Goal: Task Accomplishment & Management: Manage account settings

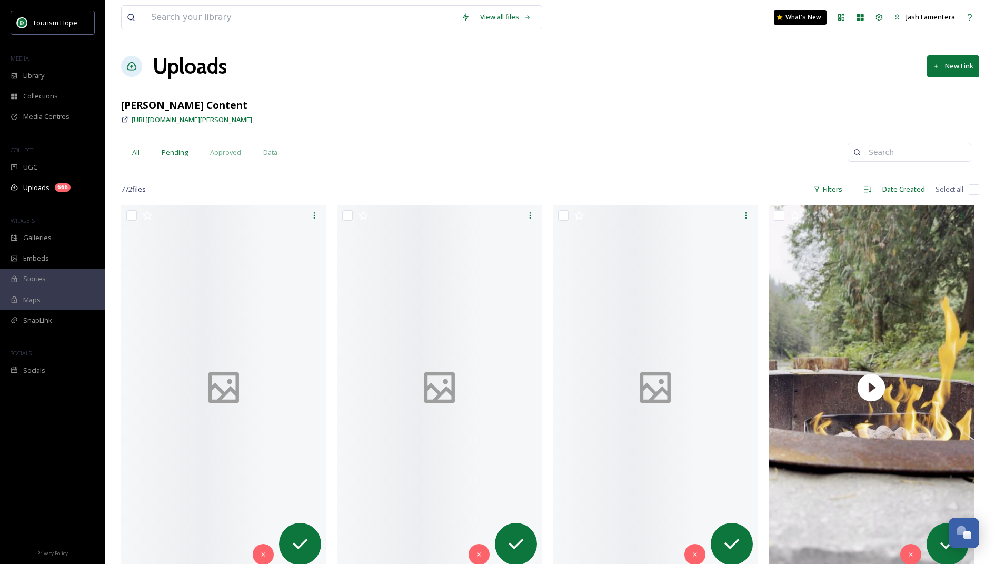
click at [185, 154] on span "Pending" at bounding box center [175, 152] width 26 height 10
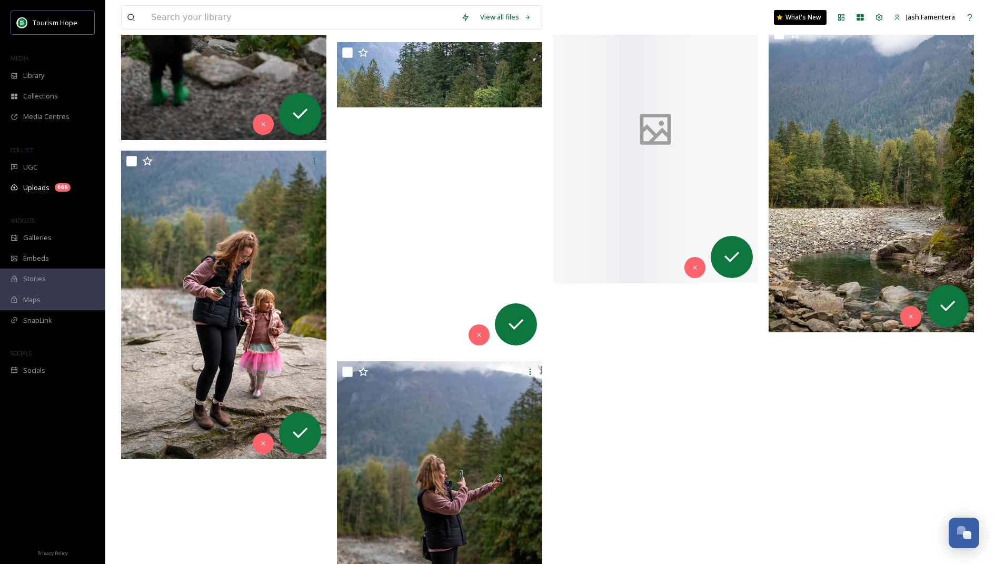
scroll to position [8494, 0]
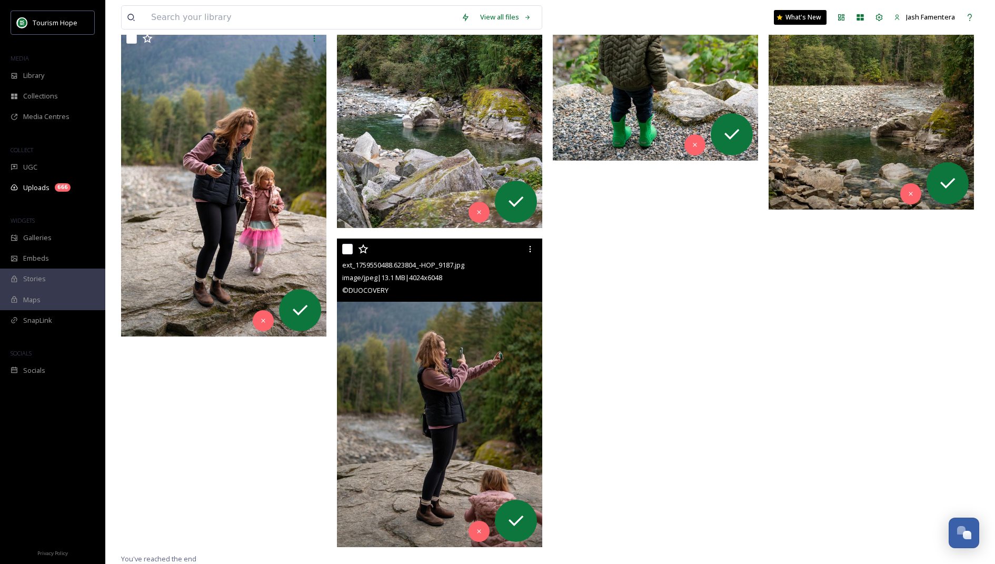
click at [341, 249] on div "ext_1759550488.623804_-HOP_9187.jpg image/jpeg | 13.1 MB | 4024 x 6048 © DUOCOV…" at bounding box center [439, 270] width 205 height 63
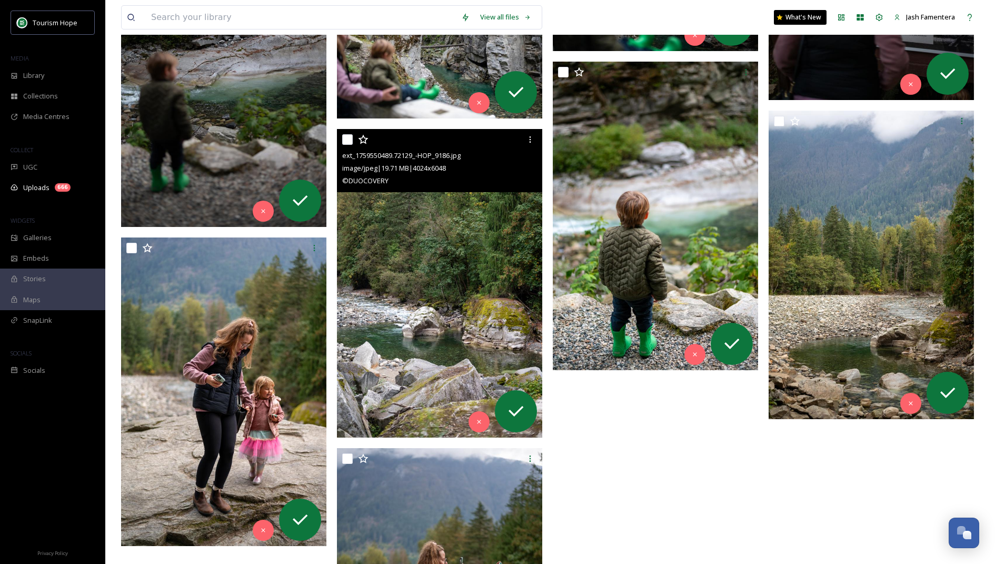
scroll to position [8286, 0]
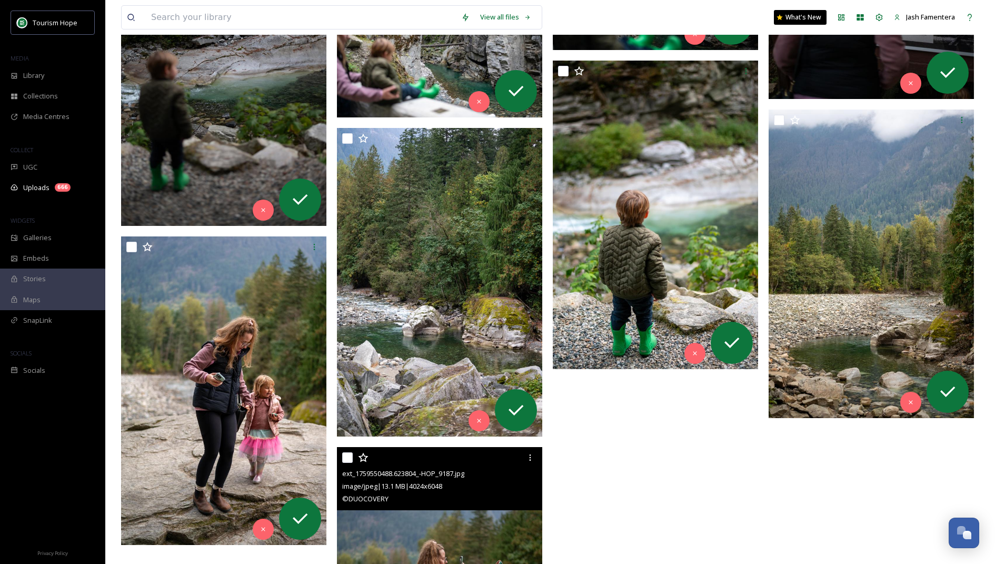
click at [349, 456] on input "checkbox" at bounding box center [347, 457] width 11 height 11
checkbox input "true"
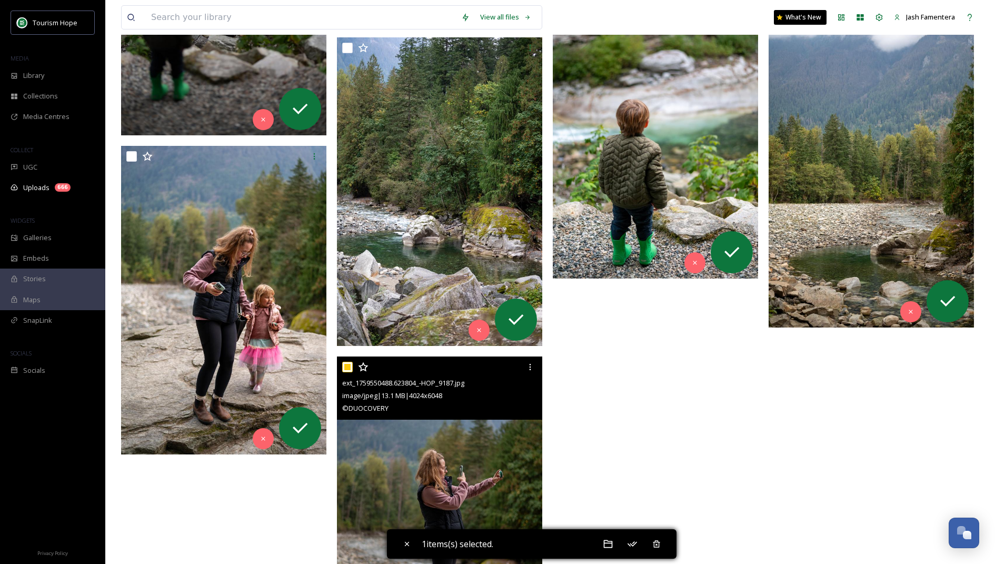
scroll to position [8313, 0]
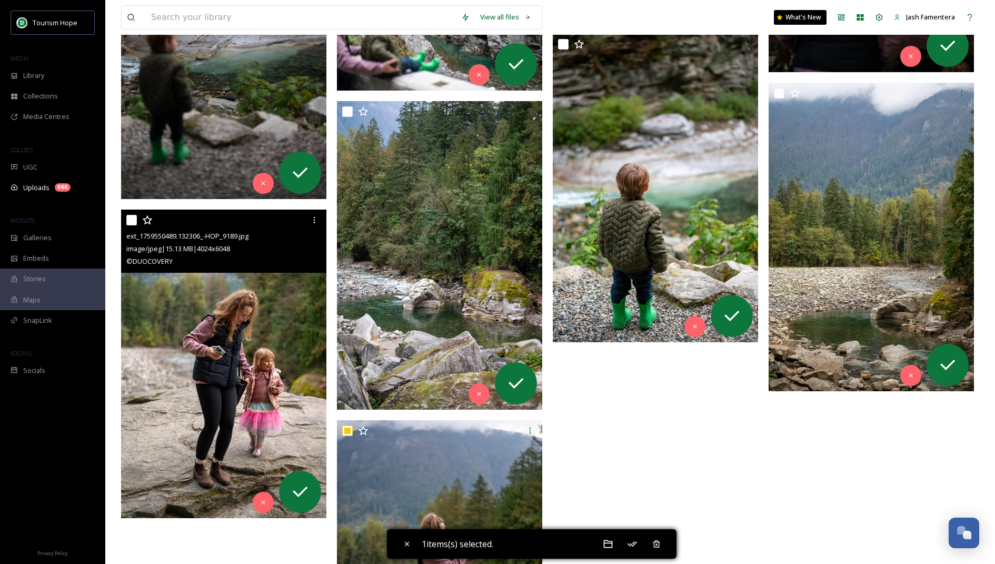
click at [126, 221] on input "checkbox" at bounding box center [131, 220] width 11 height 11
checkbox input "true"
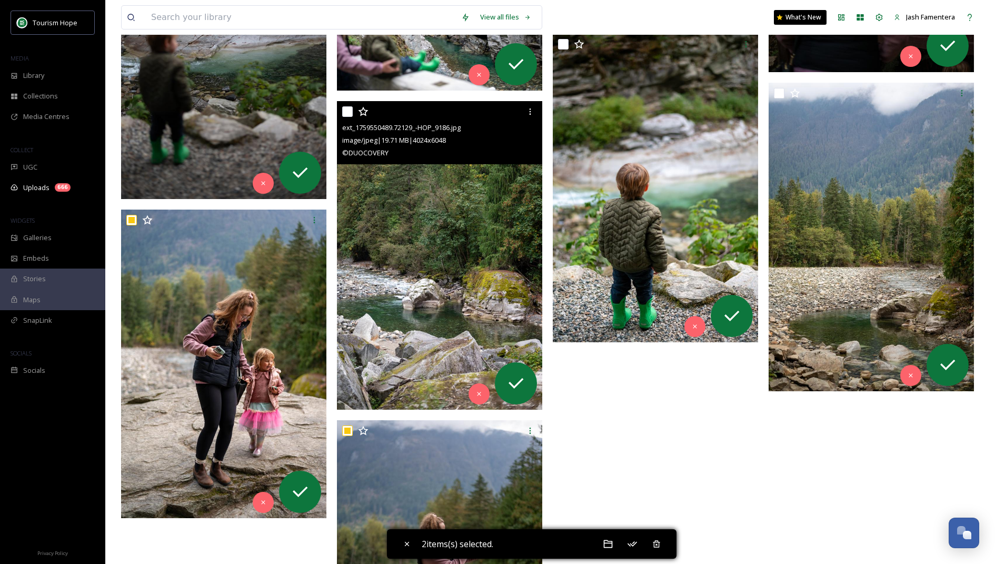
click at [347, 107] on input "checkbox" at bounding box center [347, 111] width 11 height 11
checkbox input "true"
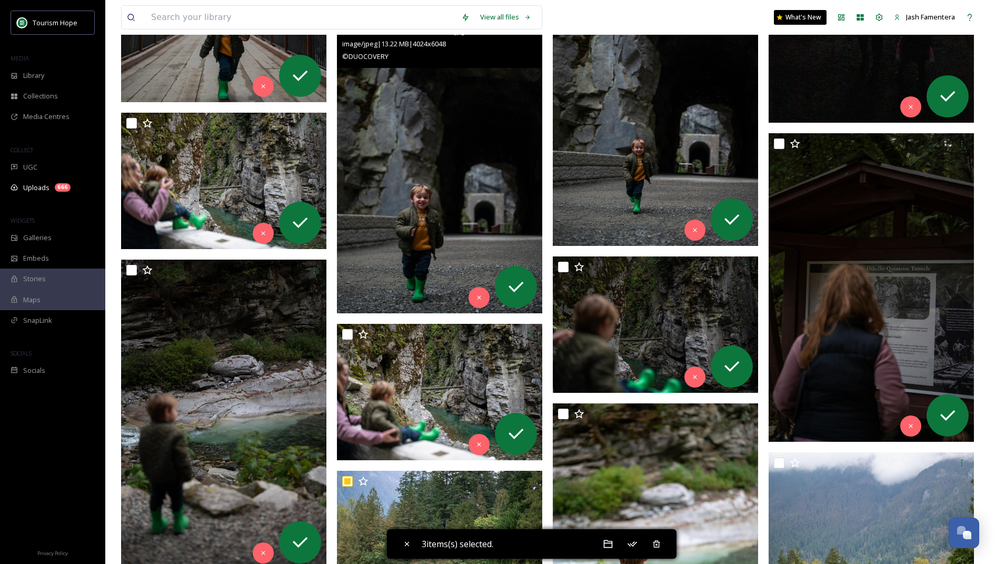
scroll to position [7948, 0]
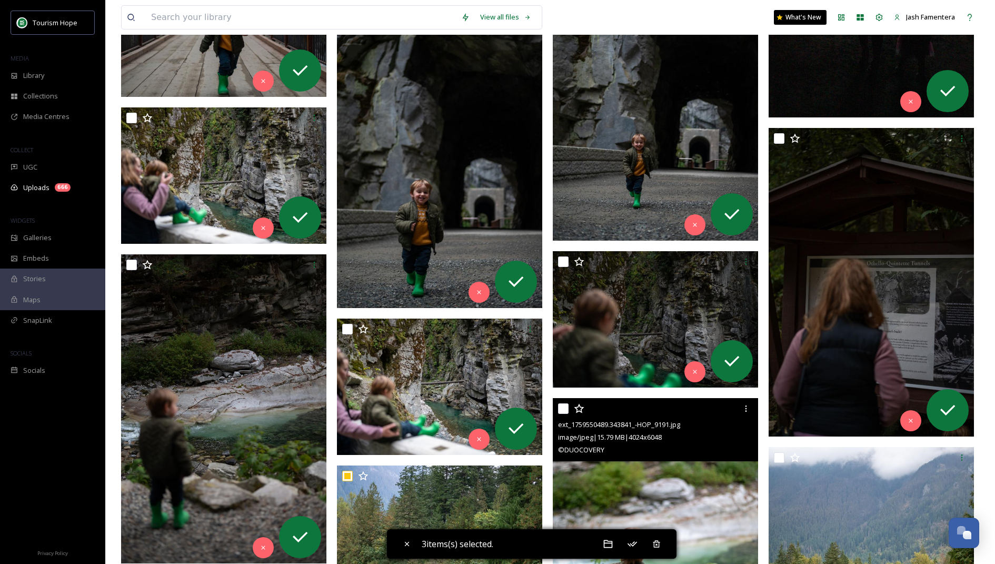
click at [561, 405] on input "checkbox" at bounding box center [563, 408] width 11 height 11
checkbox input "true"
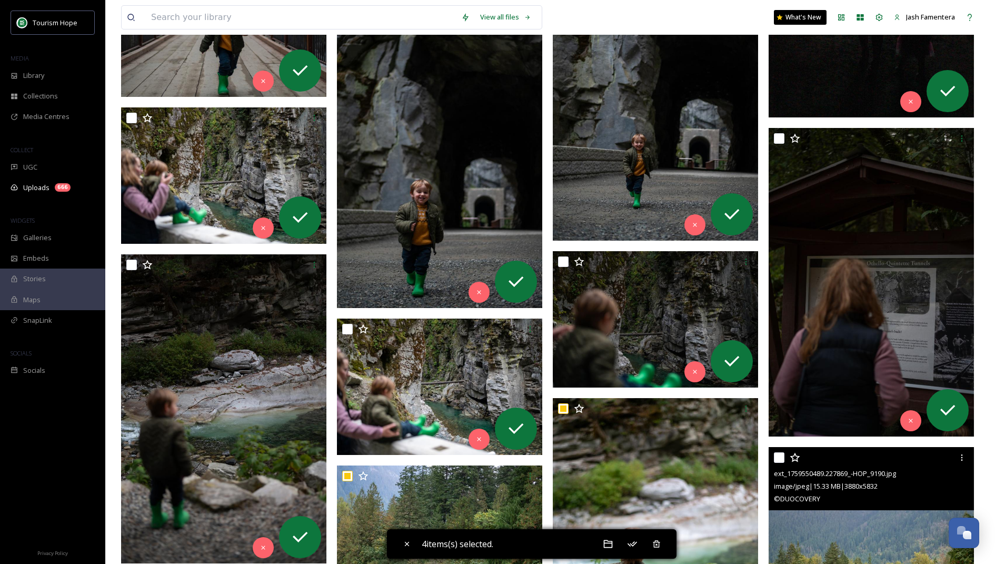
click at [781, 452] on input "checkbox" at bounding box center [779, 457] width 11 height 11
checkbox input "true"
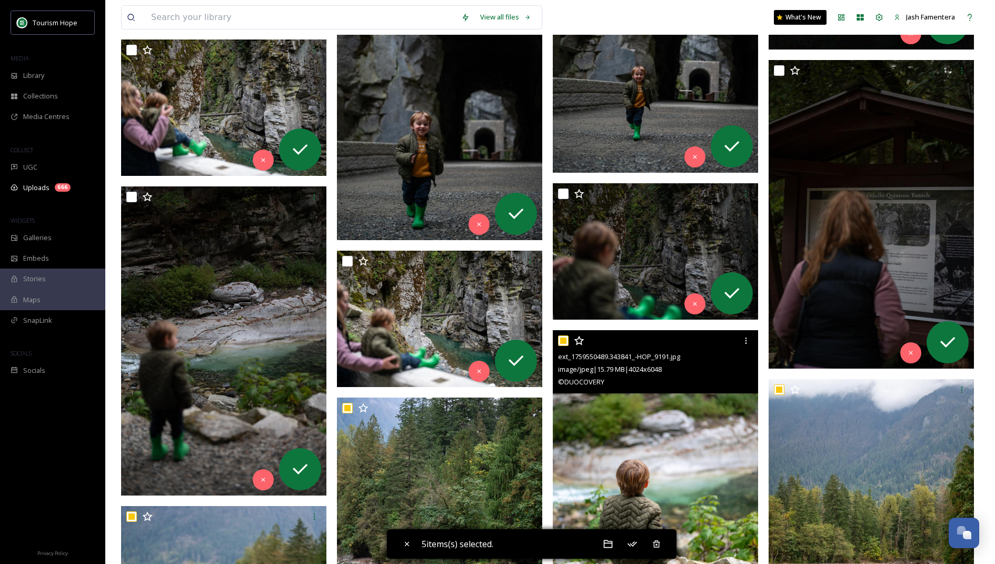
scroll to position [8008, 0]
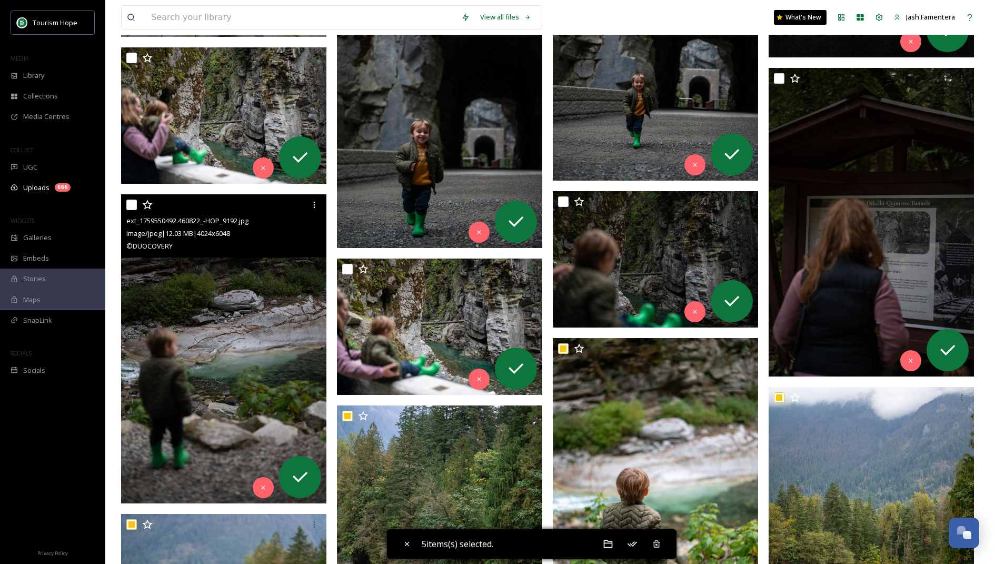
click at [134, 205] on input "checkbox" at bounding box center [131, 205] width 11 height 11
checkbox input "true"
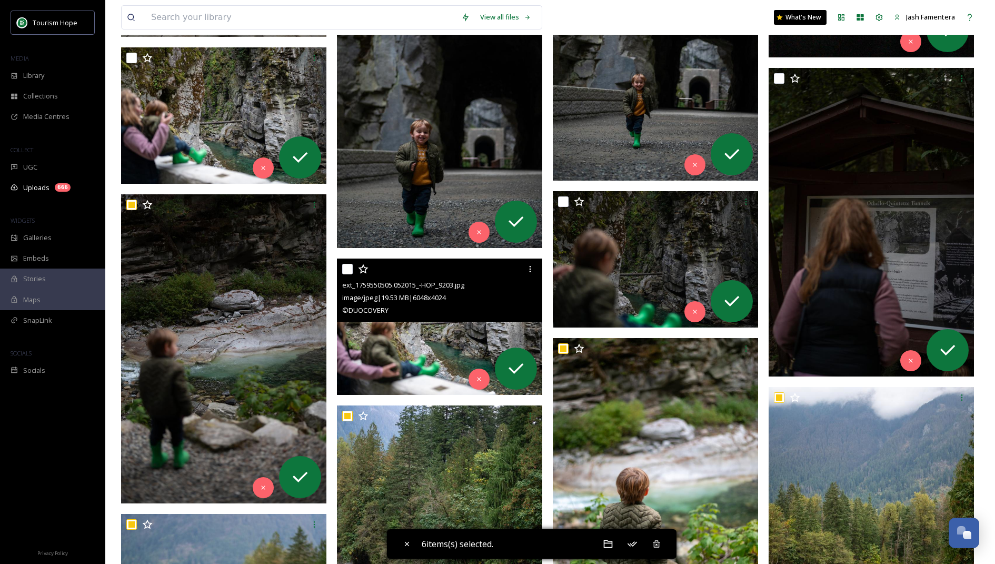
click at [345, 267] on input "checkbox" at bounding box center [347, 269] width 11 height 11
checkbox input "true"
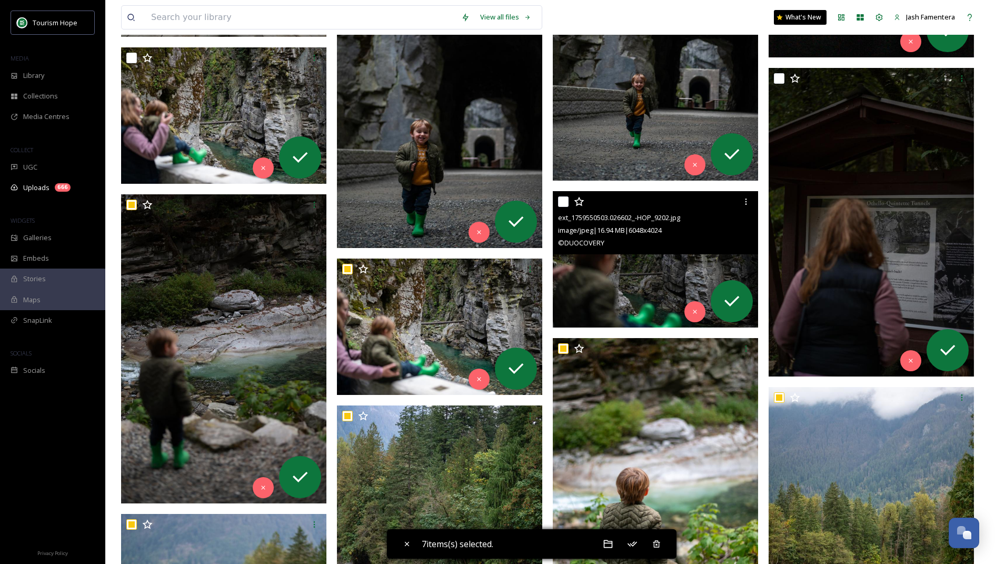
click at [569, 196] on div at bounding box center [656, 201] width 197 height 19
click at [565, 200] on input "checkbox" at bounding box center [563, 201] width 11 height 11
checkbox input "true"
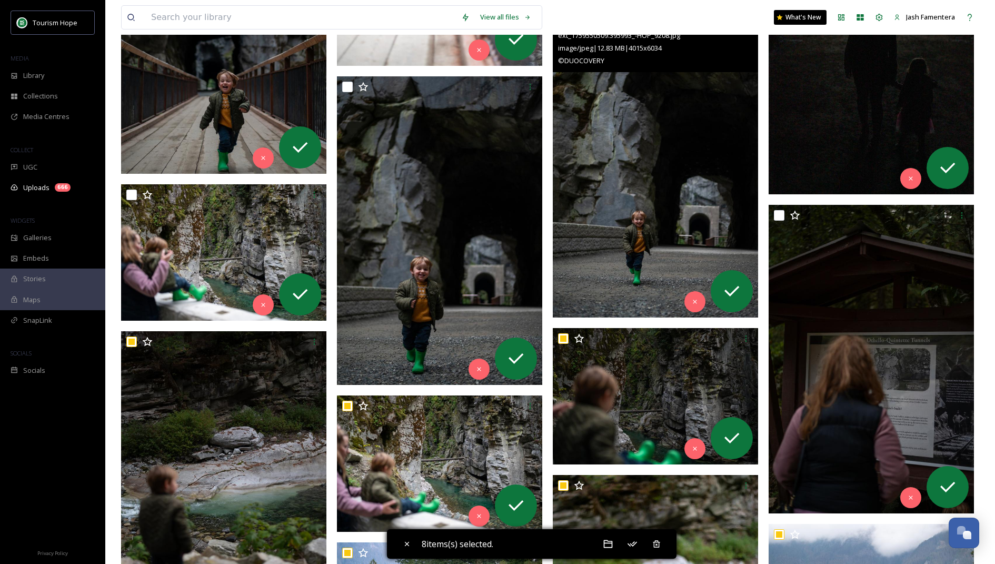
scroll to position [7883, 0]
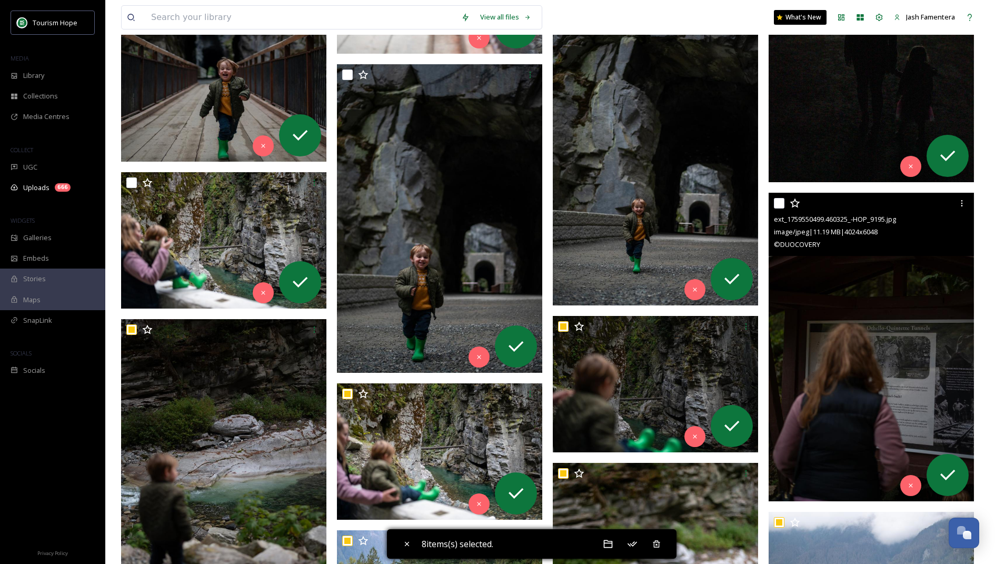
click at [779, 203] on input "checkbox" at bounding box center [779, 203] width 11 height 11
checkbox input "true"
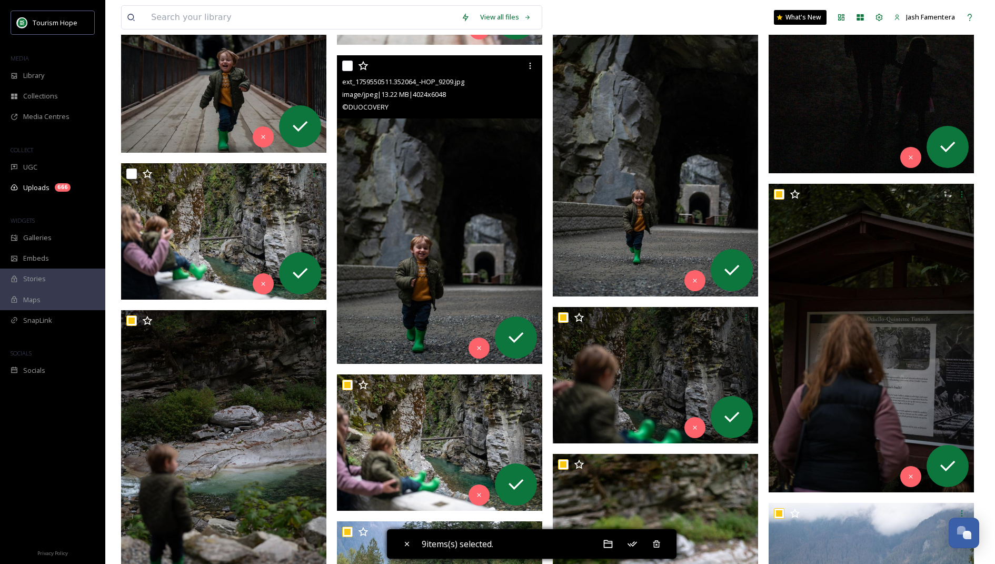
scroll to position [7887, 0]
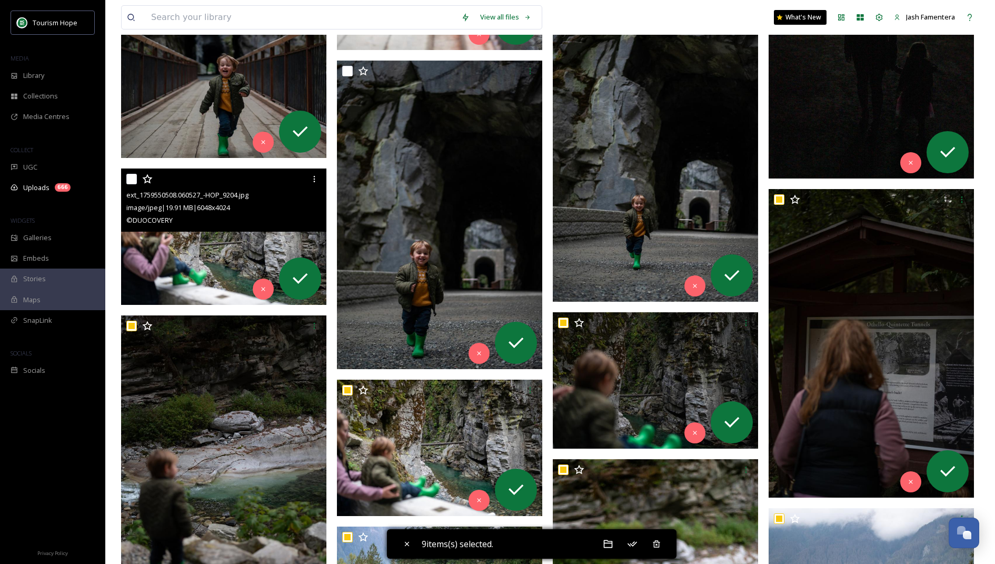
click at [135, 178] on input "checkbox" at bounding box center [131, 179] width 11 height 11
checkbox input "true"
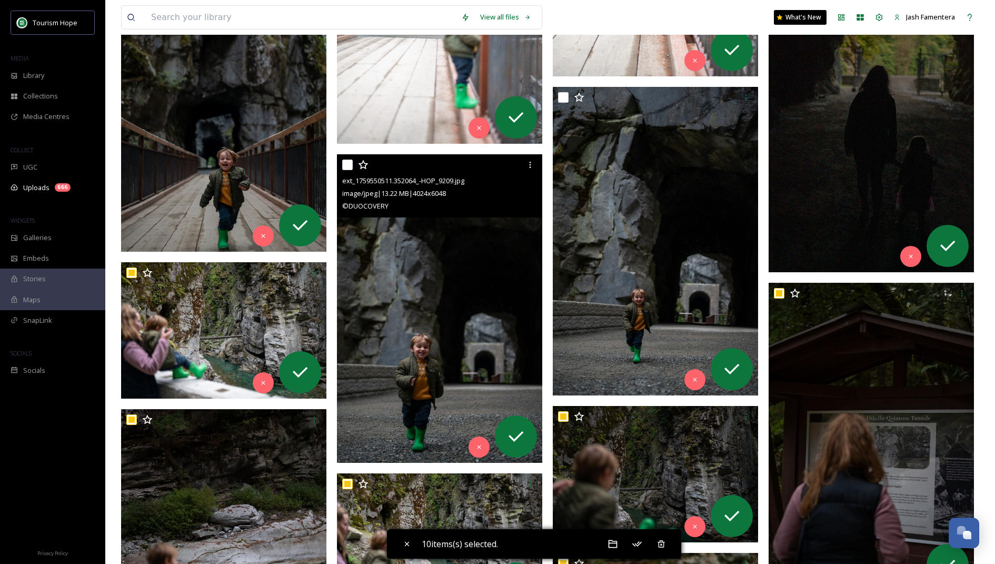
scroll to position [7756, 0]
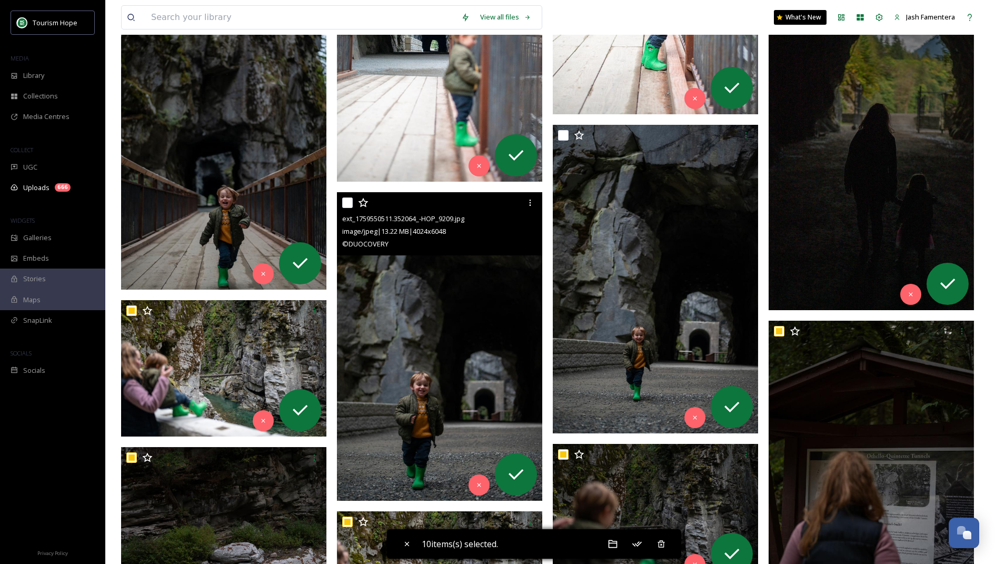
click at [349, 206] on input "checkbox" at bounding box center [347, 202] width 11 height 11
checkbox input "true"
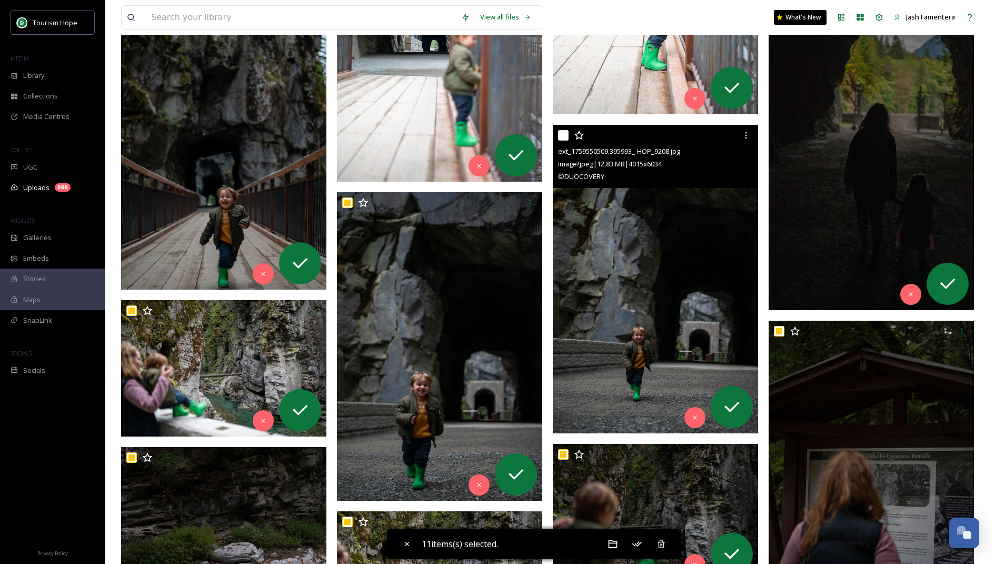
scroll to position [7731, 0]
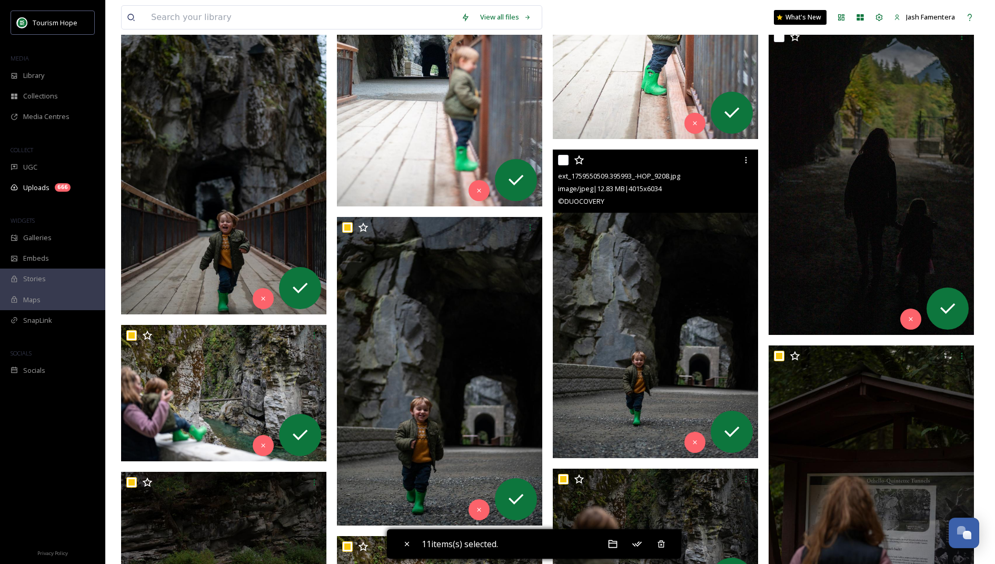
click at [568, 160] on input "checkbox" at bounding box center [563, 160] width 11 height 11
checkbox input "true"
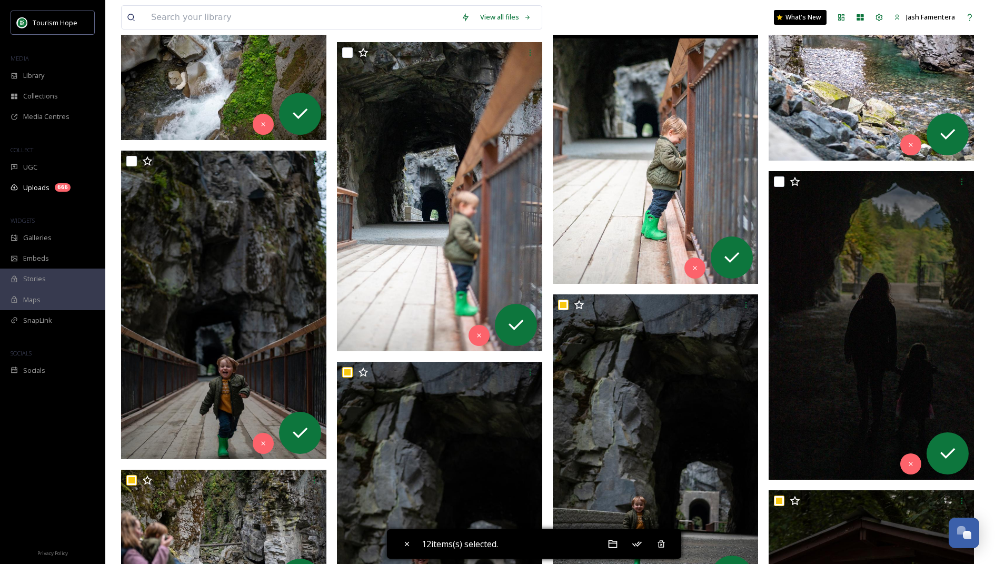
scroll to position [7528, 0]
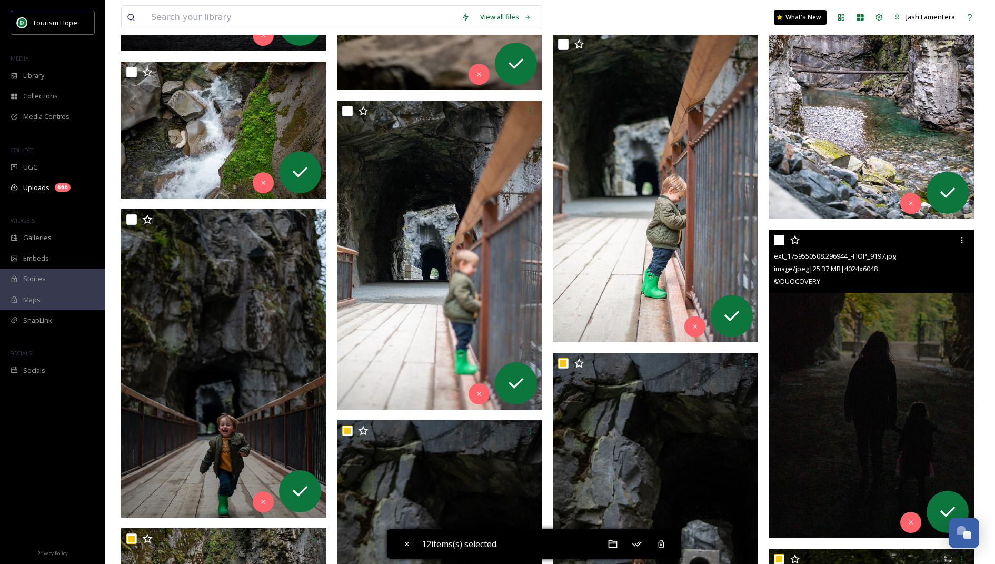
click at [784, 239] on input "checkbox" at bounding box center [779, 240] width 11 height 11
checkbox input "true"
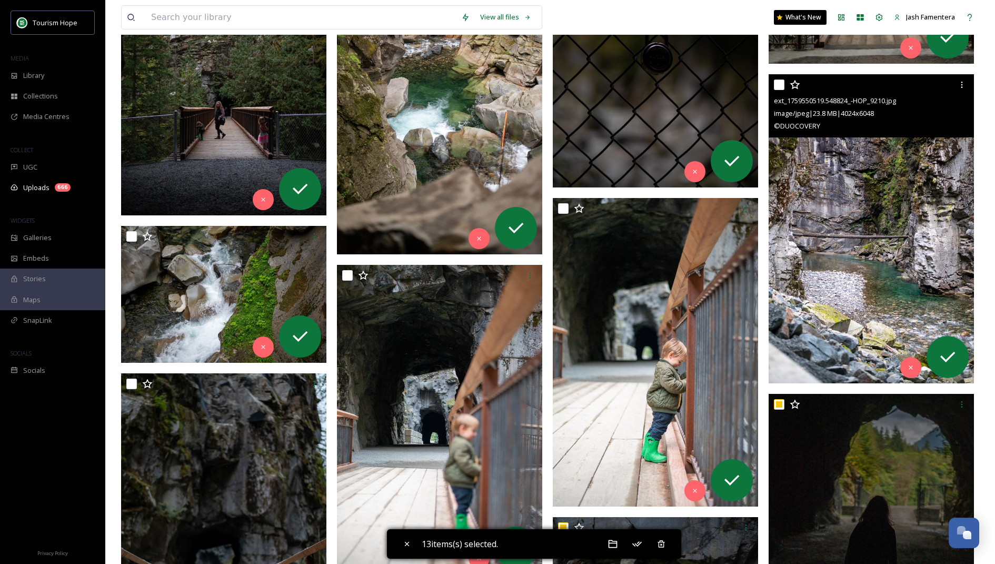
scroll to position [7362, 0]
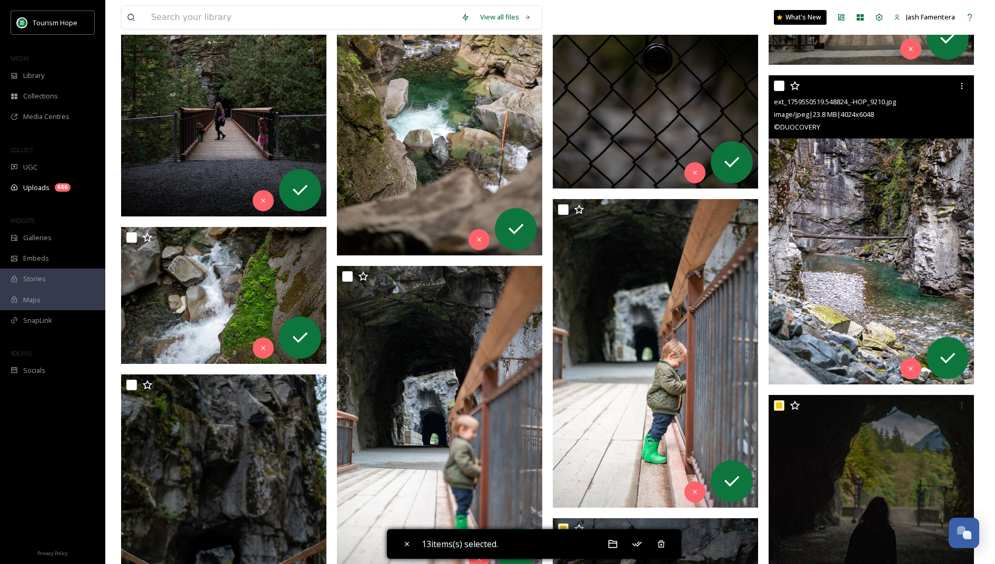
click at [777, 82] on input "checkbox" at bounding box center [779, 86] width 11 height 11
checkbox input "true"
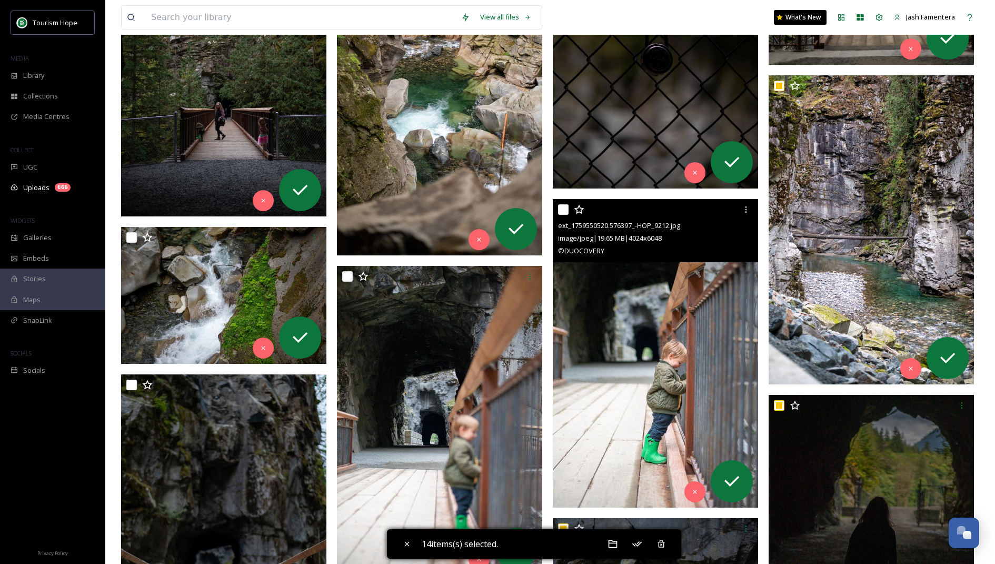
click at [563, 204] on input "checkbox" at bounding box center [563, 209] width 11 height 11
checkbox input "true"
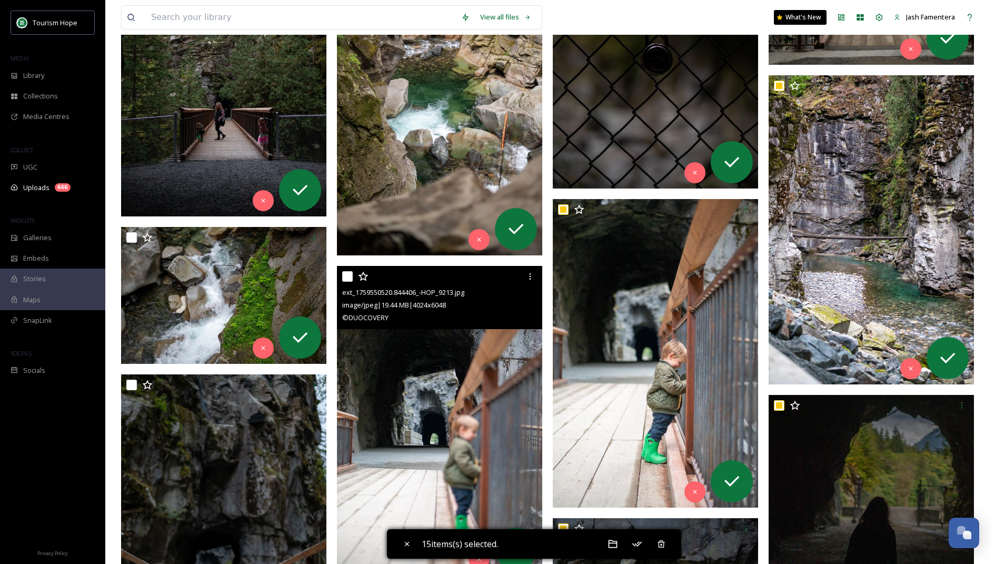
click at [343, 273] on input "checkbox" at bounding box center [347, 276] width 11 height 11
checkbox input "true"
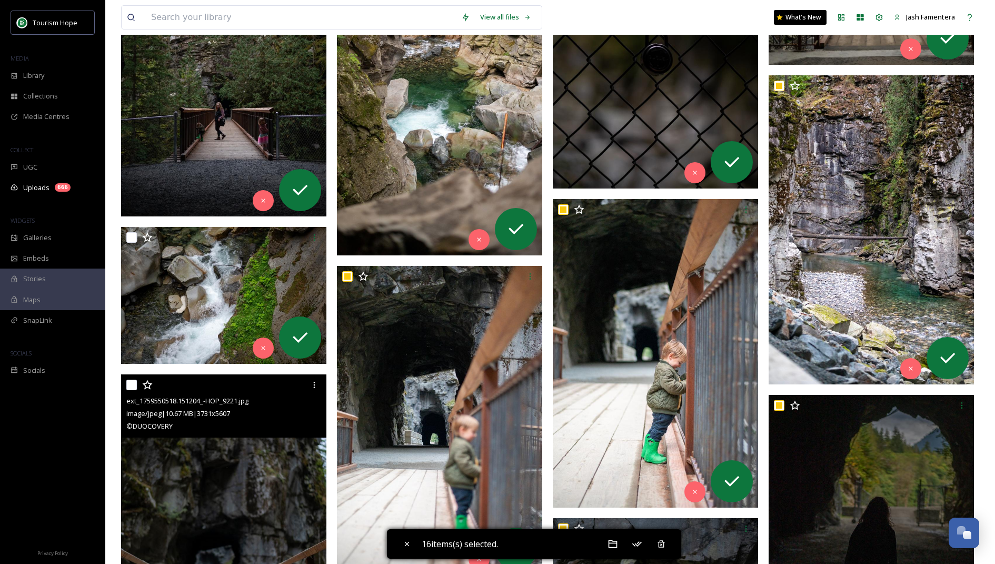
click at [132, 383] on input "checkbox" at bounding box center [131, 385] width 11 height 11
checkbox input "true"
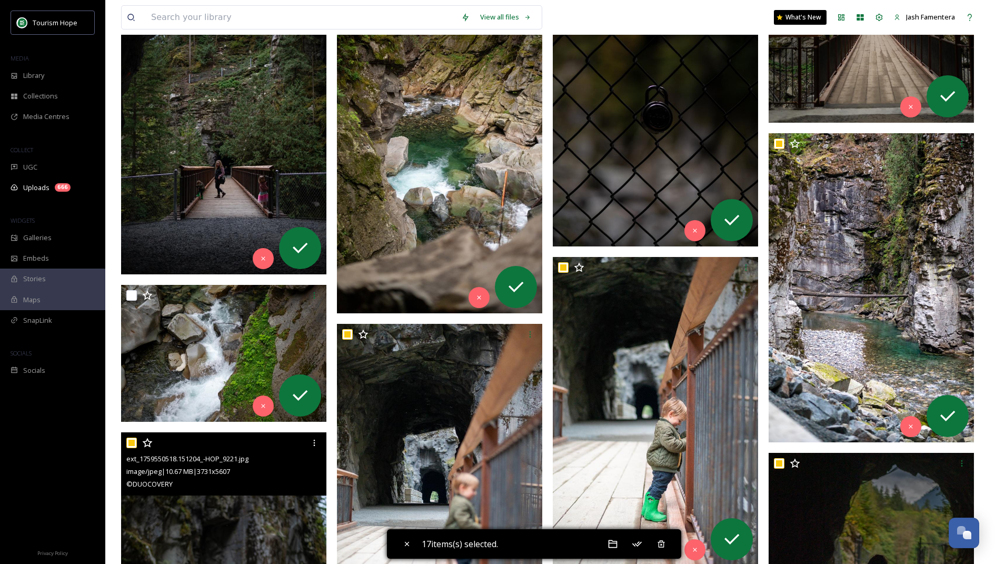
scroll to position [7237, 0]
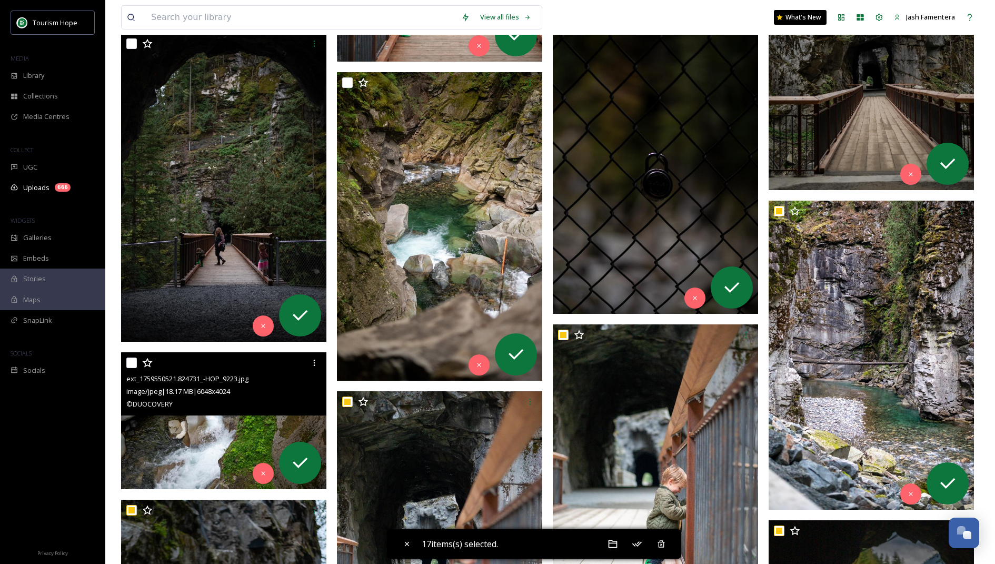
click at [134, 360] on input "checkbox" at bounding box center [131, 363] width 11 height 11
checkbox input "true"
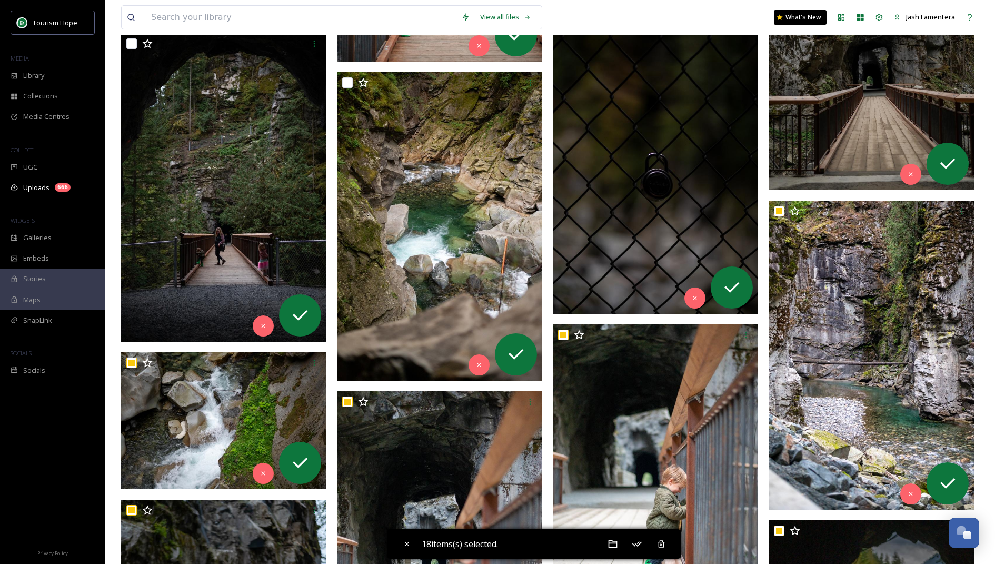
scroll to position [7085, 0]
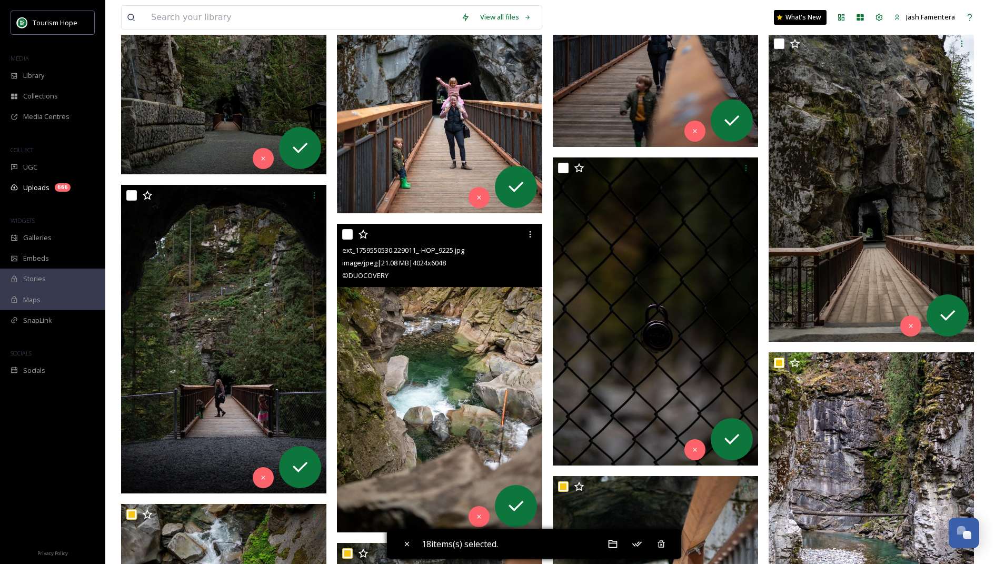
click at [349, 236] on input "checkbox" at bounding box center [347, 234] width 11 height 11
checkbox input "true"
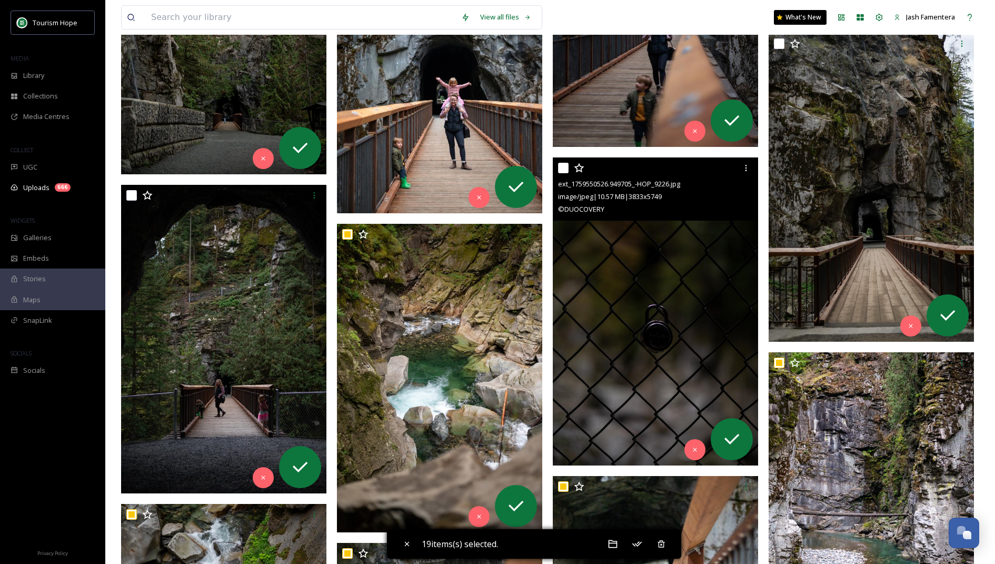
click at [564, 161] on div at bounding box center [656, 167] width 197 height 19
click at [562, 170] on input "checkbox" at bounding box center [563, 168] width 11 height 11
checkbox input "true"
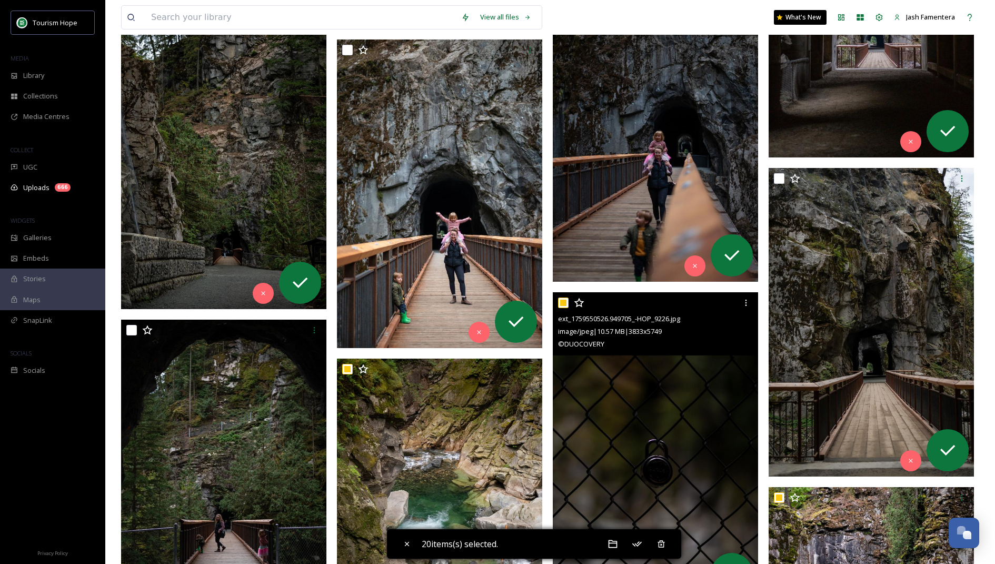
scroll to position [6907, 0]
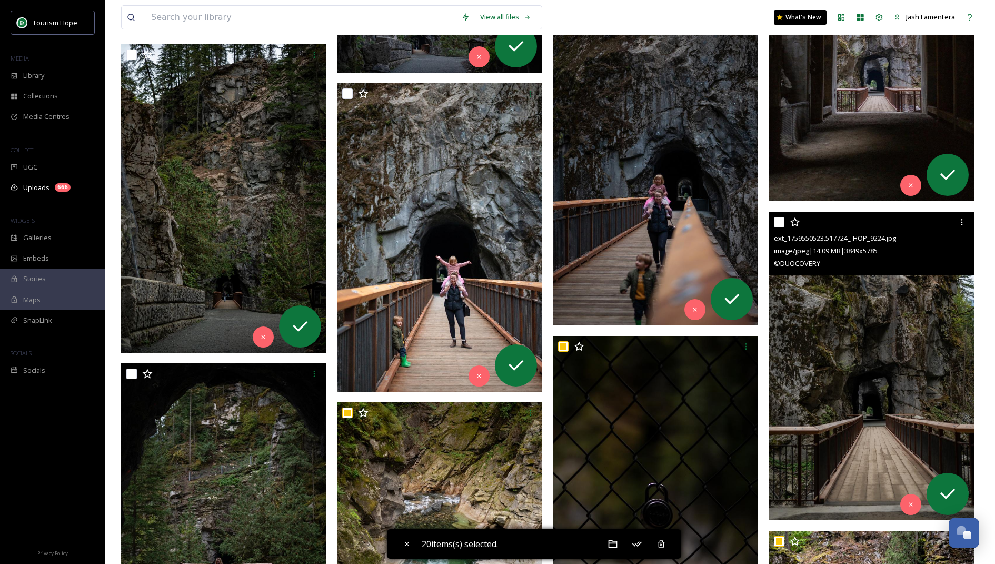
click at [776, 221] on input "checkbox" at bounding box center [779, 222] width 11 height 11
checkbox input "true"
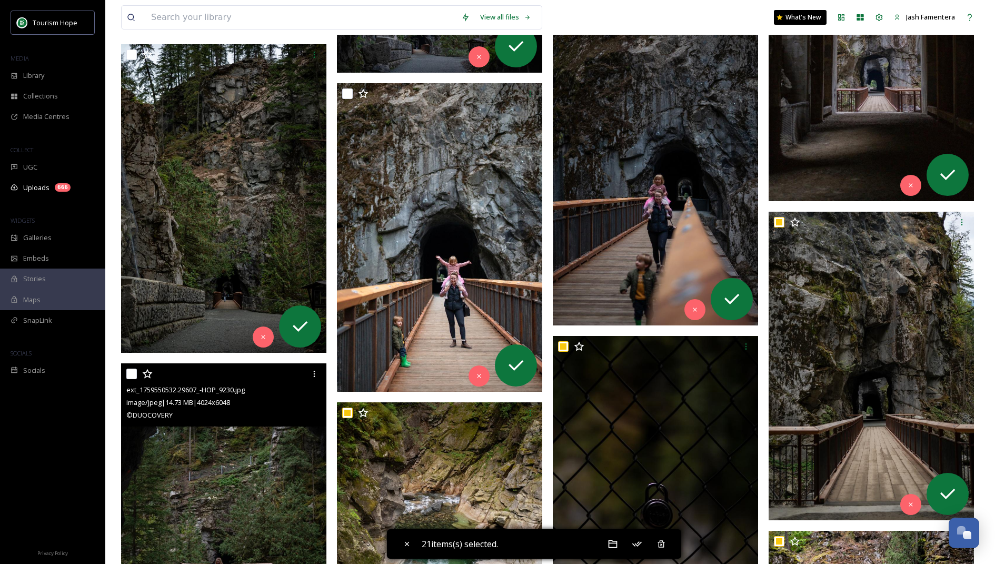
click at [125, 375] on div "ext_1759550532.29607_-HOP_9230.jpg image/jpeg | 14.73 MB | 4024 x 6048 © DUOCOV…" at bounding box center [223, 394] width 205 height 63
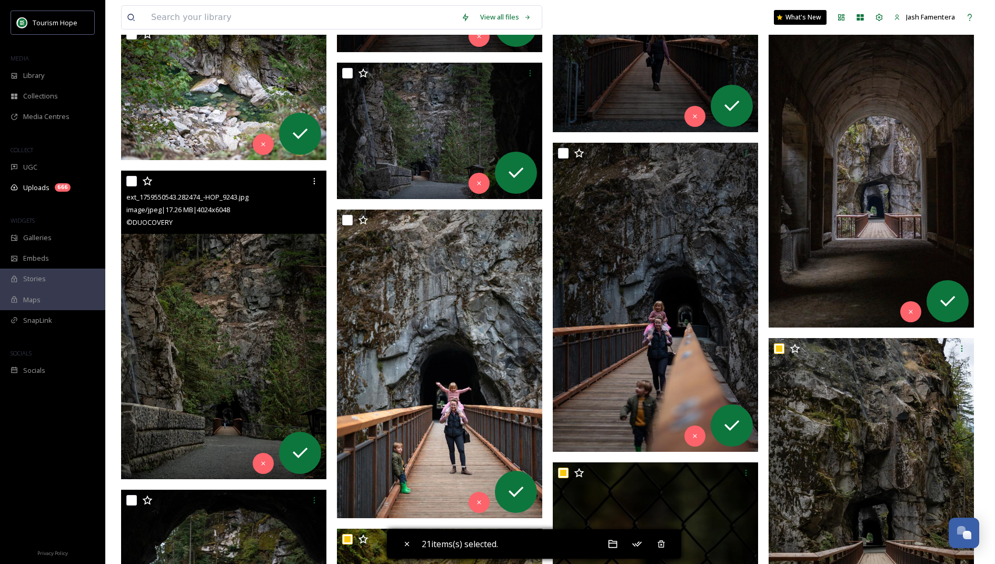
scroll to position [6807, 0]
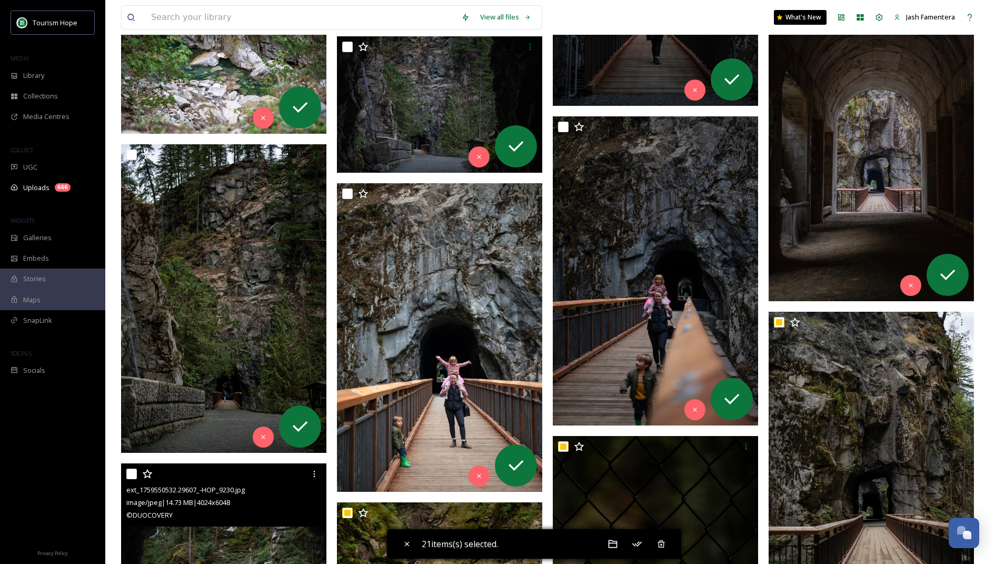
click at [131, 472] on input "checkbox" at bounding box center [131, 474] width 11 height 11
checkbox input "true"
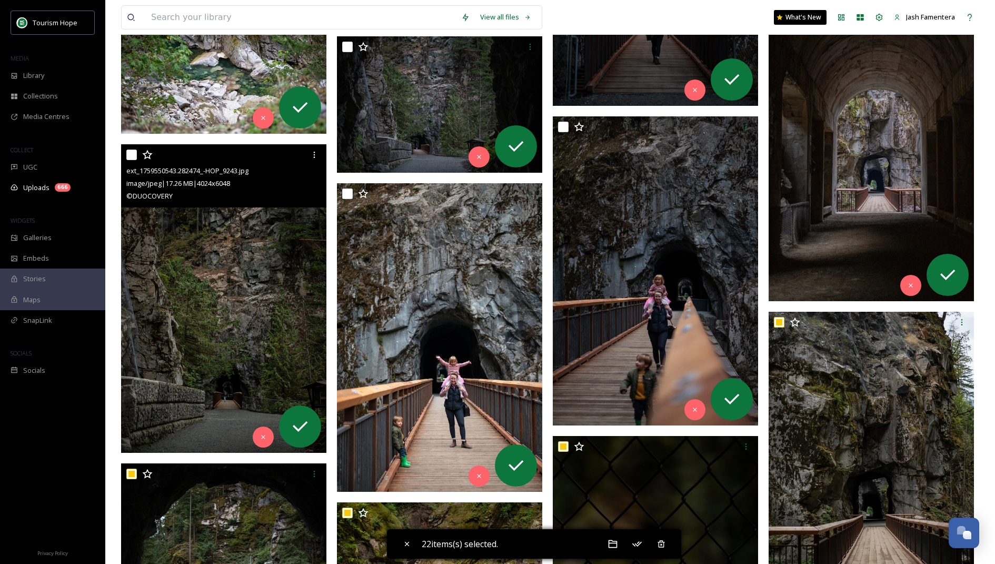
click at [130, 150] on input "checkbox" at bounding box center [131, 155] width 11 height 11
checkbox input "true"
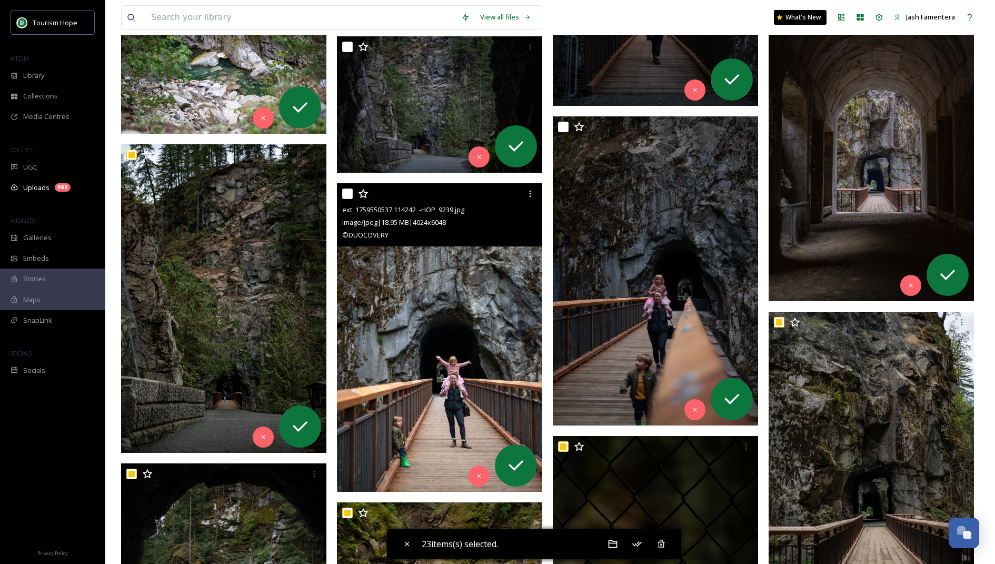
click at [346, 188] on input "checkbox" at bounding box center [347, 193] width 11 height 11
checkbox input "true"
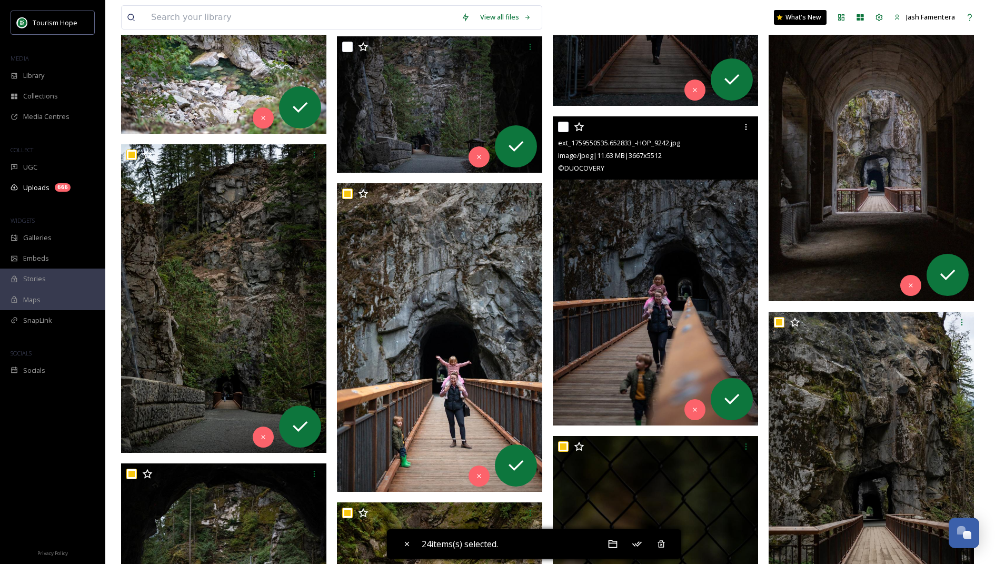
click at [569, 124] on div at bounding box center [656, 126] width 197 height 19
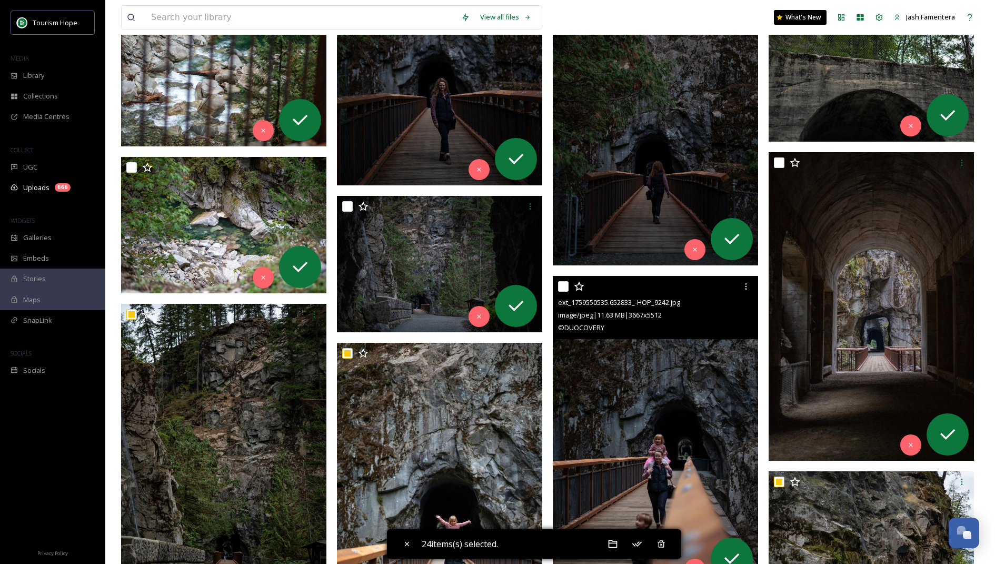
scroll to position [6640, 0]
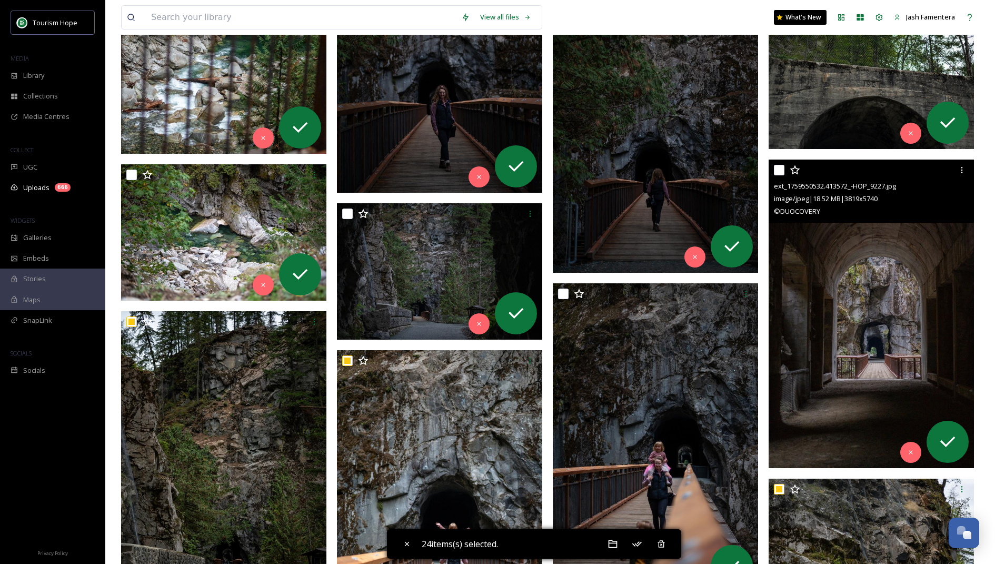
click at [780, 166] on input "checkbox" at bounding box center [779, 170] width 11 height 11
checkbox input "true"
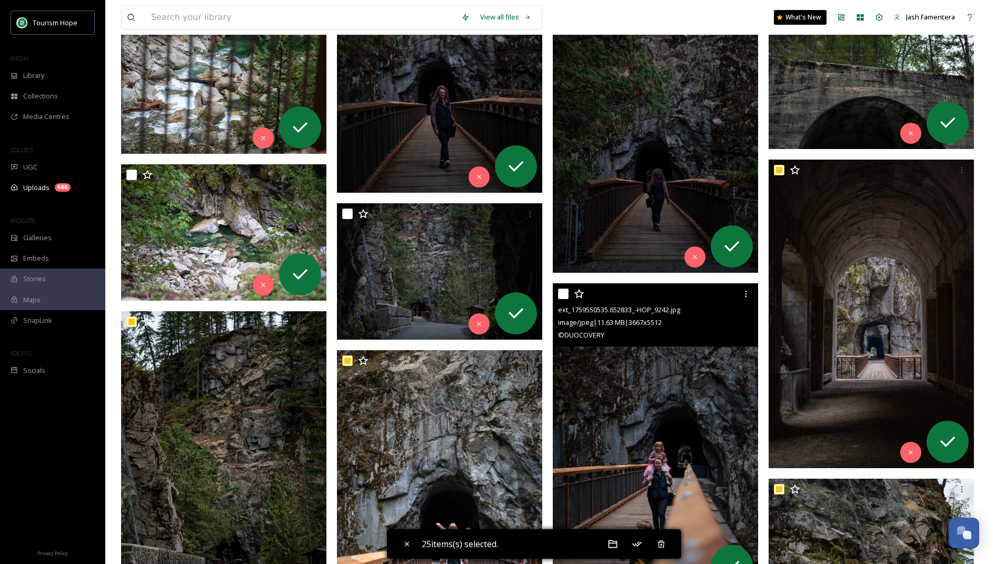
click at [564, 289] on input "checkbox" at bounding box center [563, 294] width 11 height 11
checkbox input "true"
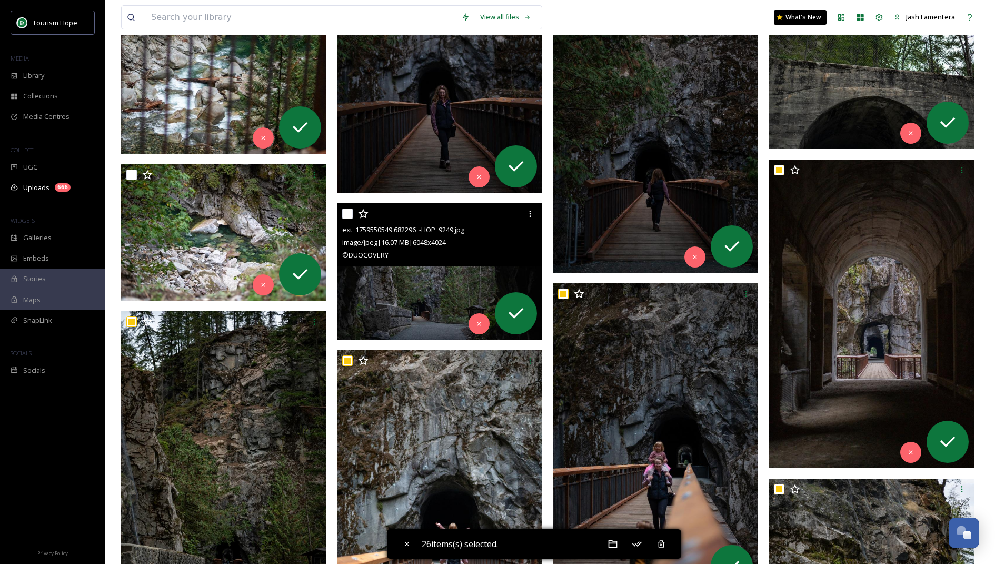
click at [352, 213] on input "checkbox" at bounding box center [347, 213] width 11 height 11
checkbox input "true"
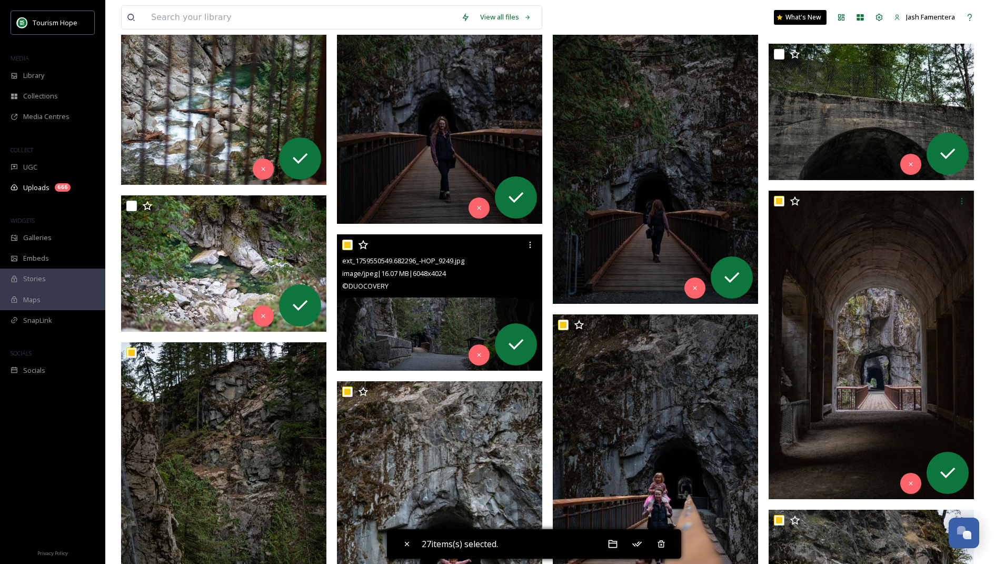
scroll to position [6505, 0]
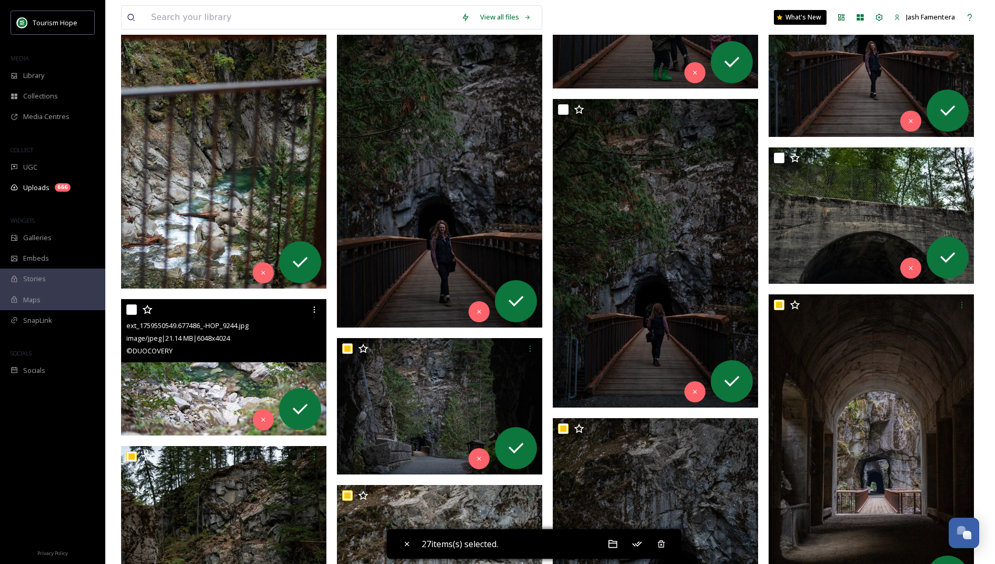
click at [131, 312] on input "checkbox" at bounding box center [131, 309] width 11 height 11
checkbox input "true"
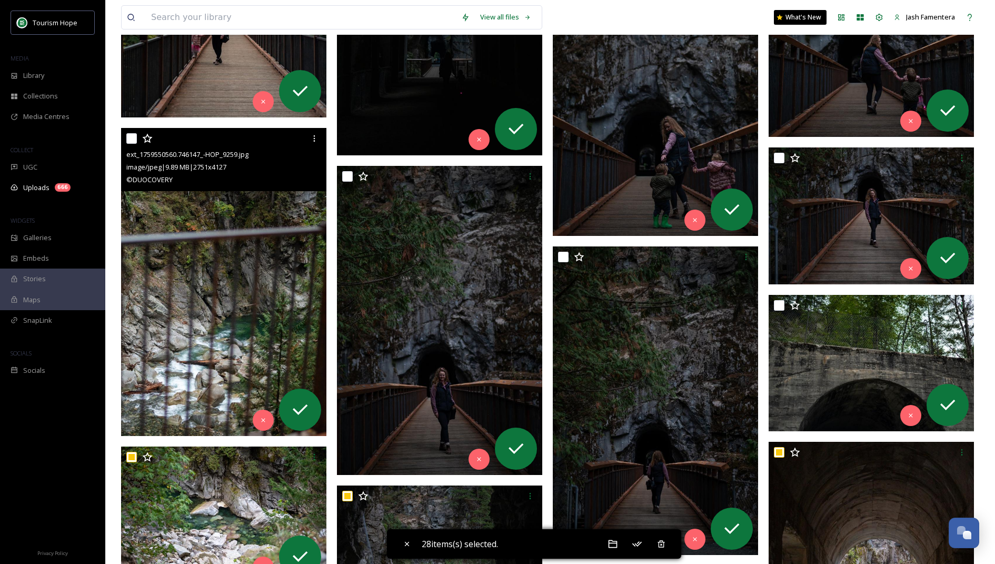
scroll to position [6335, 0]
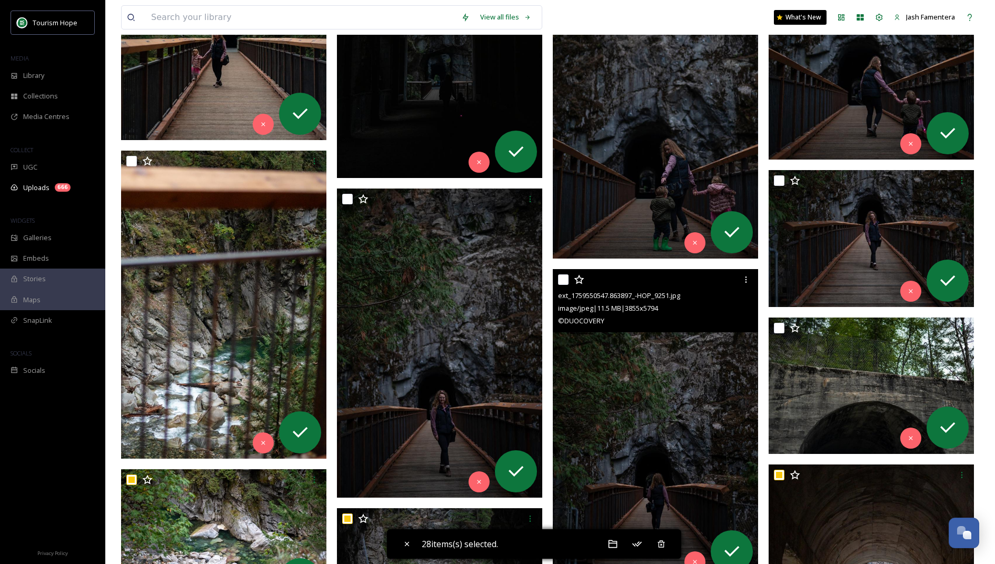
click at [562, 281] on input "checkbox" at bounding box center [563, 279] width 11 height 11
checkbox input "true"
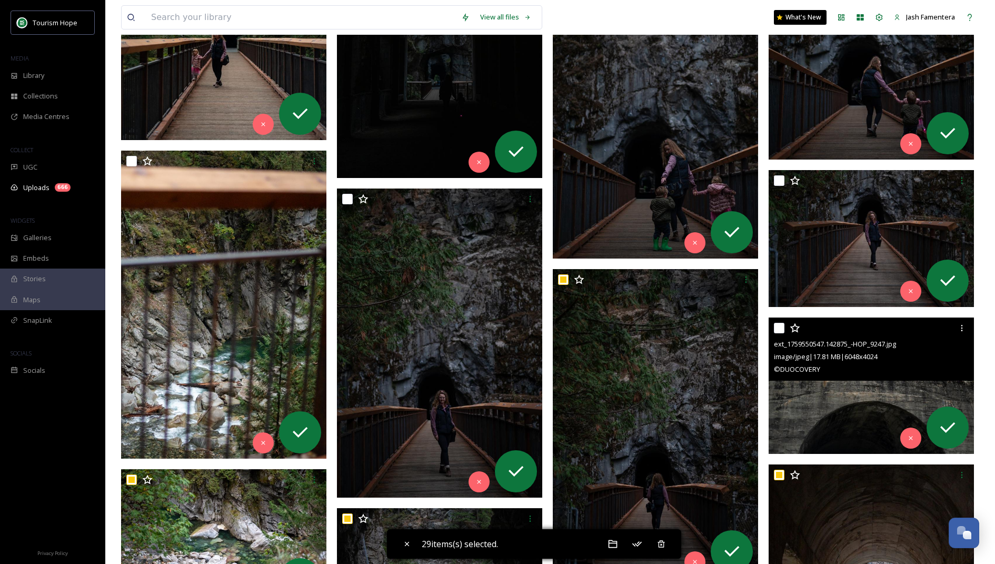
click at [779, 326] on input "checkbox" at bounding box center [779, 328] width 11 height 11
checkbox input "true"
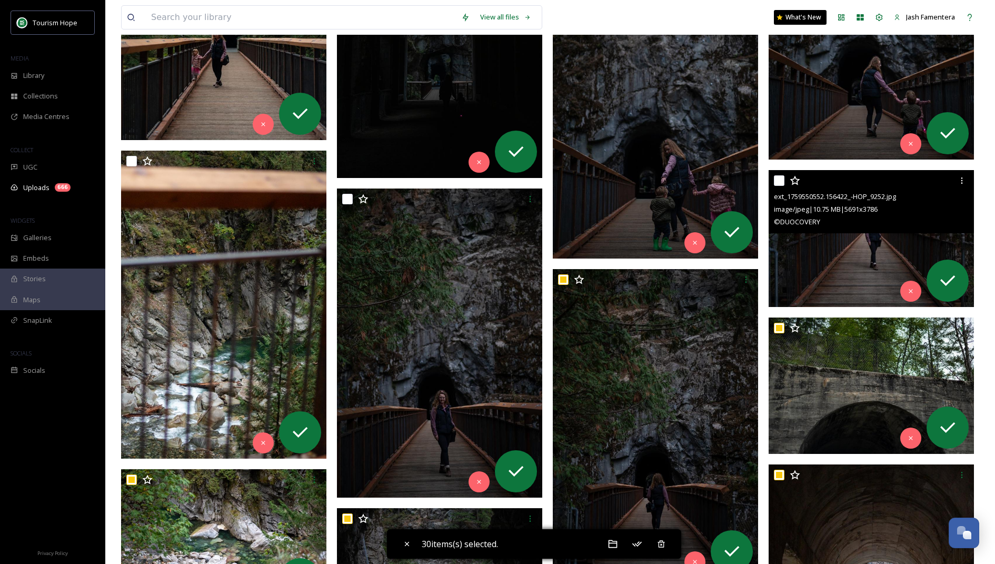
click at [780, 181] on input "checkbox" at bounding box center [779, 180] width 11 height 11
checkbox input "true"
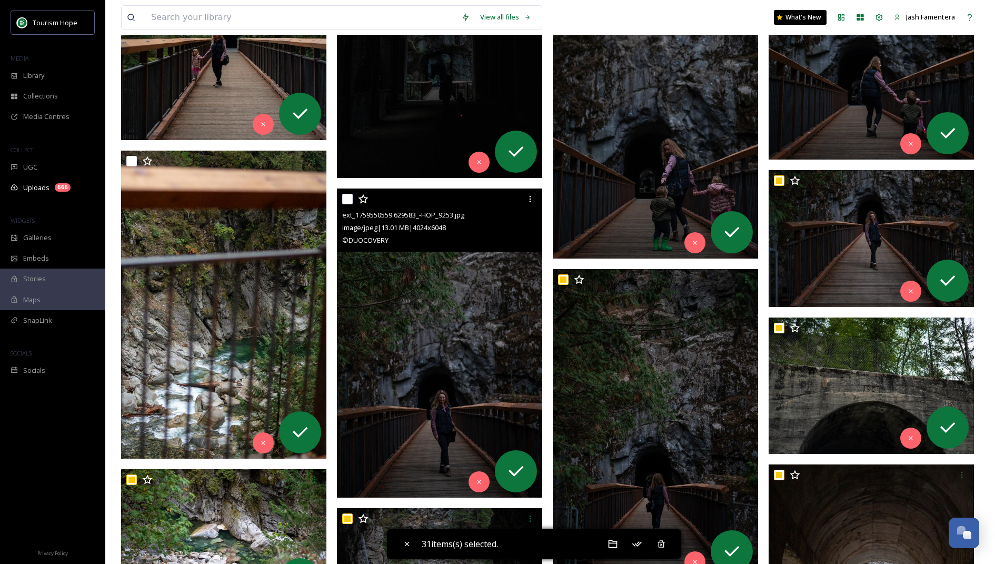
click at [343, 202] on input "checkbox" at bounding box center [347, 199] width 11 height 11
checkbox input "true"
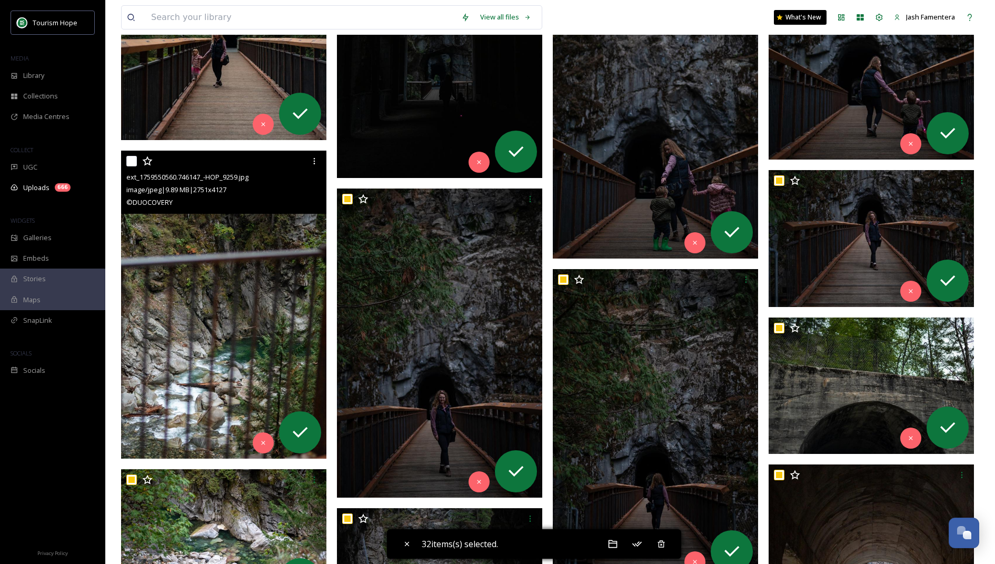
click at [130, 156] on input "checkbox" at bounding box center [131, 161] width 11 height 11
checkbox input "true"
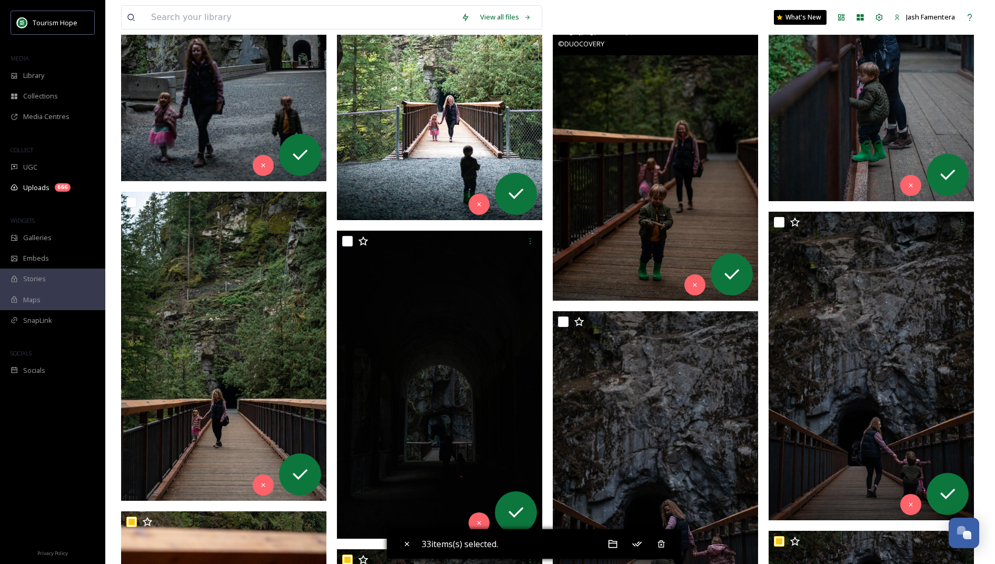
scroll to position [5969, 0]
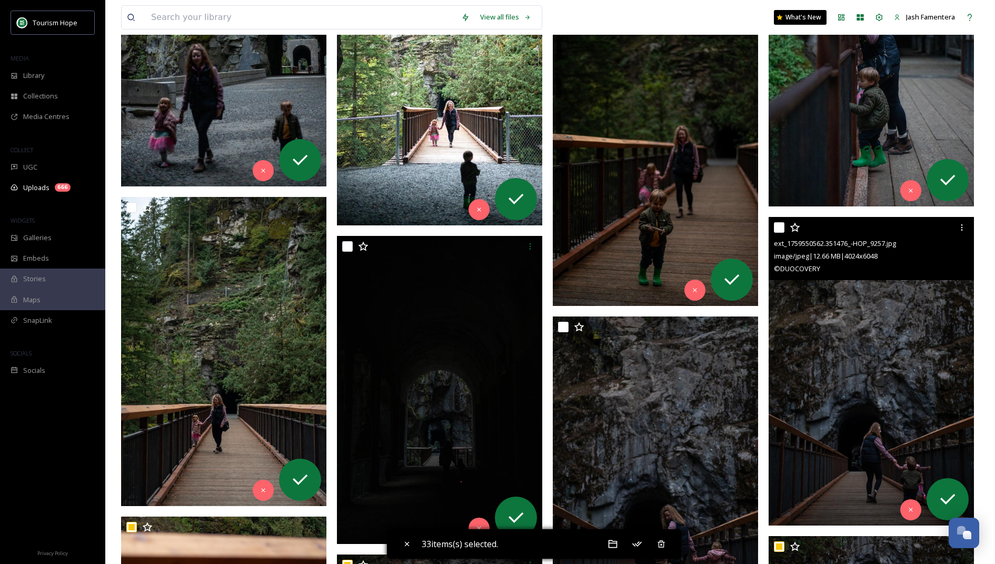
click at [781, 223] on input "checkbox" at bounding box center [779, 227] width 11 height 11
checkbox input "true"
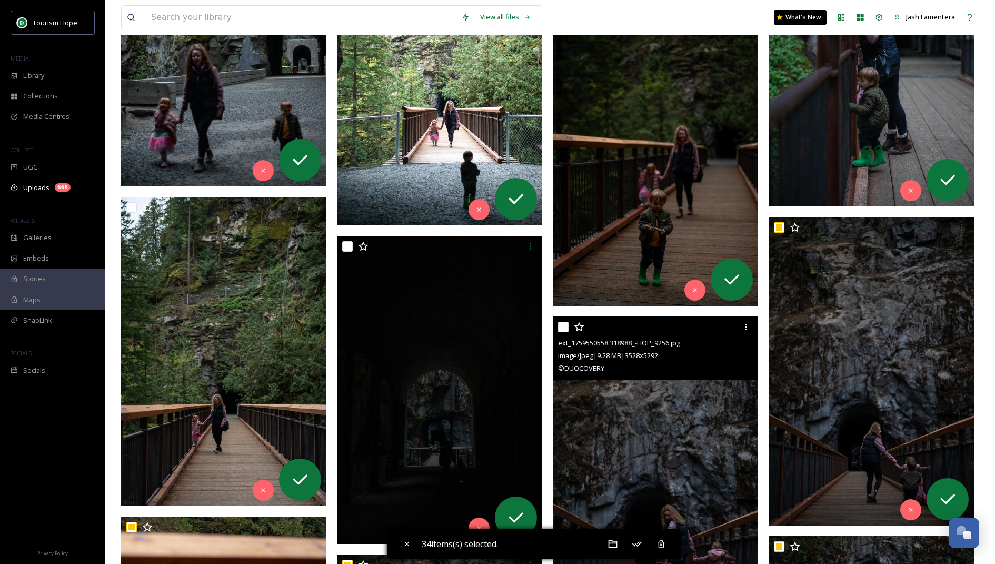
click at [563, 327] on input "checkbox" at bounding box center [563, 327] width 11 height 11
checkbox input "true"
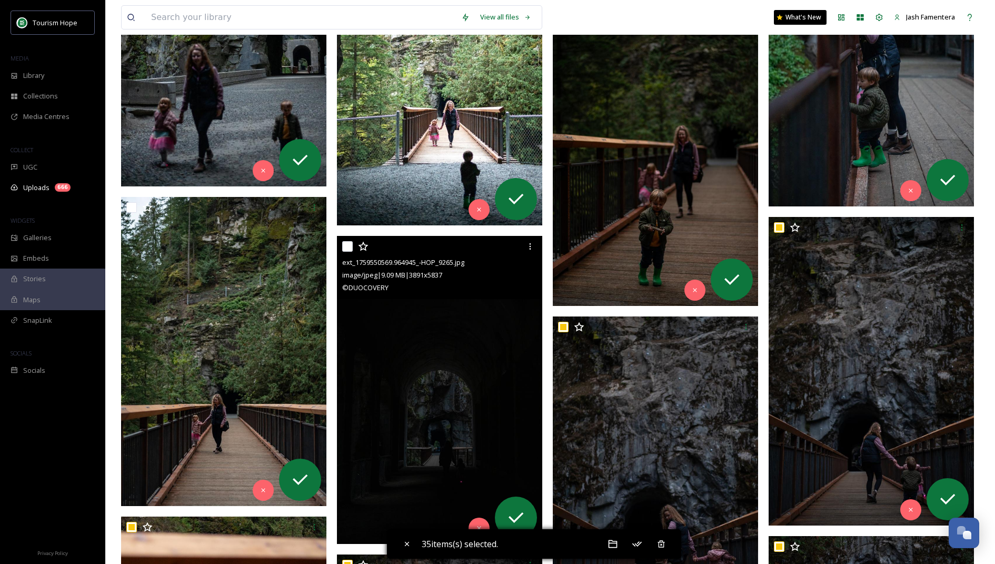
click at [350, 247] on input "checkbox" at bounding box center [347, 246] width 11 height 11
checkbox input "true"
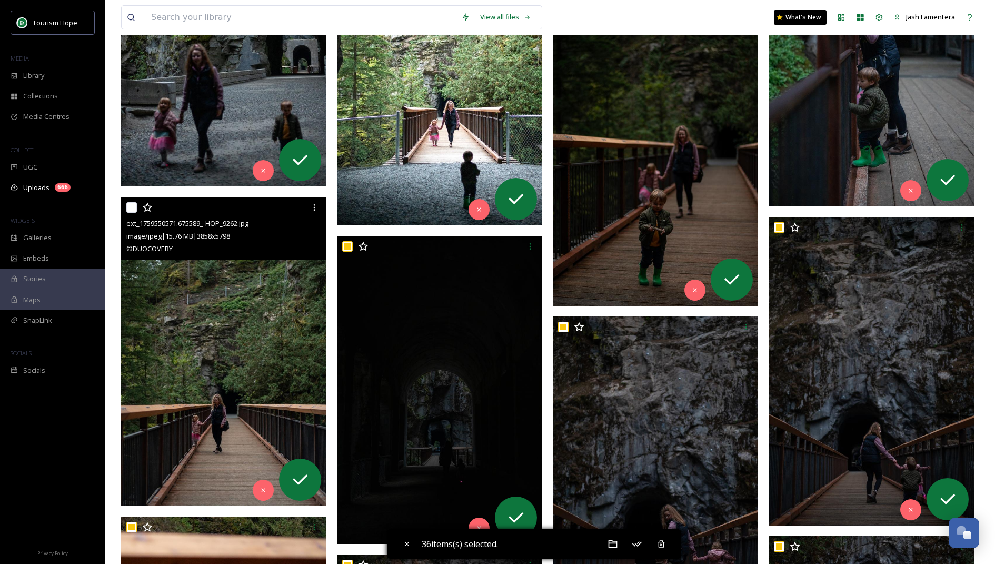
click at [129, 209] on input "checkbox" at bounding box center [131, 207] width 11 height 11
checkbox input "true"
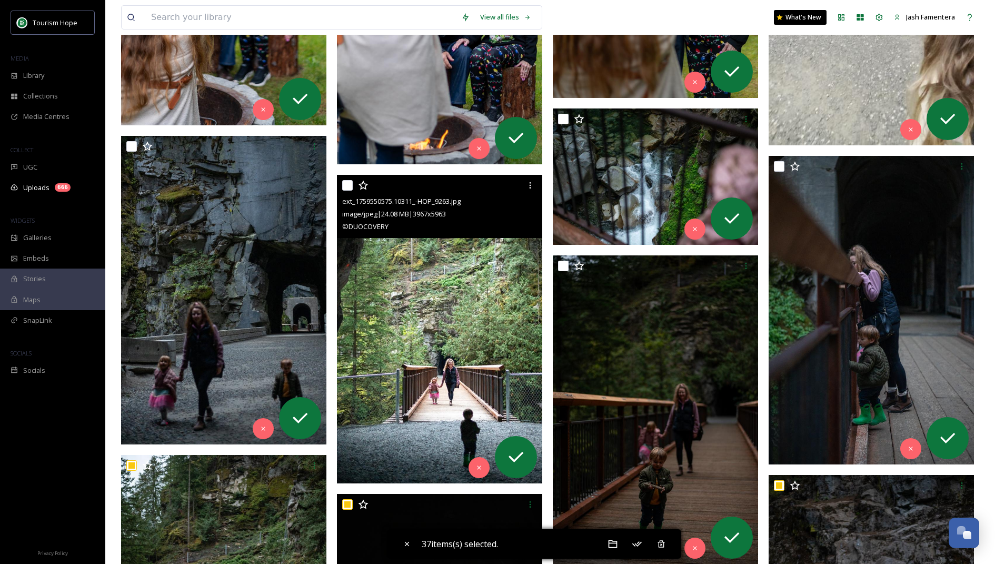
scroll to position [5764, 0]
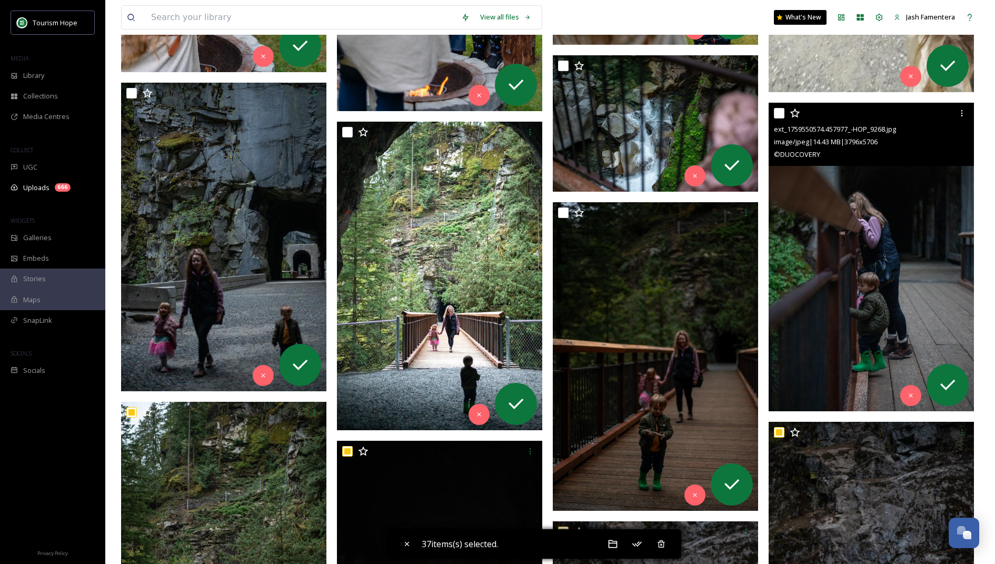
click at [780, 113] on input "checkbox" at bounding box center [779, 113] width 11 height 11
checkbox input "true"
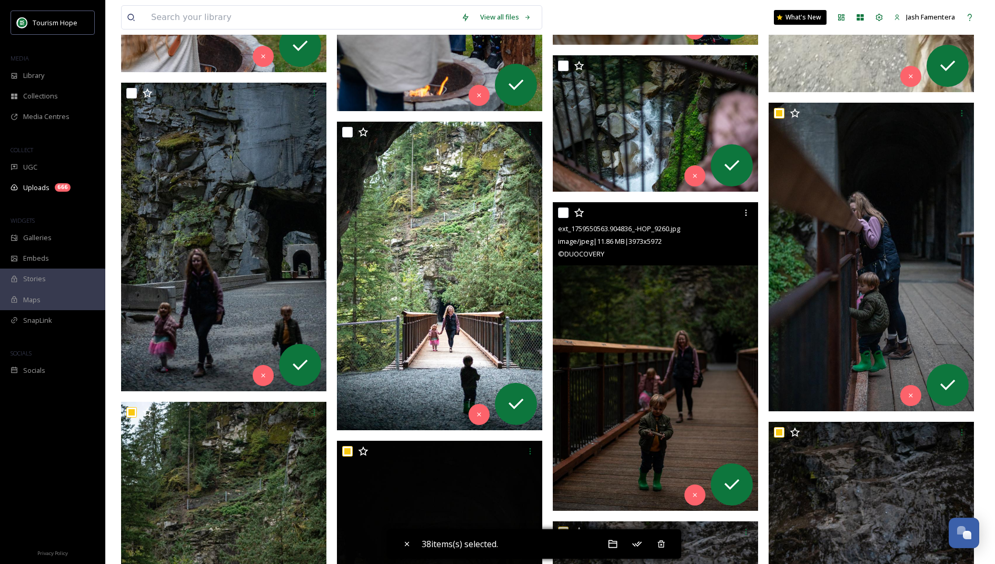
click at [565, 215] on input "checkbox" at bounding box center [563, 212] width 11 height 11
checkbox input "true"
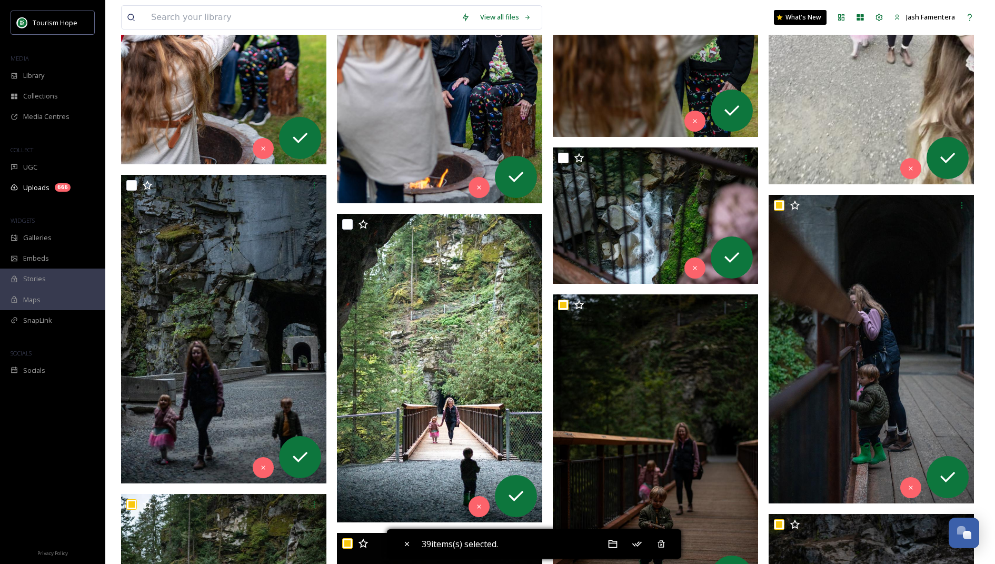
scroll to position [5691, 0]
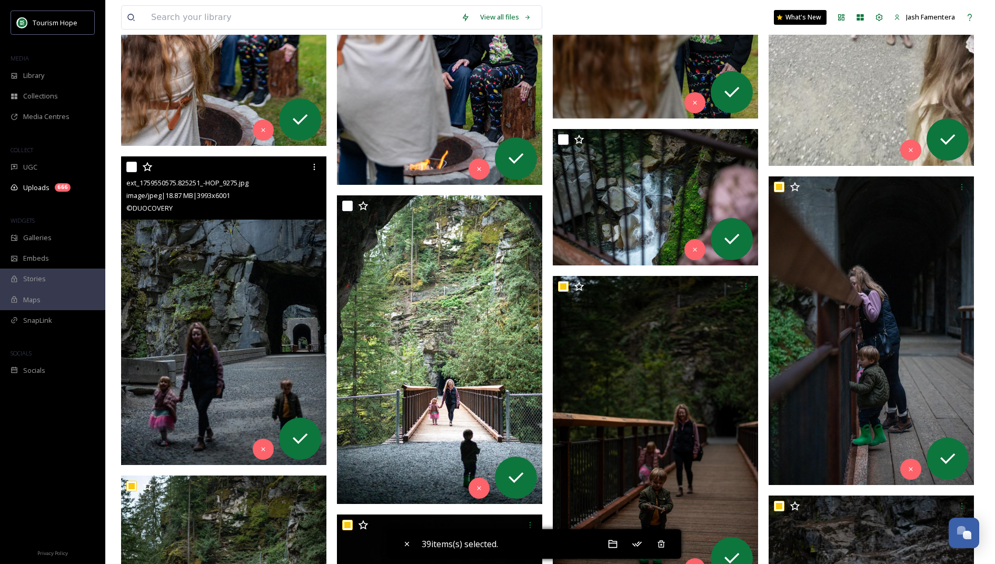
click at [131, 163] on input "checkbox" at bounding box center [131, 167] width 11 height 11
checkbox input "true"
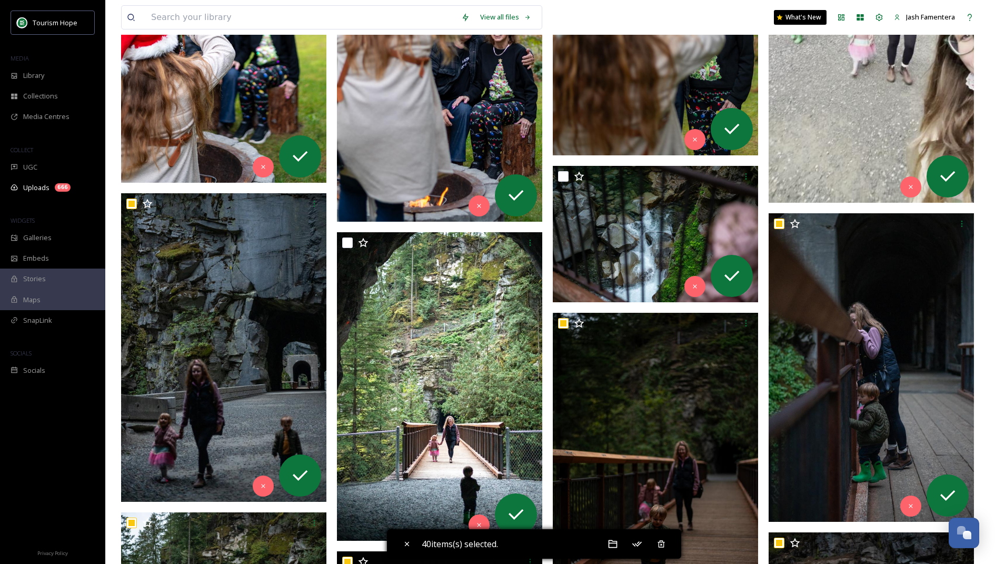
scroll to position [5673, 0]
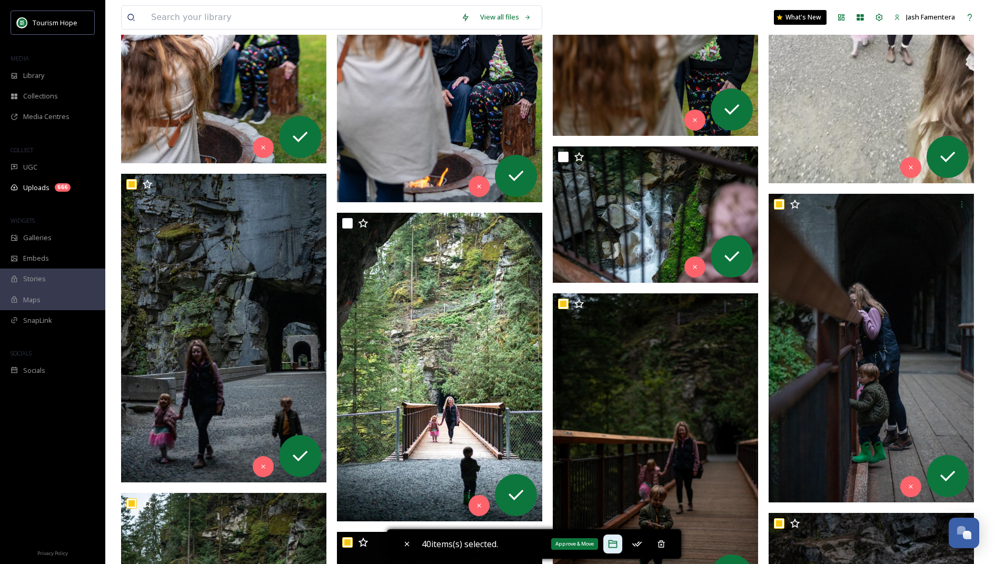
click at [611, 544] on icon at bounding box center [613, 544] width 11 height 11
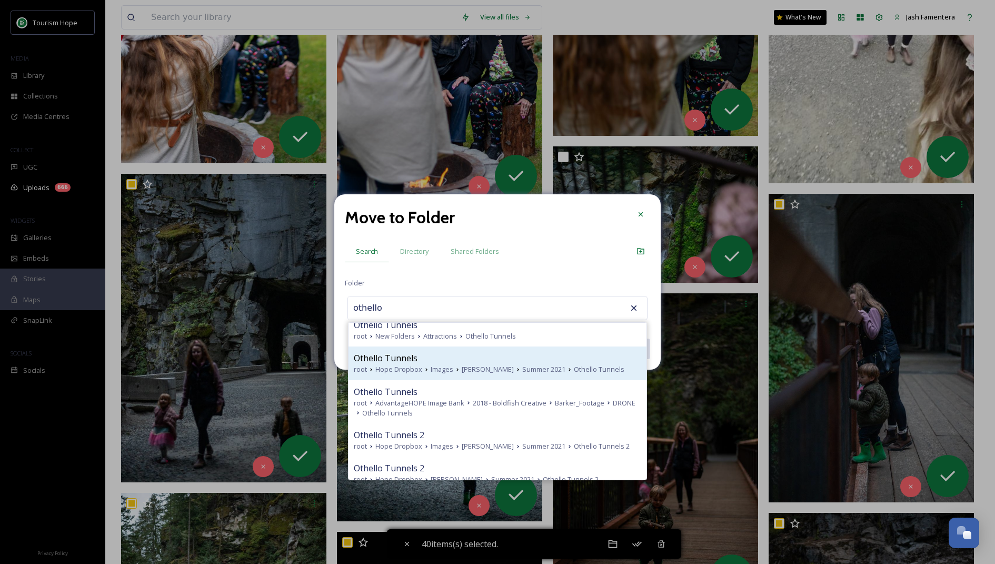
scroll to position [38, 0]
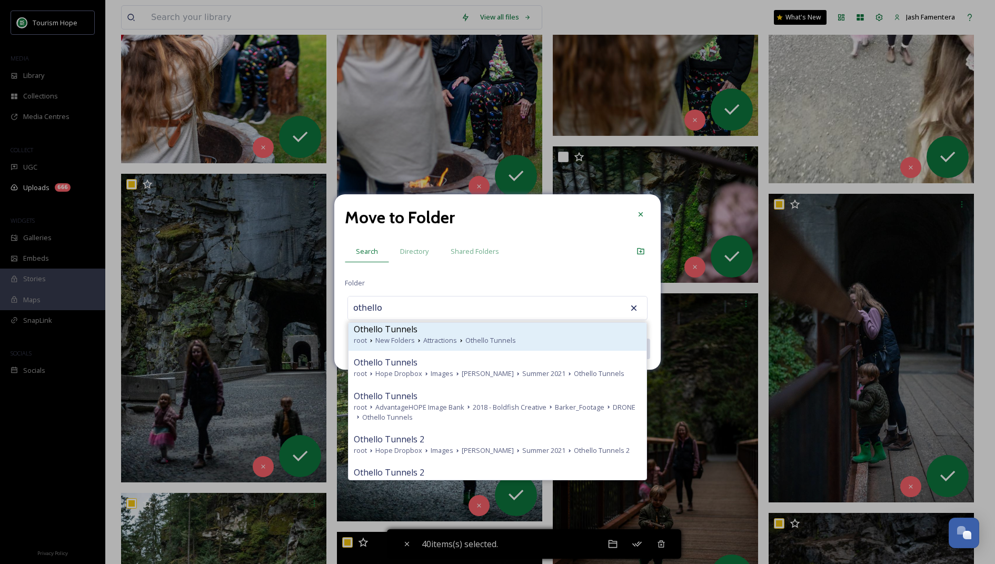
click at [412, 342] on span "New Folders" at bounding box center [394, 340] width 39 height 10
type input "Othello Tunnels"
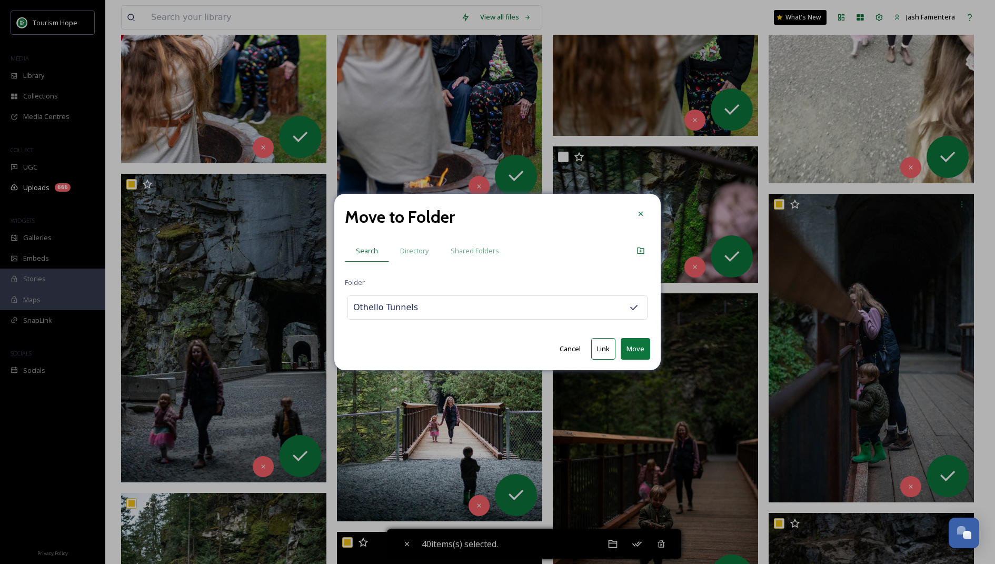
click at [638, 346] on button "Move" at bounding box center [635, 349] width 29 height 22
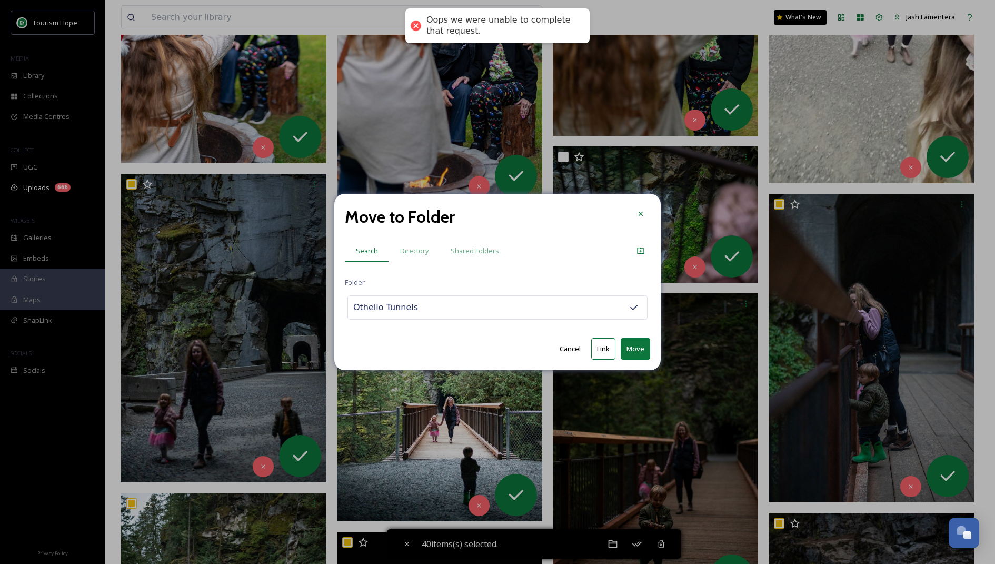
click at [631, 341] on button "Move" at bounding box center [635, 349] width 29 height 22
click at [602, 350] on button "Link" at bounding box center [603, 349] width 24 height 22
click at [630, 347] on button "Move" at bounding box center [635, 349] width 29 height 22
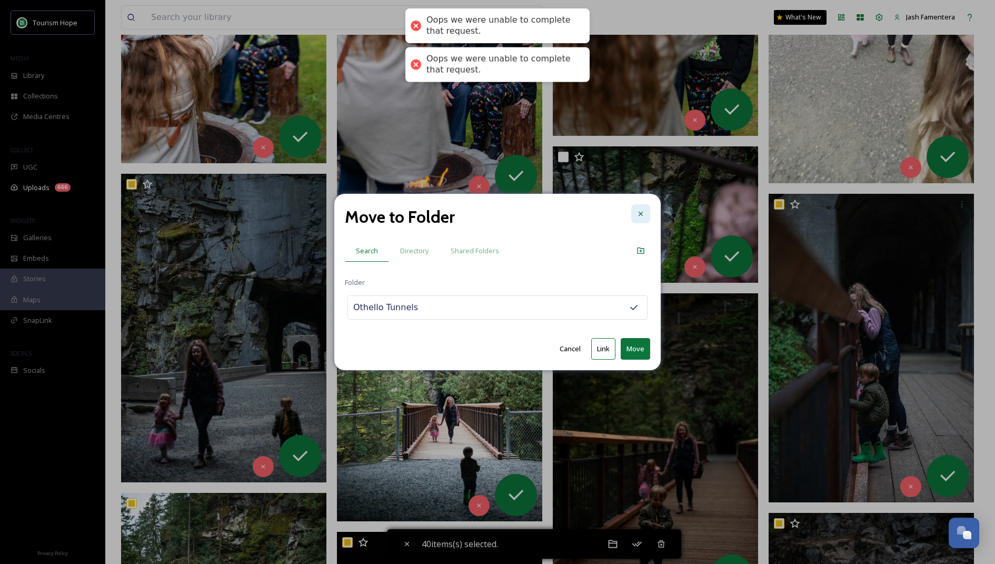
click at [641, 217] on icon at bounding box center [641, 214] width 8 height 8
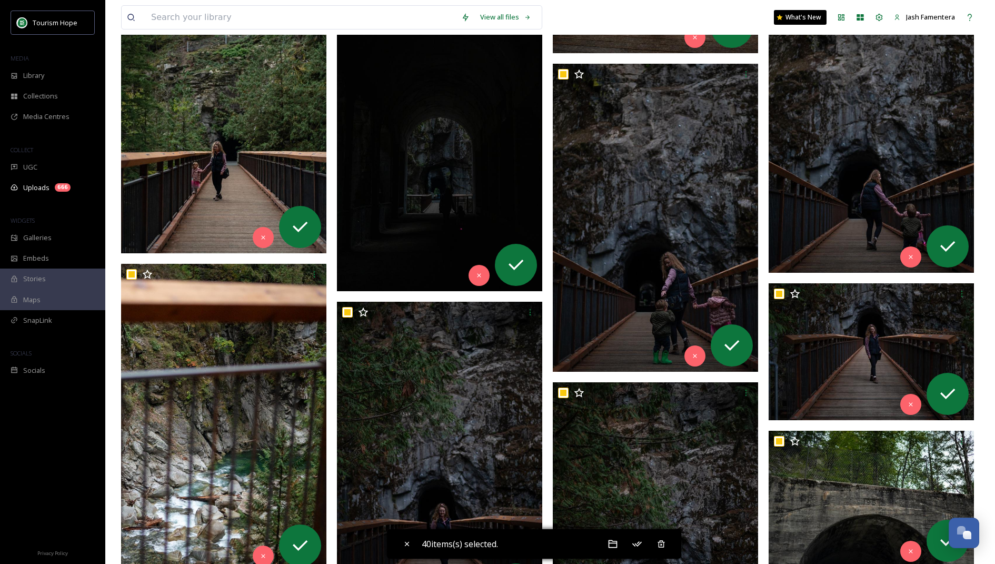
scroll to position [6247, 0]
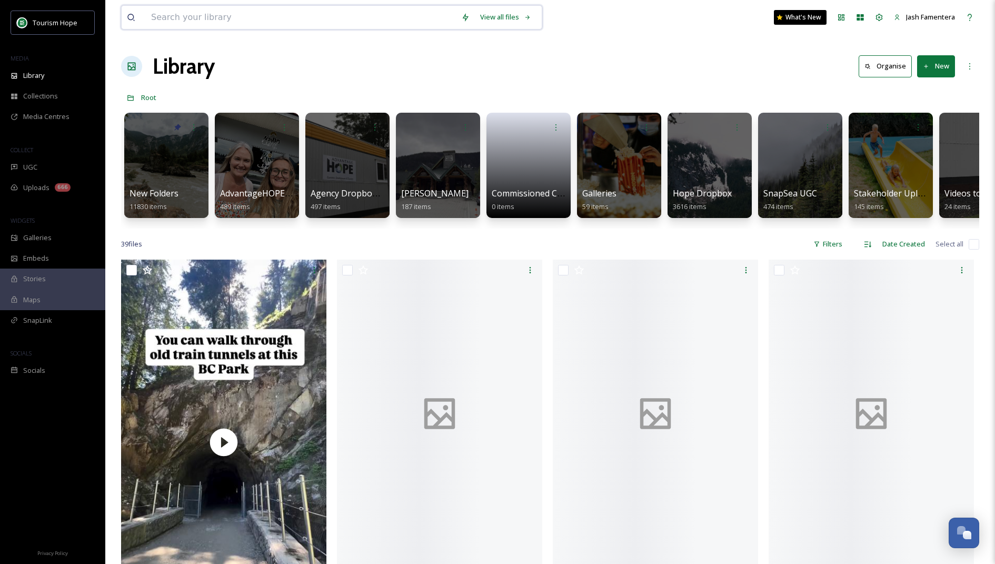
click at [231, 17] on input at bounding box center [301, 17] width 310 height 23
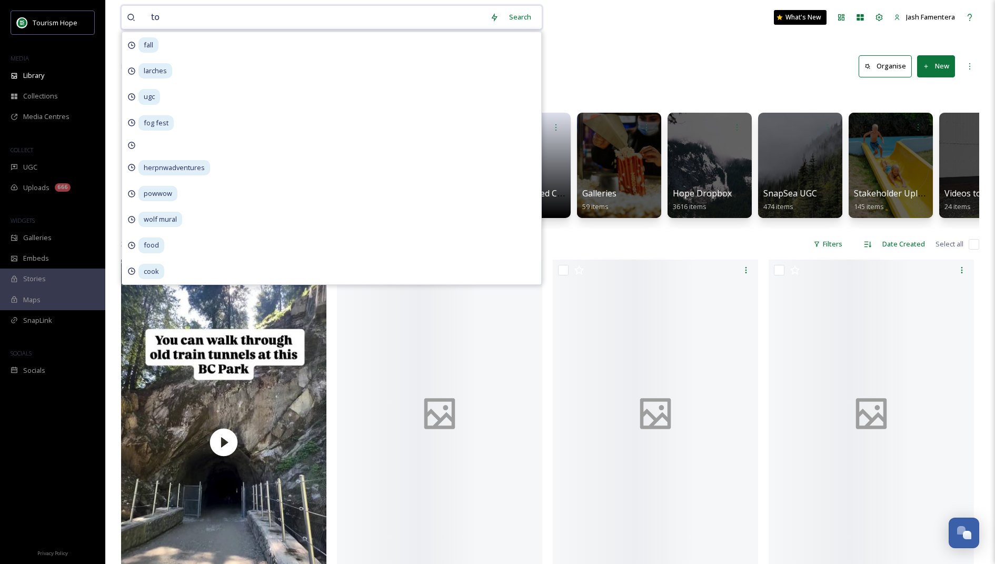
type input "t"
type input "othello"
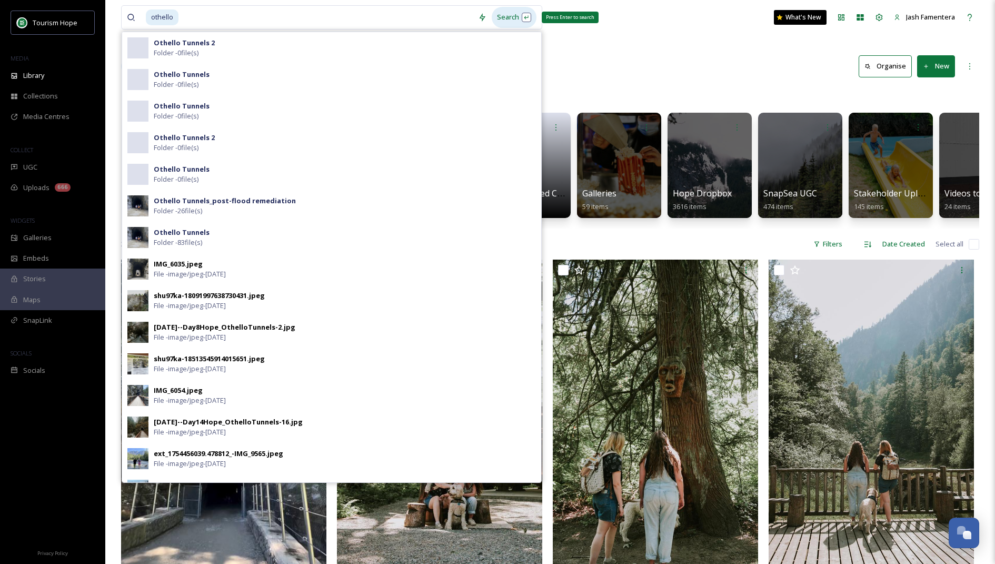
click at [520, 17] on div "Search Press Enter to search" at bounding box center [514, 17] width 45 height 21
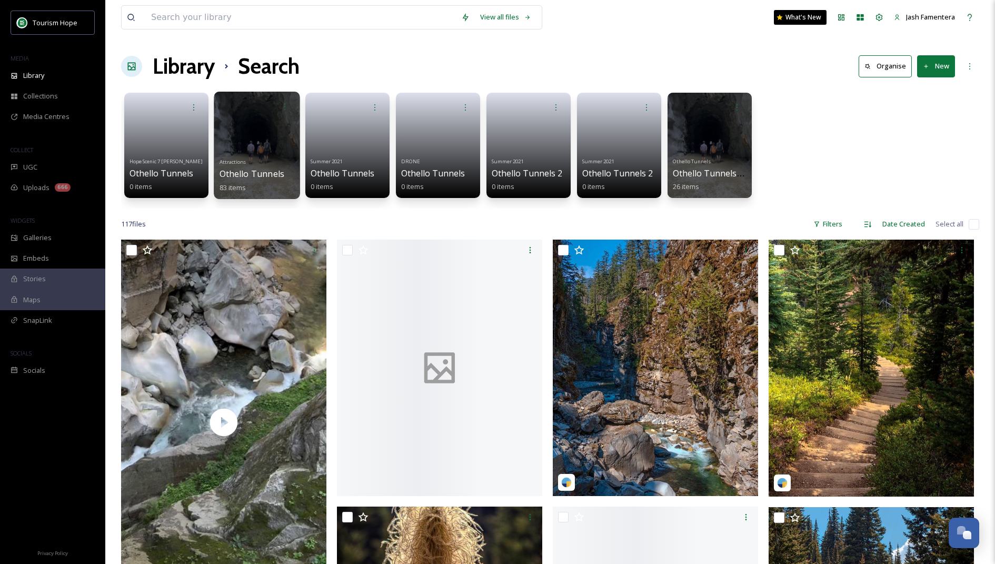
click at [251, 117] on div at bounding box center [257, 145] width 86 height 107
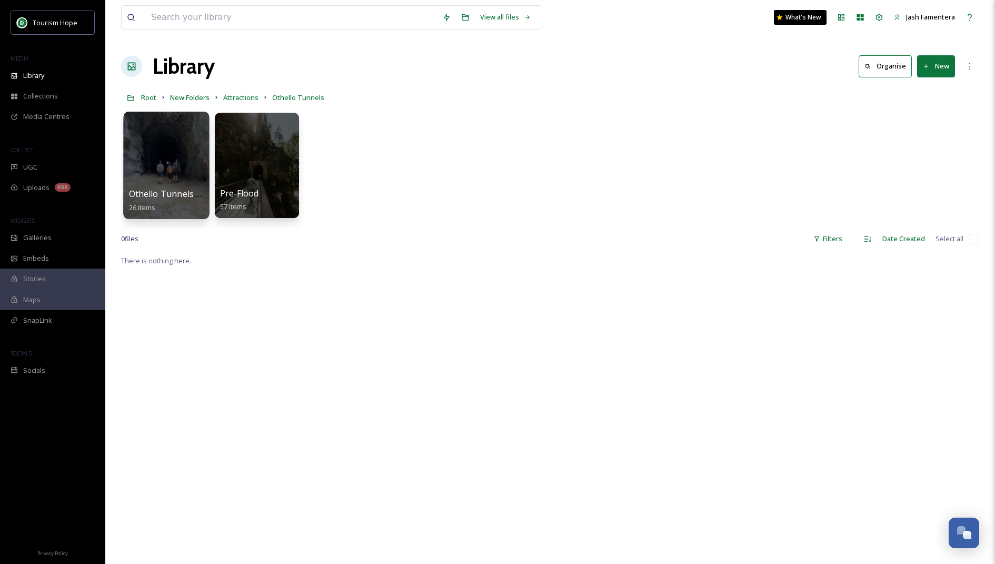
click at [172, 161] on div at bounding box center [166, 165] width 86 height 107
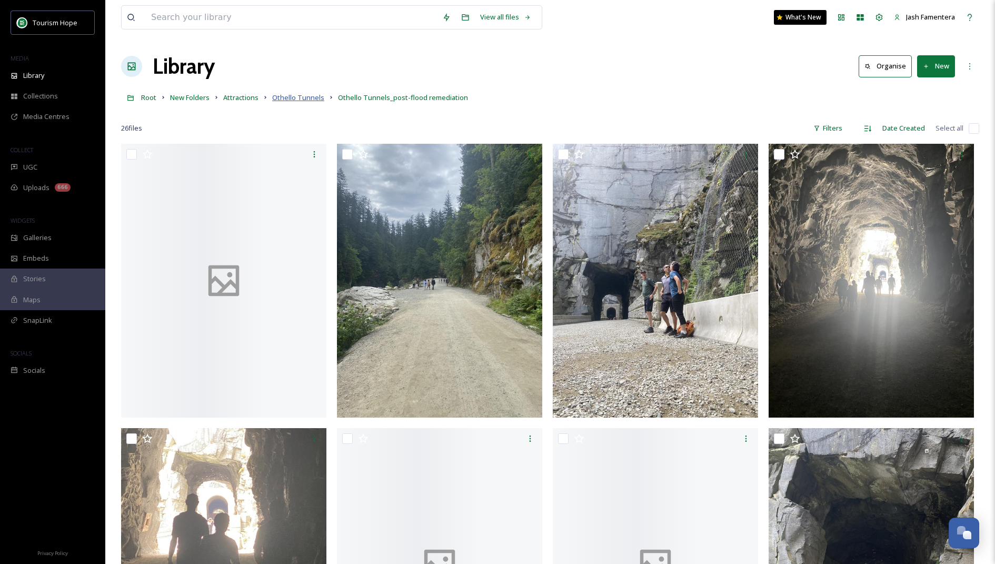
click at [291, 101] on span "Othello Tunnels" at bounding box center [298, 97] width 52 height 9
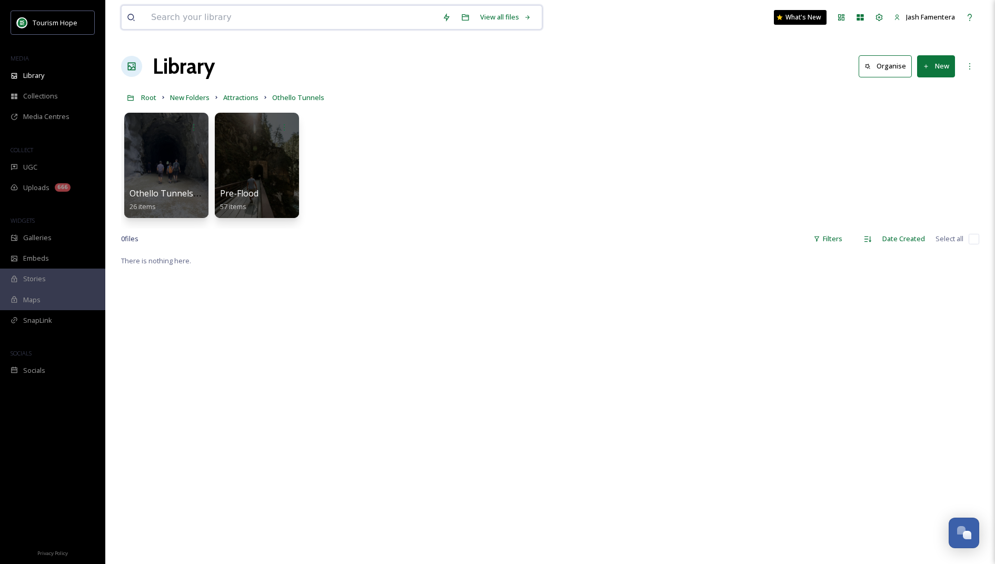
click at [223, 24] on input at bounding box center [291, 17] width 291 height 23
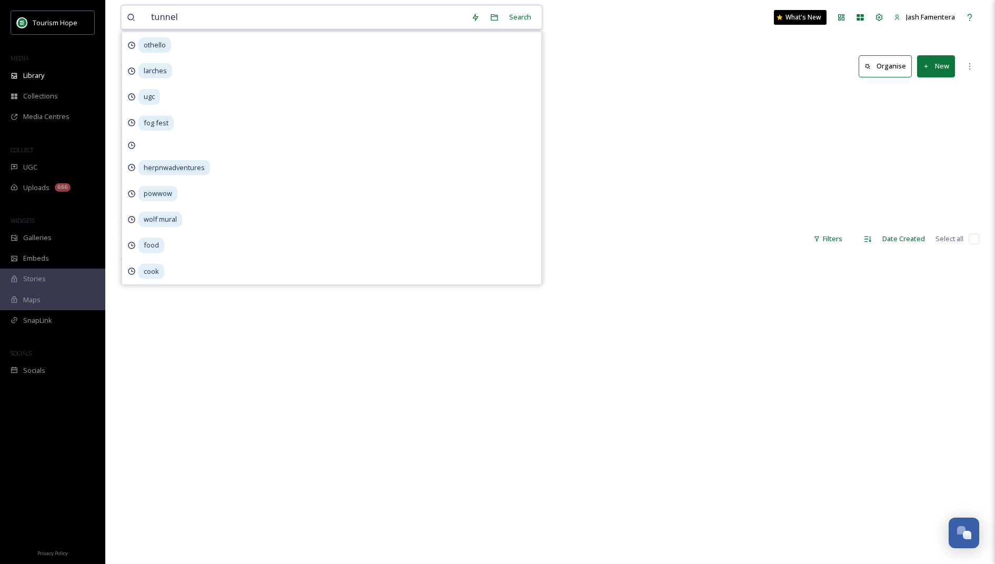
type input "tunnels"
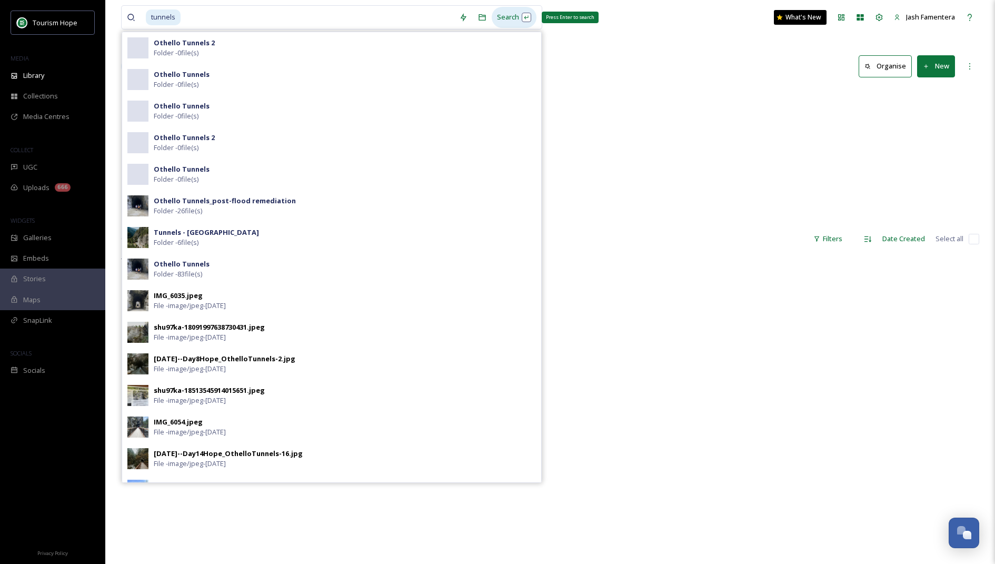
click at [513, 19] on div "Search Press Enter to search" at bounding box center [514, 17] width 45 height 21
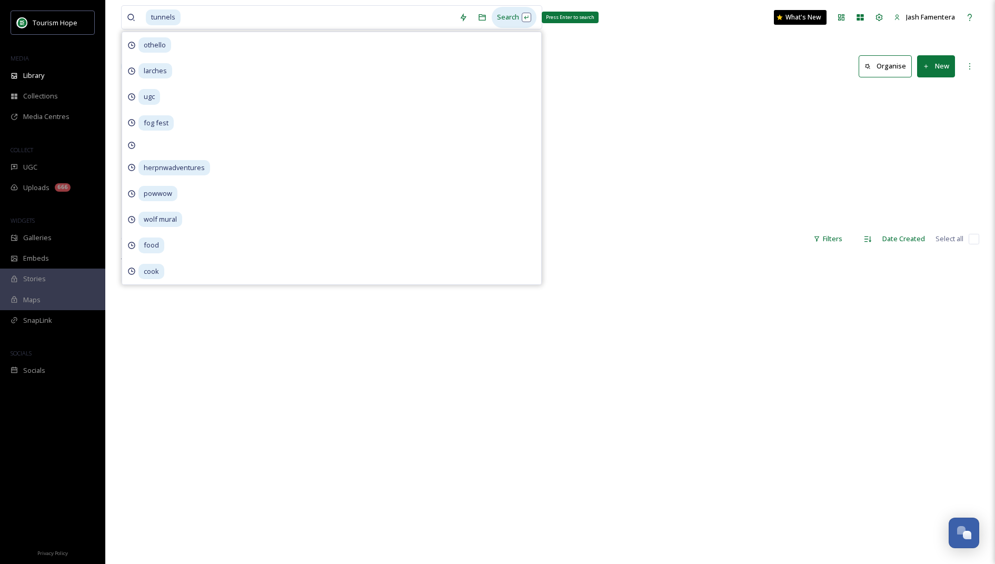
click at [524, 20] on div "Search Press Enter to search" at bounding box center [514, 17] width 45 height 21
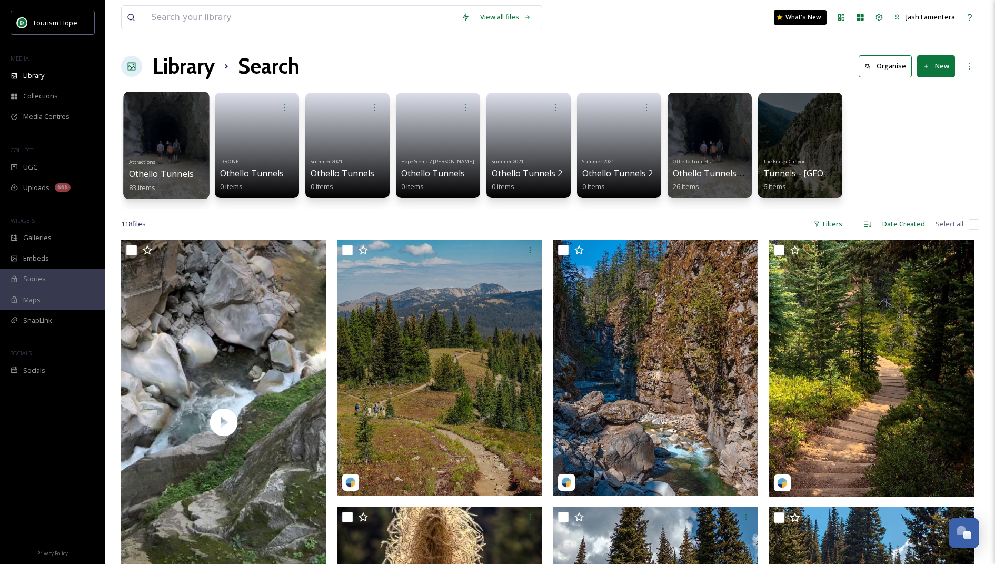
click at [169, 145] on div at bounding box center [166, 145] width 86 height 107
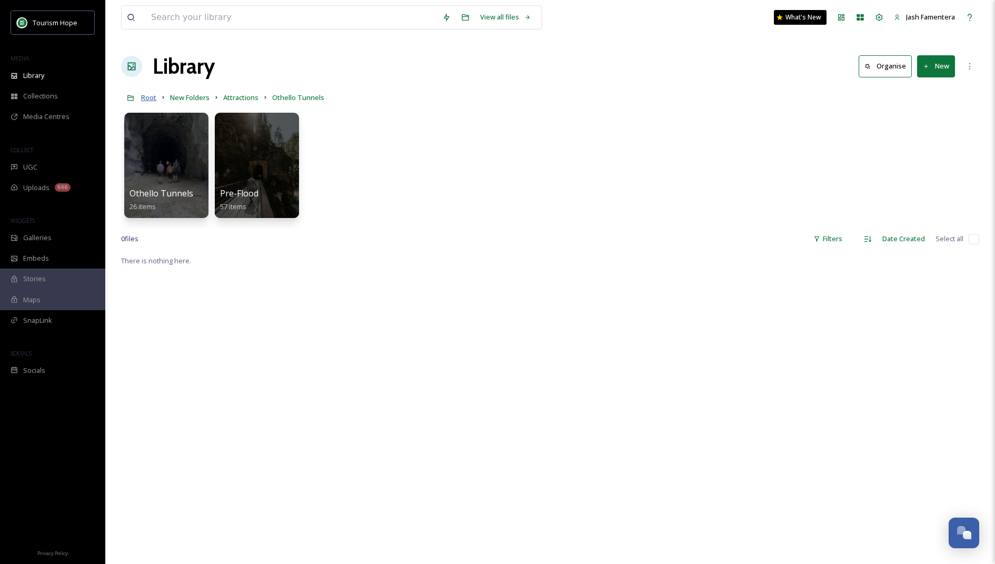
click at [151, 100] on span "Root" at bounding box center [148, 97] width 15 height 9
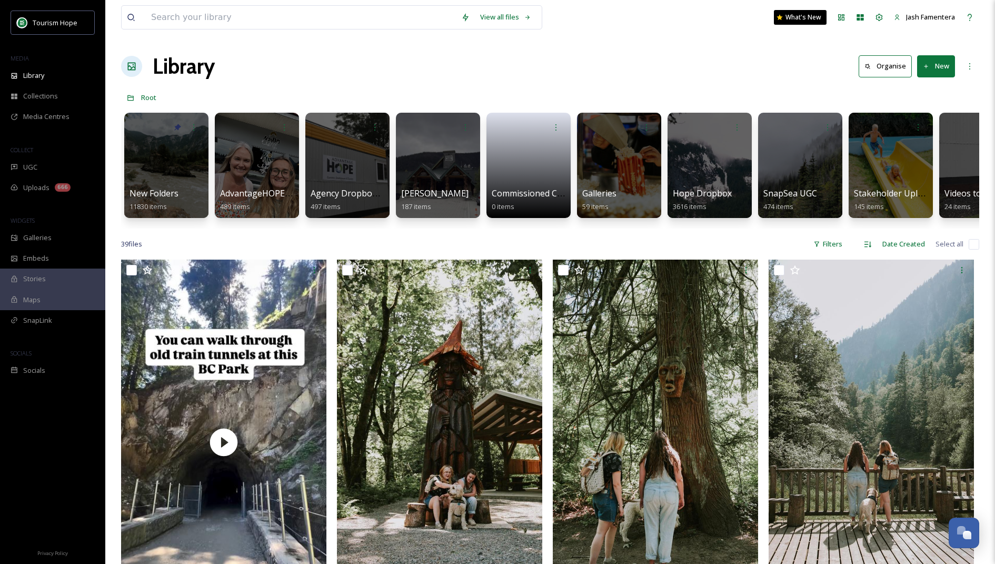
click at [155, 146] on div at bounding box center [166, 165] width 84 height 105
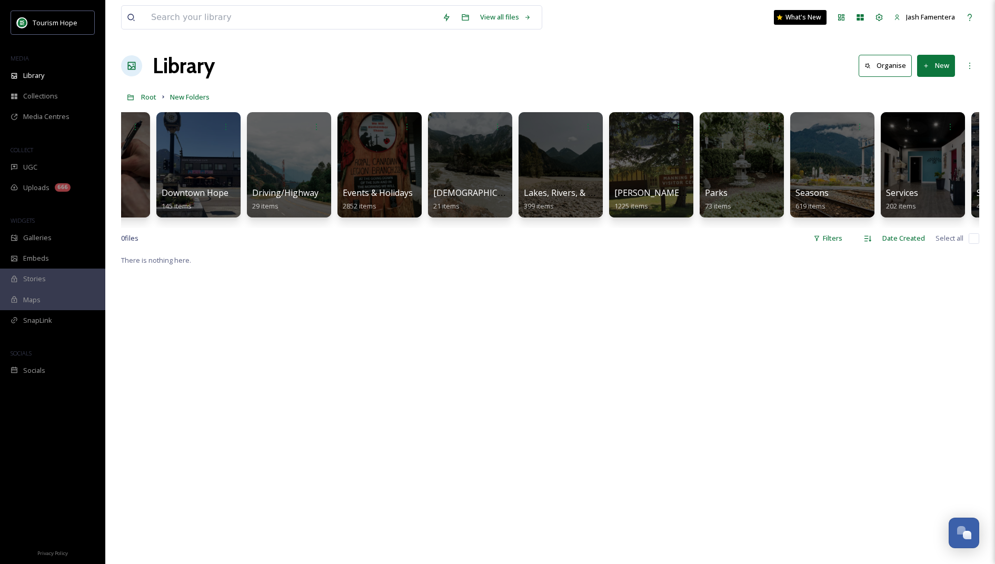
scroll to position [0, 613]
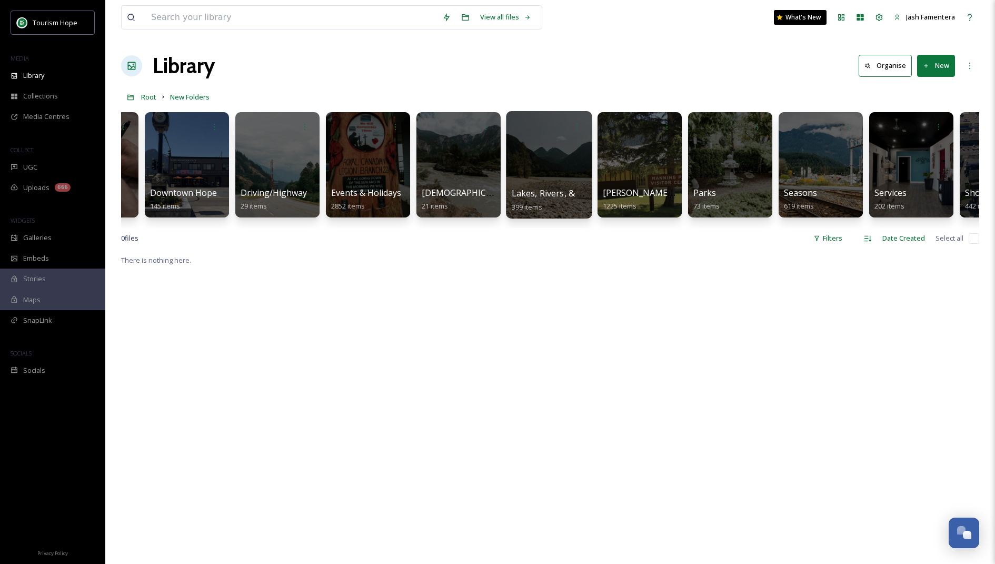
click at [535, 144] on div at bounding box center [549, 164] width 86 height 107
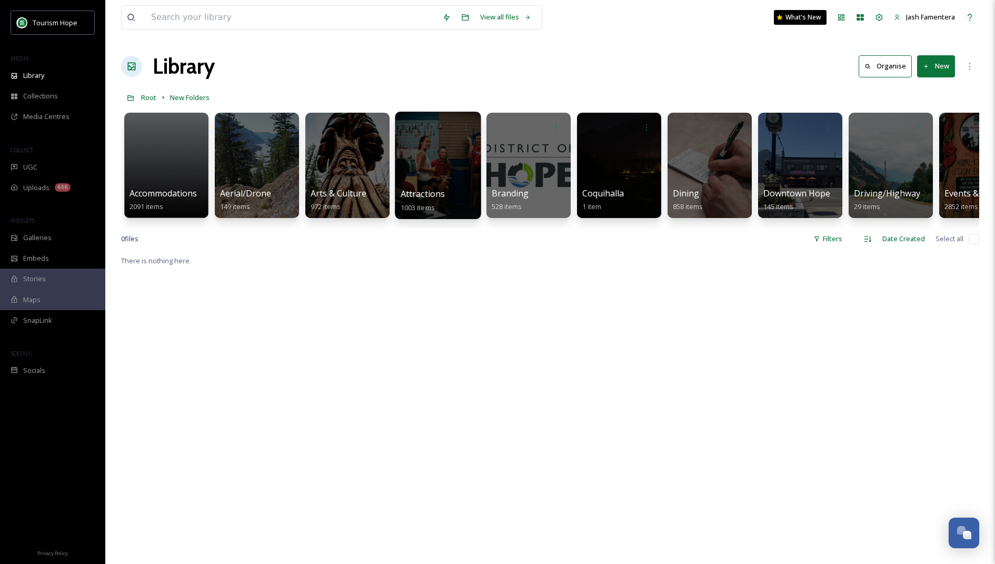
click at [445, 165] on div at bounding box center [438, 165] width 86 height 107
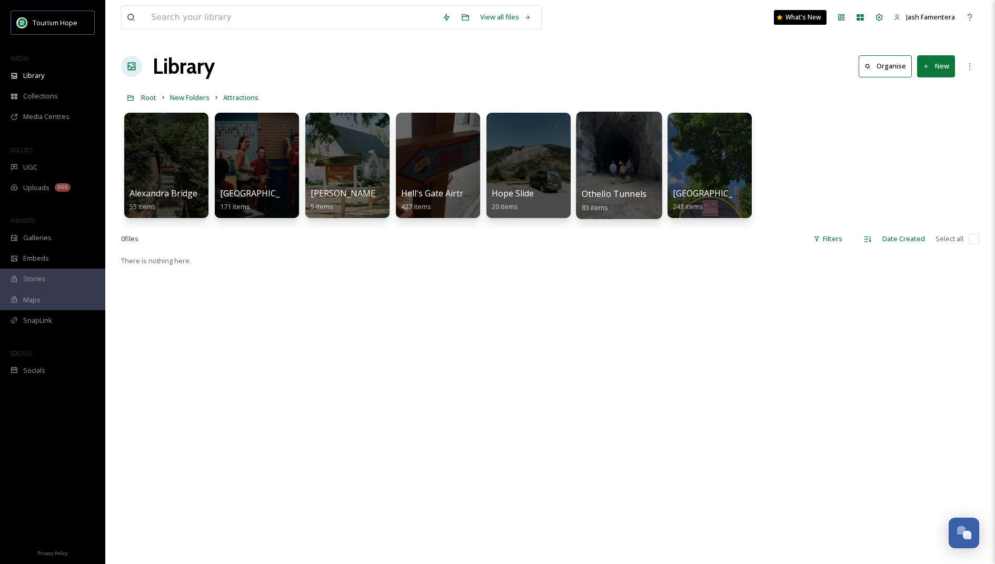
click at [605, 165] on div at bounding box center [619, 165] width 86 height 107
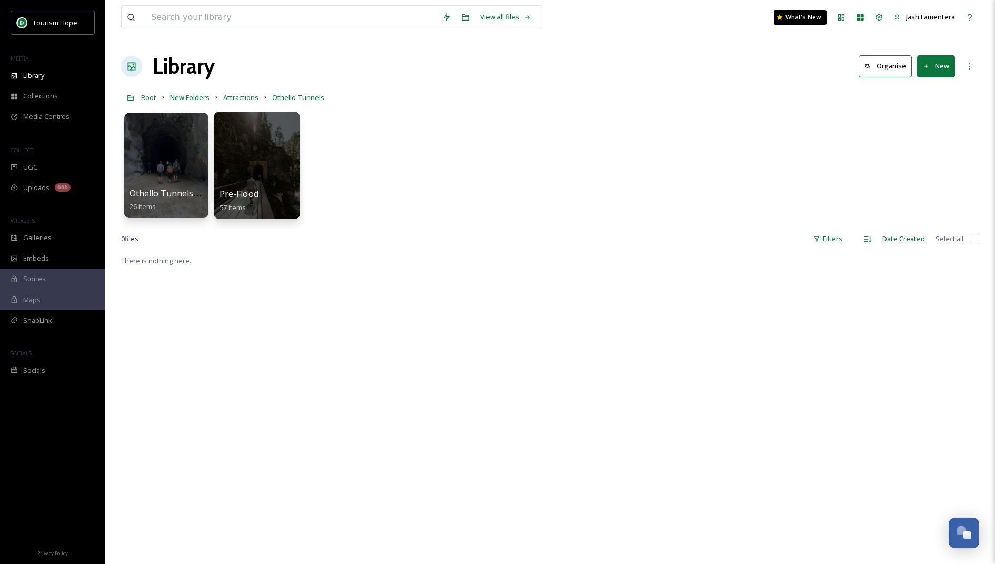
click at [267, 179] on div at bounding box center [257, 165] width 86 height 107
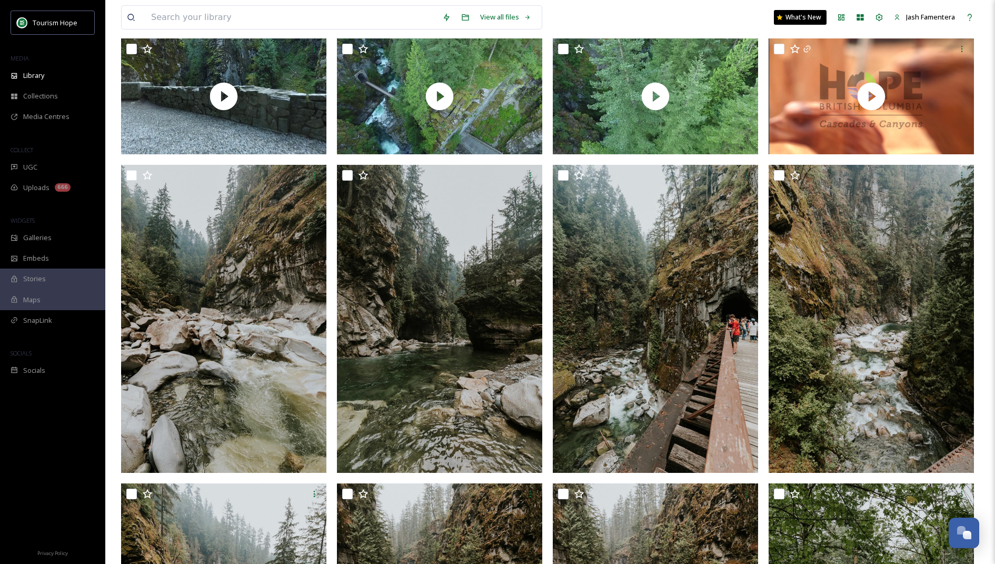
scroll to position [471, 0]
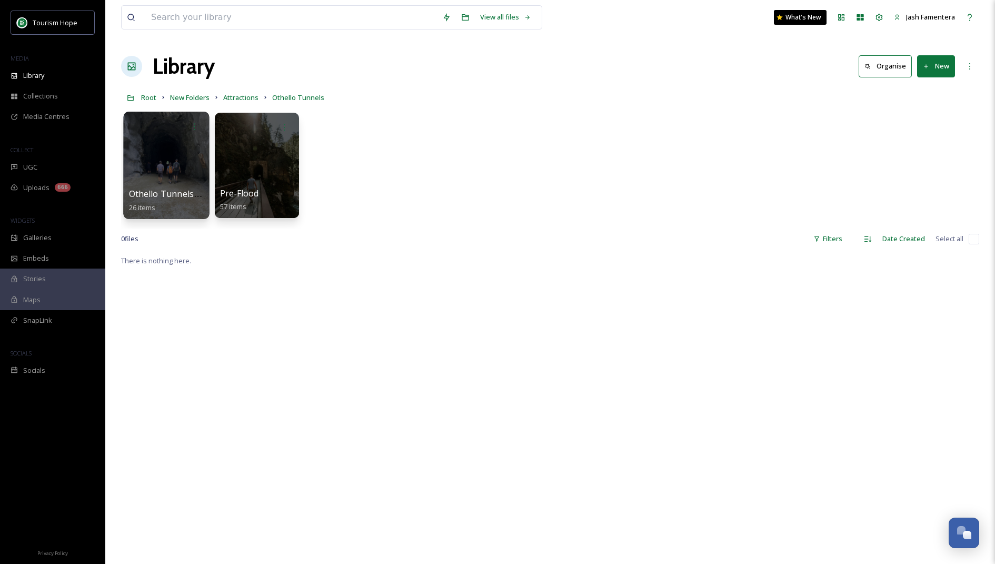
click at [160, 167] on div at bounding box center [166, 165] width 86 height 107
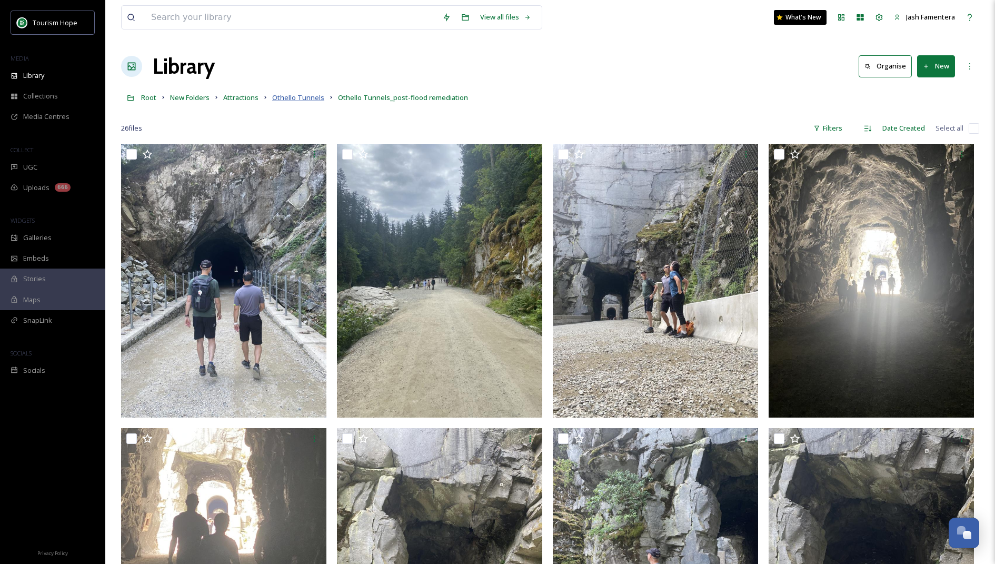
click at [294, 96] on span "Othello Tunnels" at bounding box center [298, 97] width 52 height 9
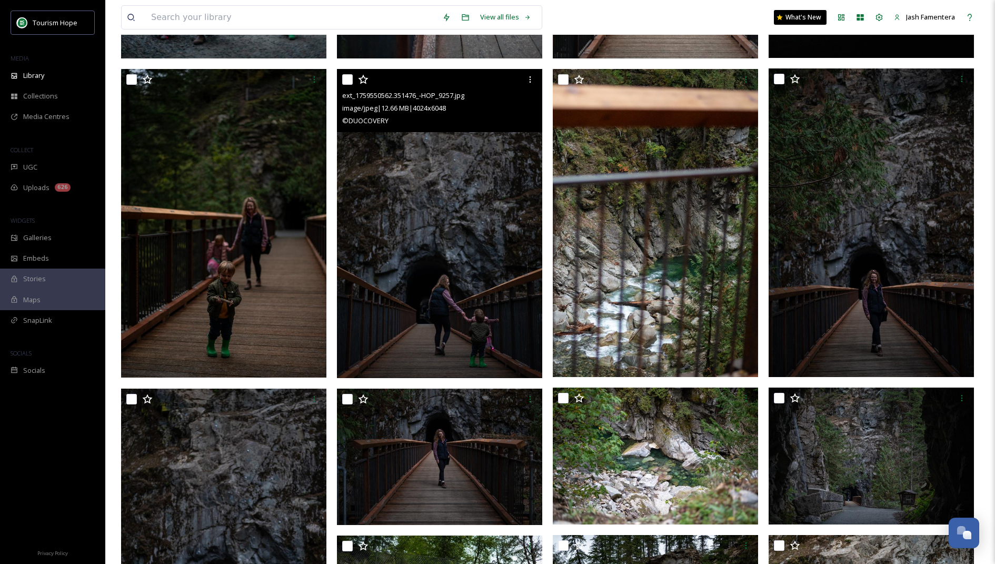
scroll to position [502, 0]
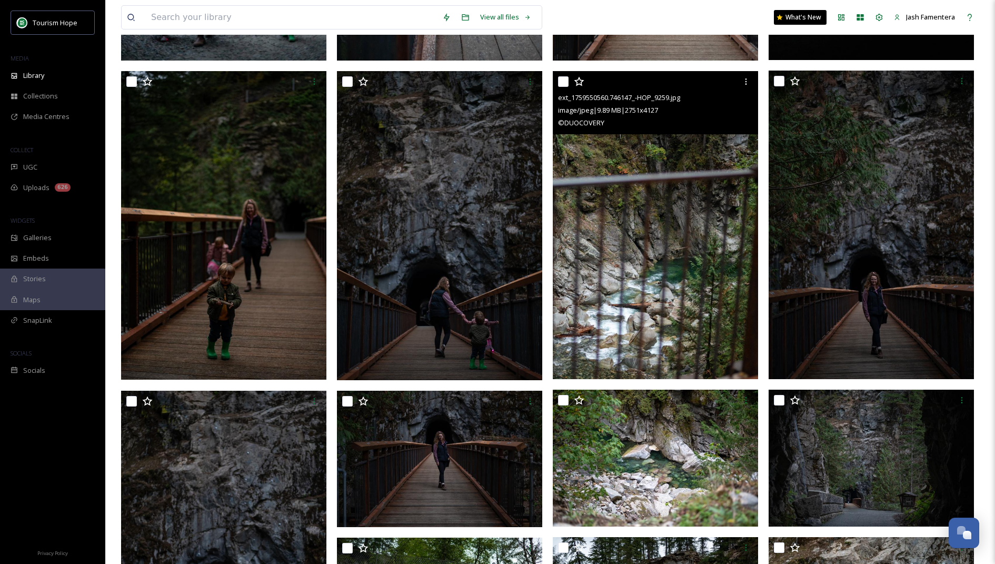
click at [563, 81] on input "checkbox" at bounding box center [563, 81] width 11 height 11
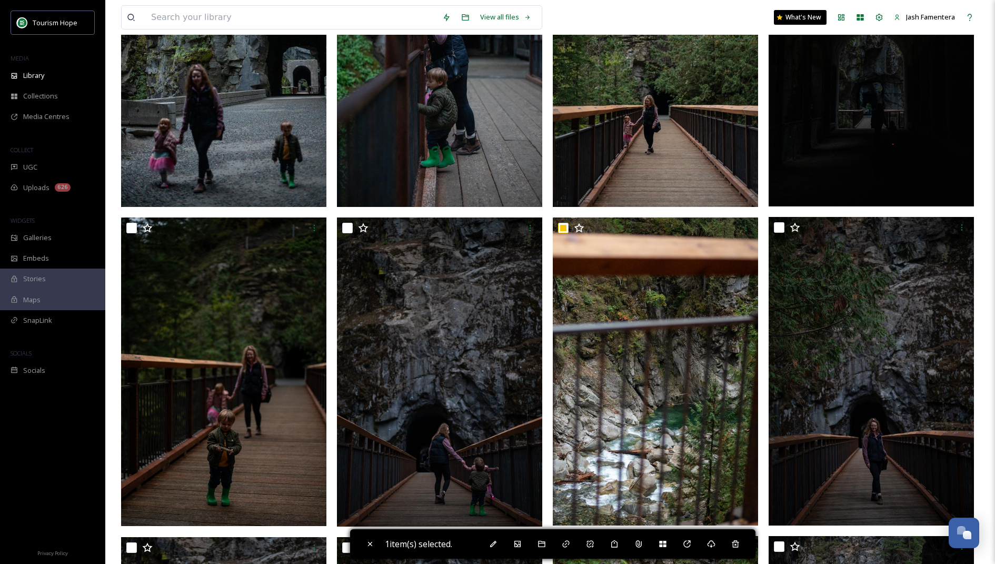
scroll to position [358, 0]
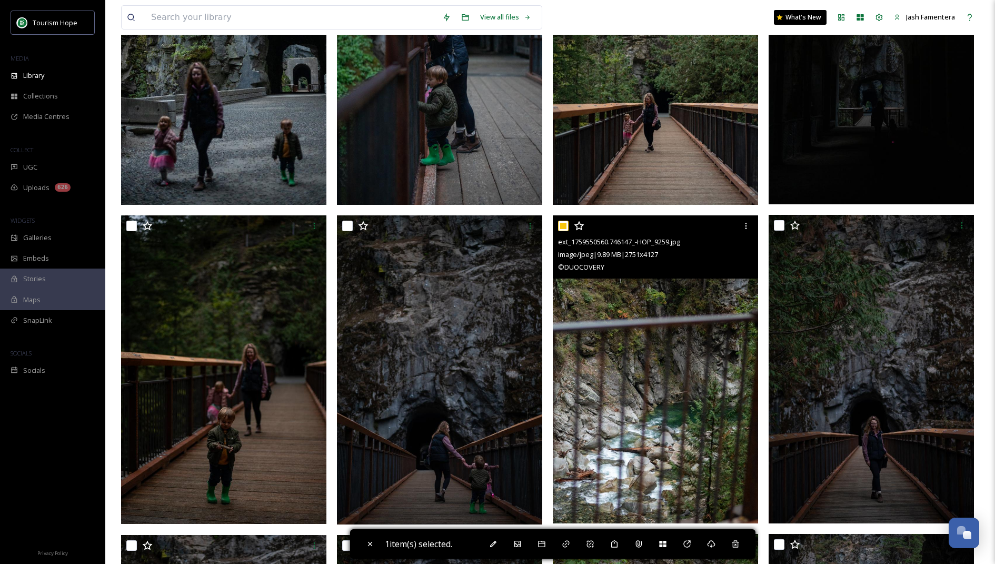
click at [564, 224] on input "checkbox" at bounding box center [563, 226] width 11 height 11
checkbox input "false"
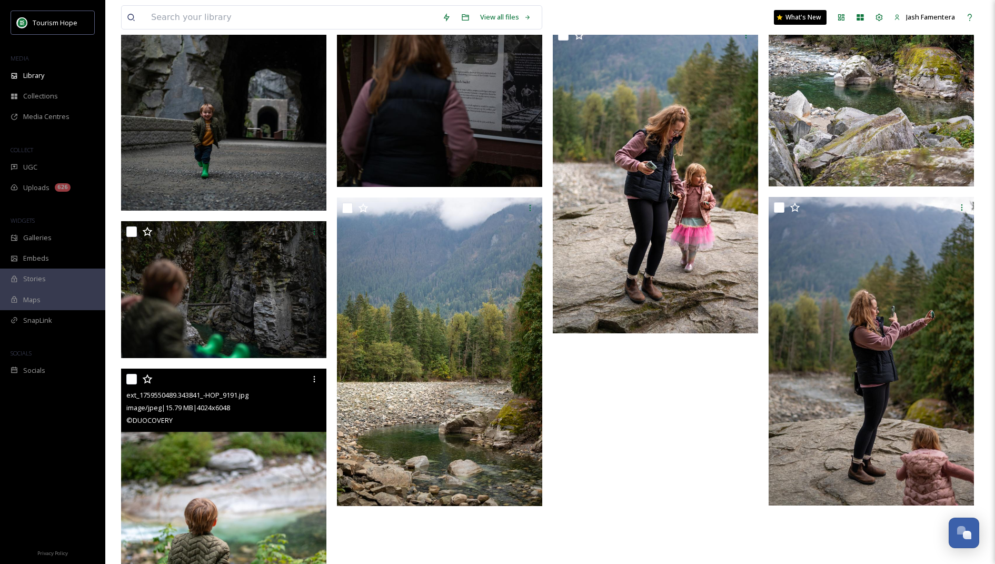
scroll to position [2568, 0]
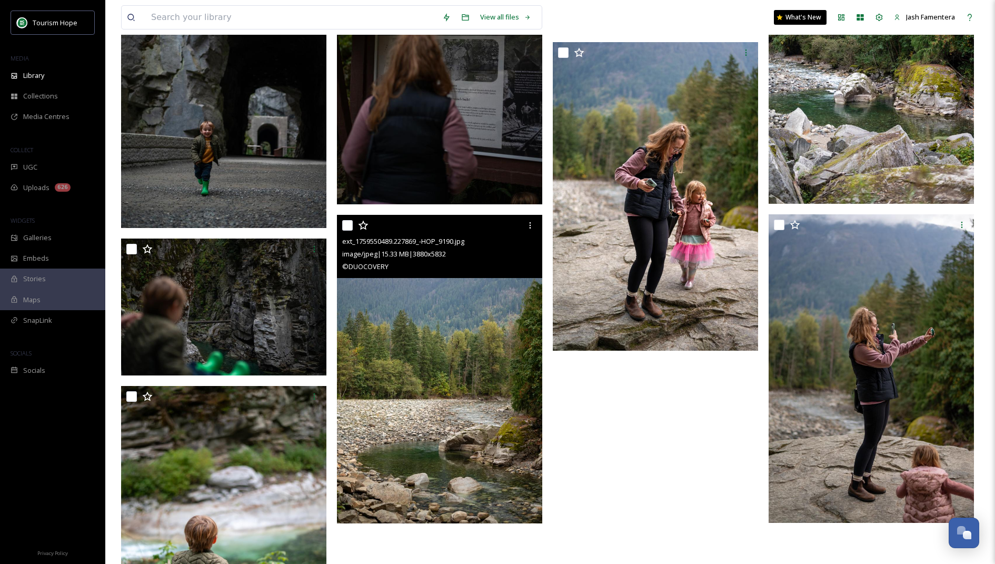
click at [348, 226] on input "checkbox" at bounding box center [347, 225] width 11 height 11
checkbox input "true"
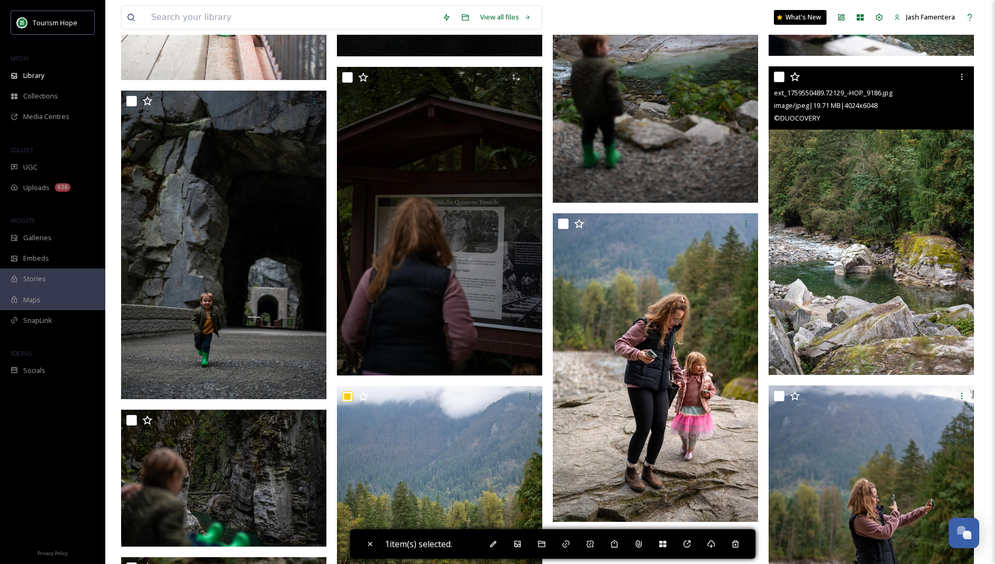
scroll to position [2389, 0]
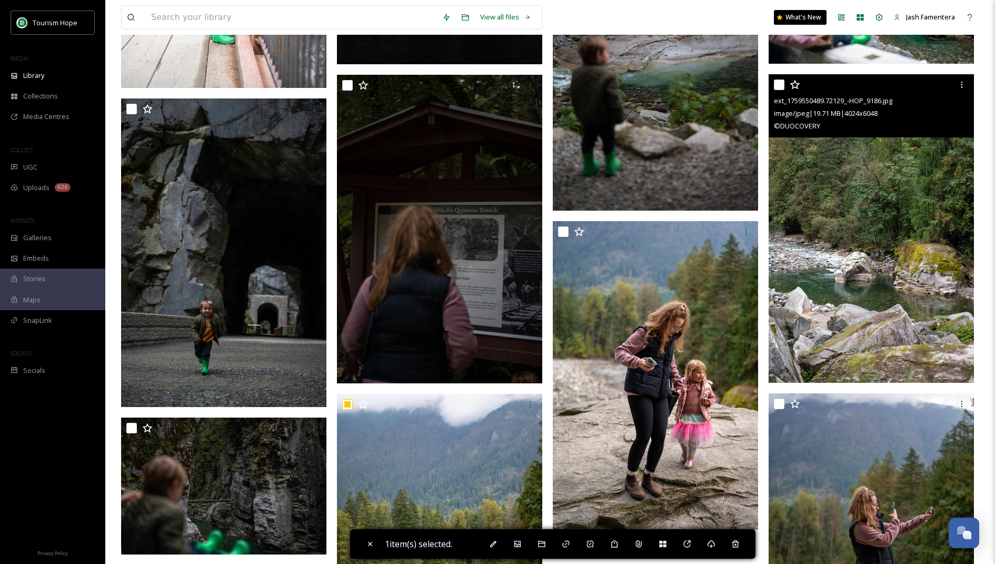
click at [780, 88] on input "checkbox" at bounding box center [779, 85] width 11 height 11
checkbox input "true"
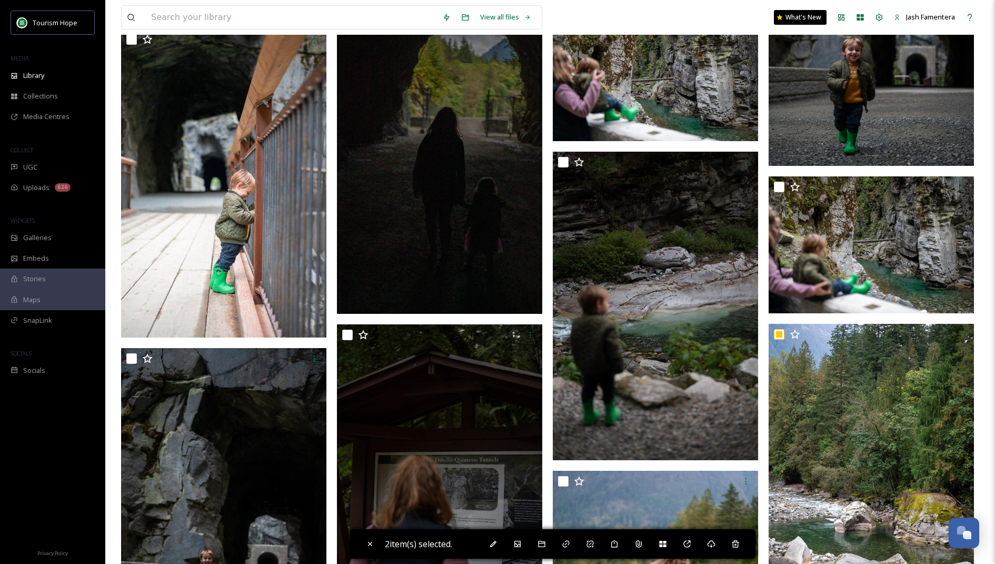
scroll to position [2139, 0]
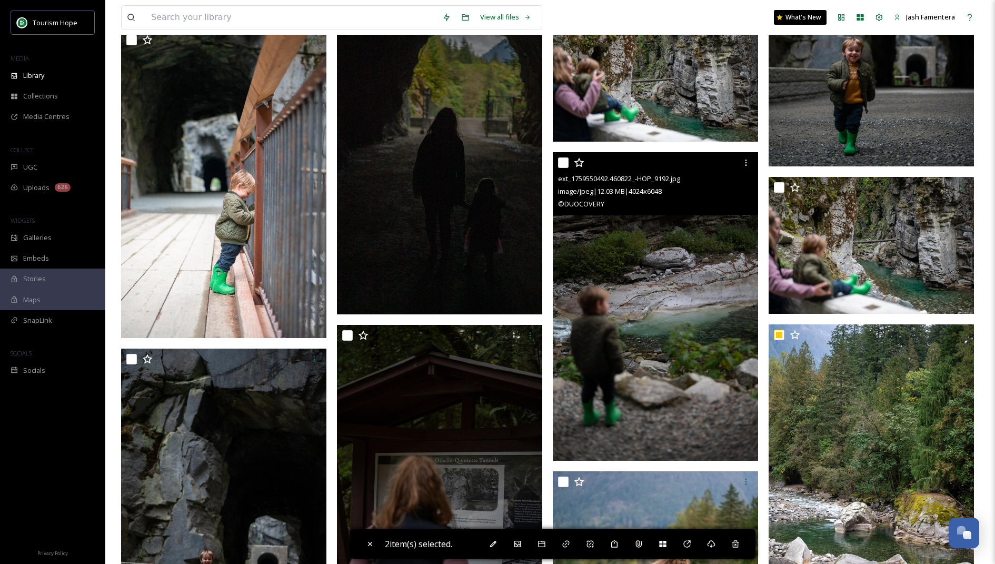
click at [565, 158] on input "checkbox" at bounding box center [563, 162] width 11 height 11
checkbox input "true"
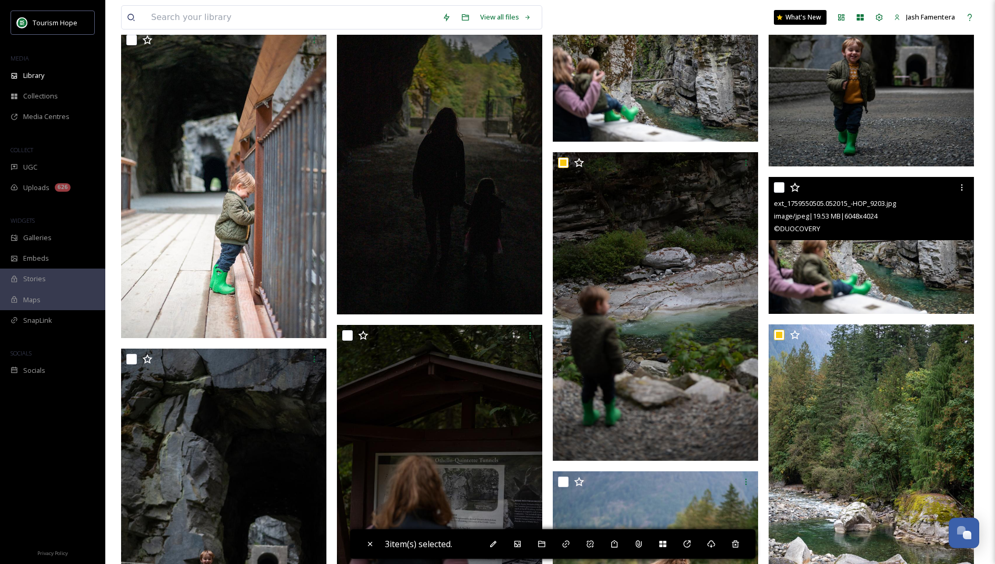
click at [778, 190] on input "checkbox" at bounding box center [779, 187] width 11 height 11
checkbox input "true"
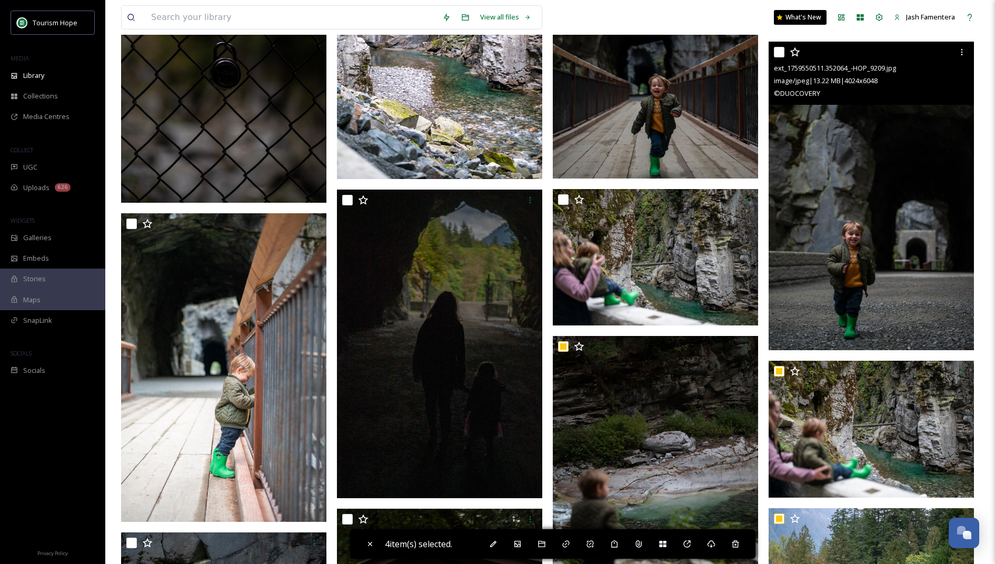
scroll to position [1949, 0]
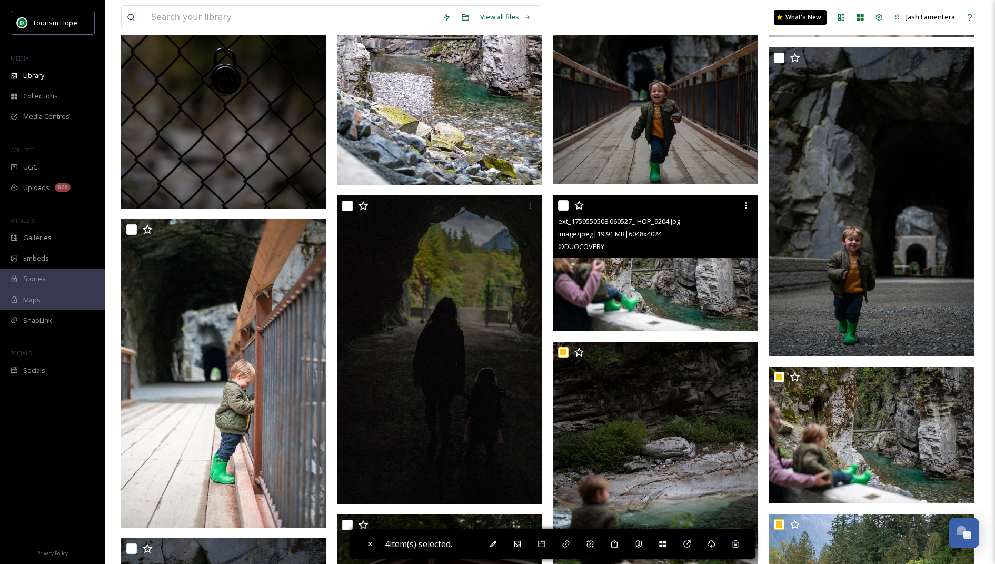
click at [565, 207] on input "checkbox" at bounding box center [563, 205] width 11 height 11
checkbox input "true"
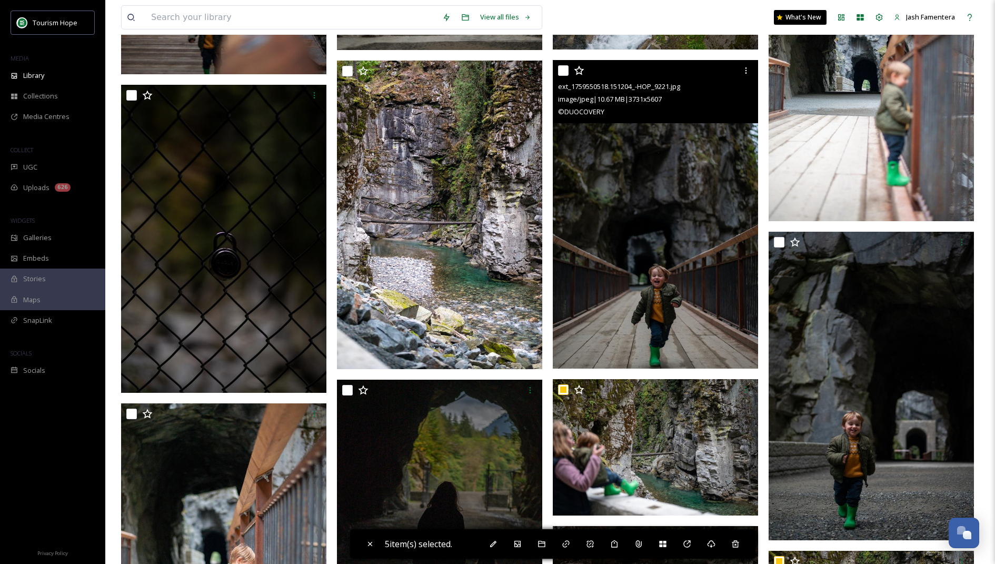
scroll to position [1661, 0]
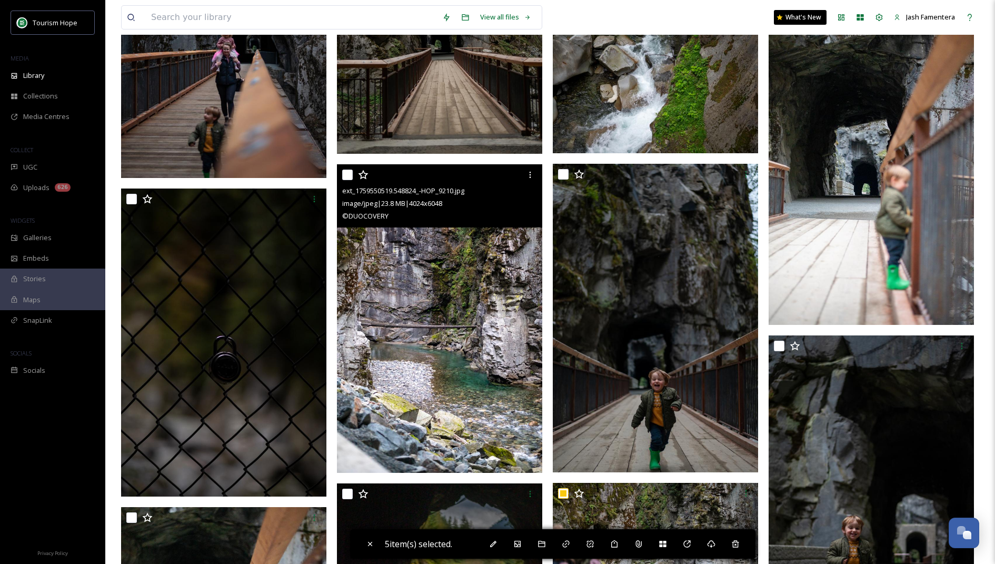
click at [347, 176] on input "checkbox" at bounding box center [347, 175] width 11 height 11
checkbox input "true"
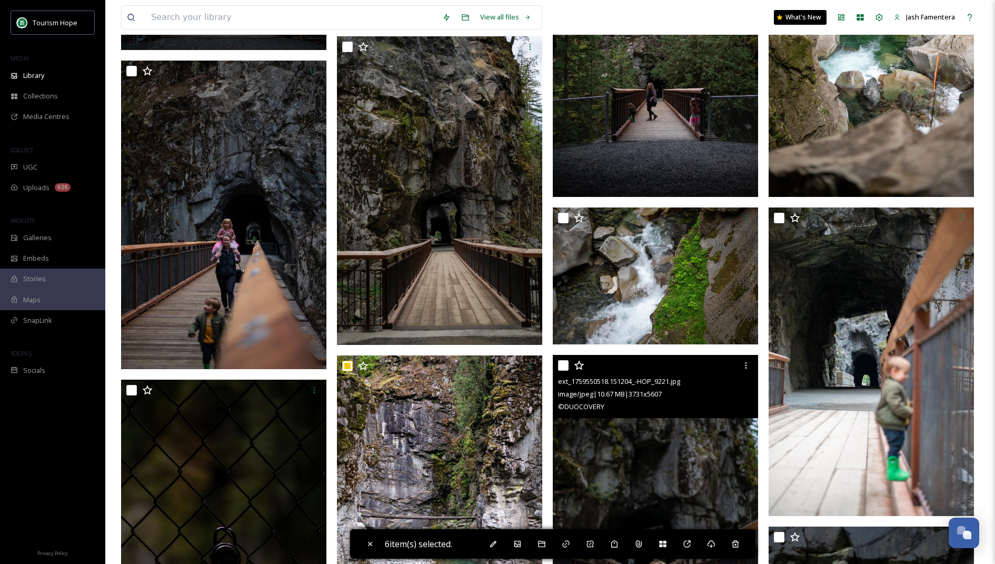
scroll to position [1441, 0]
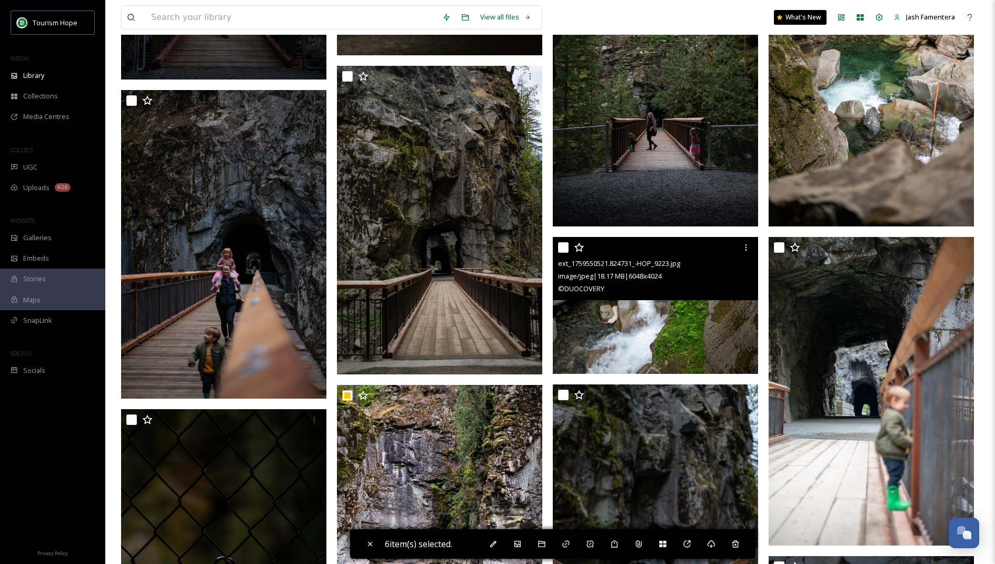
click at [565, 246] on input "checkbox" at bounding box center [563, 247] width 11 height 11
checkbox input "true"
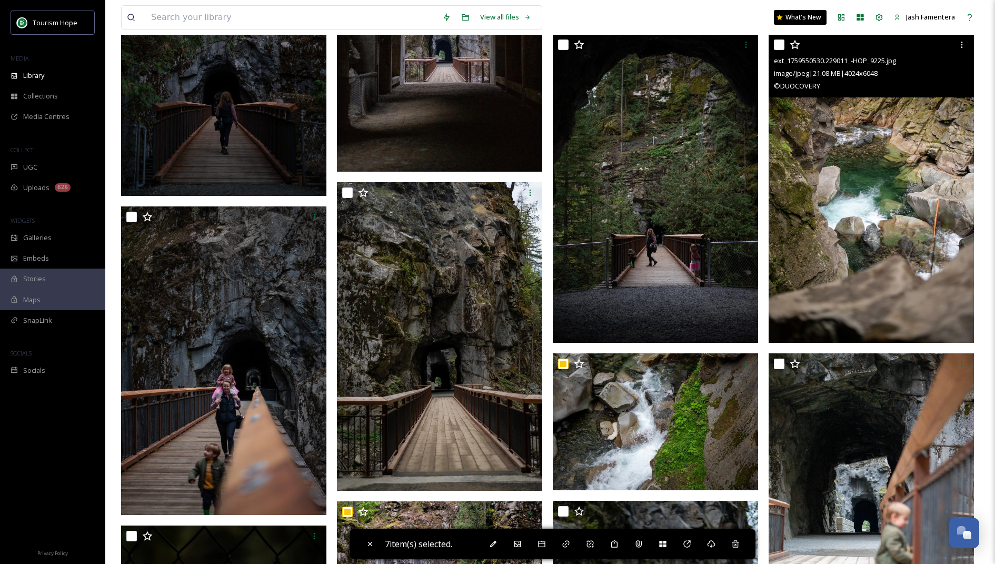
scroll to position [1282, 0]
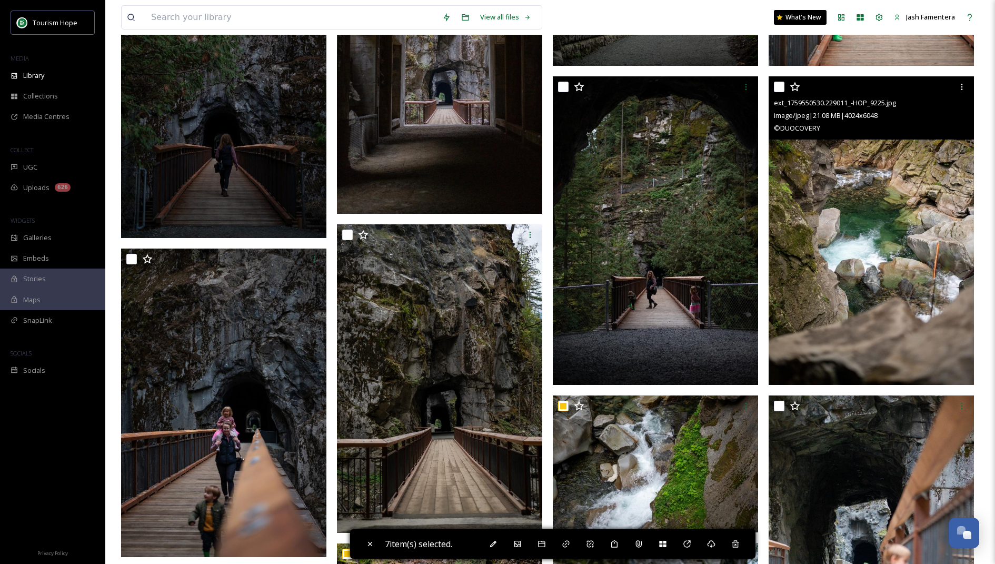
click at [779, 86] on input "checkbox" at bounding box center [779, 87] width 11 height 11
checkbox input "true"
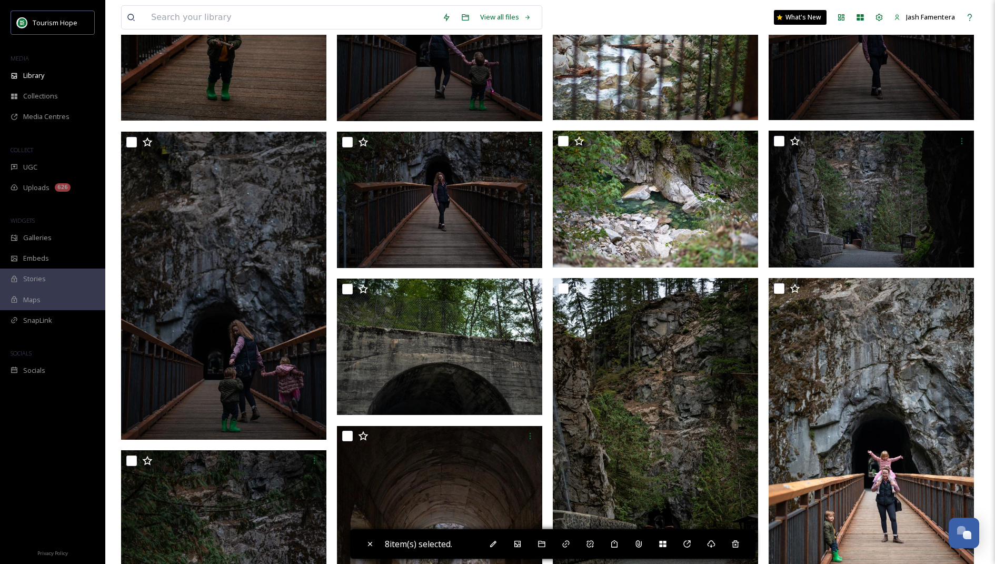
scroll to position [761, 0]
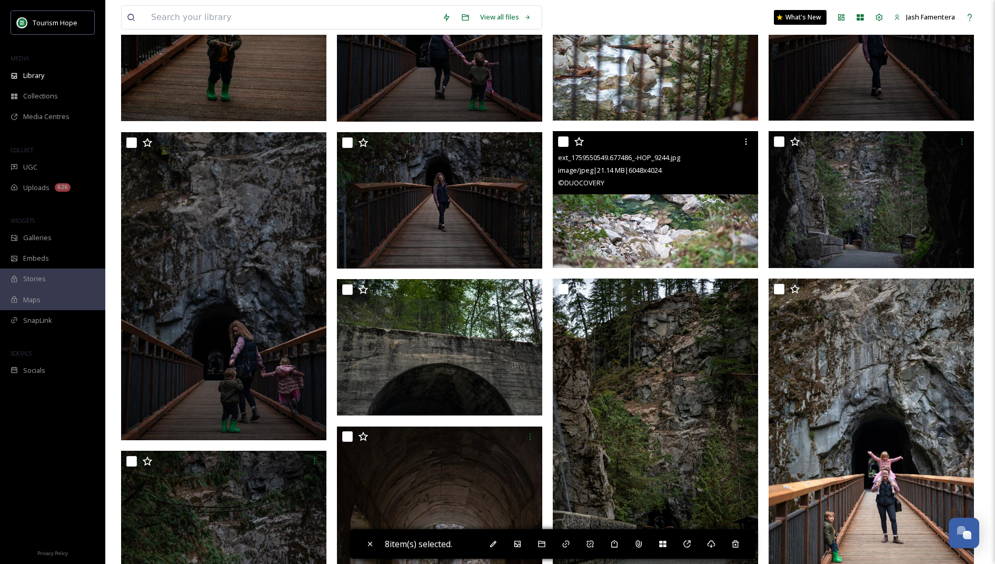
click at [563, 140] on input "checkbox" at bounding box center [563, 141] width 11 height 11
checkbox input "true"
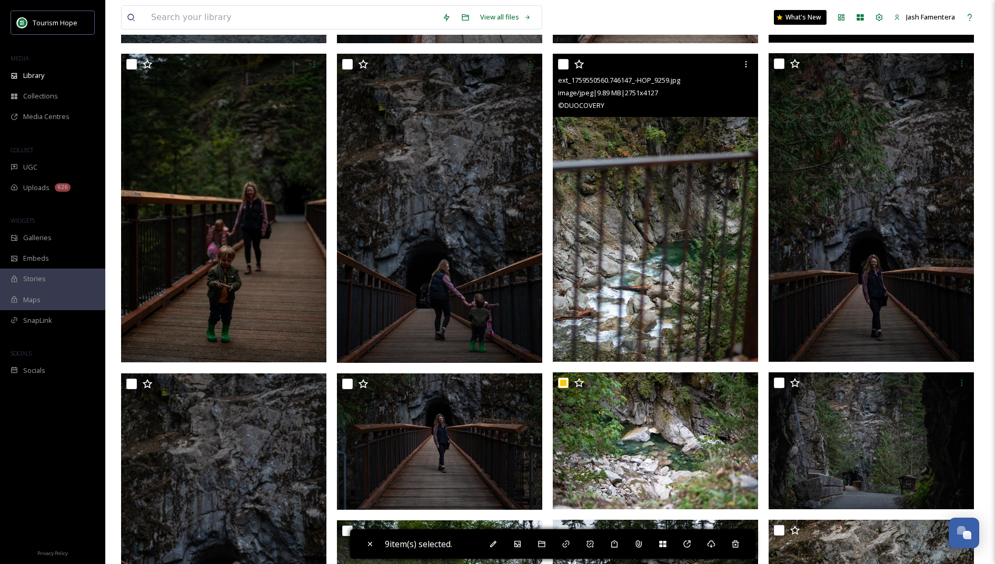
scroll to position [497, 0]
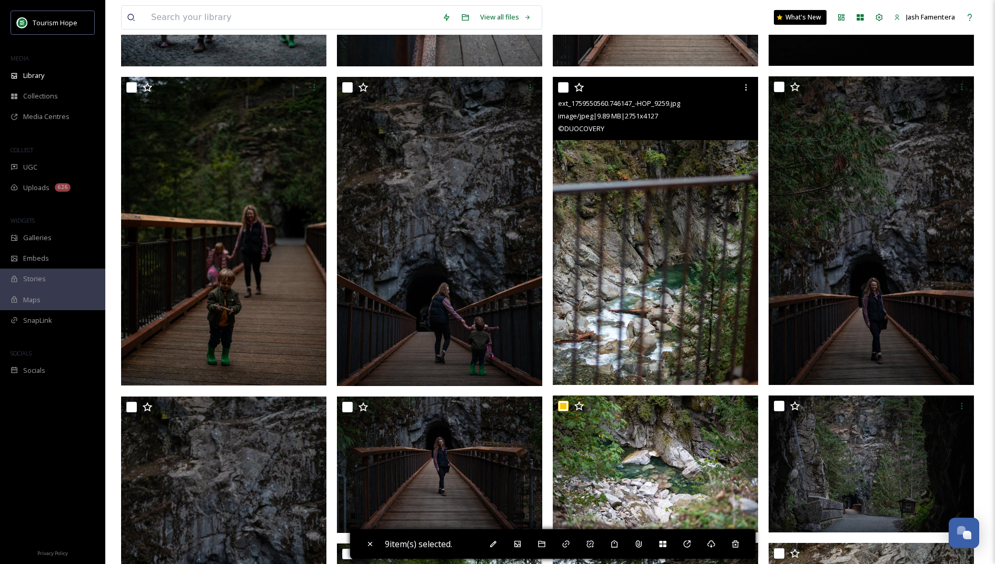
click at [560, 87] on input "checkbox" at bounding box center [563, 87] width 11 height 11
checkbox input "true"
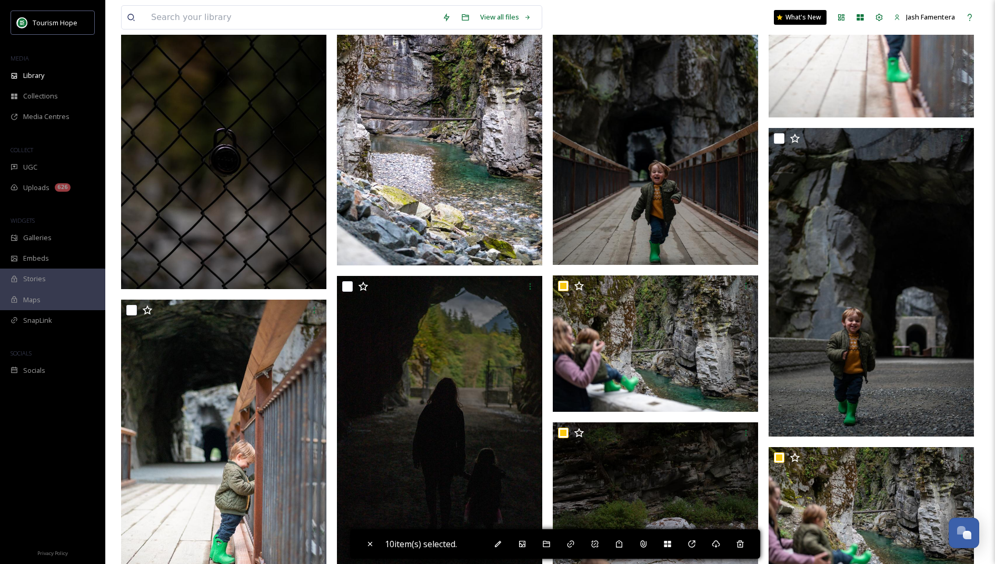
scroll to position [1931, 0]
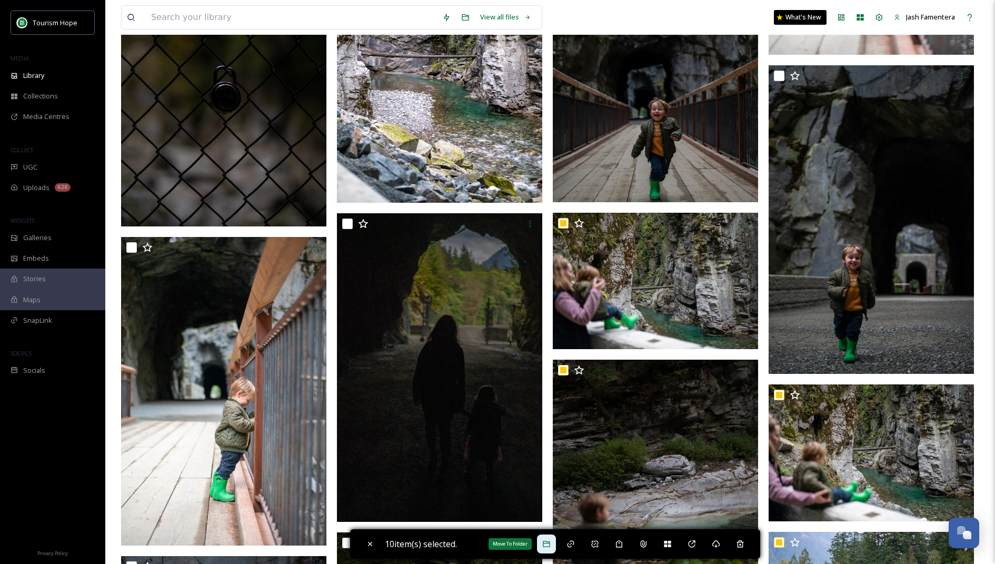
click at [555, 544] on div "Move To Folder" at bounding box center [546, 543] width 19 height 19
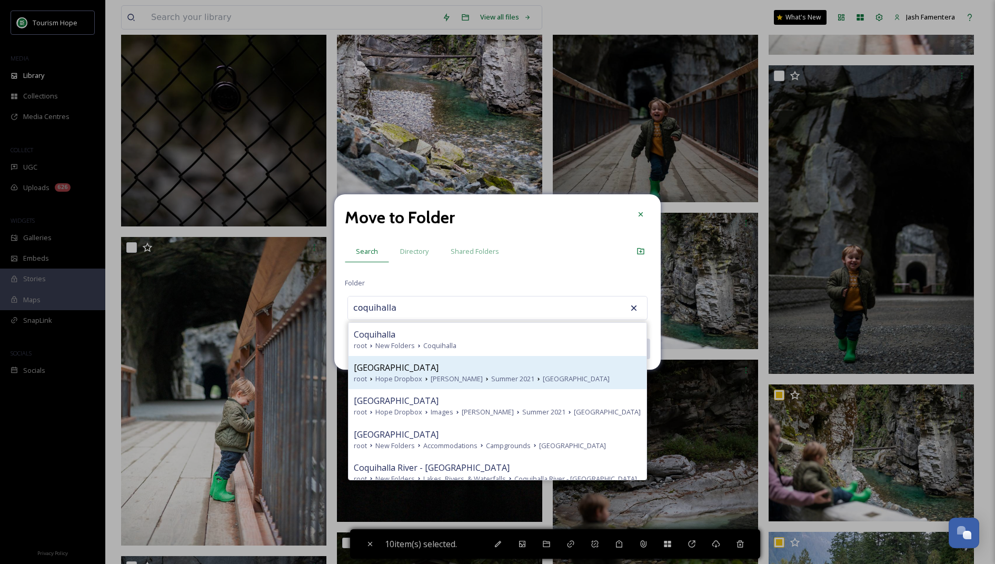
scroll to position [52, 0]
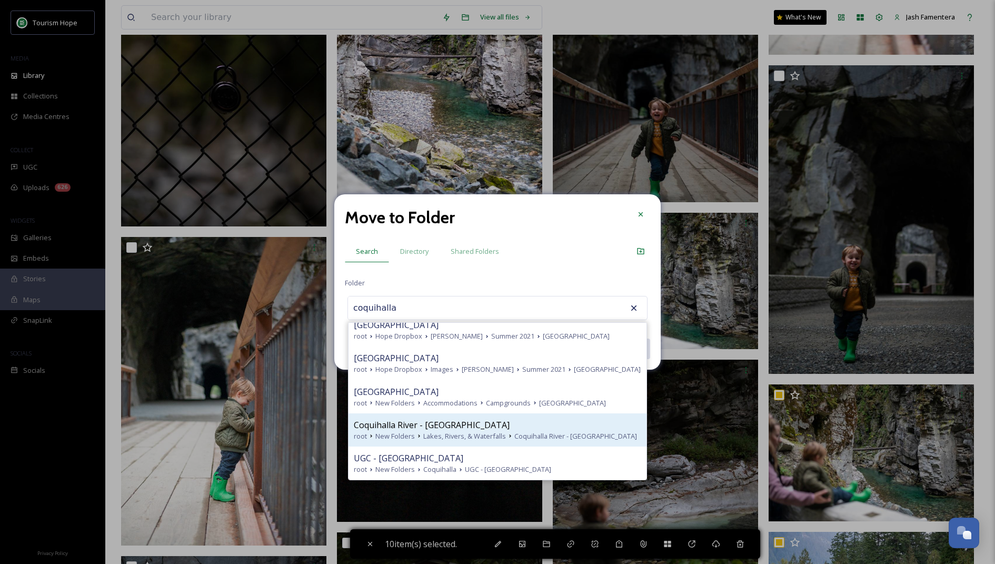
click at [411, 429] on span "Coquihalla River - [GEOGRAPHIC_DATA]" at bounding box center [432, 425] width 156 height 13
type input "Coquihalla River - [GEOGRAPHIC_DATA]"
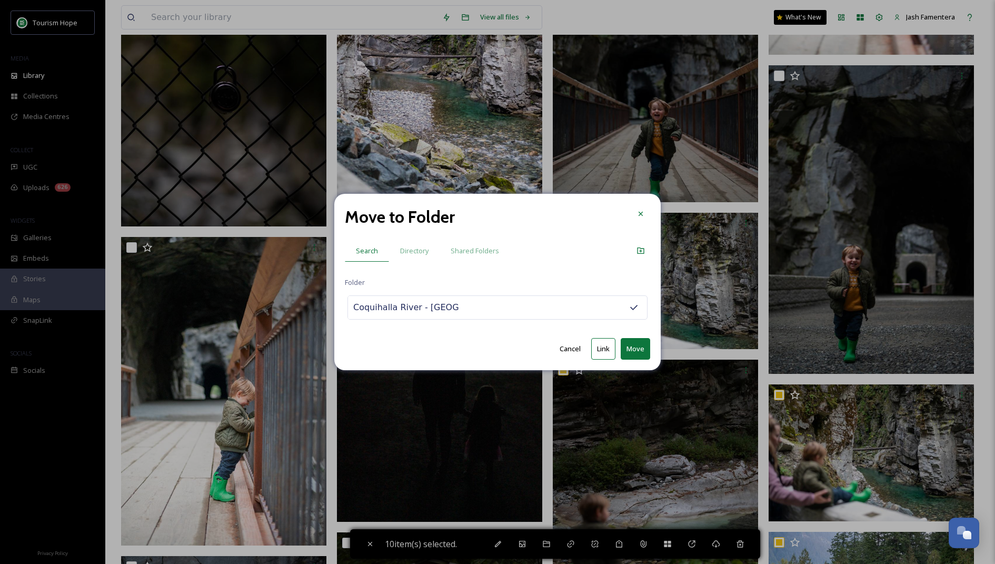
click at [607, 350] on button "Link" at bounding box center [603, 349] width 24 height 22
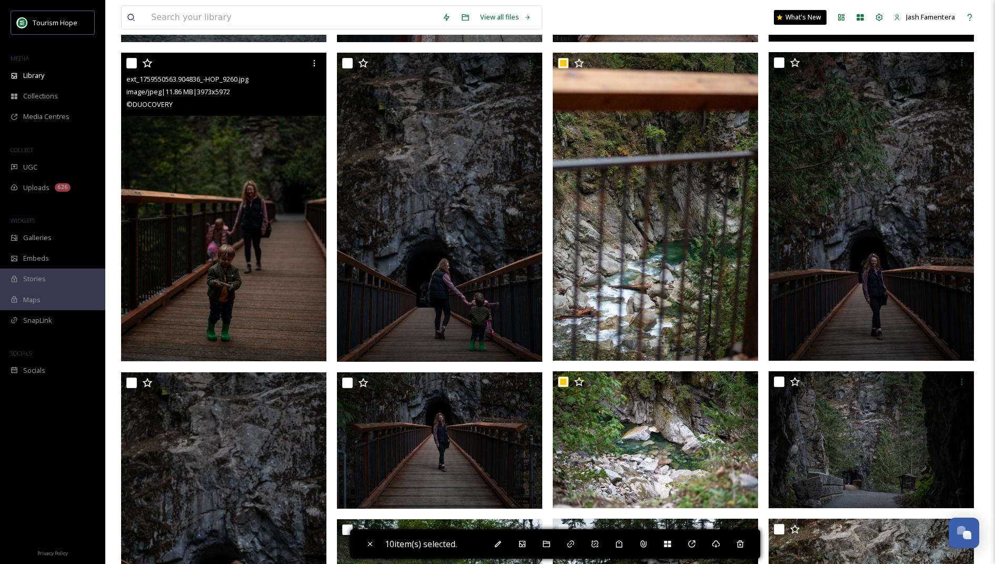
scroll to position [0, 0]
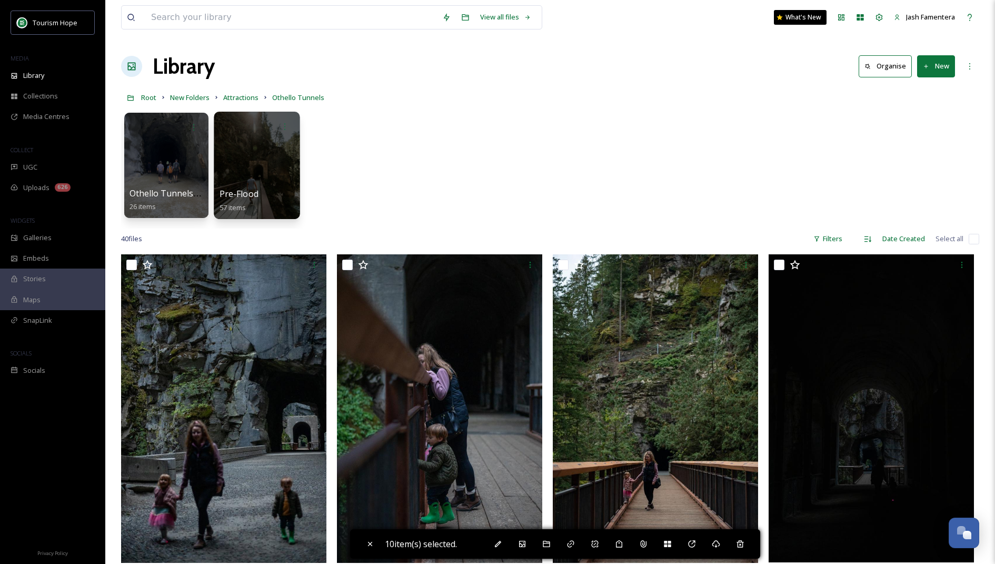
click at [228, 175] on div at bounding box center [257, 165] width 86 height 107
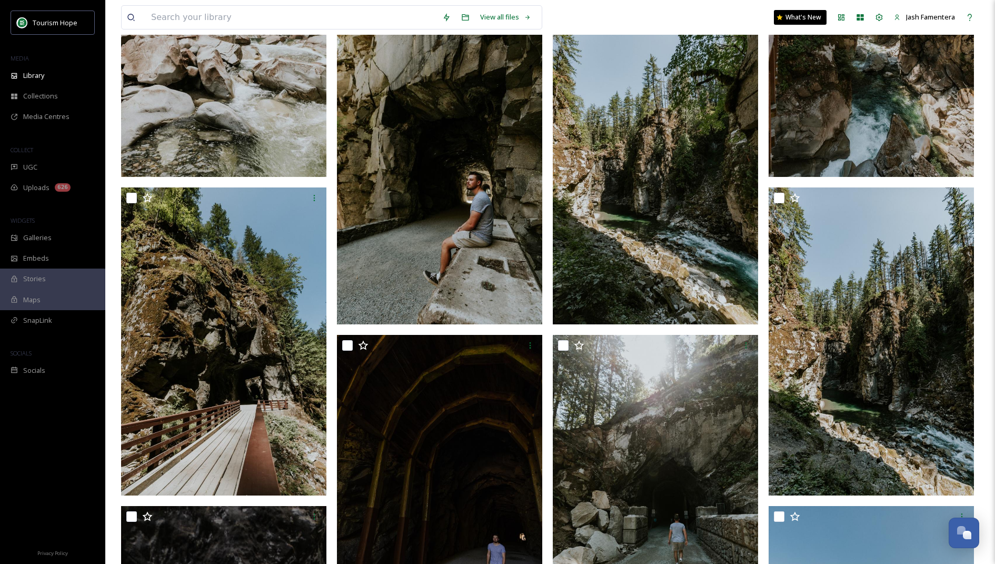
scroll to position [2392, 0]
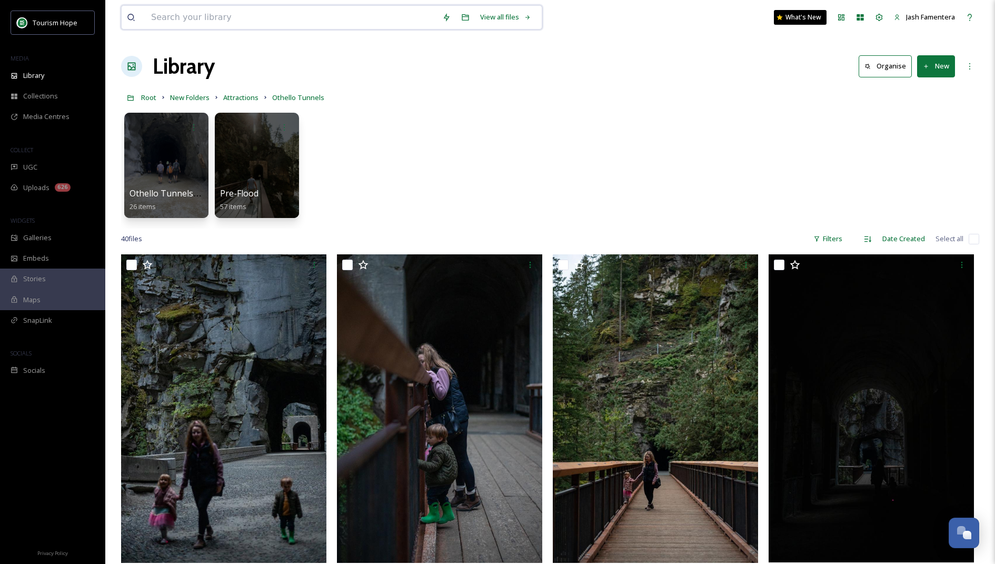
click at [202, 8] on input at bounding box center [291, 17] width 291 height 23
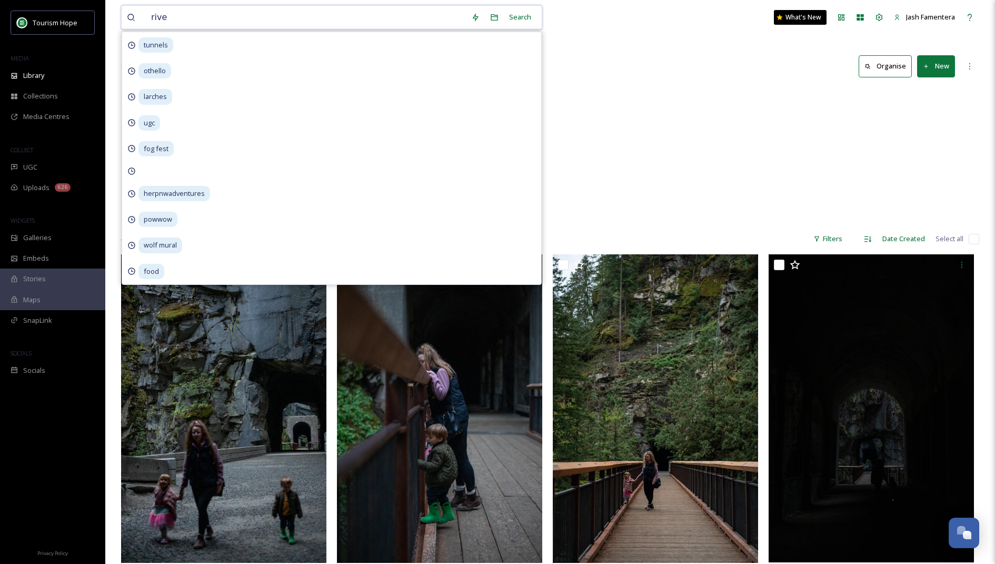
type input "river"
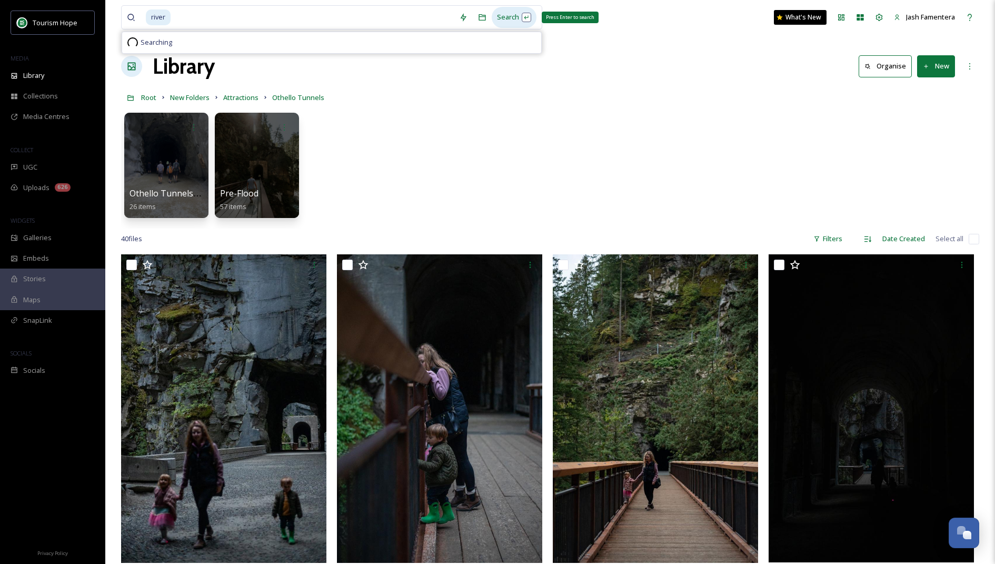
click at [518, 11] on div "Search Press Enter to search" at bounding box center [514, 17] width 45 height 21
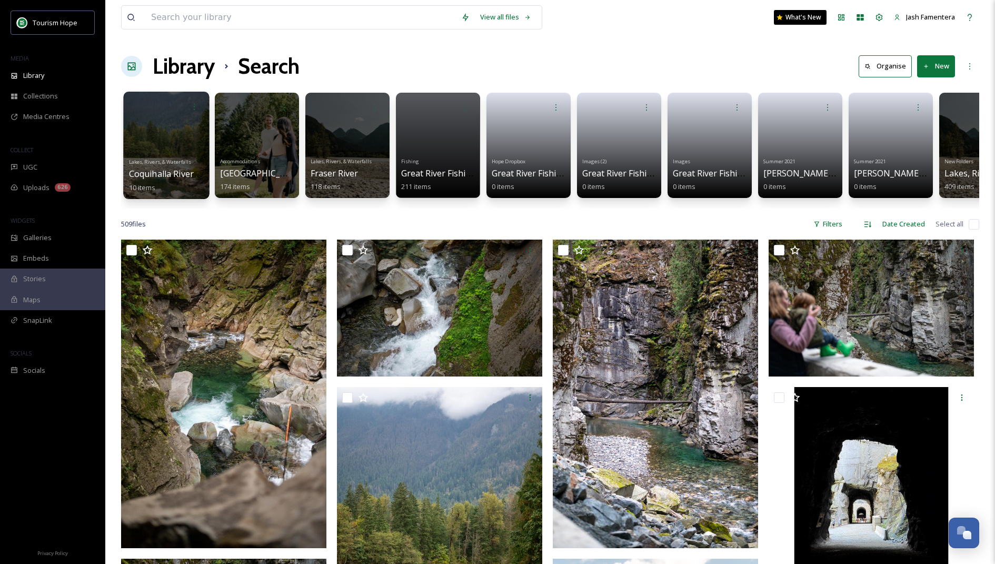
click at [180, 141] on div at bounding box center [166, 145] width 86 height 107
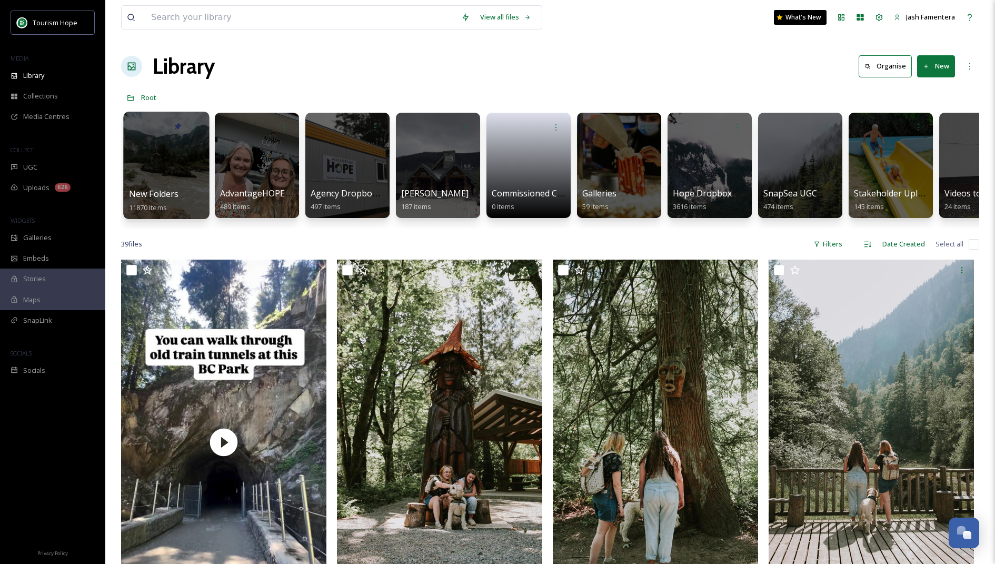
click at [156, 158] on div at bounding box center [166, 165] width 86 height 107
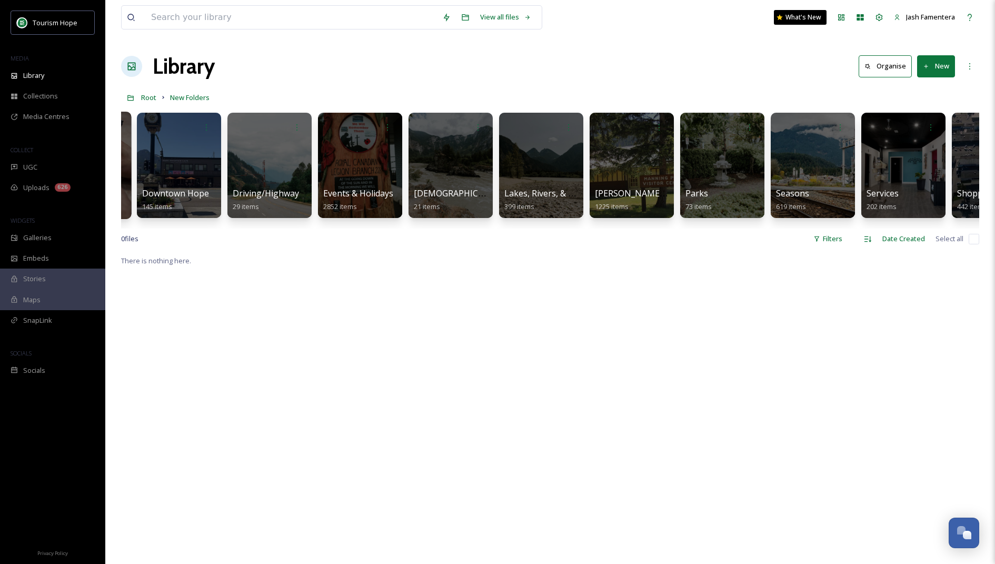
scroll to position [0, 640]
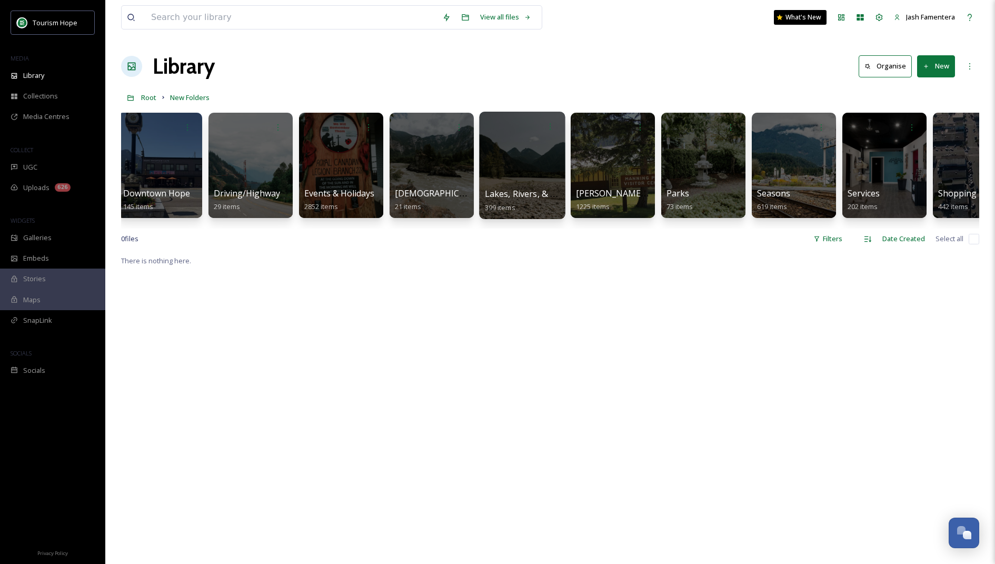
click at [523, 164] on div at bounding box center [522, 165] width 86 height 107
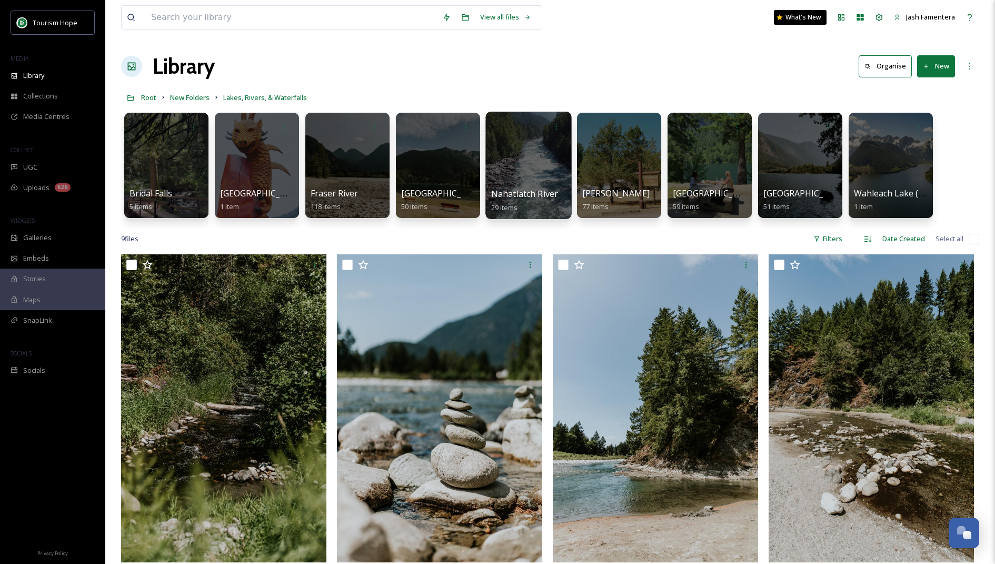
click at [533, 146] on div at bounding box center [528, 165] width 86 height 107
click at [927, 63] on icon at bounding box center [926, 66] width 7 height 7
click at [920, 127] on span "Folder" at bounding box center [924, 132] width 20 height 10
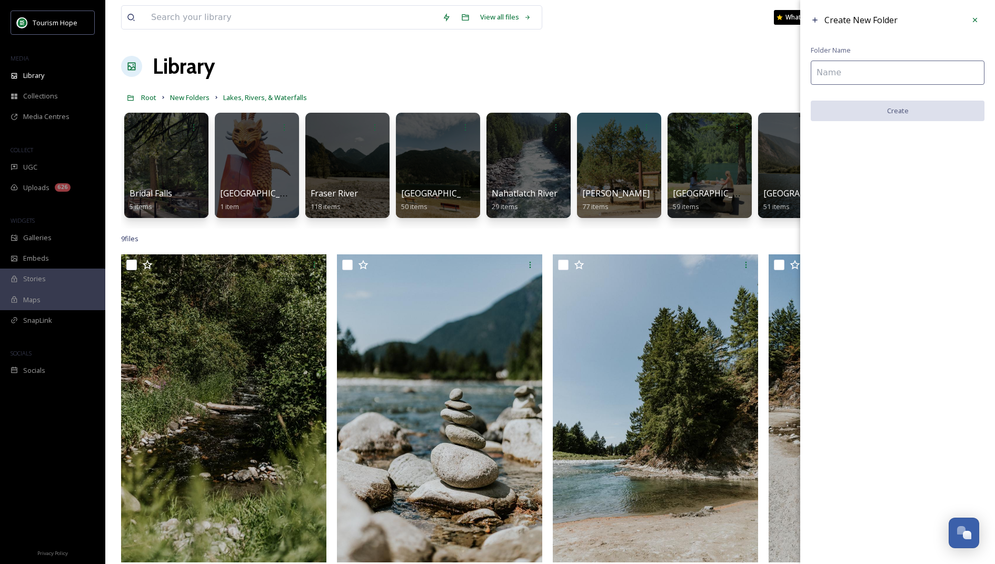
click at [850, 72] on input at bounding box center [898, 73] width 174 height 24
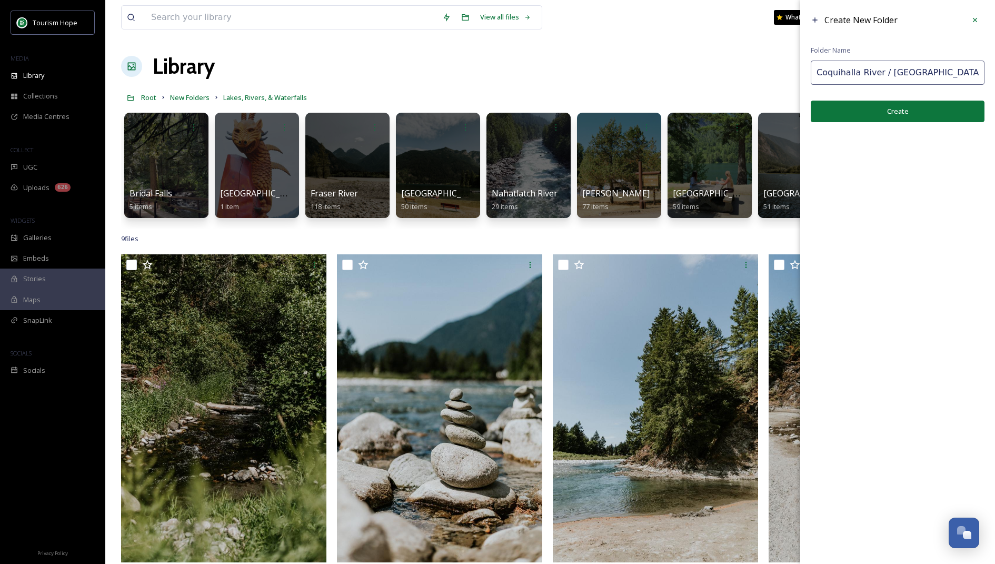
click at [885, 72] on input "Coquihalla River / Othello Tunnels" at bounding box center [898, 73] width 174 height 24
click at [902, 73] on input "Coquihalla River /Othello Tunnels" at bounding box center [898, 73] width 174 height 24
click at [882, 73] on input "Coquihalla River /Othello Tunnels" at bounding box center [898, 73] width 174 height 24
type input "Coquihalla River - Othello Tunnels"
click at [881, 103] on button "Create" at bounding box center [898, 112] width 174 height 22
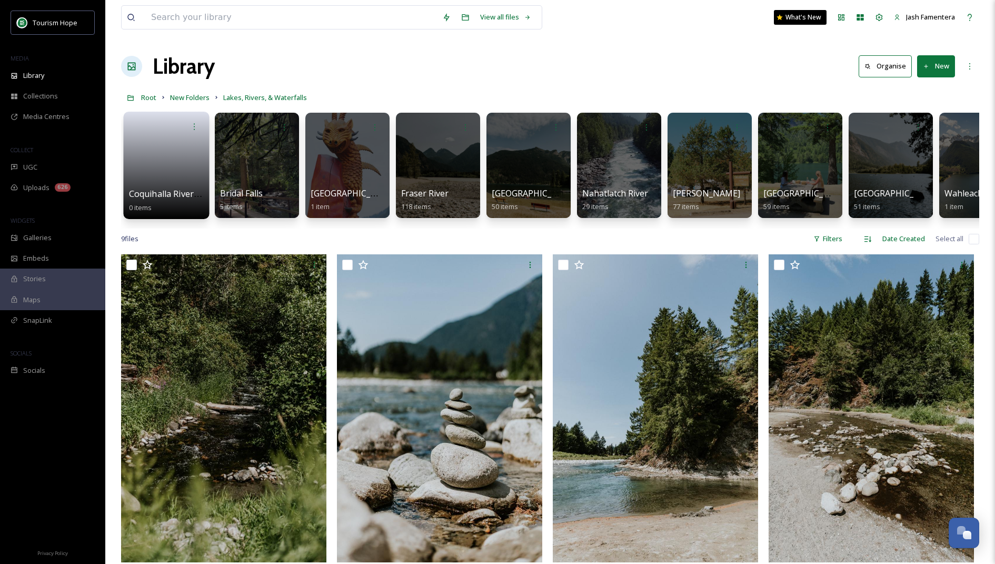
click at [176, 143] on link at bounding box center [166, 161] width 75 height 51
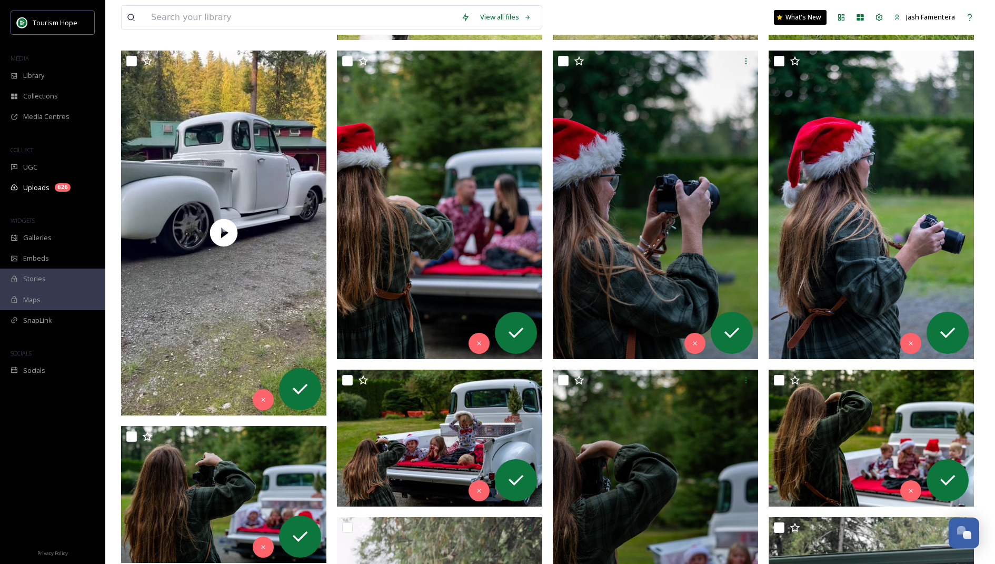
scroll to position [923, 0]
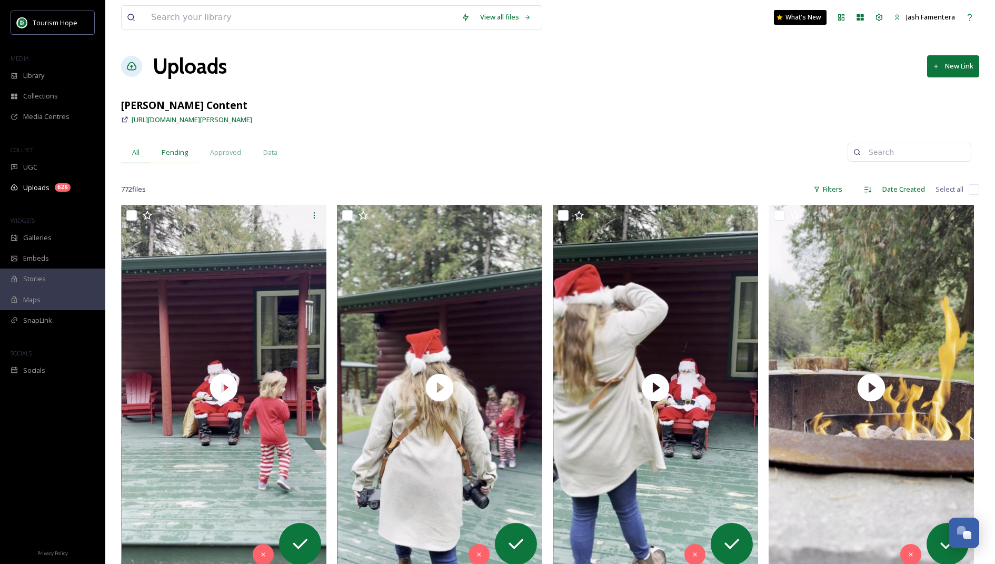
click at [184, 160] on div "Pending" at bounding box center [175, 153] width 48 height 22
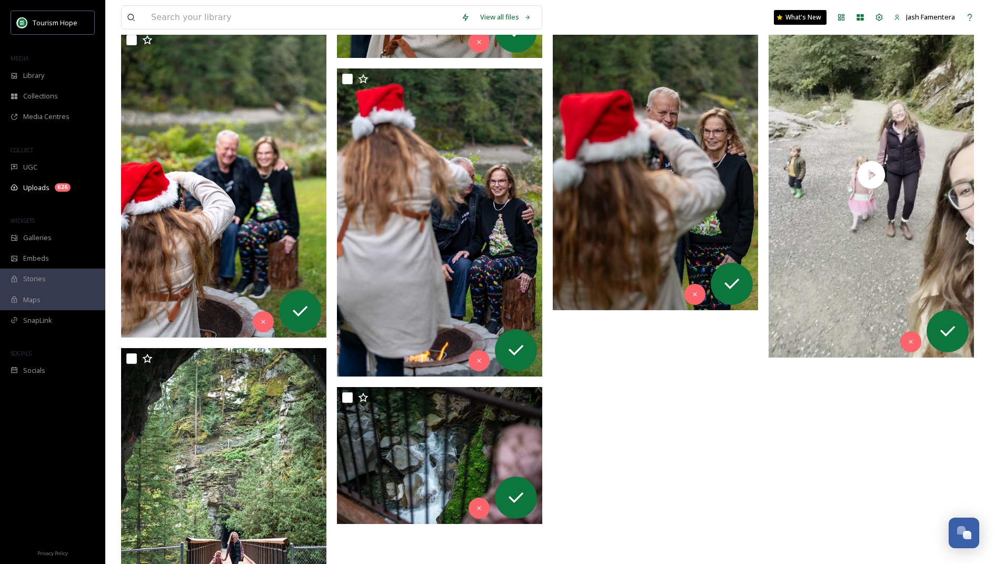
scroll to position [5609, 0]
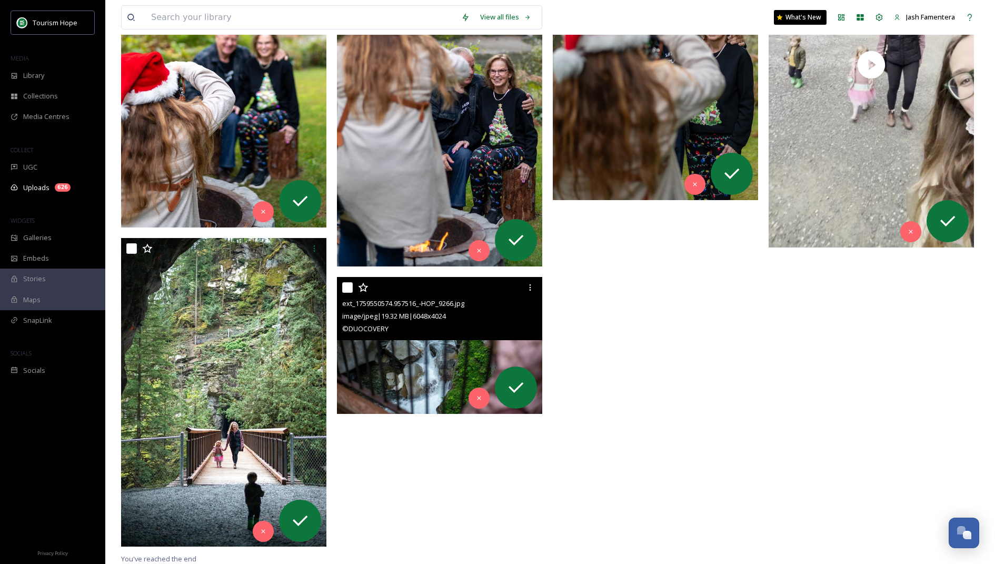
click at [347, 286] on input "checkbox" at bounding box center [347, 287] width 11 height 11
checkbox input "true"
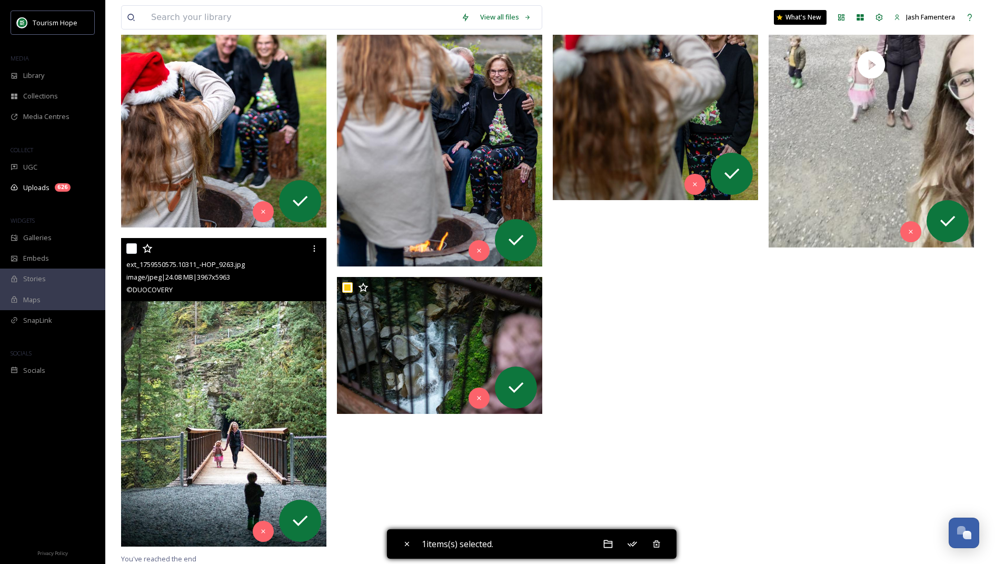
click at [131, 248] on input "checkbox" at bounding box center [131, 248] width 11 height 11
checkbox input "true"
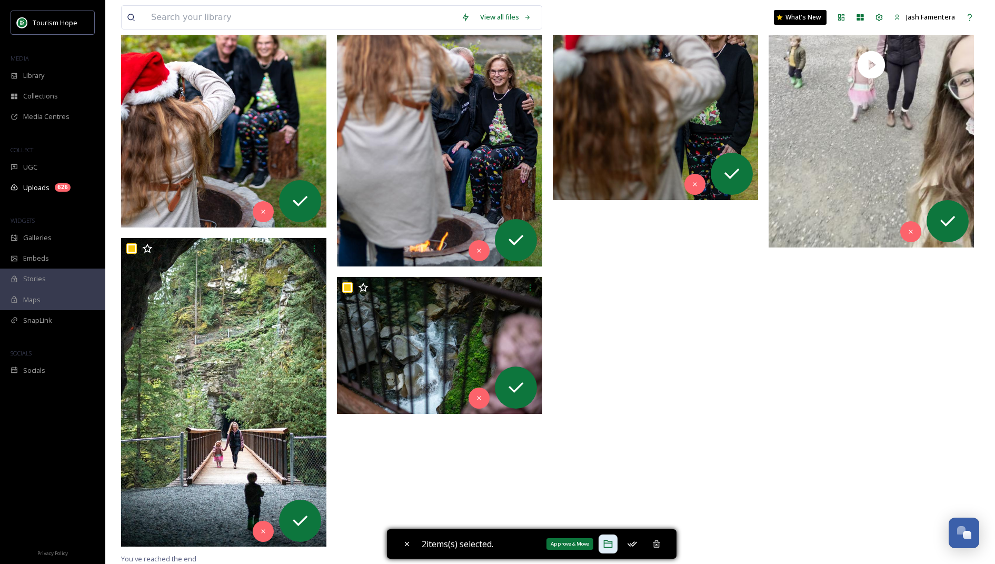
click at [606, 539] on icon at bounding box center [608, 544] width 11 height 11
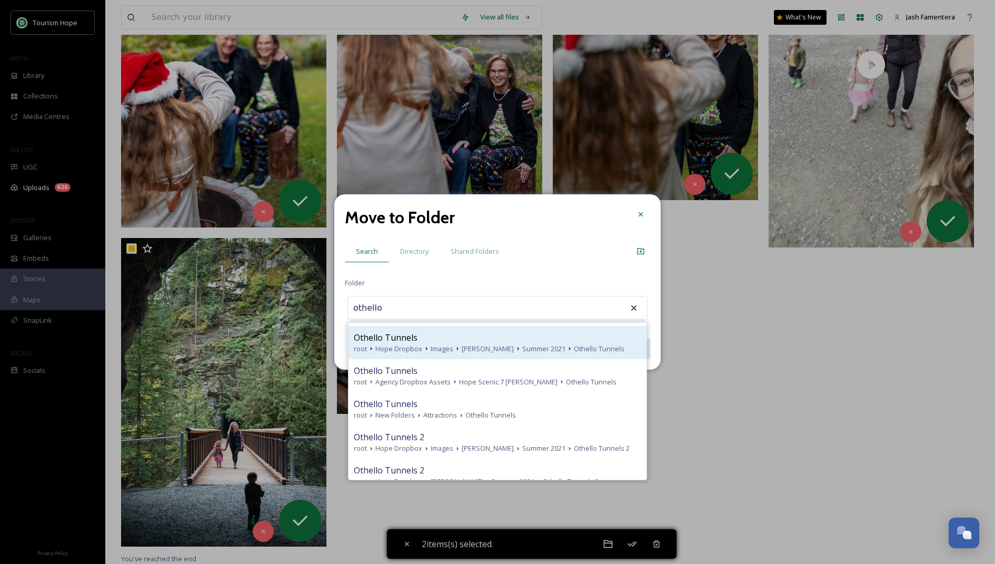
scroll to position [80, 0]
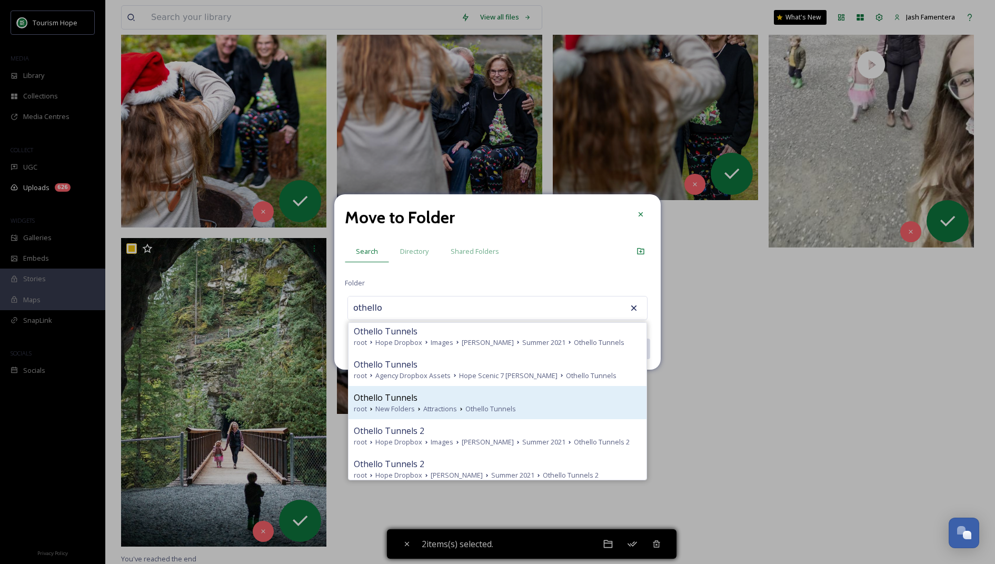
click at [537, 408] on div "root New Folders Attractions Othello Tunnels" at bounding box center [497, 409] width 287 height 10
type input "Othello Tunnels"
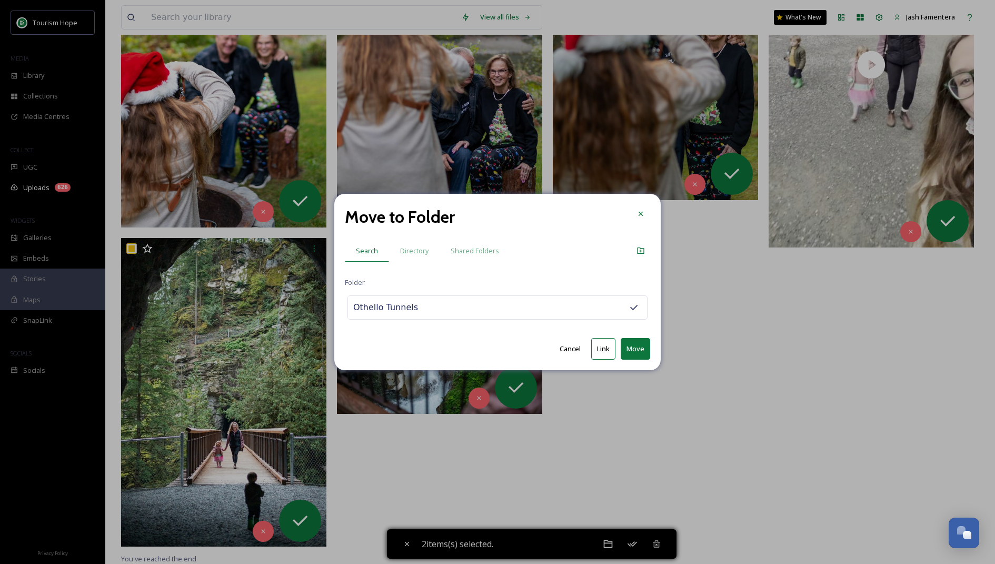
click at [638, 343] on button "Move" at bounding box center [635, 349] width 29 height 22
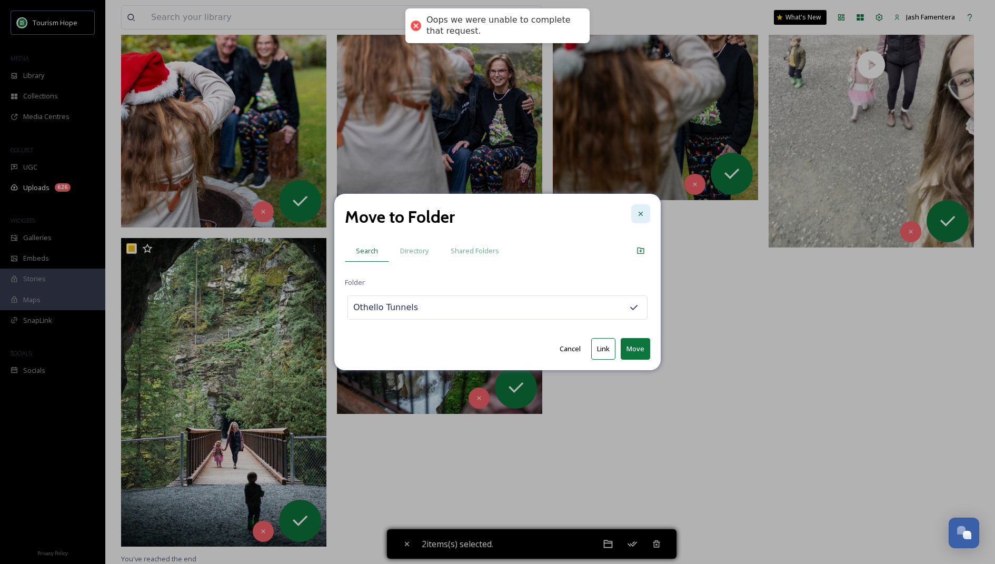
click at [641, 213] on icon at bounding box center [641, 214] width 8 height 8
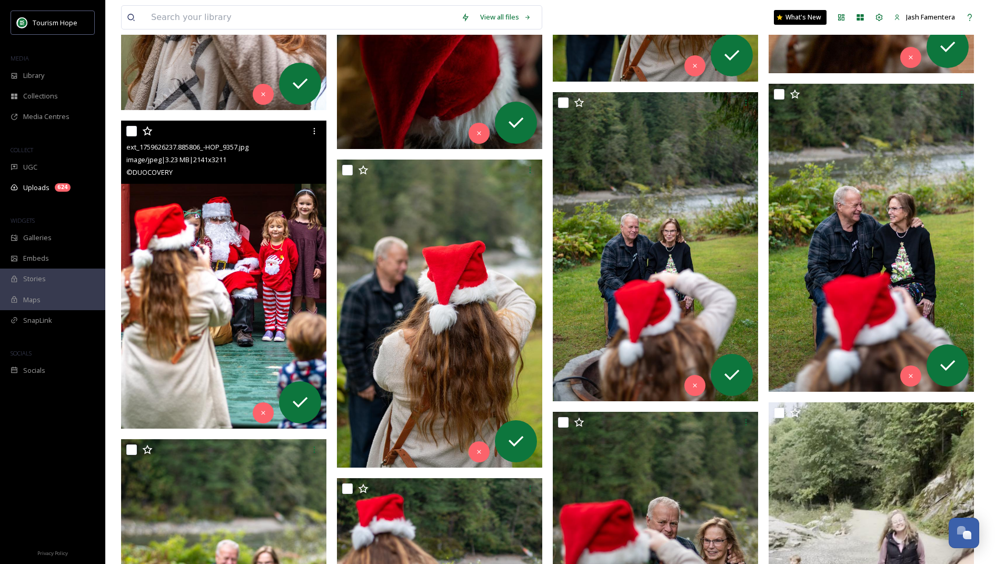
scroll to position [5328, 0]
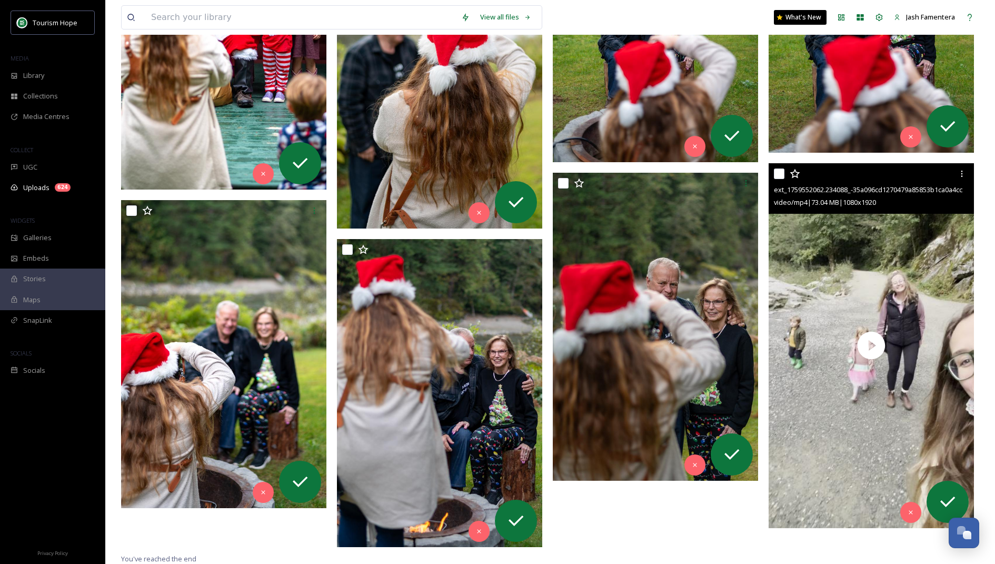
click at [781, 173] on input "checkbox" at bounding box center [779, 173] width 11 height 11
checkbox input "true"
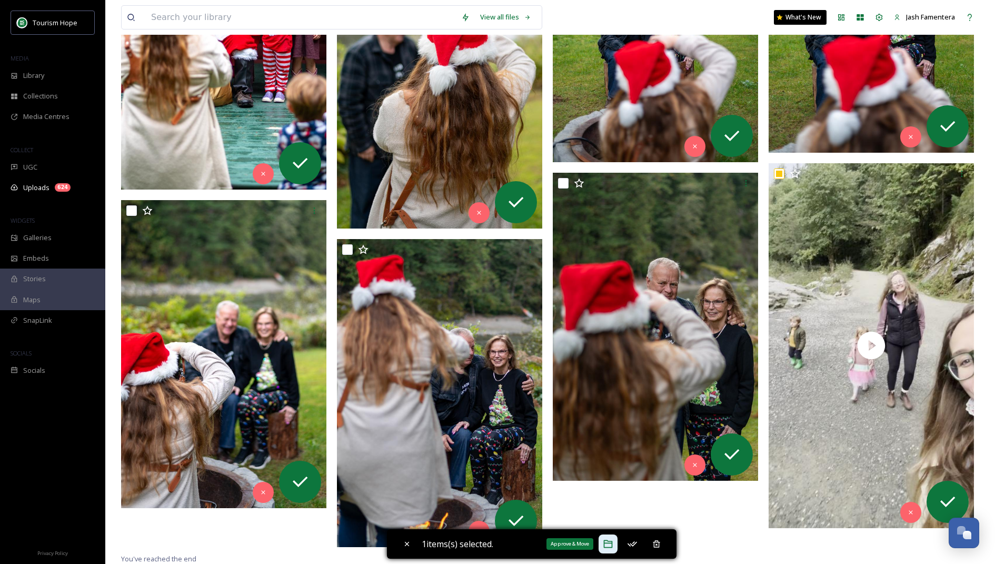
click at [604, 544] on div "Approve & Move" at bounding box center [608, 543] width 19 height 19
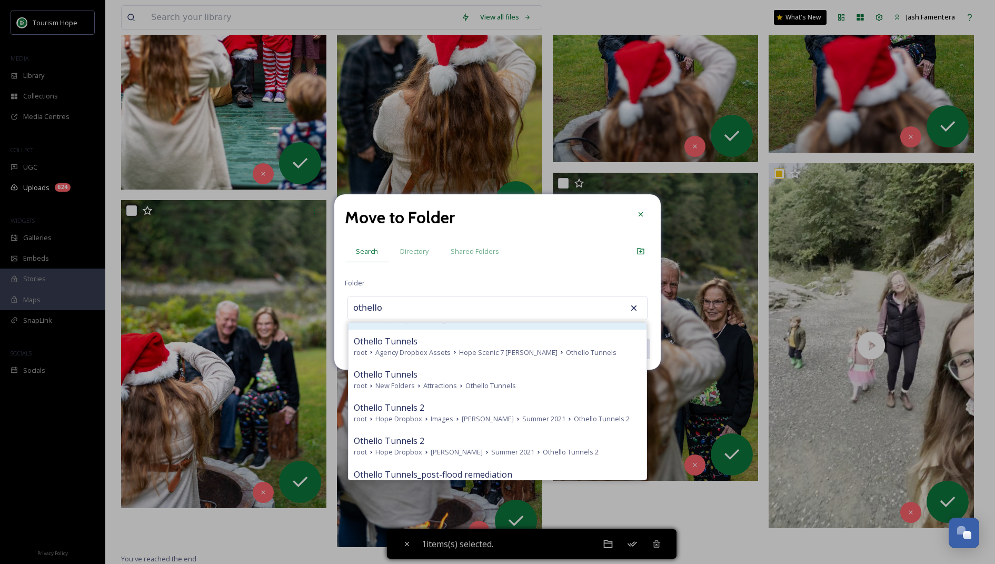
scroll to position [104, 0]
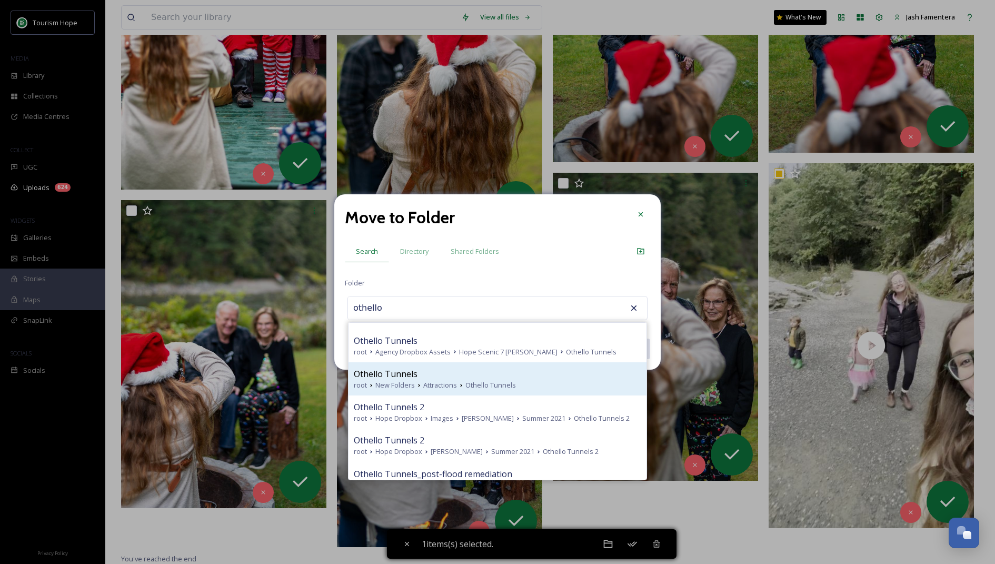
click at [405, 379] on span "Othello Tunnels" at bounding box center [386, 374] width 64 height 13
type input "Othello Tunnels"
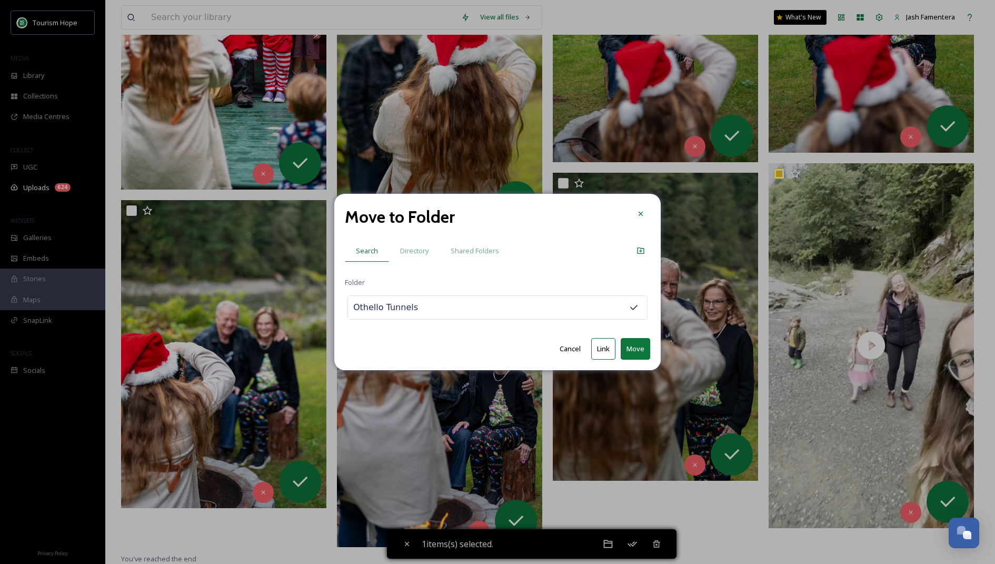
click at [634, 349] on button "Move" at bounding box center [635, 349] width 29 height 22
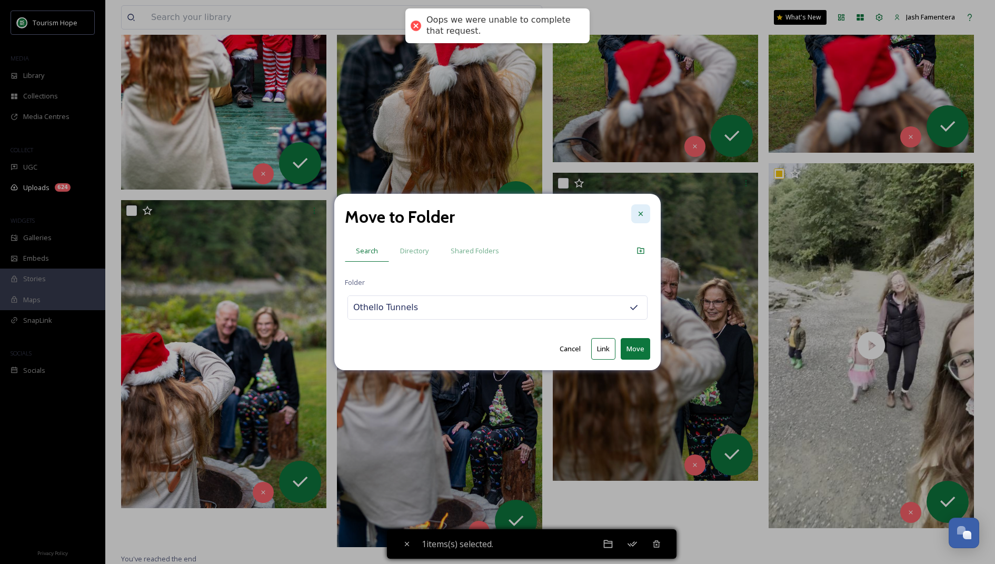
click at [646, 212] on div at bounding box center [640, 213] width 19 height 19
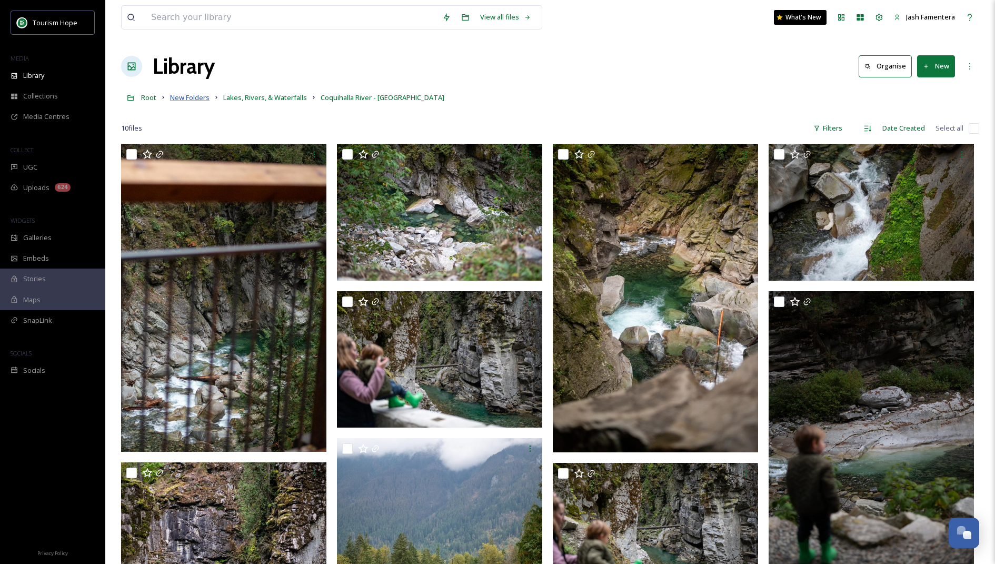
click at [180, 98] on span "New Folders" at bounding box center [189, 97] width 39 height 9
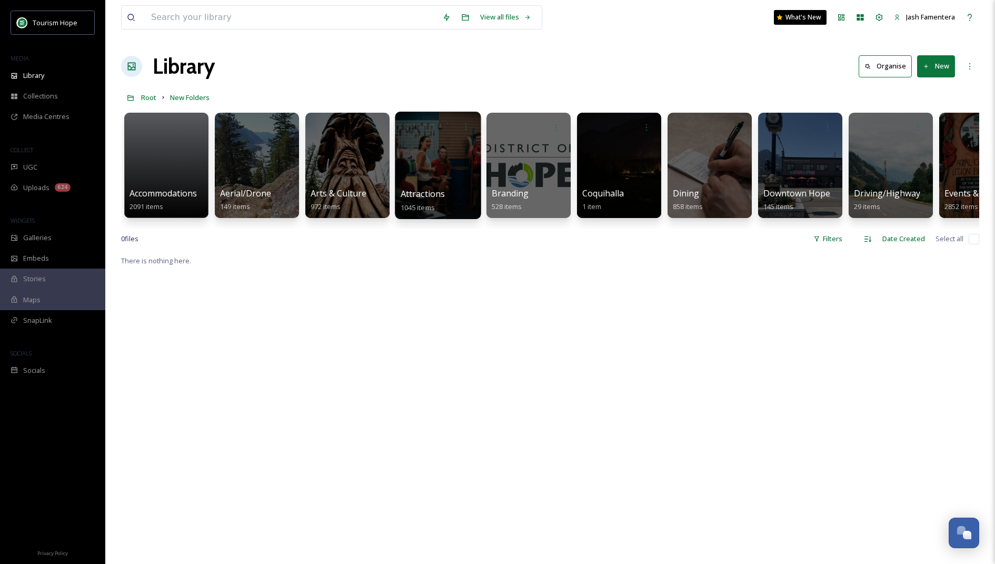
click at [432, 170] on div at bounding box center [438, 165] width 86 height 107
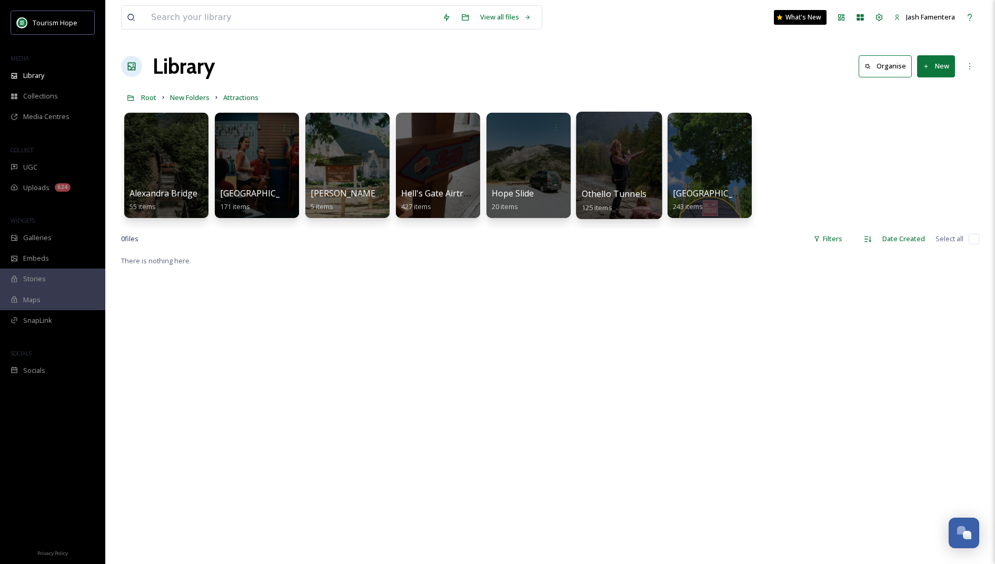
click at [588, 167] on div at bounding box center [619, 165] width 86 height 107
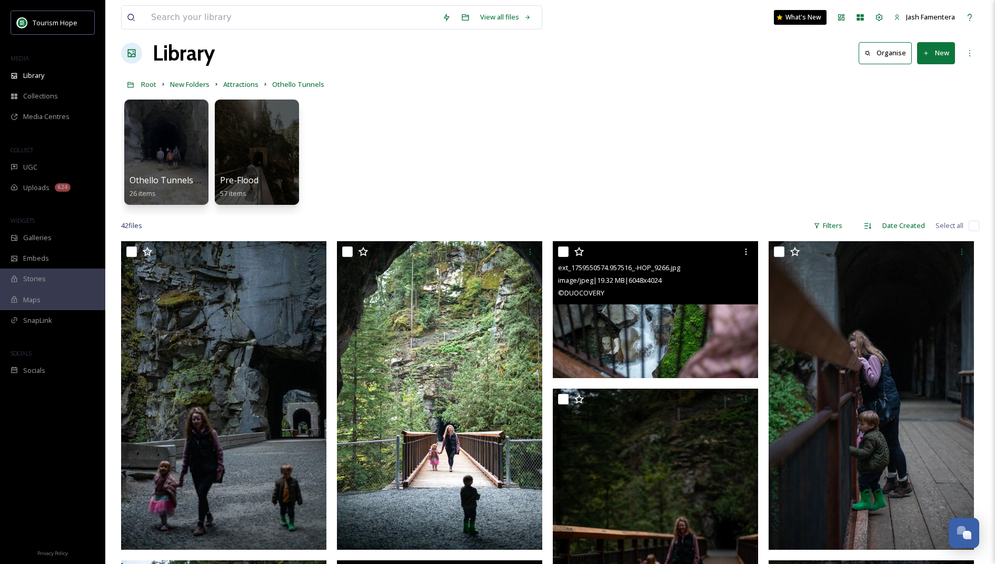
scroll to position [16, 0]
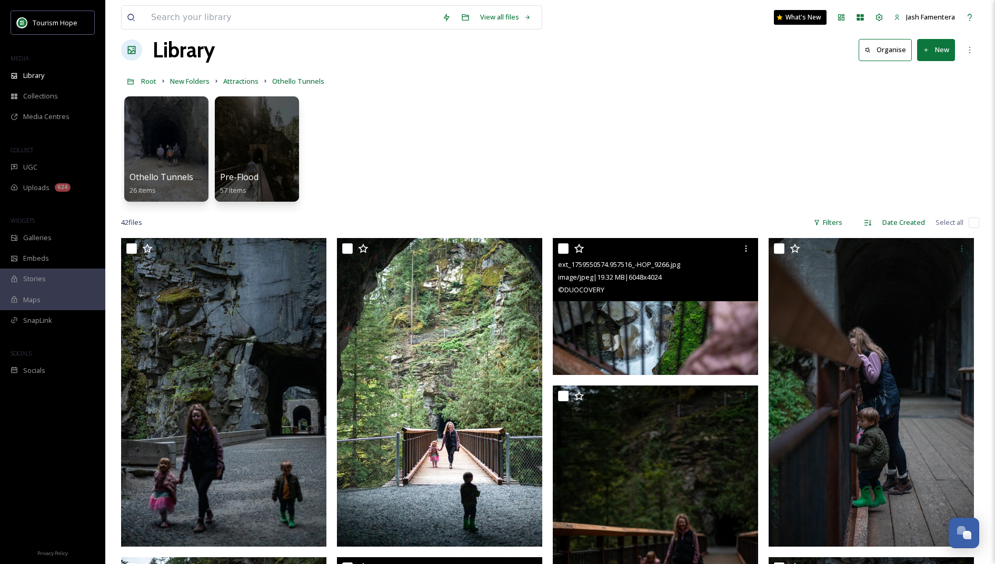
click at [563, 247] on input "checkbox" at bounding box center [563, 248] width 11 height 11
checkbox input "true"
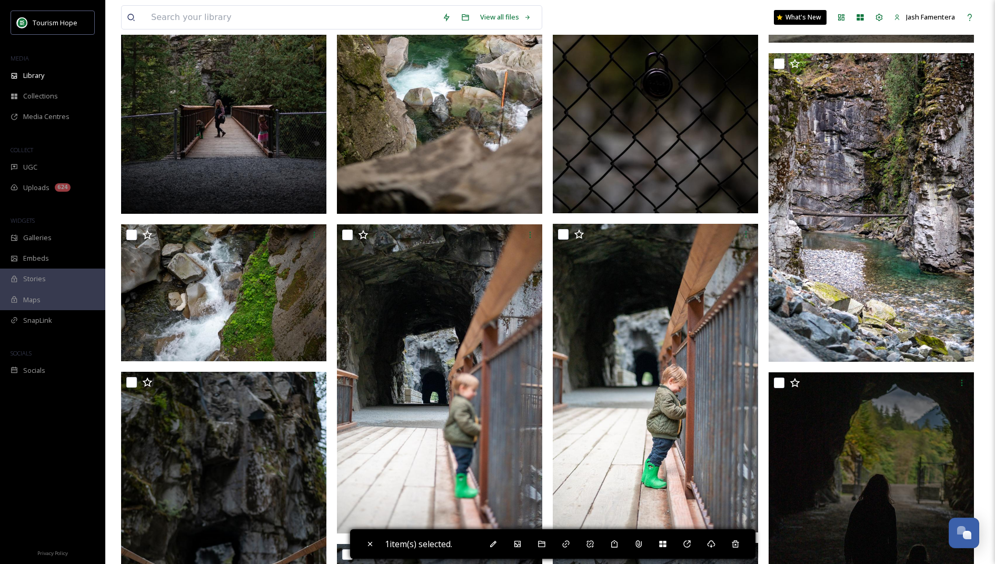
scroll to position [1777, 0]
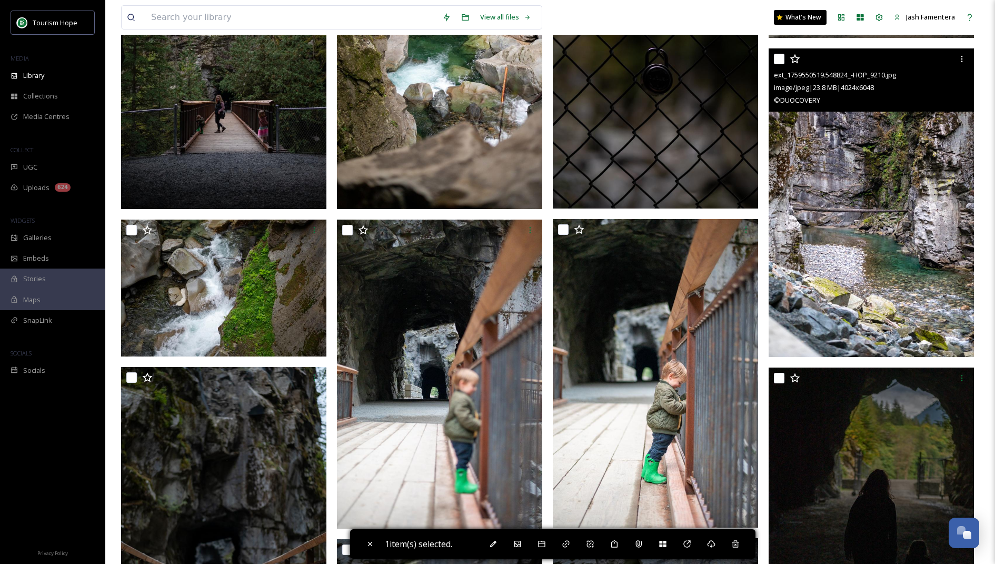
click at [775, 57] on input "checkbox" at bounding box center [779, 59] width 11 height 11
checkbox input "true"
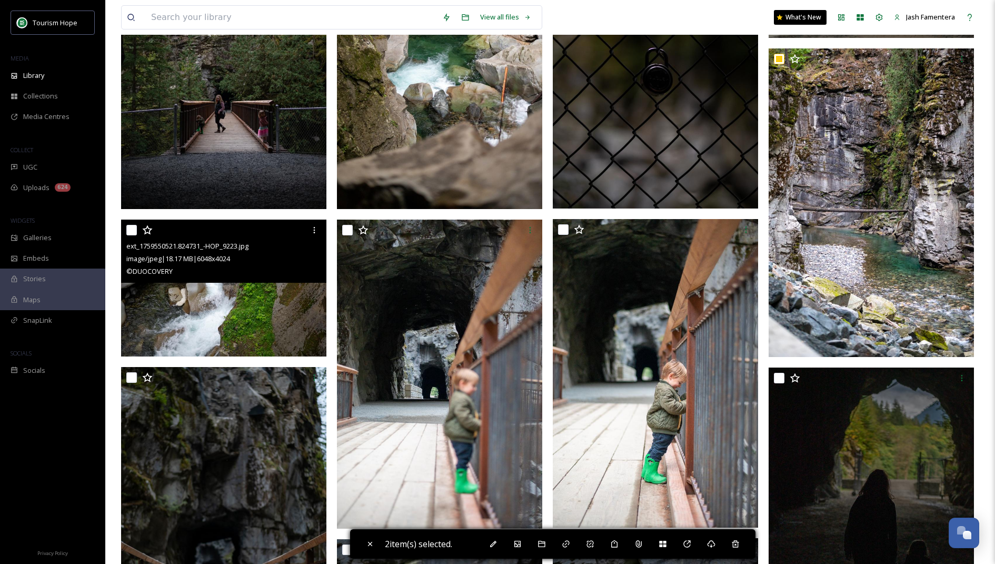
click at [134, 231] on input "checkbox" at bounding box center [131, 230] width 11 height 11
checkbox input "true"
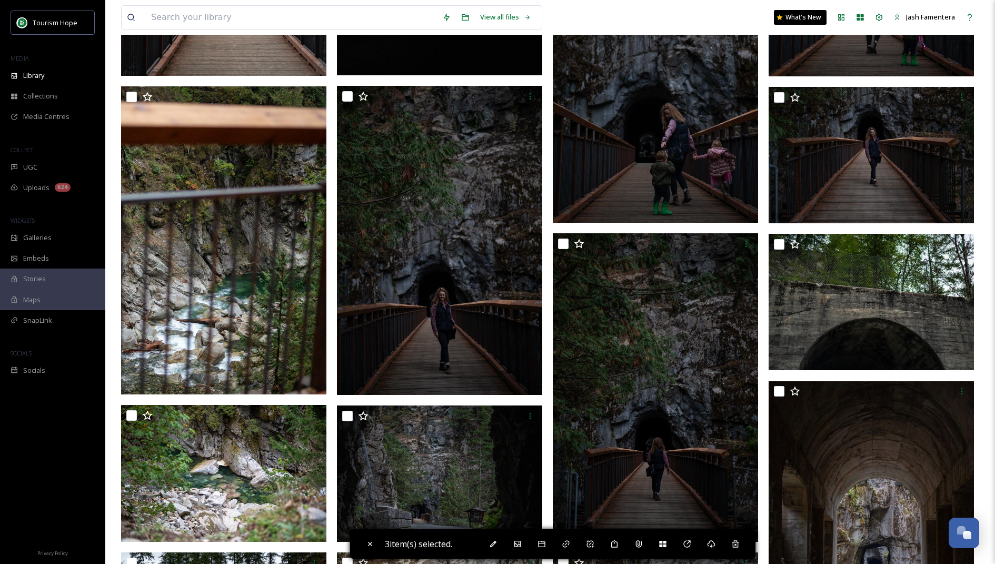
scroll to position [819, 0]
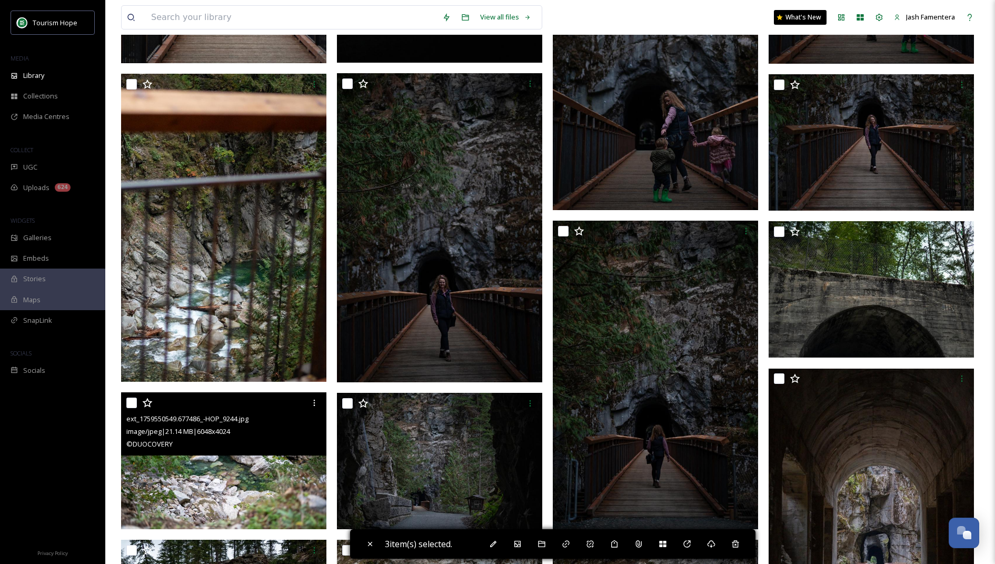
click at [135, 400] on input "checkbox" at bounding box center [131, 403] width 11 height 11
checkbox input "true"
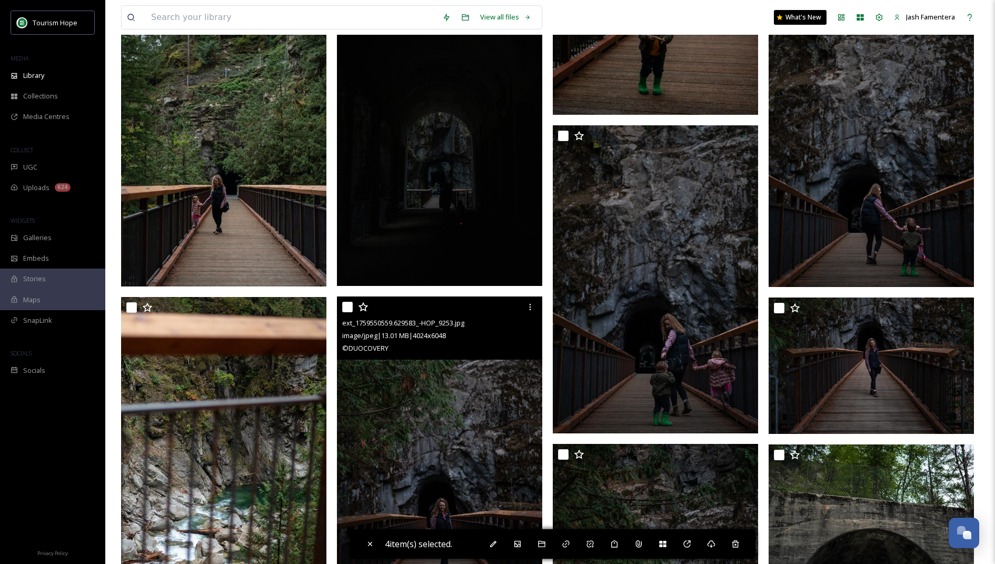
scroll to position [600, 0]
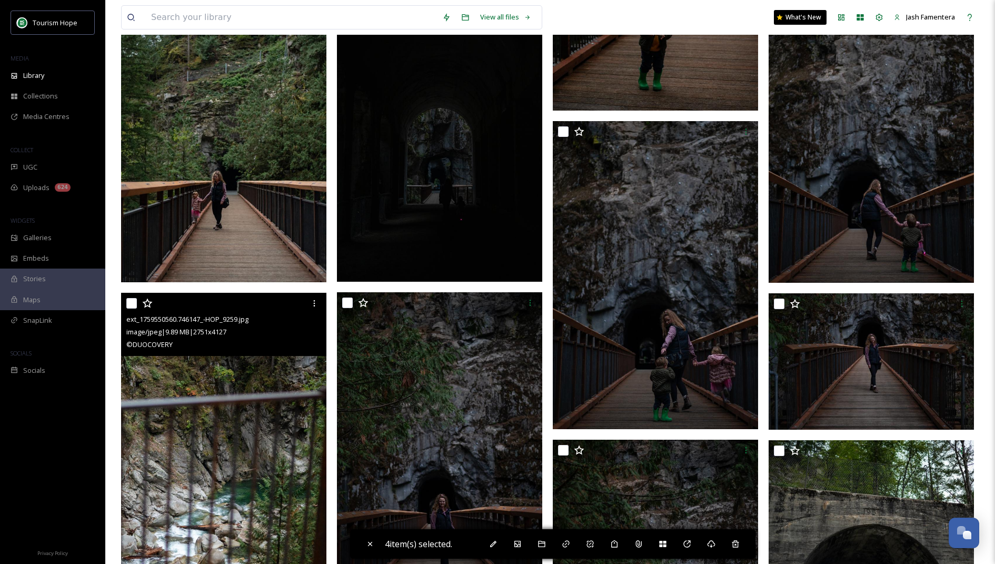
click at [130, 300] on input "checkbox" at bounding box center [131, 303] width 11 height 11
checkbox input "true"
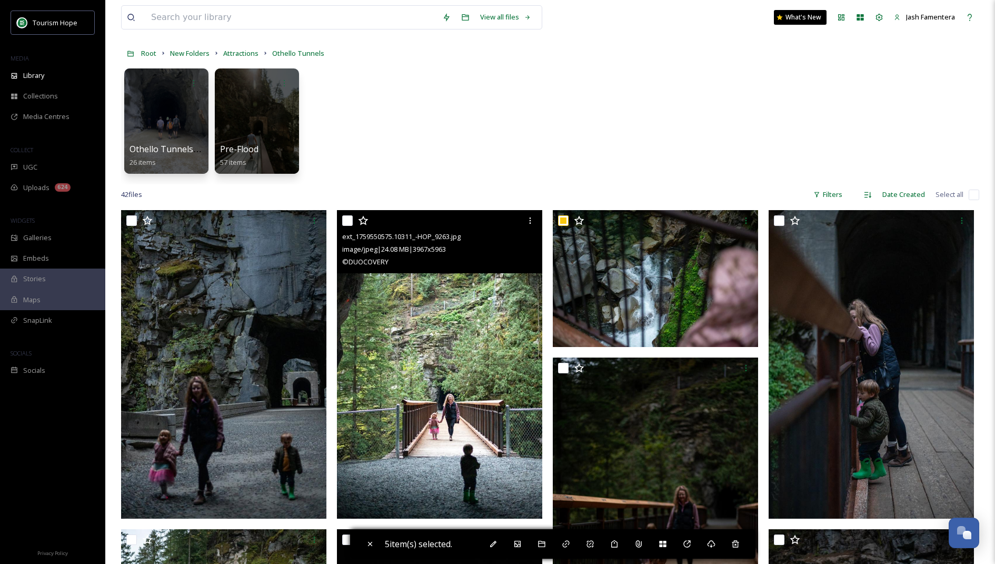
scroll to position [41, 0]
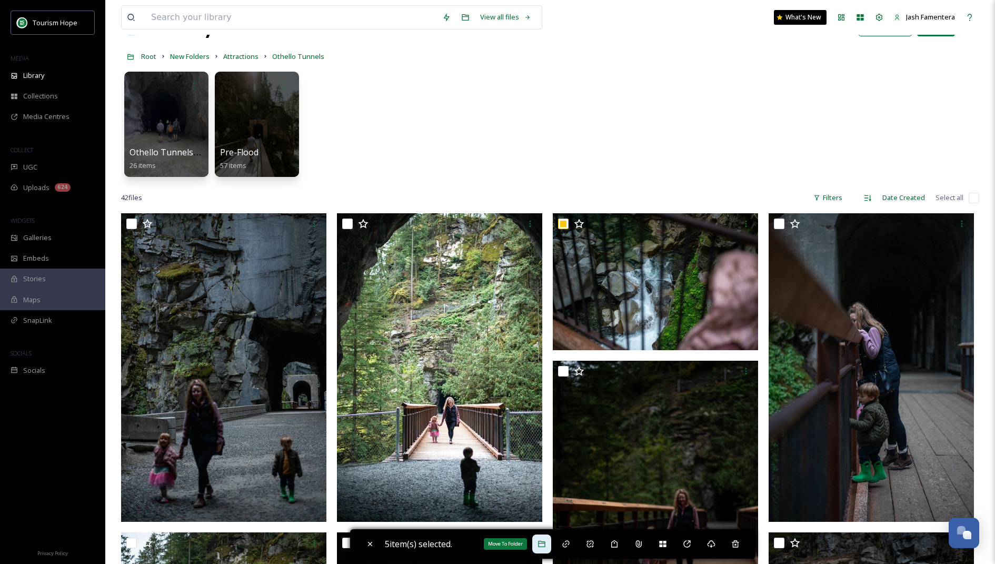
click at [551, 543] on div "Move To Folder" at bounding box center [541, 543] width 19 height 19
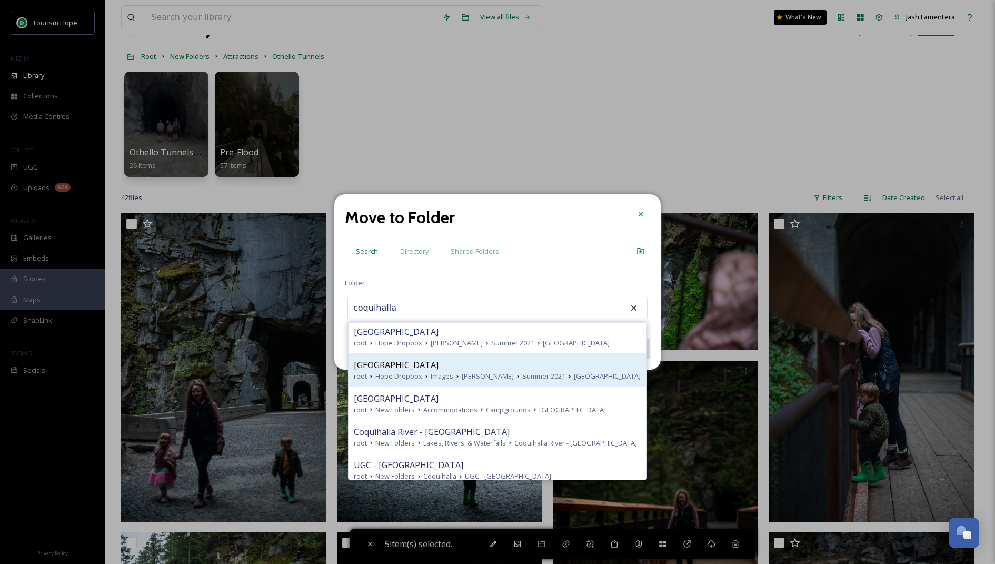
scroll to position [52, 0]
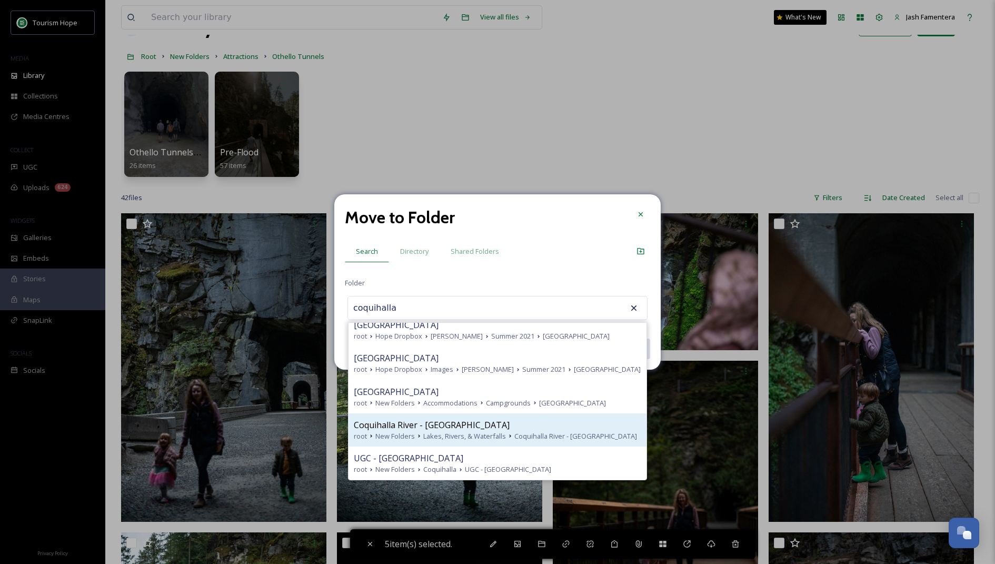
click at [416, 437] on icon at bounding box center [419, 436] width 8 height 8
type input "Coquihalla River - [GEOGRAPHIC_DATA]"
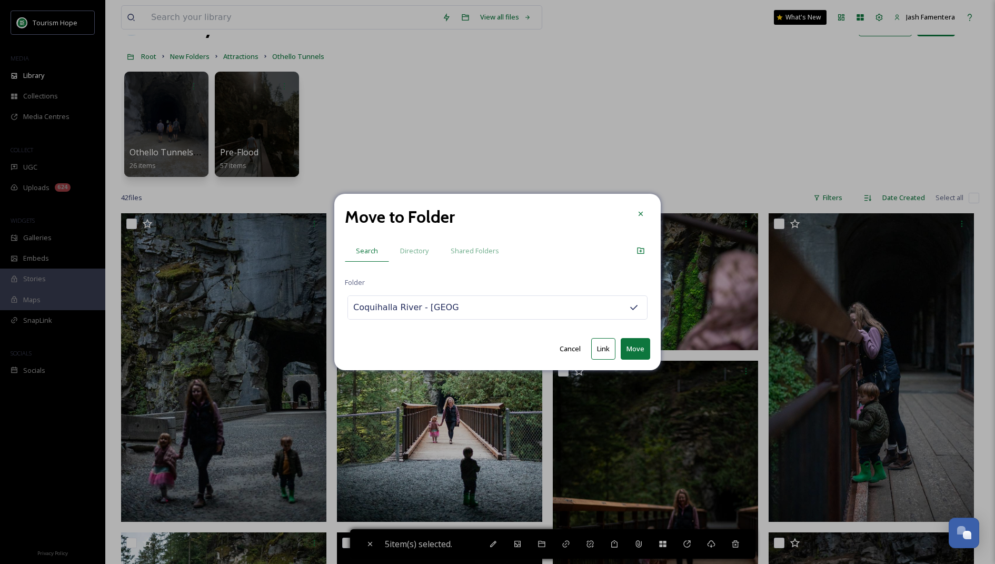
click at [599, 349] on button "Link" at bounding box center [603, 349] width 24 height 22
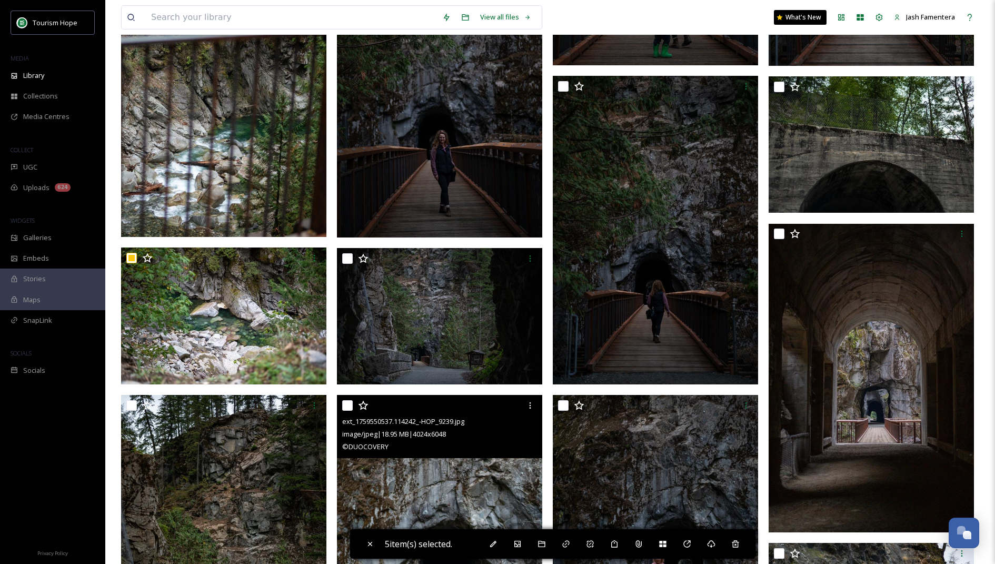
scroll to position [721, 0]
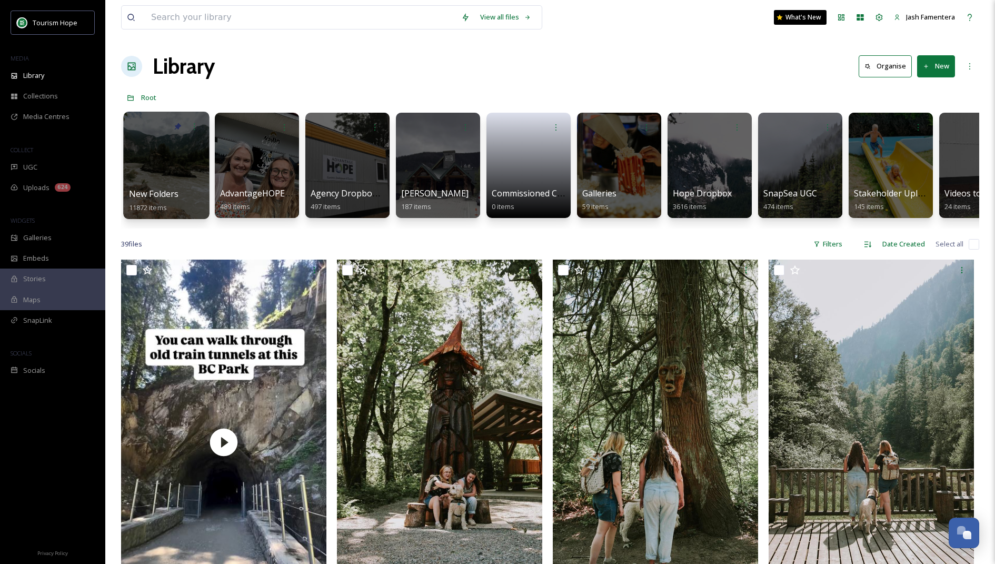
click at [128, 167] on div at bounding box center [166, 165] width 86 height 107
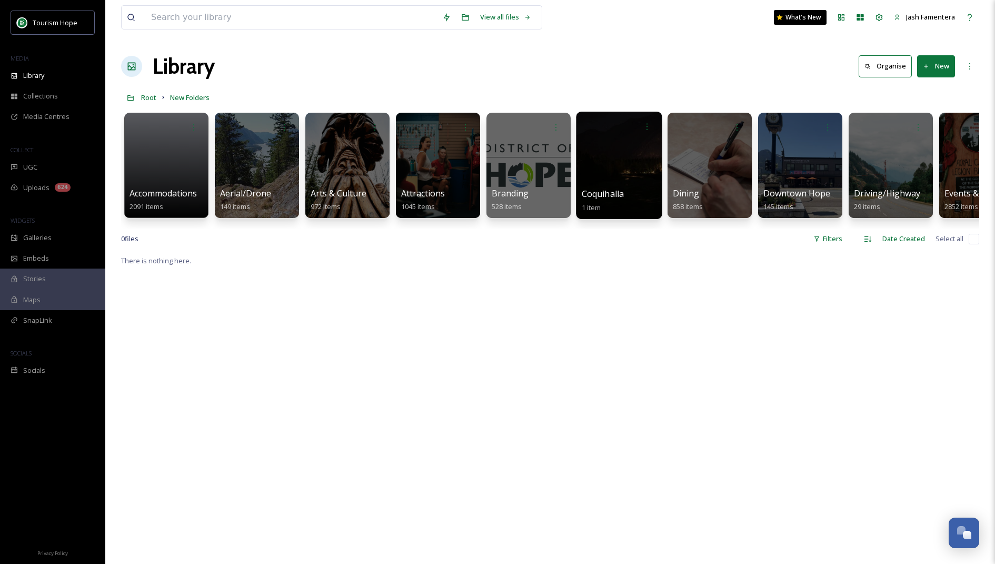
click at [609, 177] on div at bounding box center [619, 165] width 86 height 107
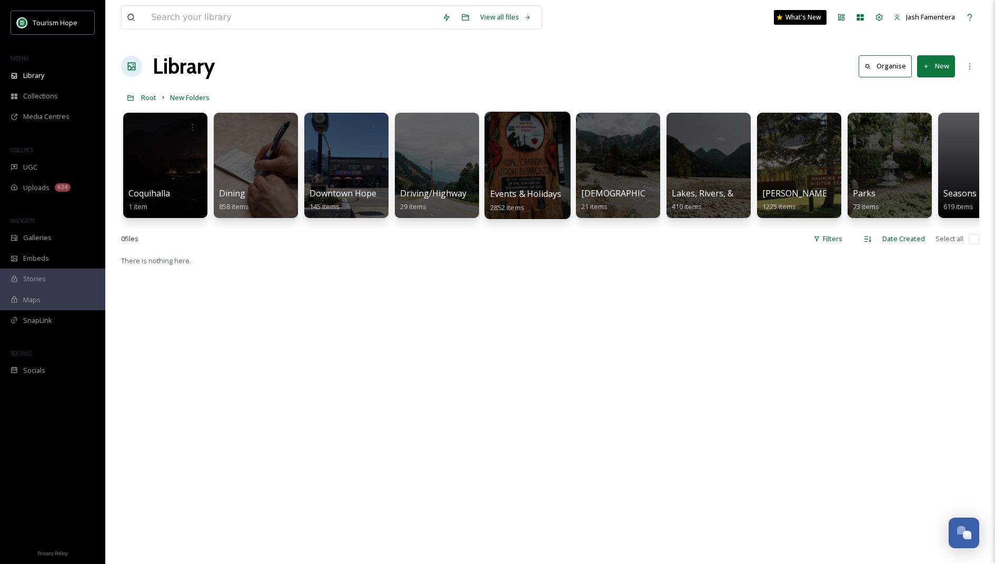
scroll to position [0, 461]
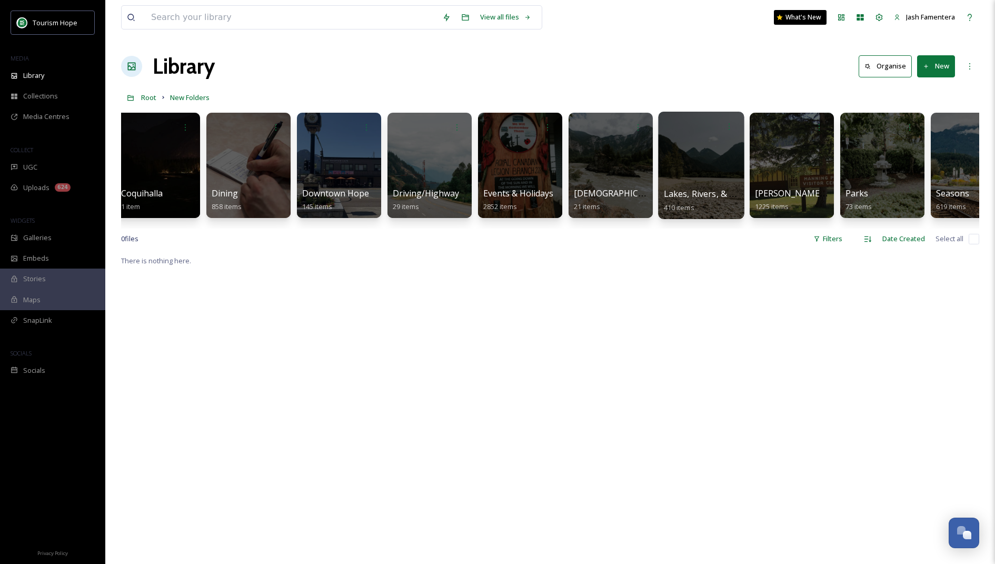
click at [700, 166] on div at bounding box center [701, 165] width 86 height 107
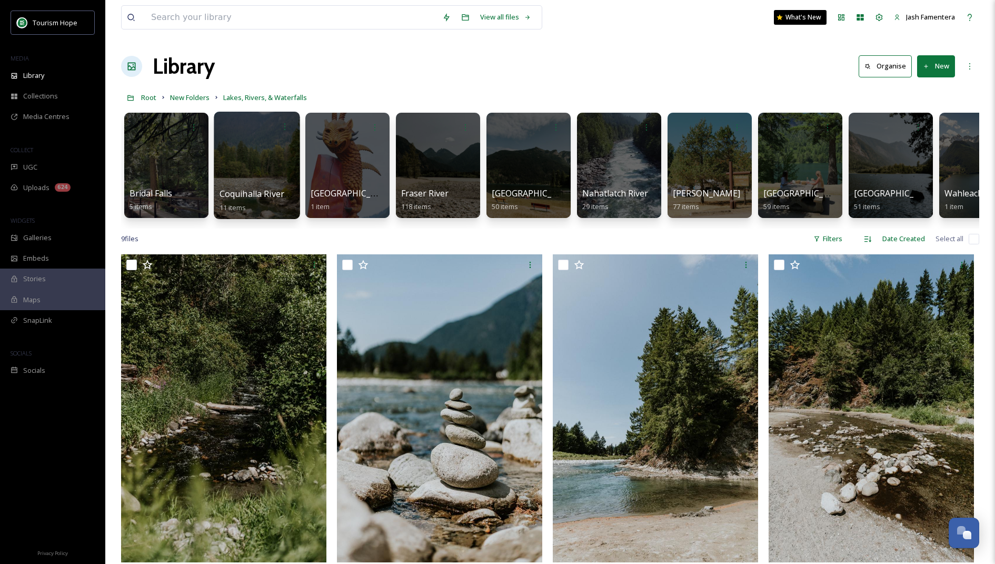
click at [266, 162] on div at bounding box center [257, 165] width 86 height 107
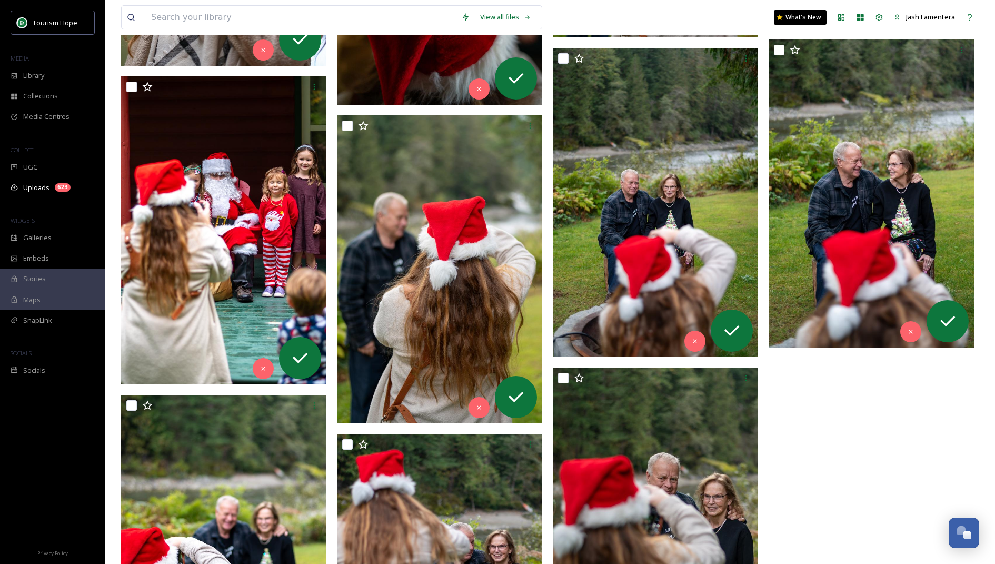
scroll to position [5328, 0]
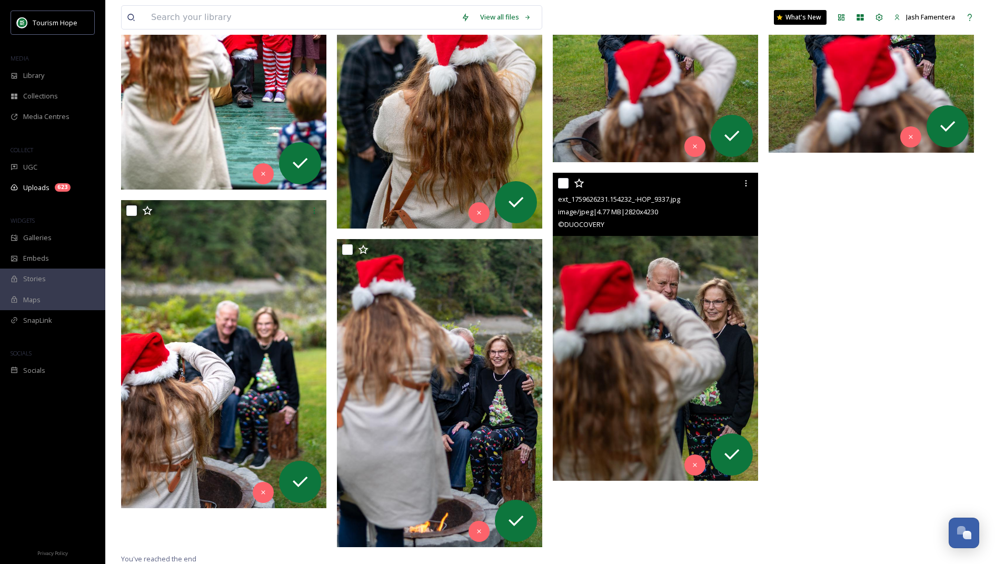
click at [680, 311] on img at bounding box center [655, 327] width 205 height 308
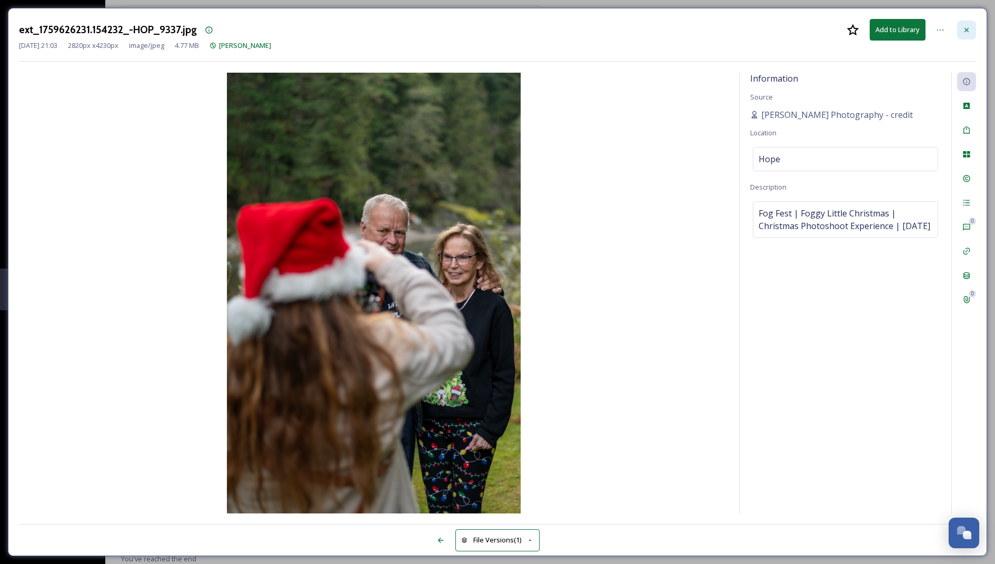
click at [967, 24] on div at bounding box center [966, 30] width 19 height 19
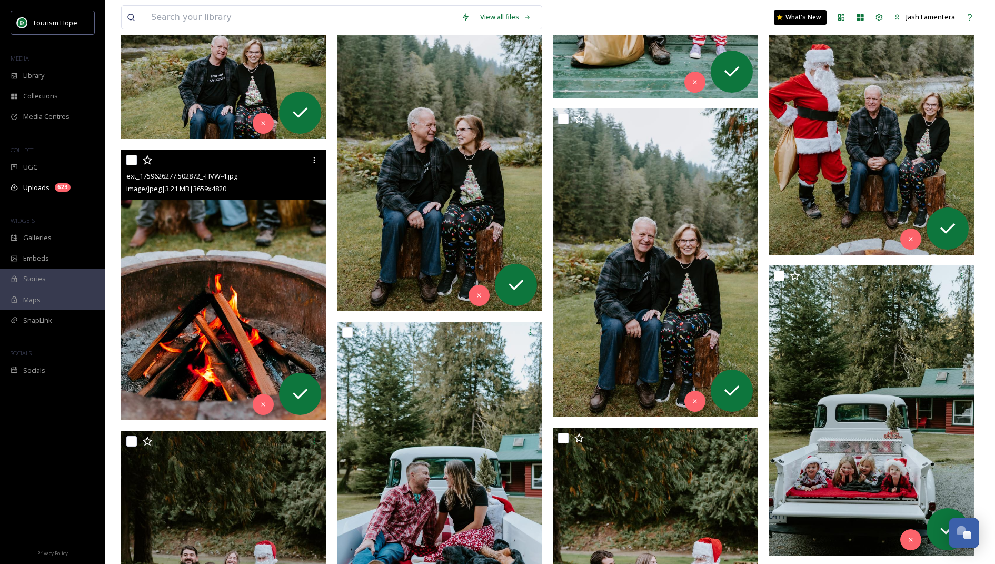
scroll to position [2852, 0]
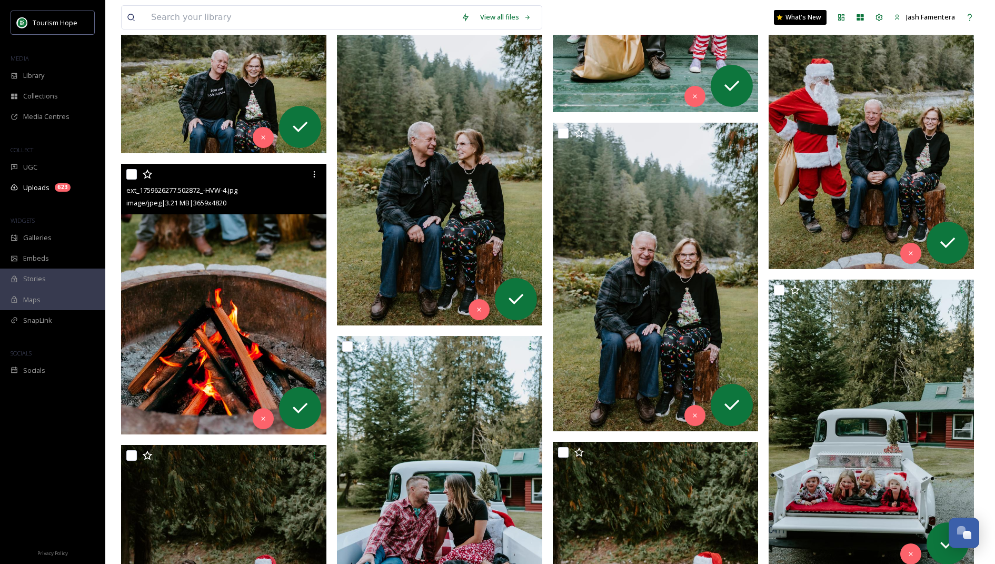
click at [239, 277] on img at bounding box center [223, 299] width 205 height 271
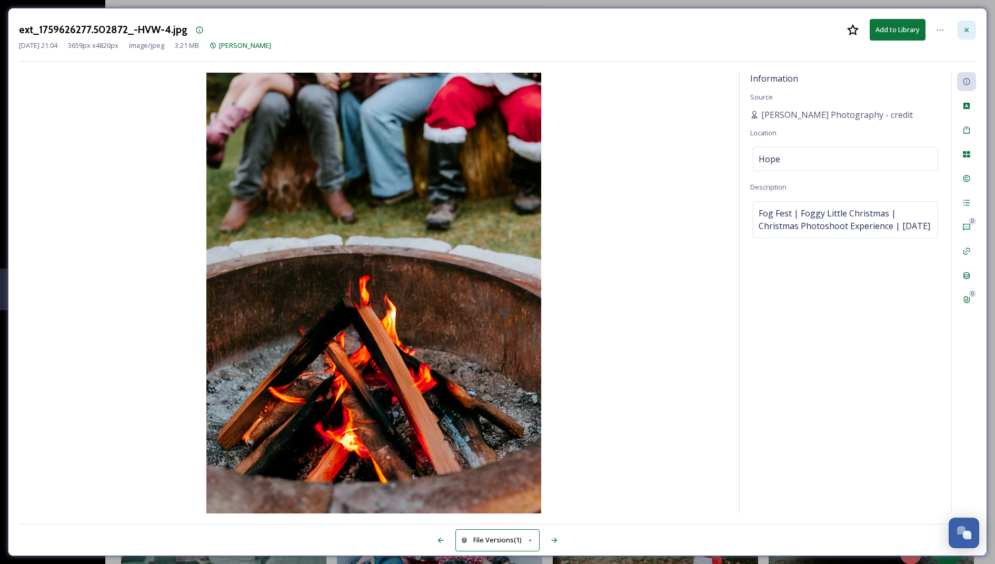
click at [964, 27] on icon at bounding box center [966, 30] width 8 height 8
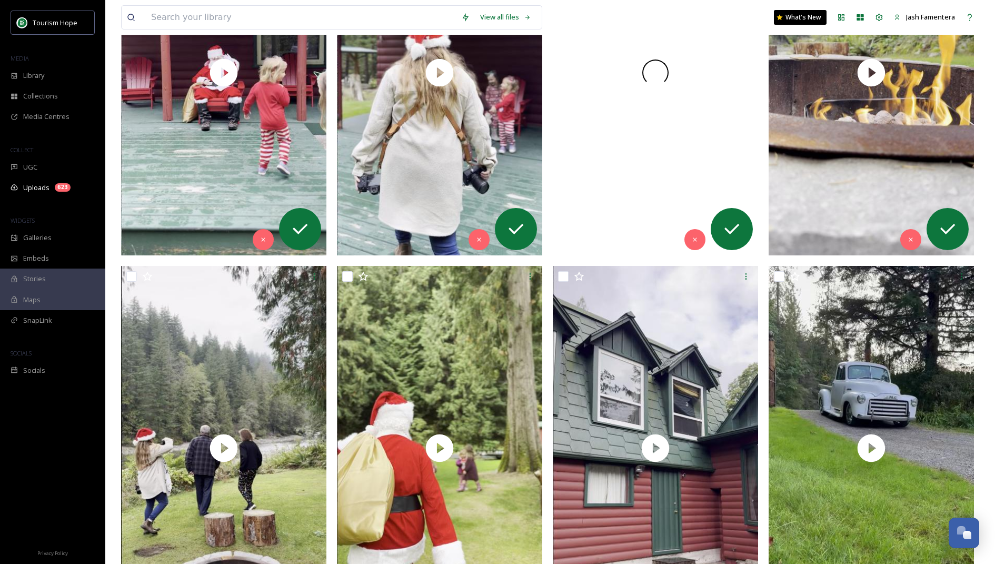
scroll to position [264, 0]
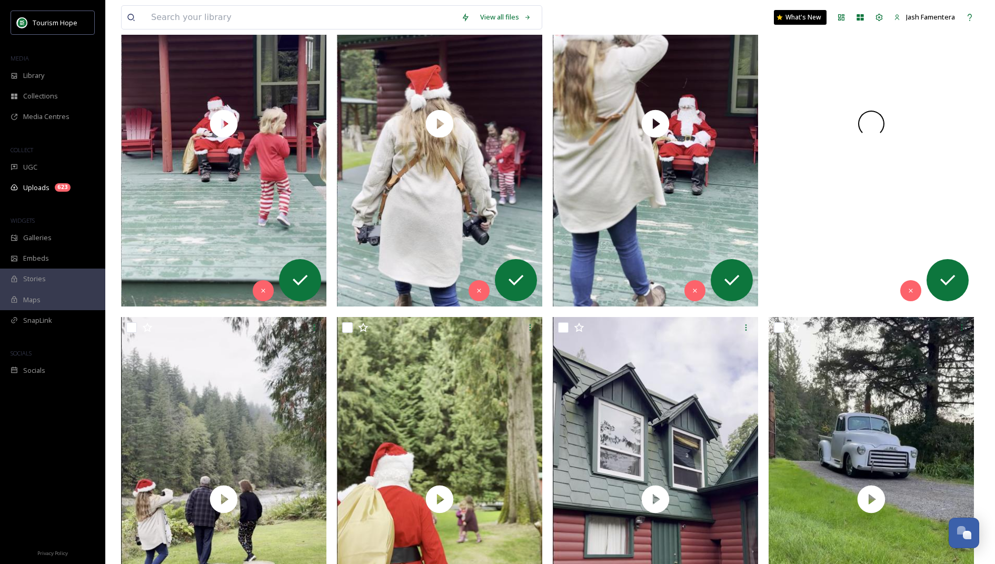
click at [870, 214] on div at bounding box center [871, 123] width 205 height 365
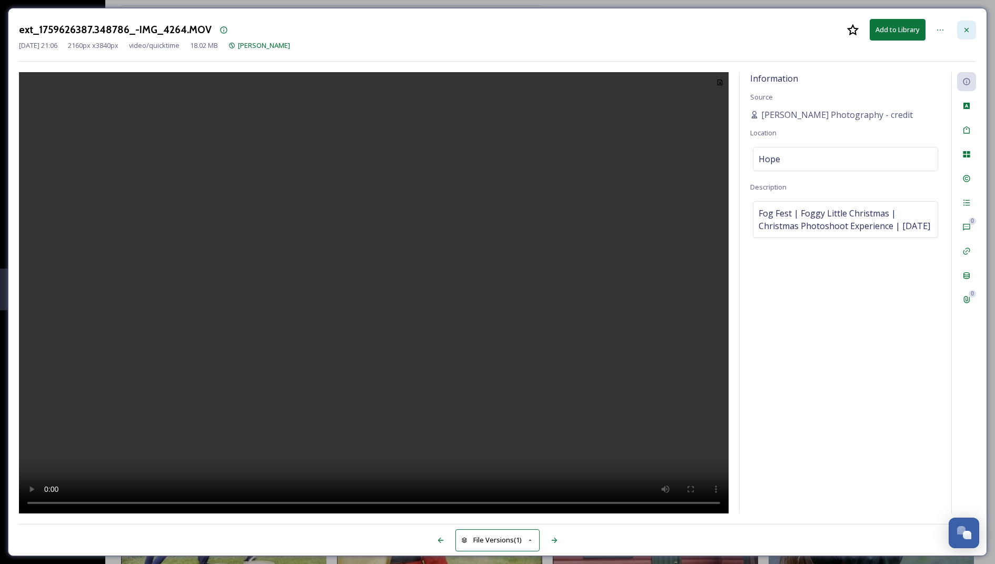
click at [971, 33] on div at bounding box center [966, 30] width 19 height 19
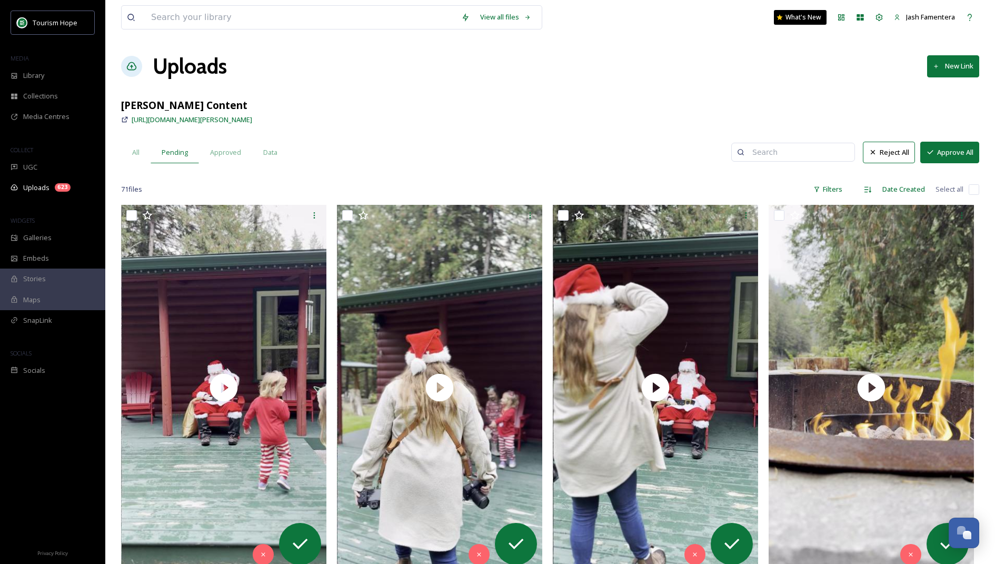
click at [971, 188] on input "checkbox" at bounding box center [974, 189] width 11 height 11
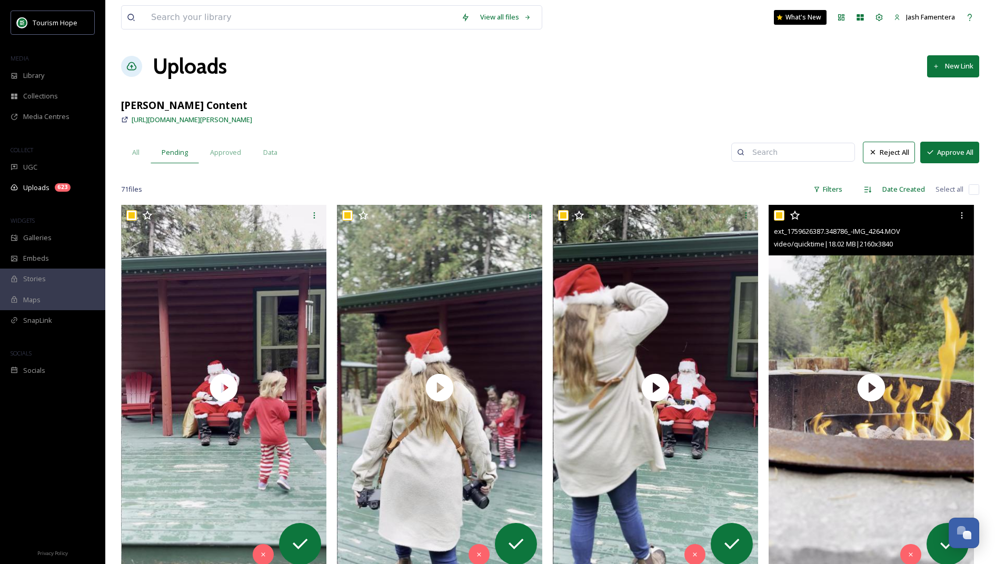
checkbox input "true"
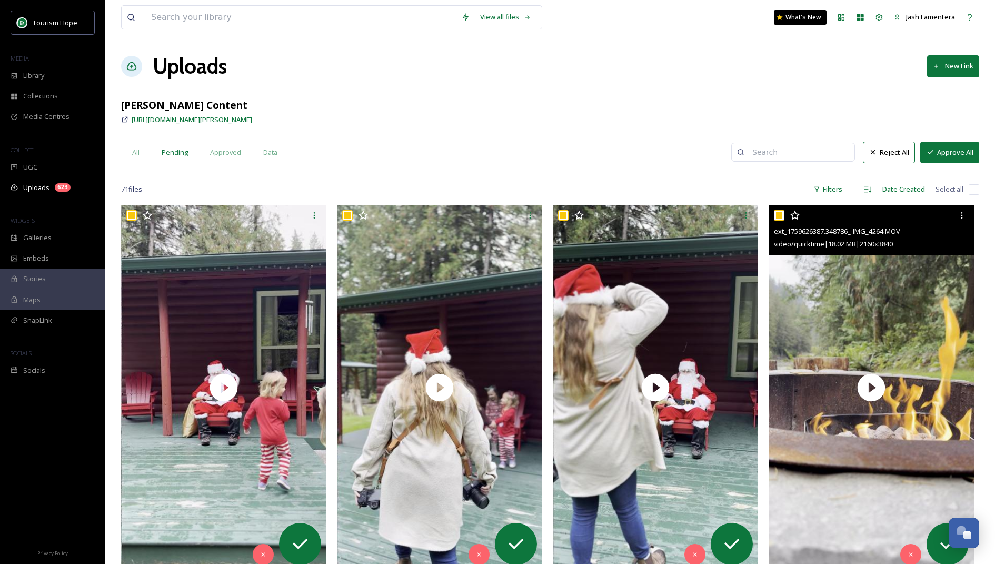
checkbox input "true"
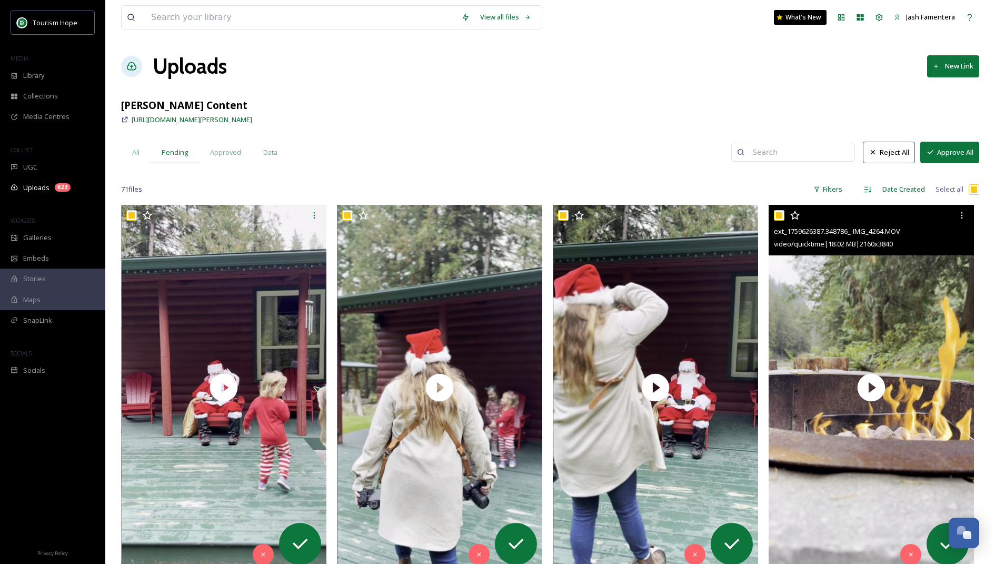
checkbox input "true"
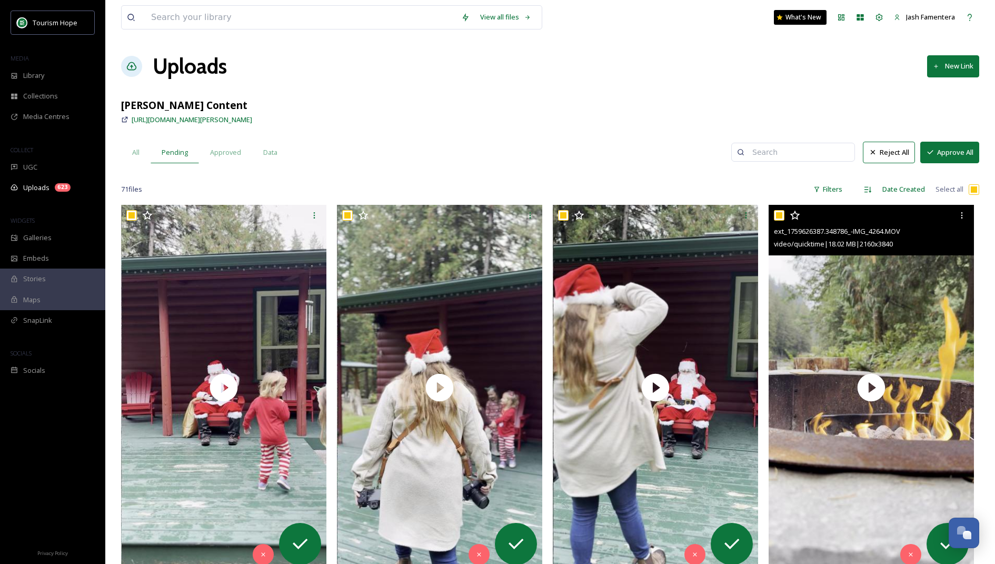
checkbox input "true"
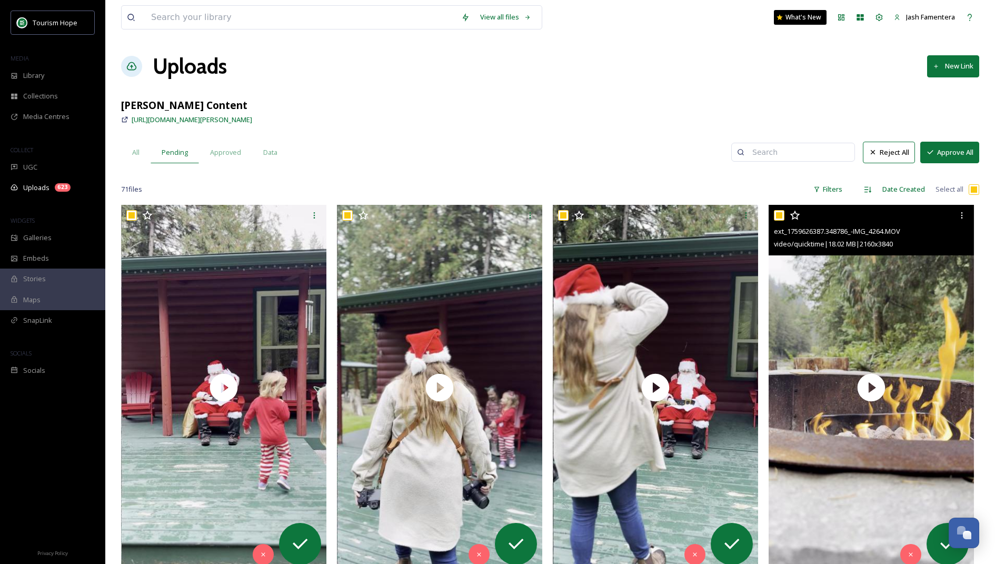
checkbox input "true"
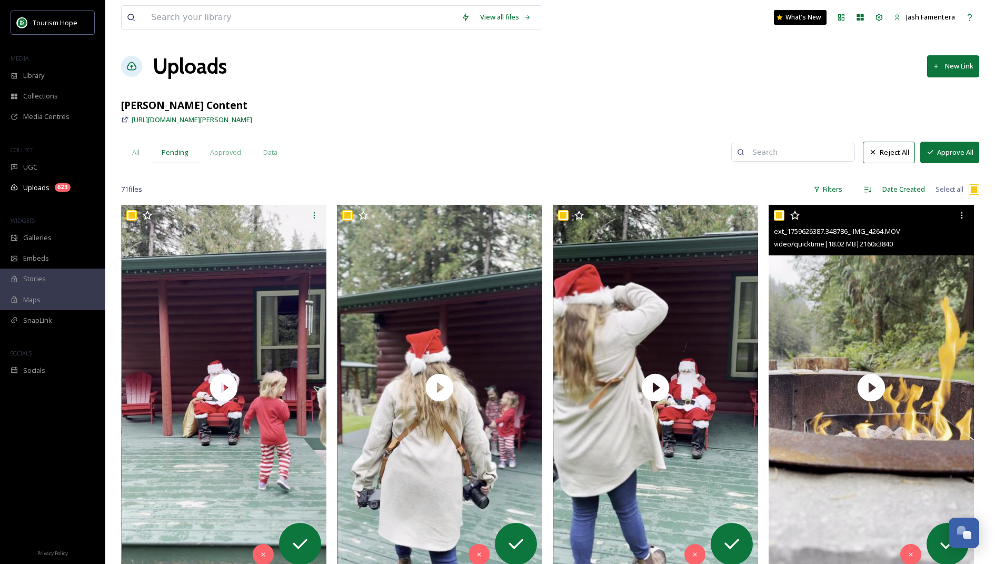
checkbox input "true"
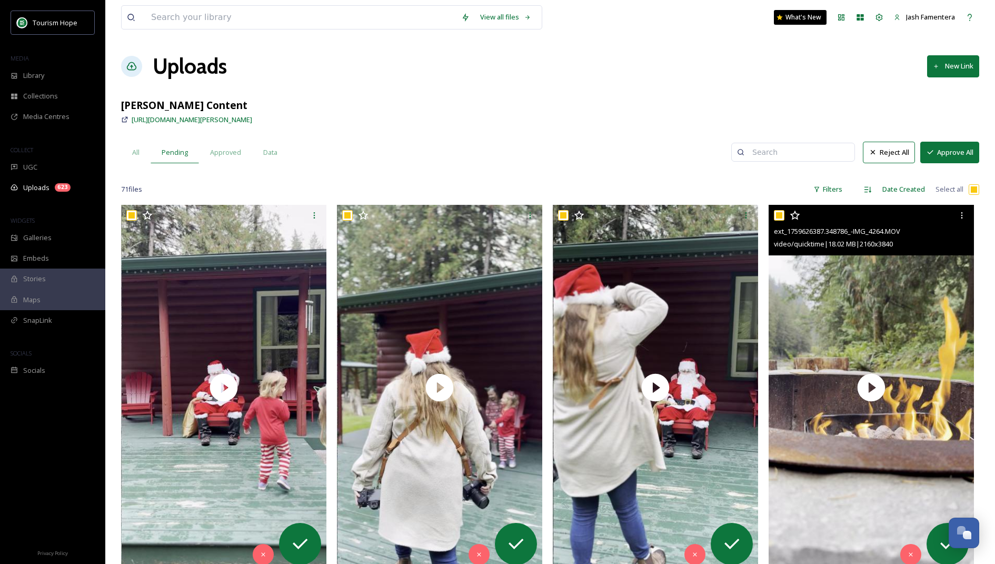
checkbox input "true"
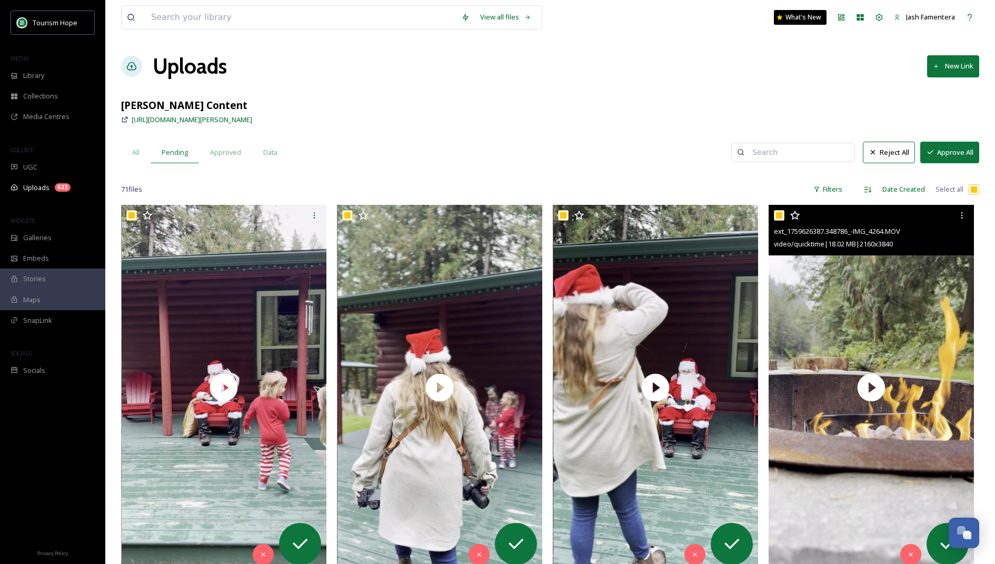
checkbox input "true"
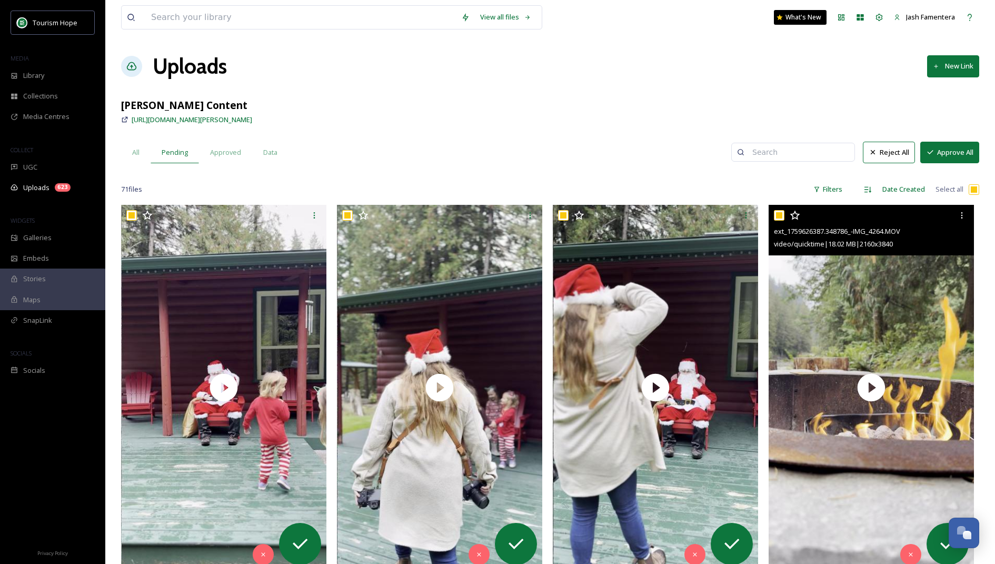
checkbox input "true"
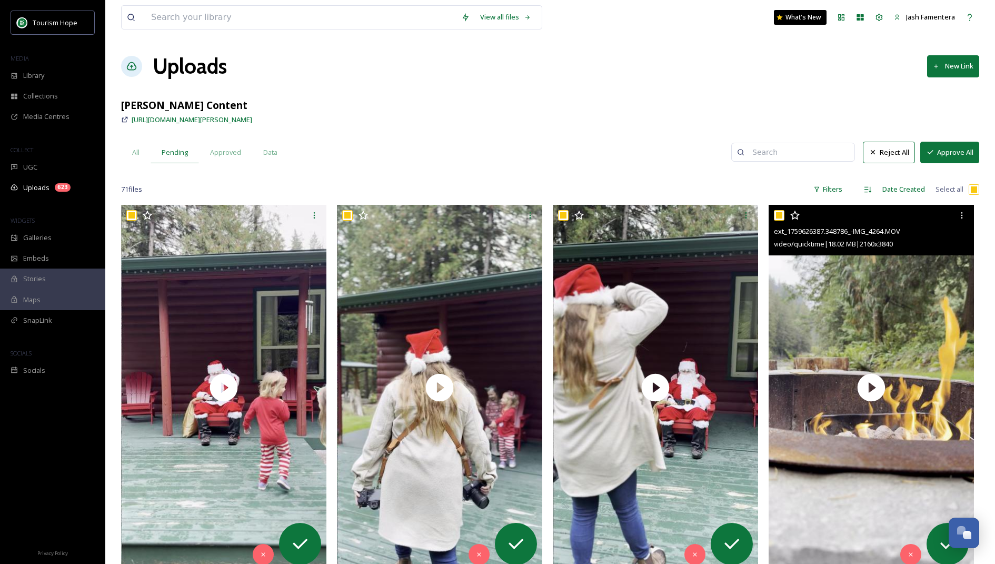
checkbox input "true"
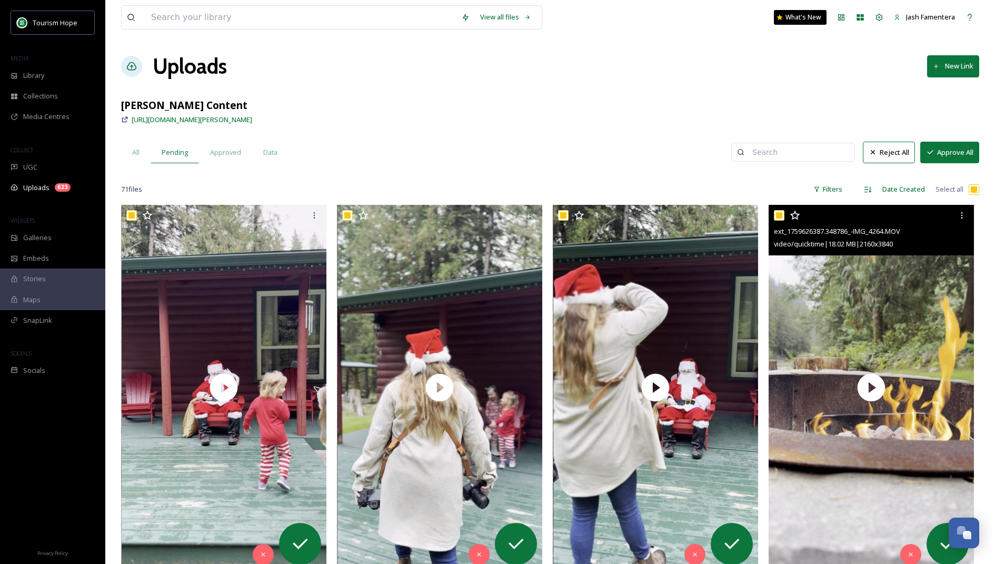
checkbox input "true"
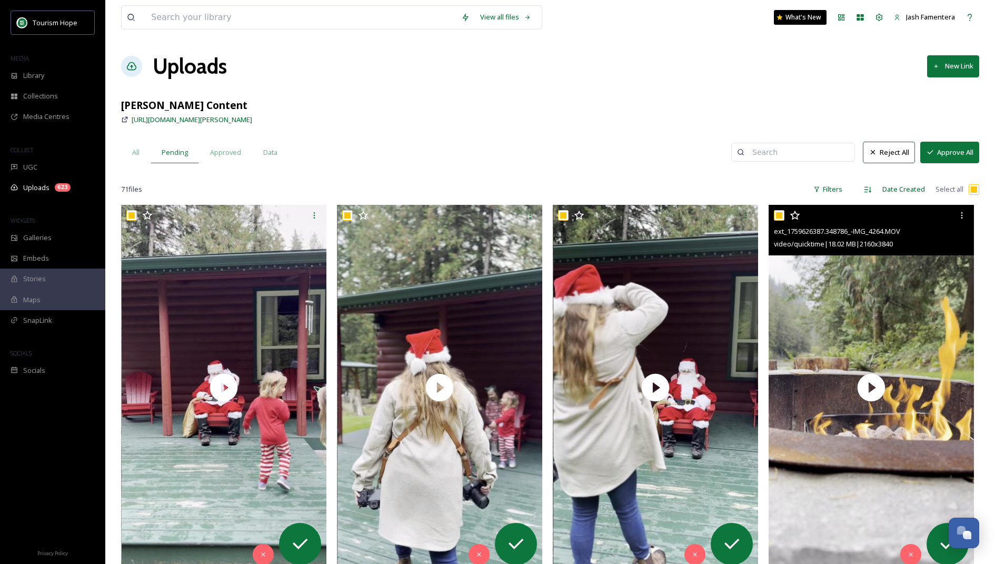
checkbox input "true"
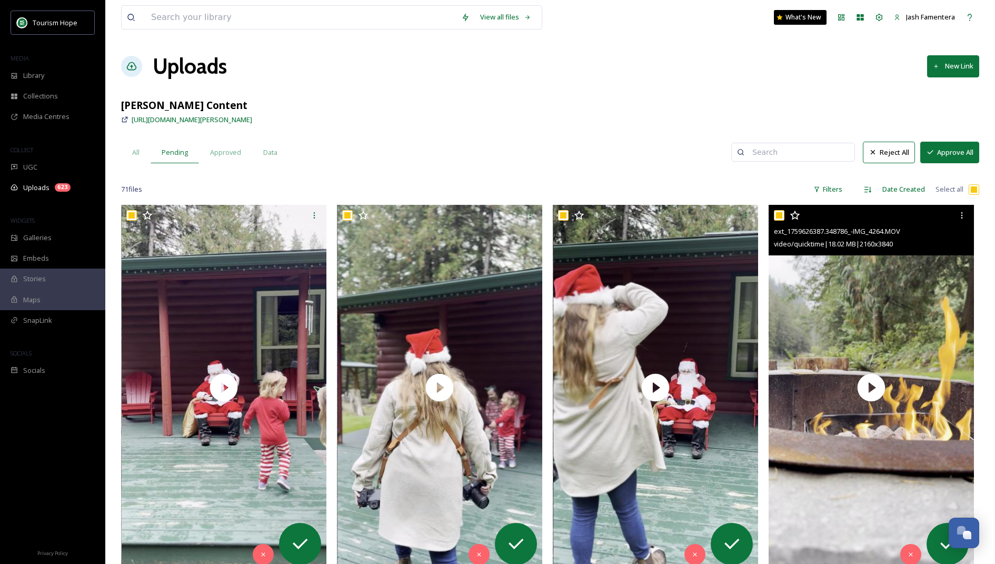
checkbox input "true"
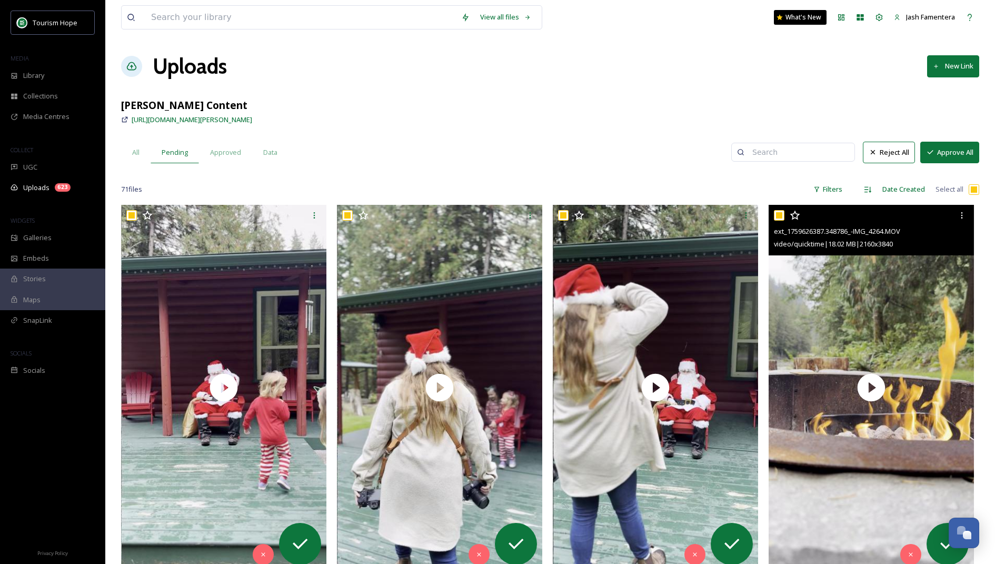
checkbox input "true"
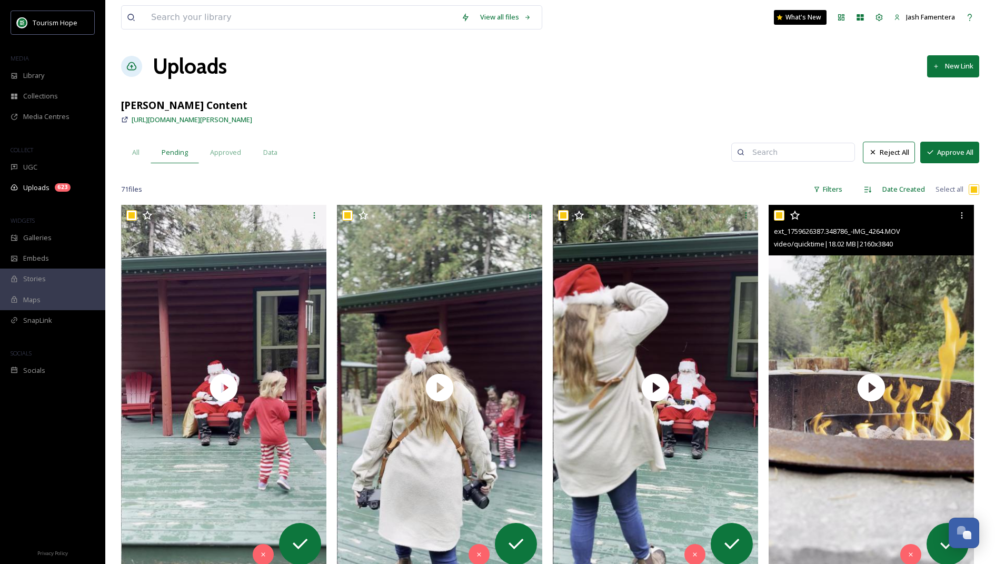
checkbox input "true"
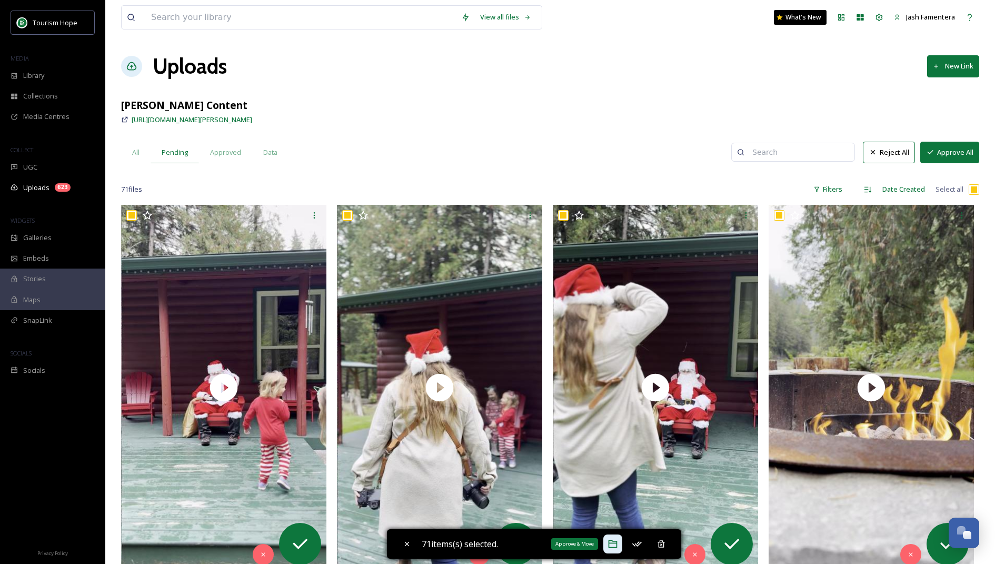
click at [613, 543] on icon at bounding box center [613, 544] width 9 height 8
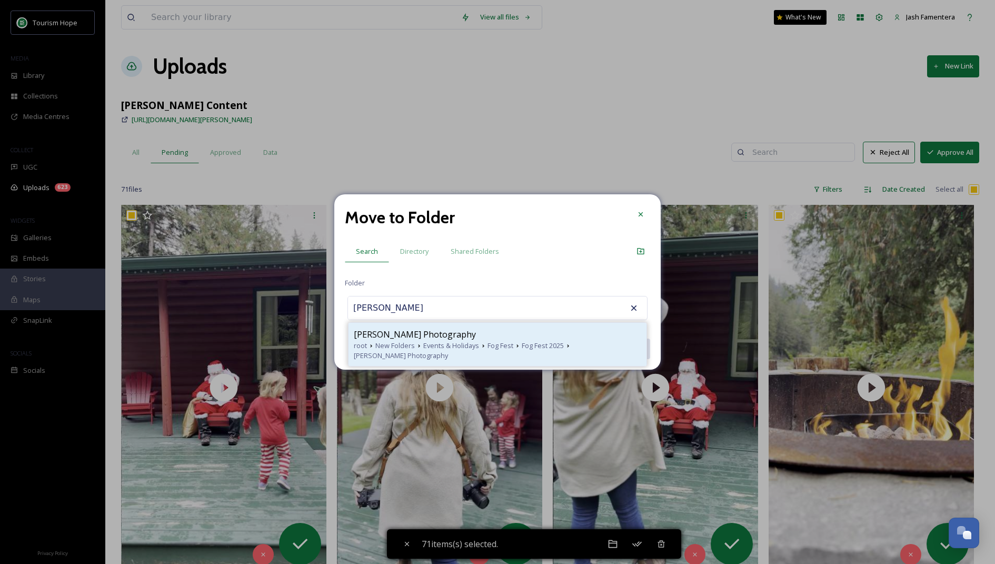
click at [413, 341] on span "New Folders" at bounding box center [394, 346] width 39 height 10
type input "[PERSON_NAME] Photography"
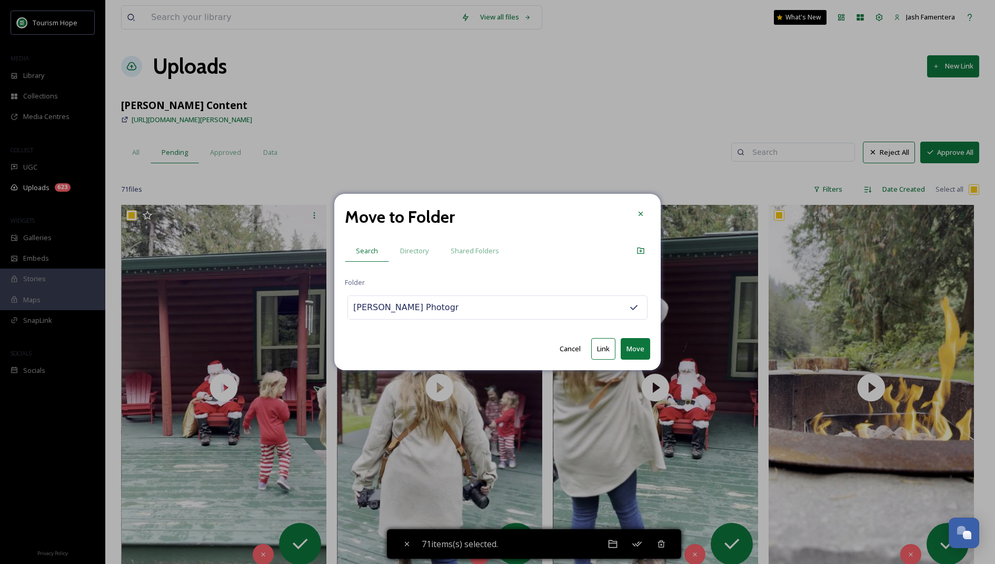
click at [643, 347] on button "Move" at bounding box center [635, 349] width 29 height 22
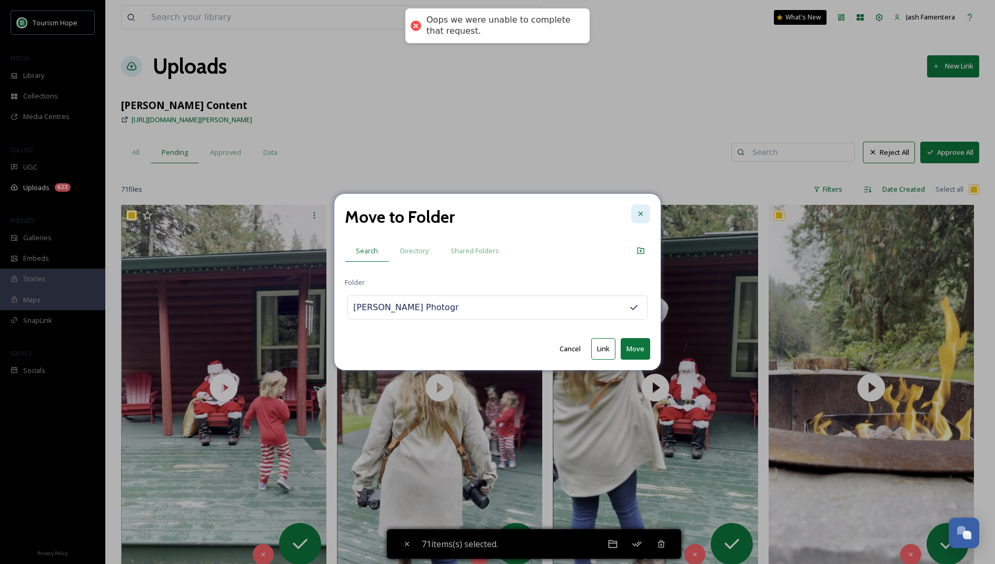
click at [639, 212] on icon at bounding box center [641, 213] width 4 height 4
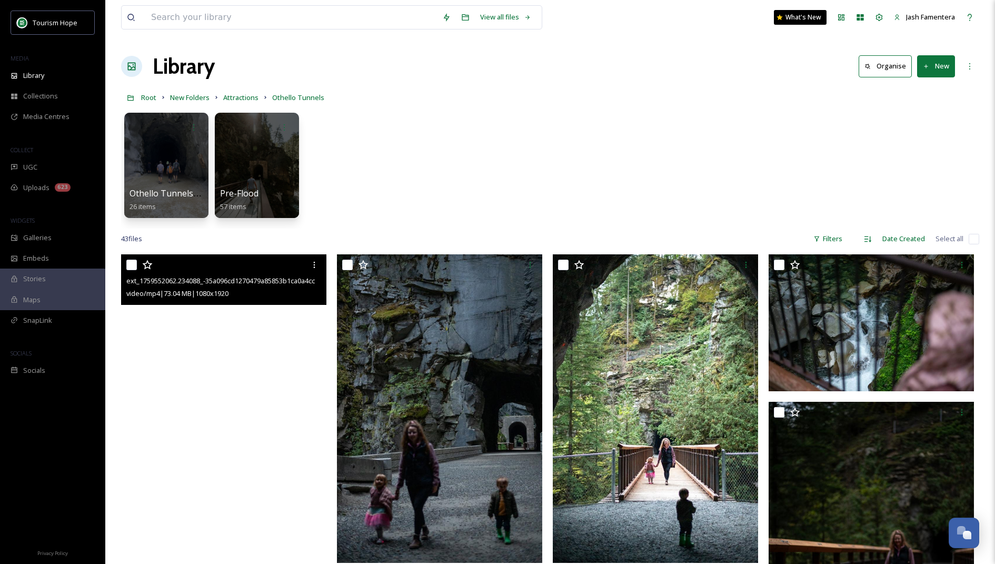
click at [266, 361] on video "ext_1759552062.234088_-35a096cd1270479a85853b1ca0a4cca5.MP4" at bounding box center [223, 436] width 205 height 365
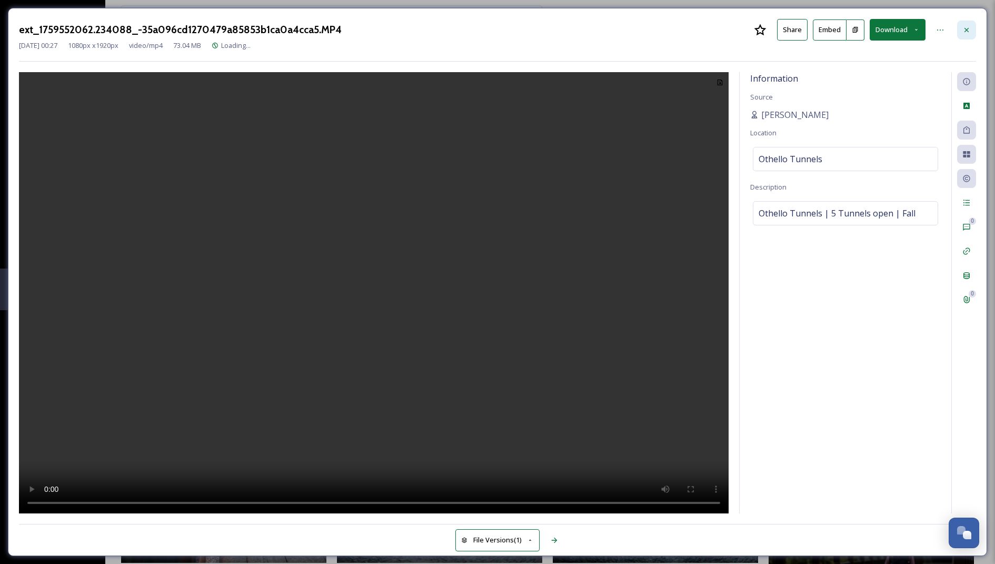
click at [966, 24] on div at bounding box center [966, 30] width 19 height 19
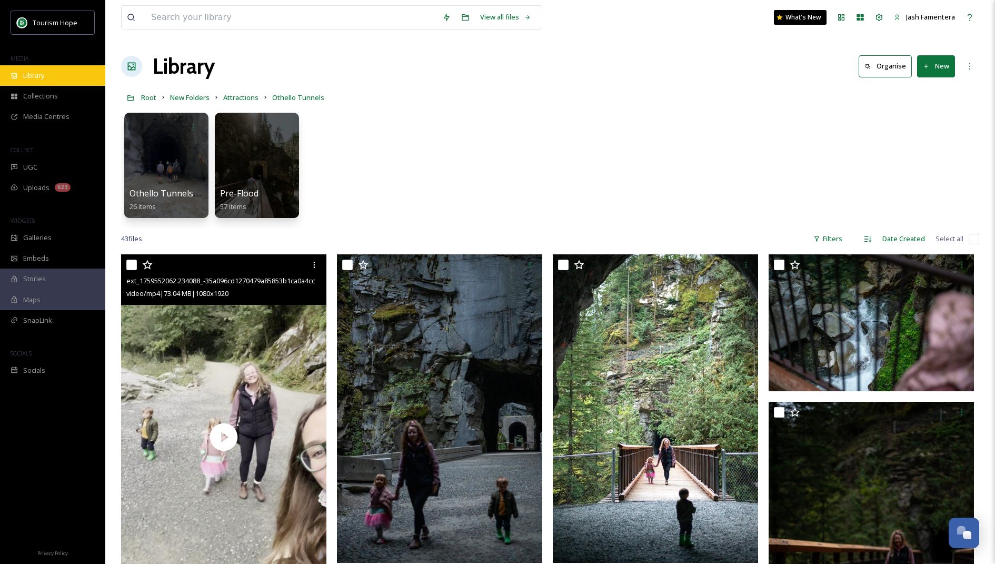
click at [51, 68] on div "Library" at bounding box center [52, 75] width 105 height 21
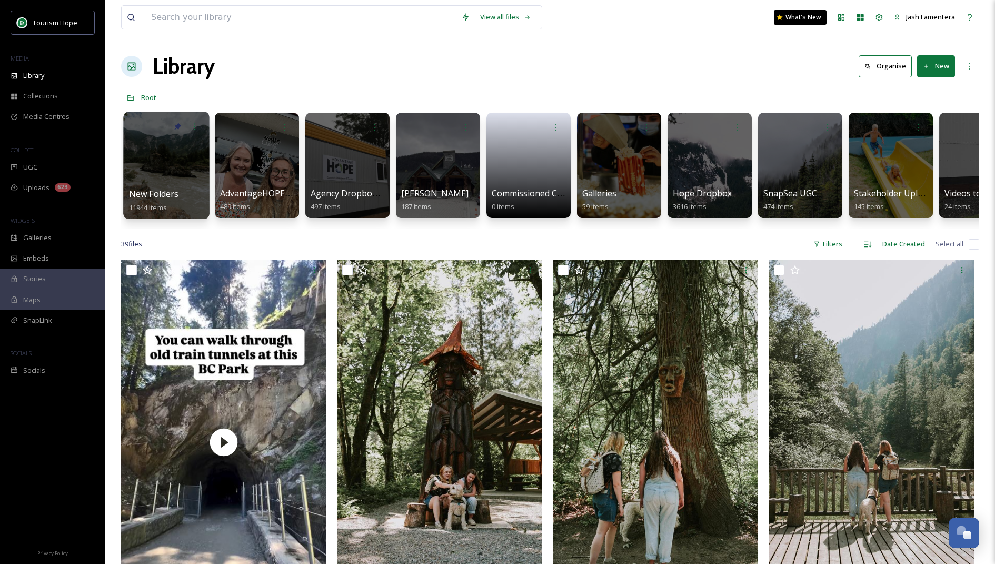
click at [182, 181] on div at bounding box center [166, 165] width 86 height 107
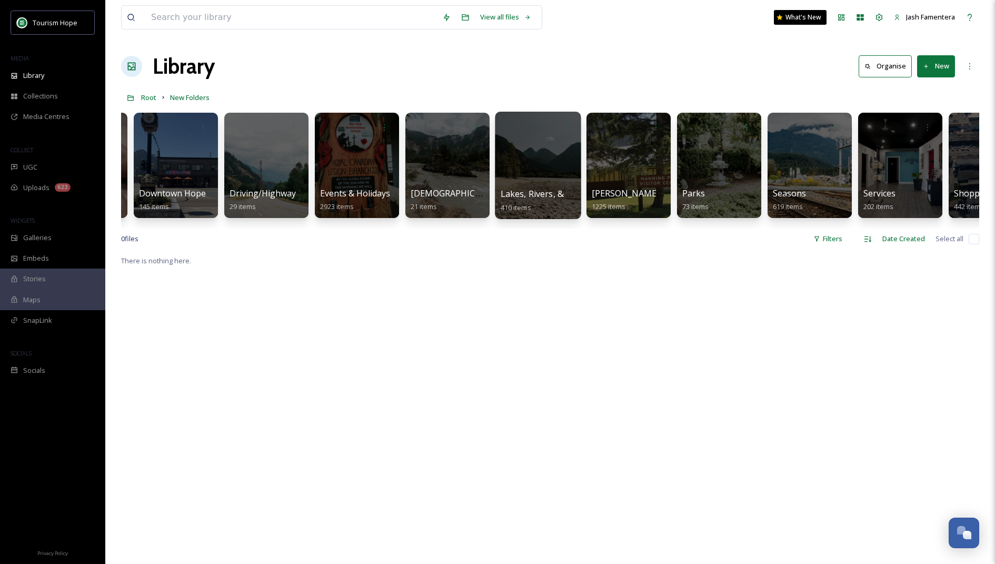
scroll to position [0, 612]
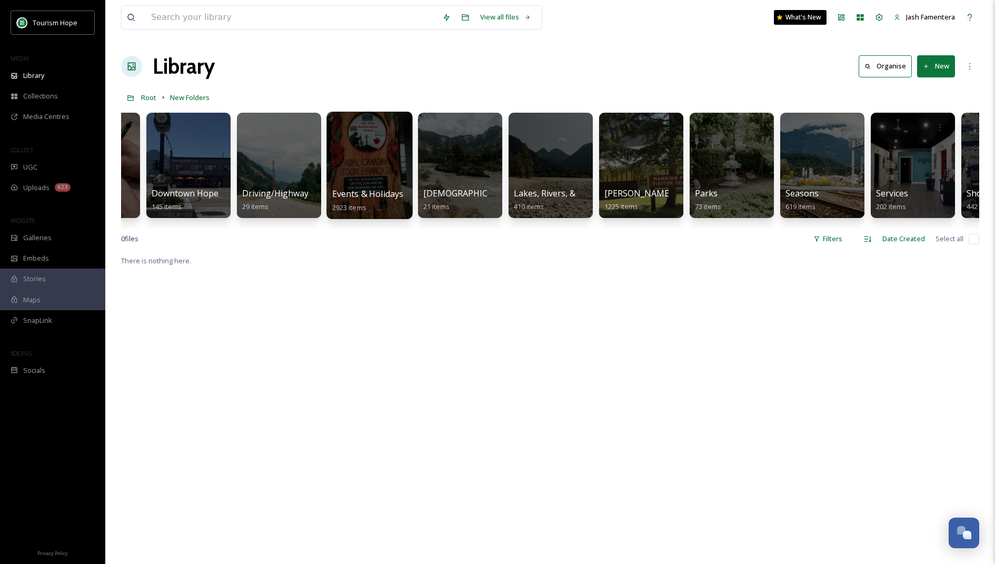
click at [389, 166] on div at bounding box center [369, 165] width 86 height 107
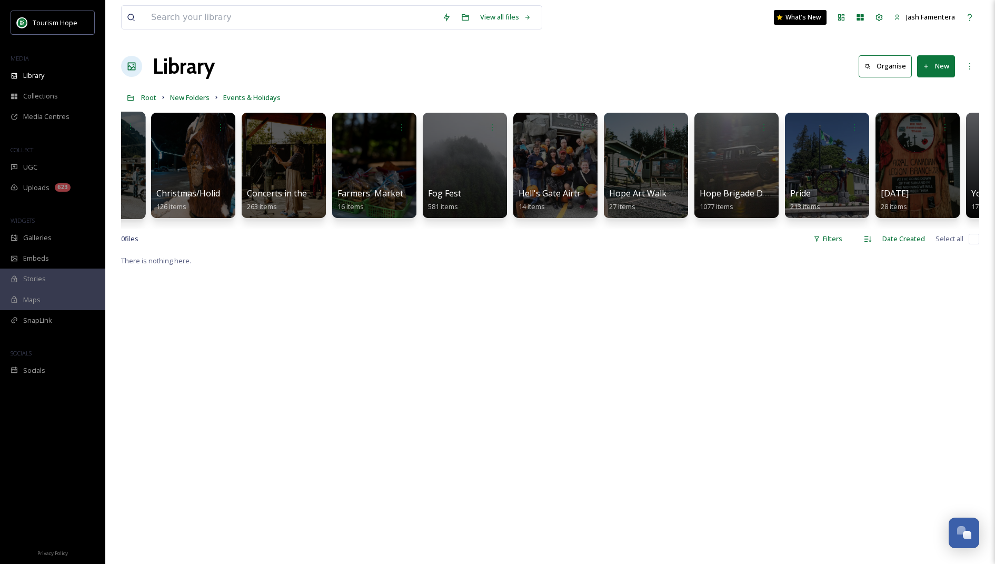
scroll to position [0, 396]
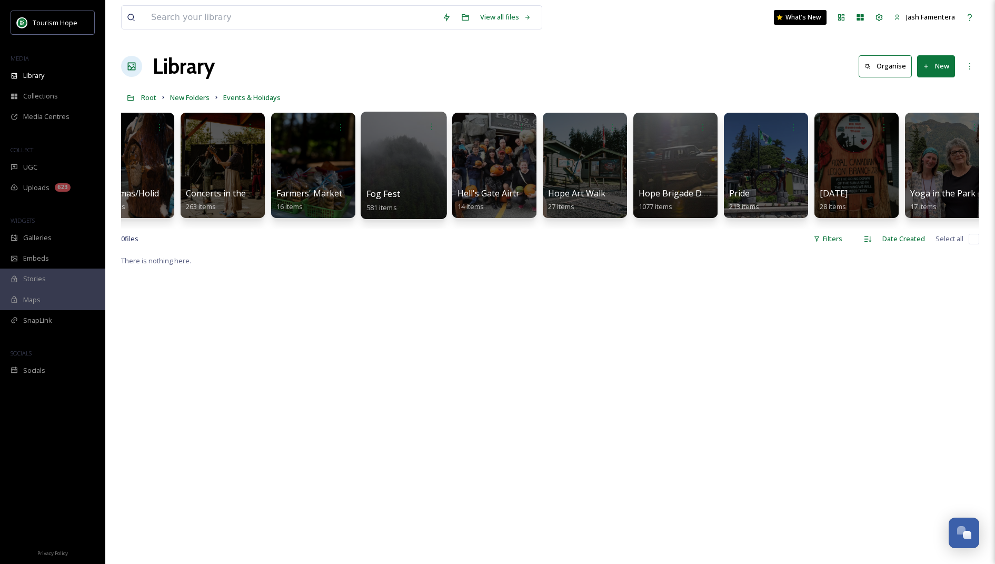
click at [384, 158] on div at bounding box center [404, 165] width 86 height 107
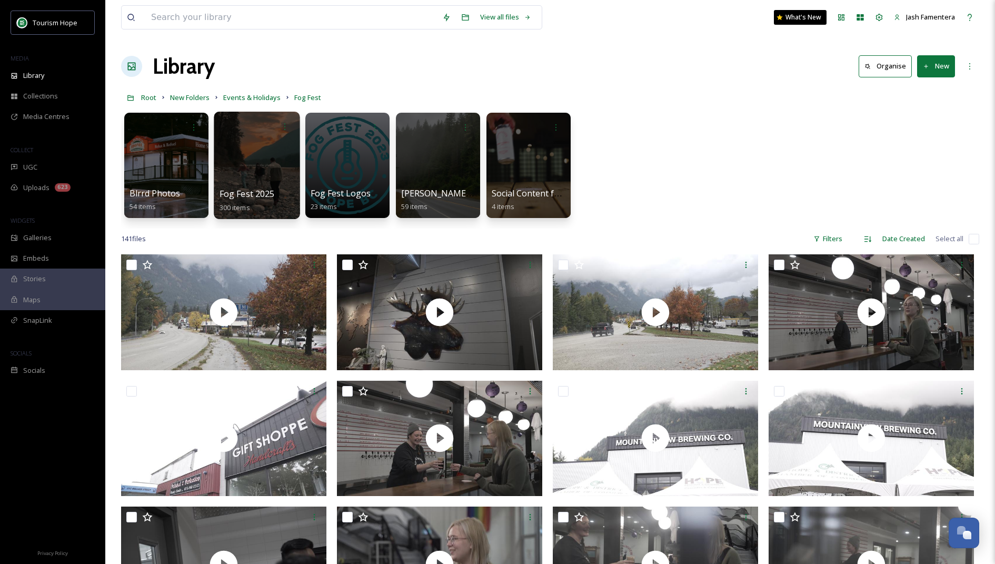
click at [290, 171] on div at bounding box center [257, 165] width 86 height 107
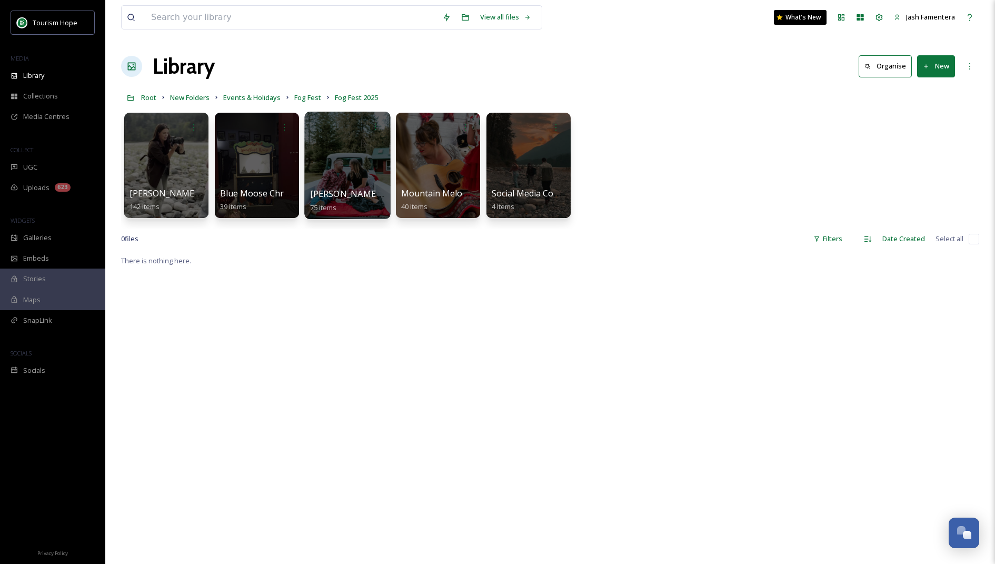
click at [330, 171] on div at bounding box center [347, 165] width 86 height 107
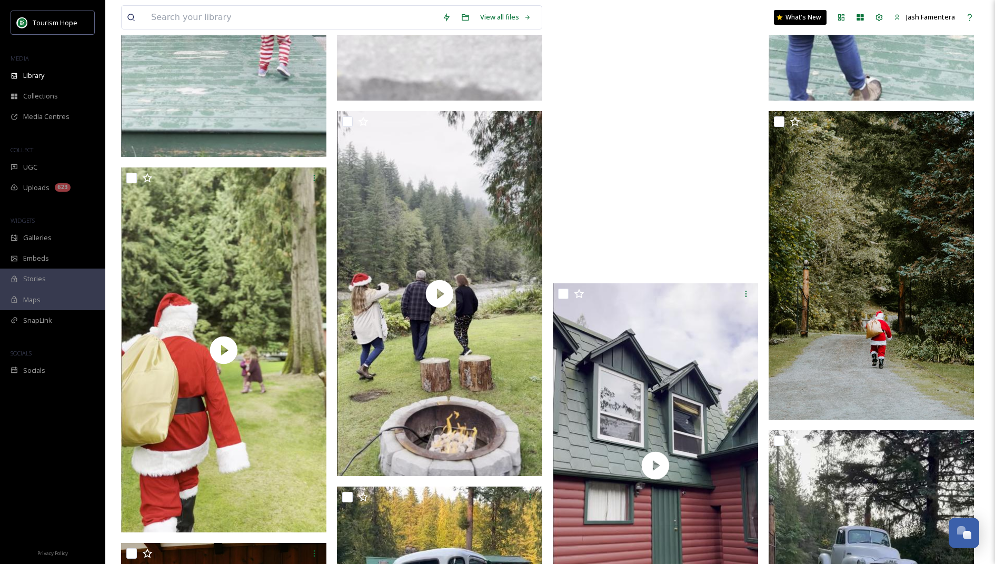
scroll to position [1616, 0]
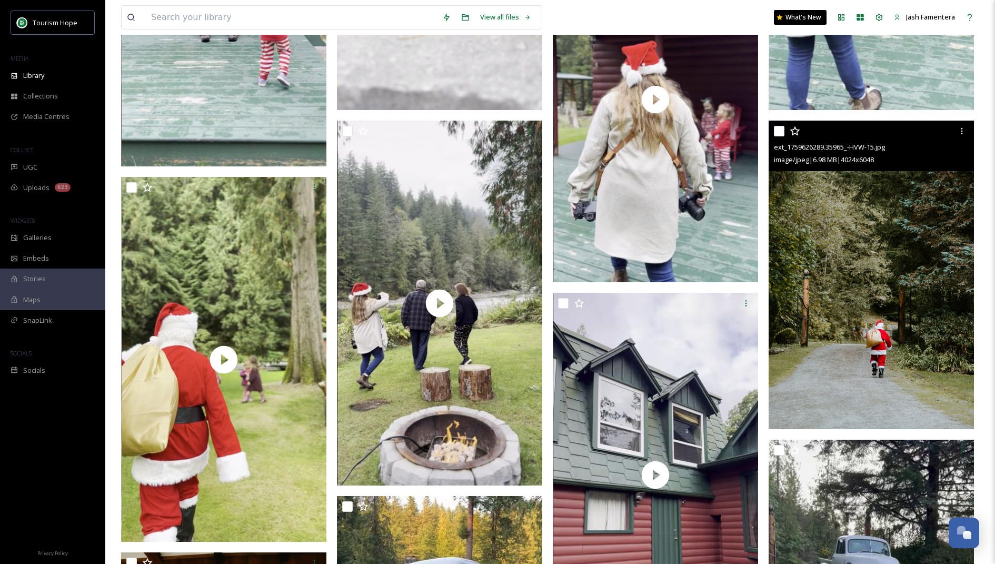
click at [783, 131] on input "checkbox" at bounding box center [779, 131] width 11 height 11
checkbox input "true"
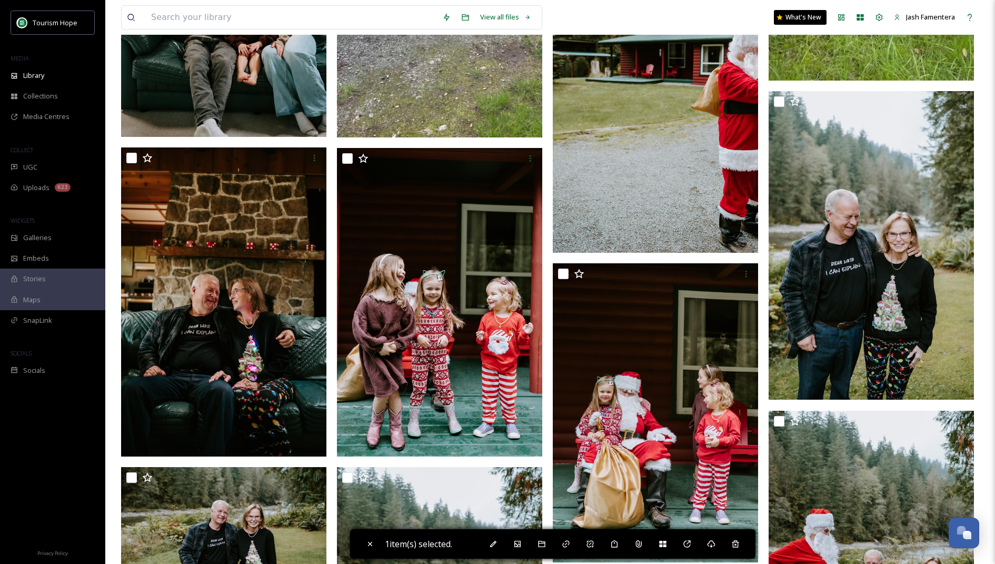
scroll to position [2342, 0]
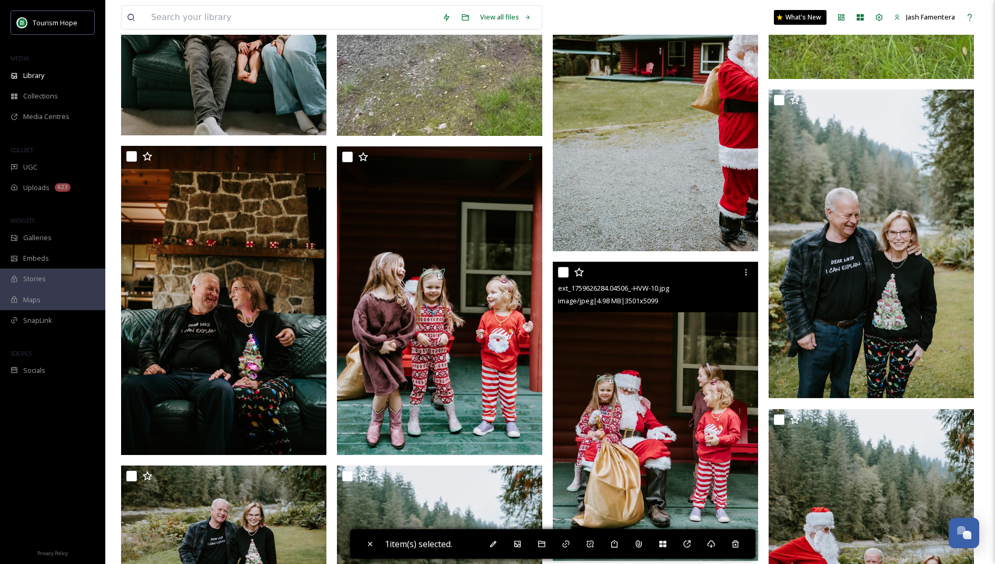
click at [562, 267] on input "checkbox" at bounding box center [563, 272] width 11 height 11
checkbox input "true"
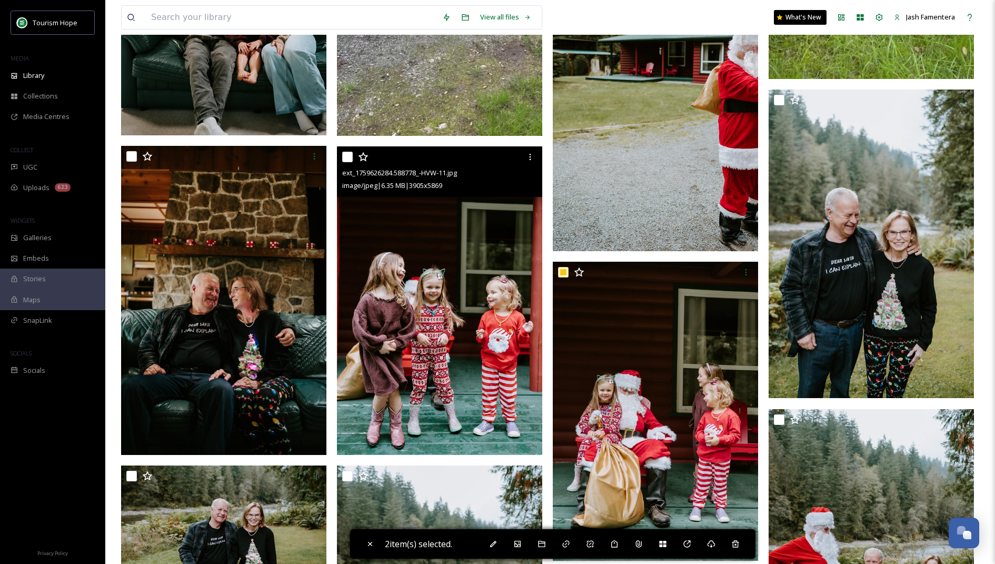
click at [349, 153] on input "checkbox" at bounding box center [347, 157] width 11 height 11
checkbox input "true"
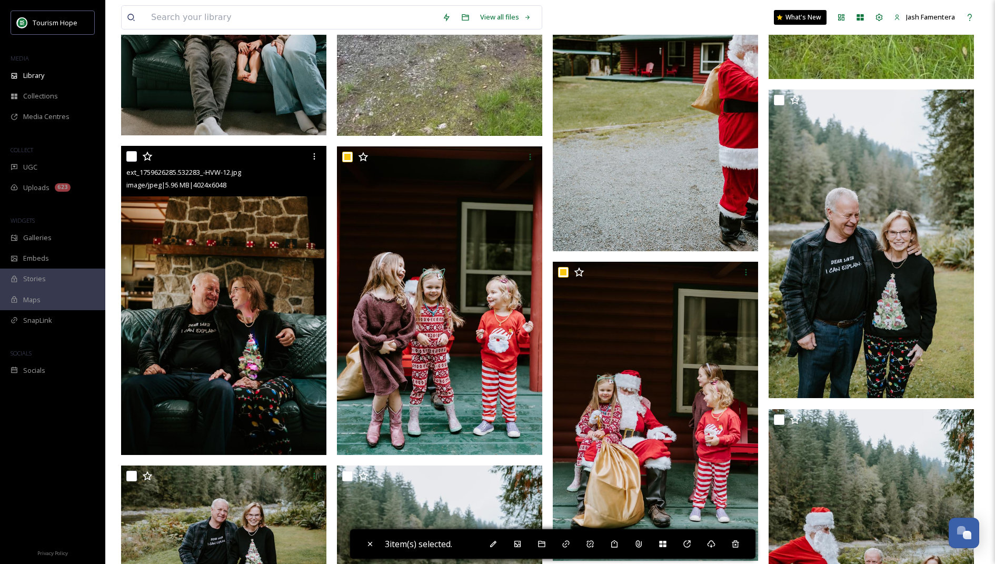
click at [131, 156] on input "checkbox" at bounding box center [131, 156] width 11 height 11
checkbox input "true"
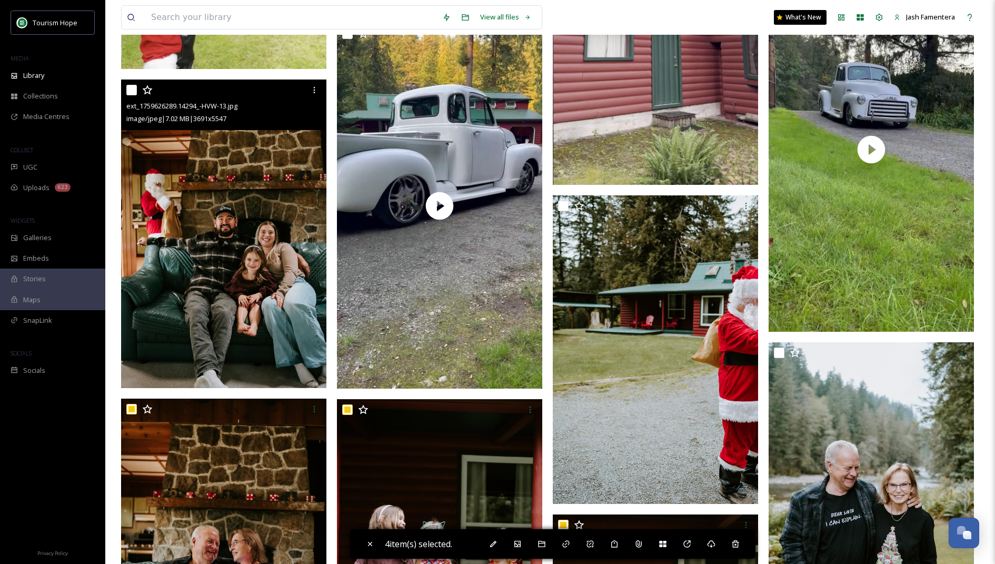
scroll to position [2053, 0]
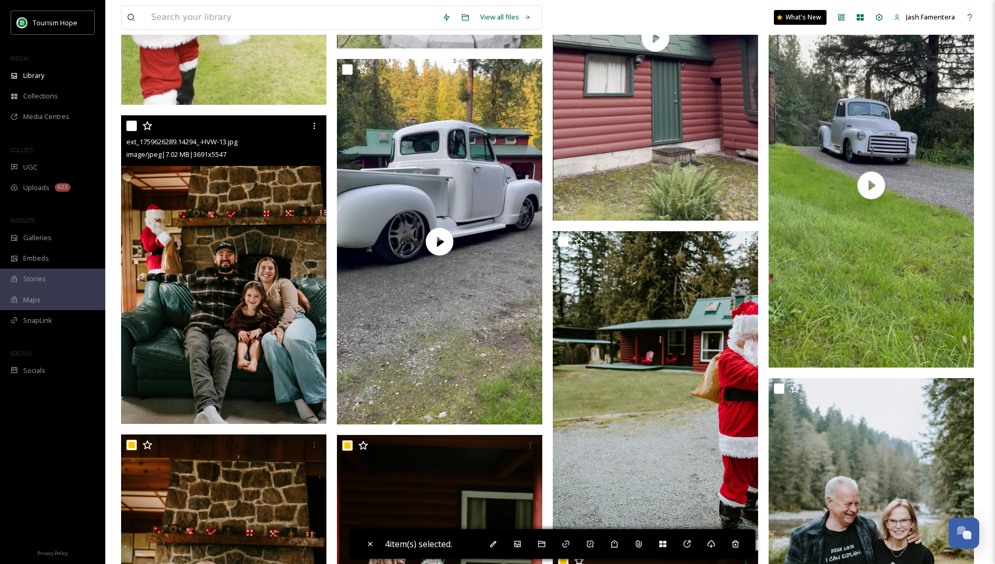
click at [132, 124] on input "checkbox" at bounding box center [131, 126] width 11 height 11
checkbox input "true"
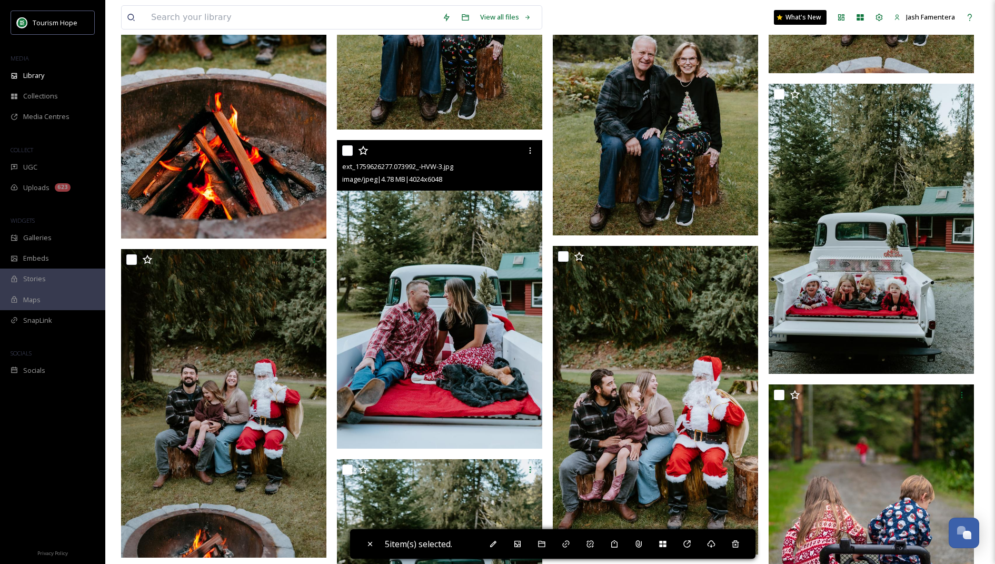
scroll to position [2996, 0]
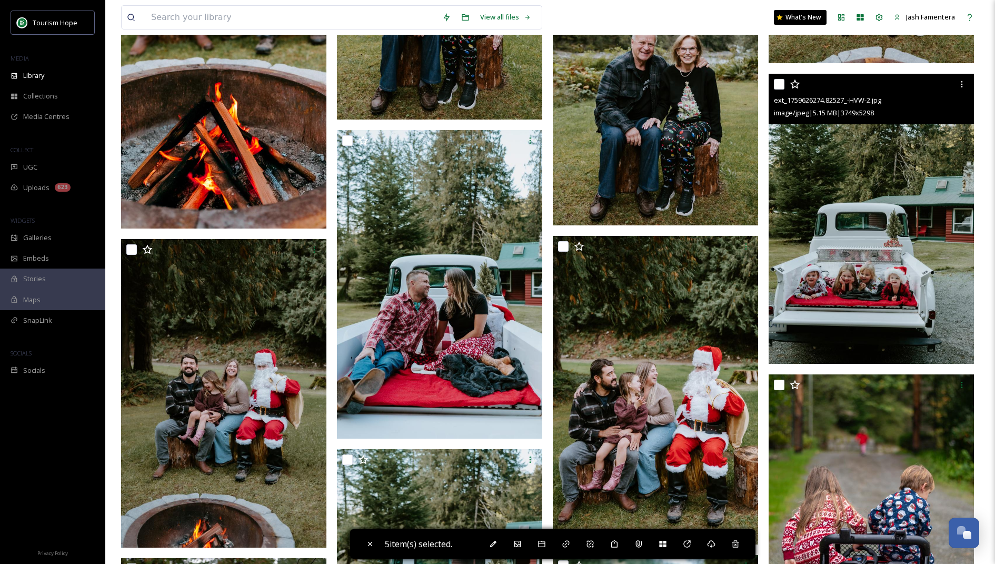
click at [780, 84] on input "checkbox" at bounding box center [779, 84] width 11 height 11
checkbox input "true"
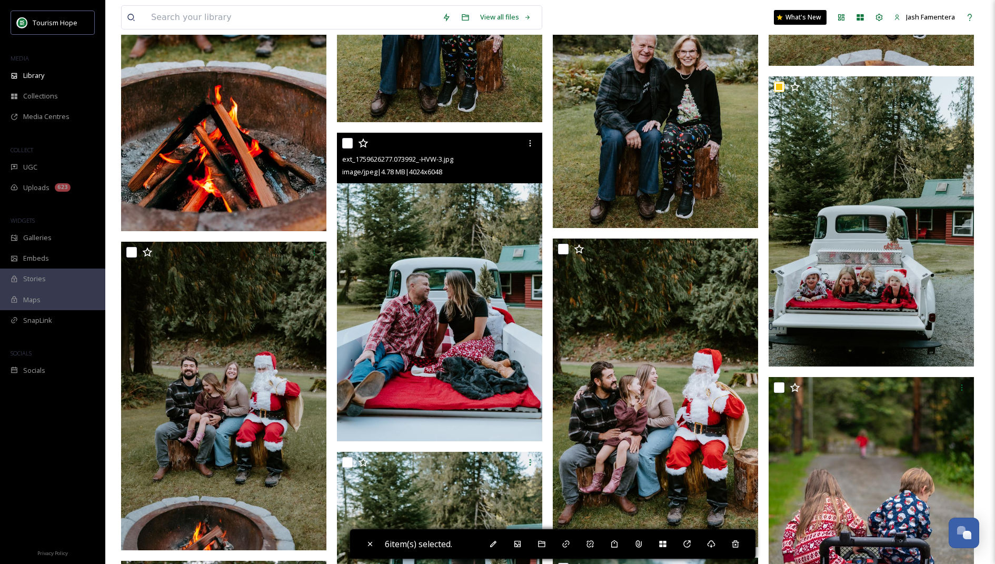
scroll to position [3000, 0]
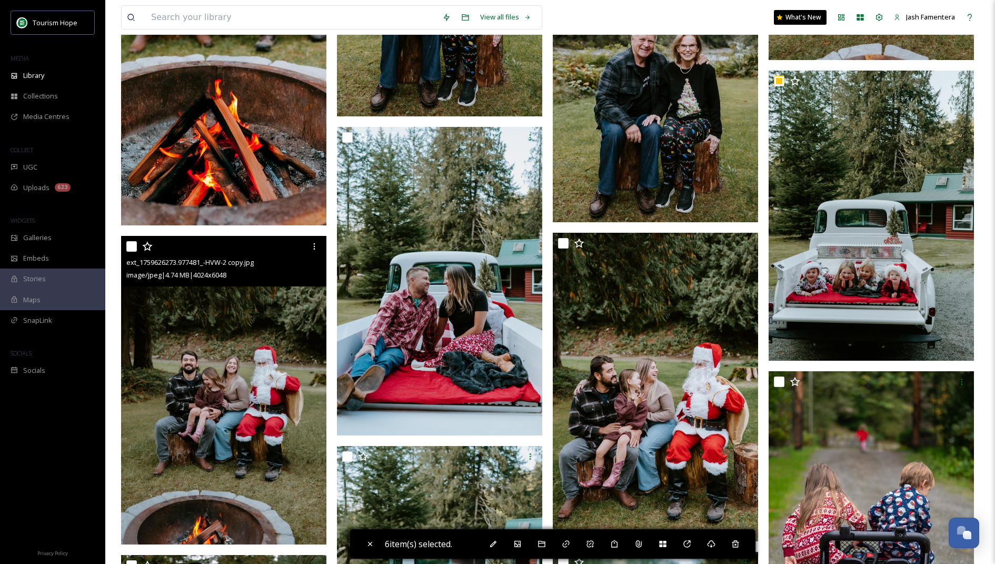
click at [131, 245] on input "checkbox" at bounding box center [131, 246] width 11 height 11
checkbox input "true"
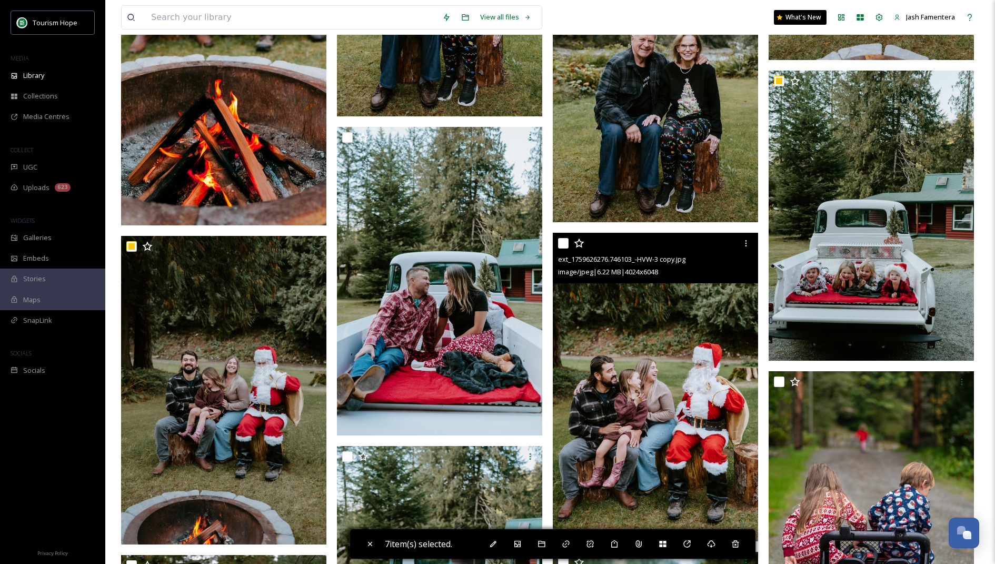
click at [563, 242] on input "checkbox" at bounding box center [563, 243] width 11 height 11
checkbox input "true"
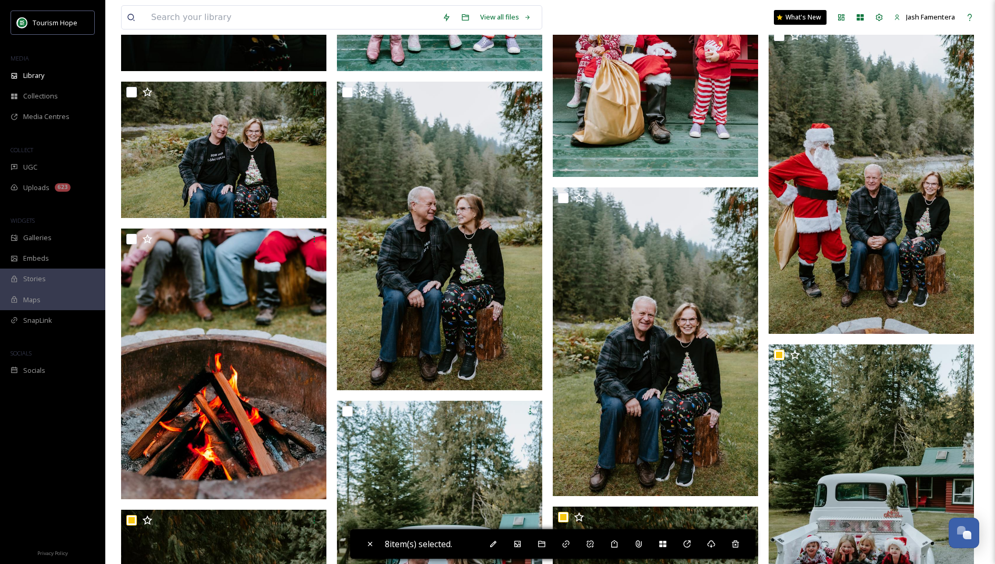
scroll to position [2715, 0]
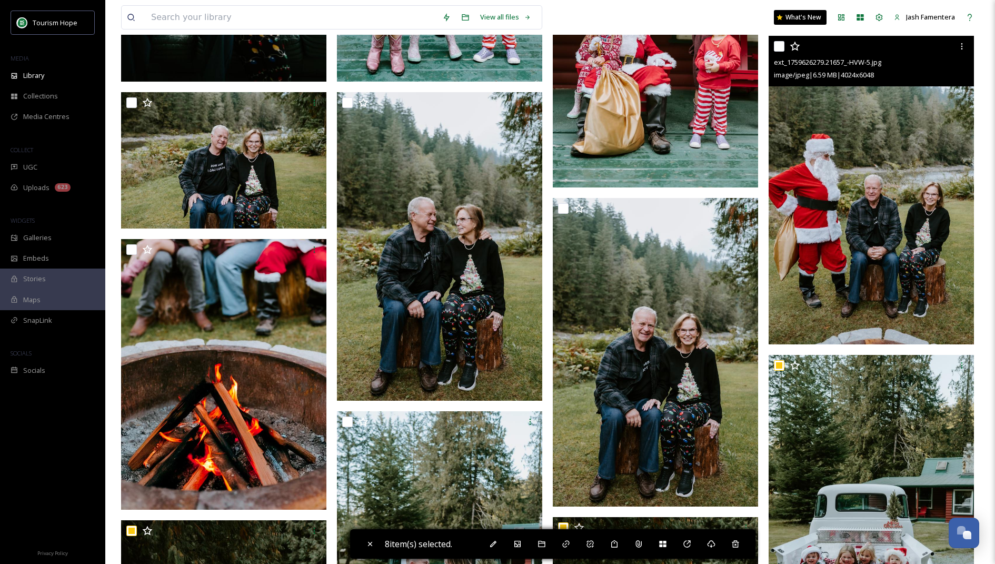
click at [778, 43] on input "checkbox" at bounding box center [779, 46] width 11 height 11
checkbox input "true"
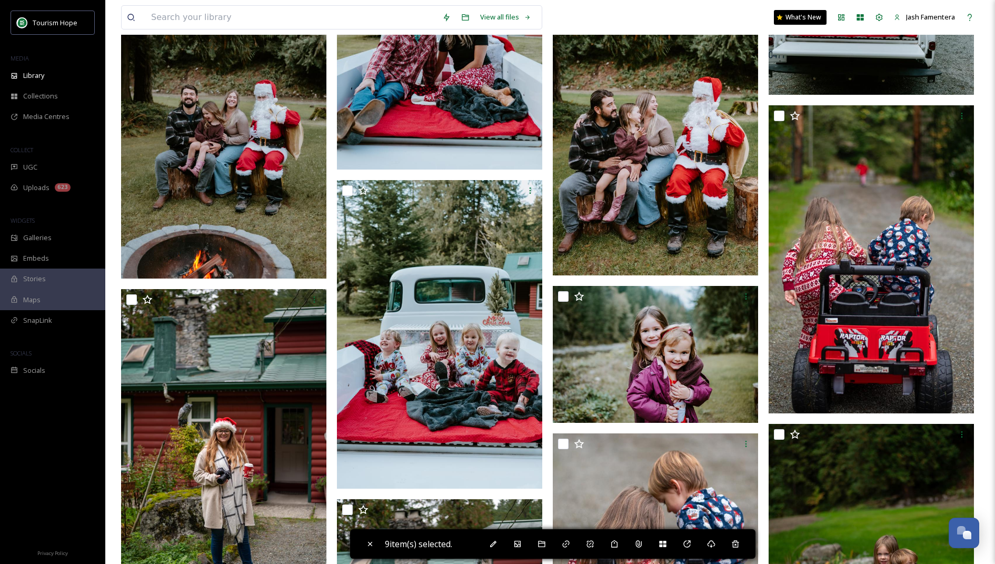
scroll to position [3264, 0]
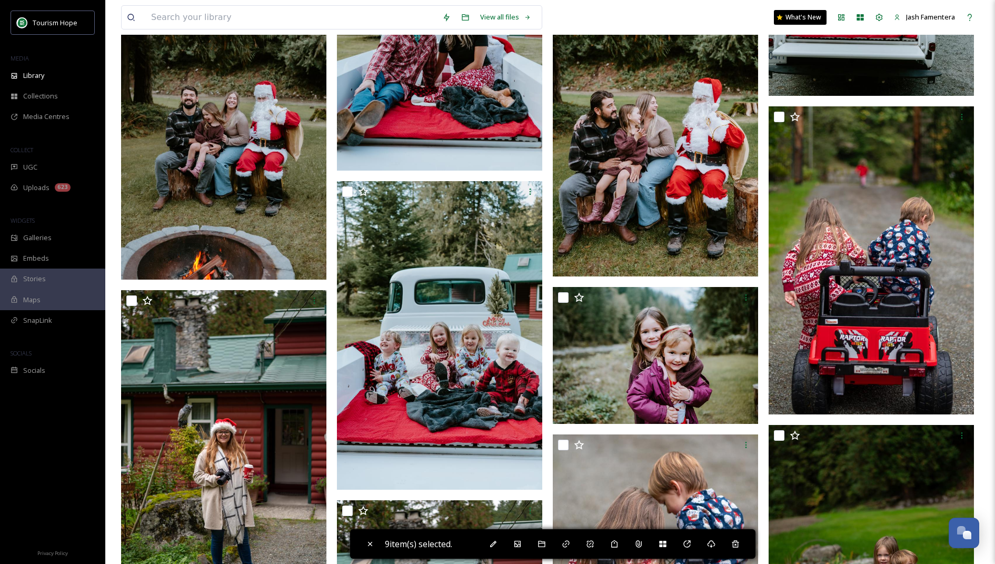
click at [723, 224] on img at bounding box center [655, 122] width 205 height 309
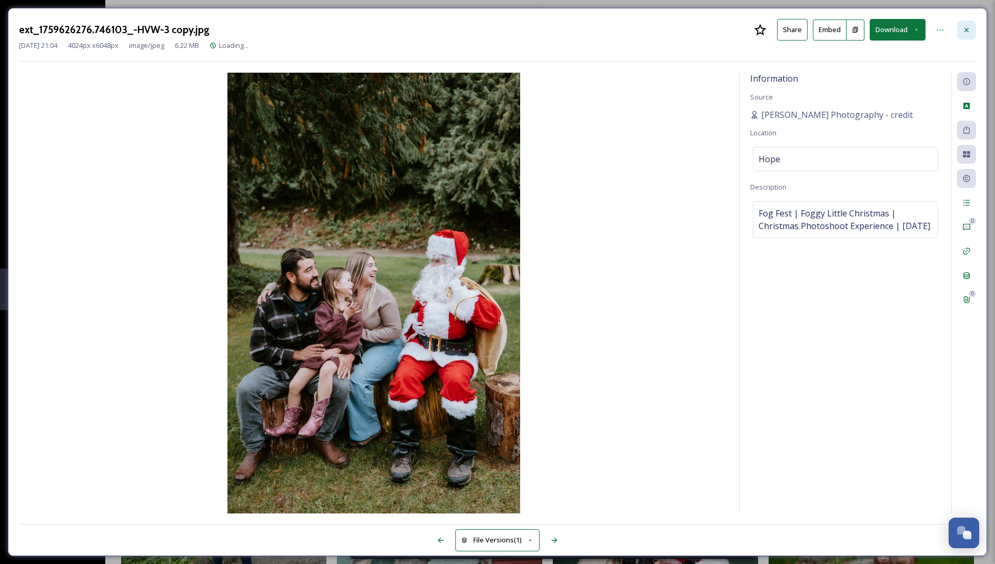
click at [967, 28] on icon at bounding box center [966, 30] width 8 height 8
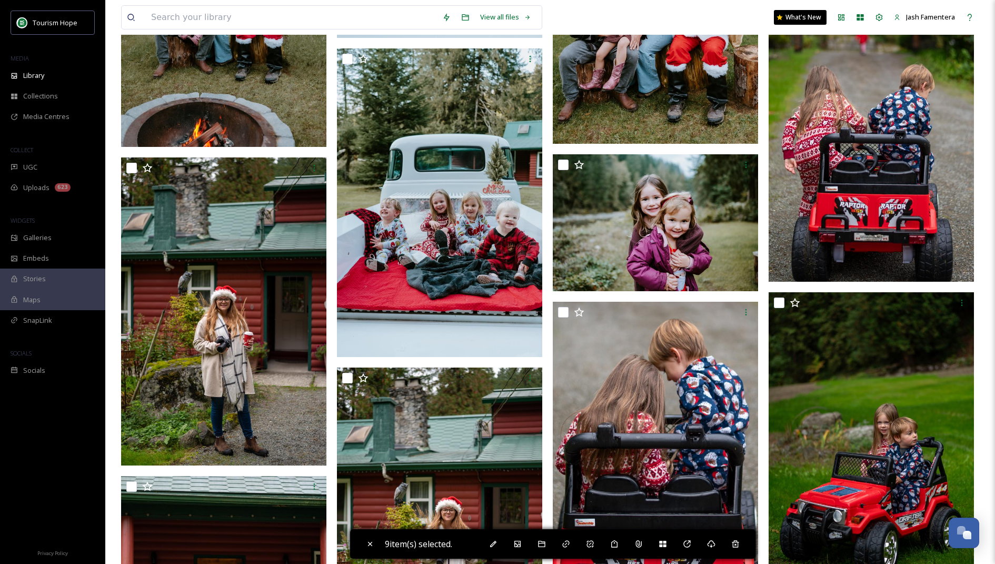
scroll to position [3408, 0]
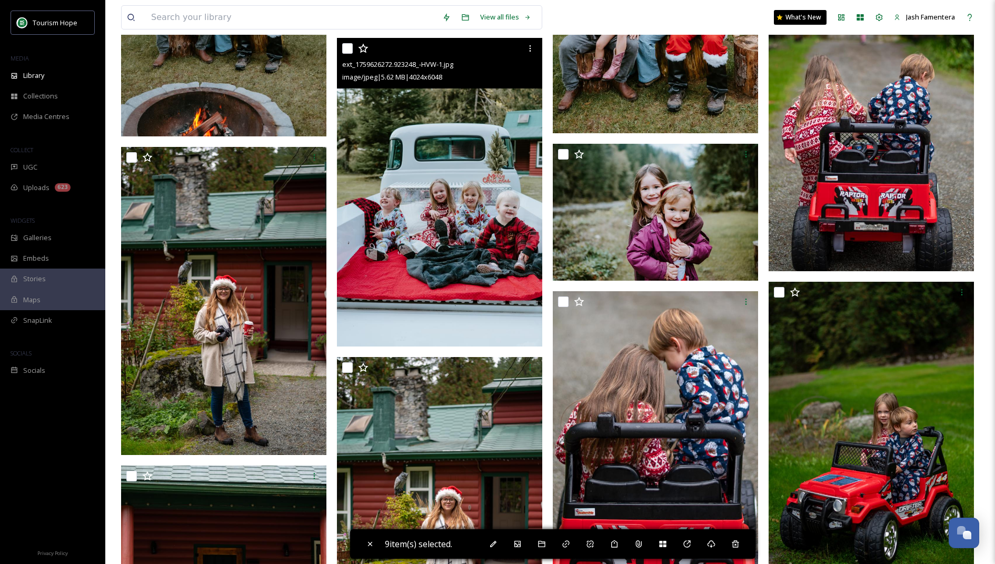
click at [350, 47] on input "checkbox" at bounding box center [347, 48] width 11 height 11
checkbox input "true"
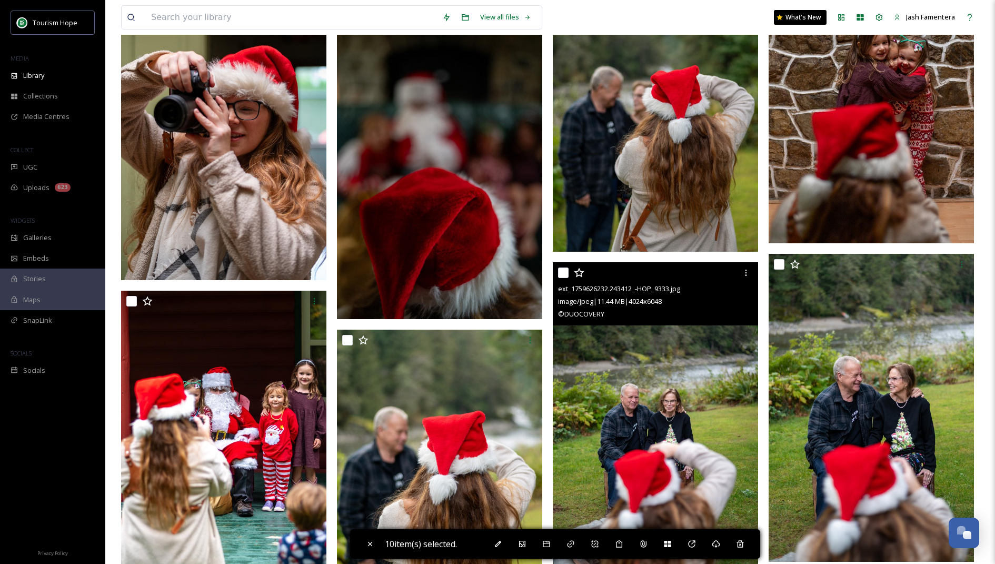
scroll to position [4753, 0]
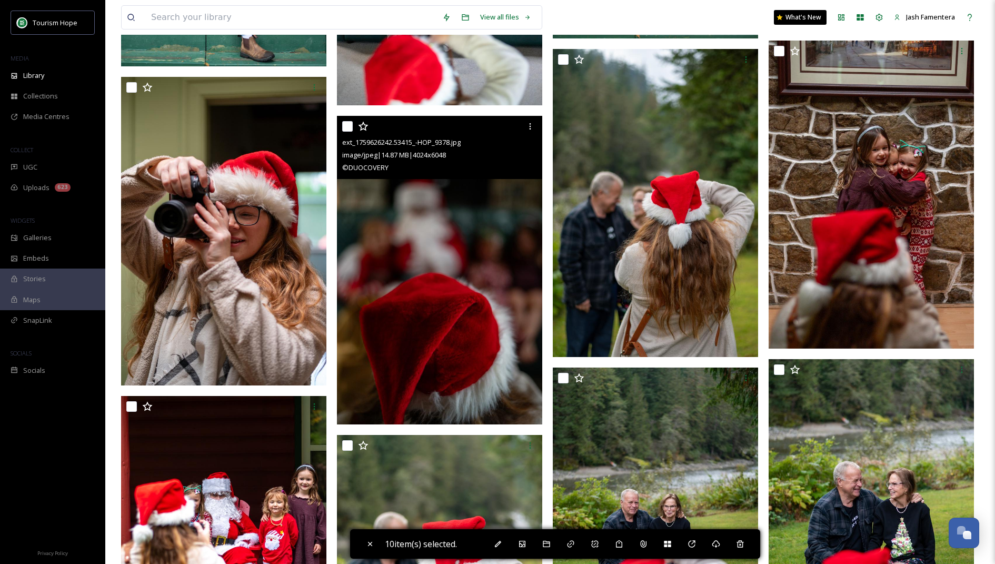
click at [347, 126] on input "checkbox" at bounding box center [347, 126] width 11 height 11
checkbox input "true"
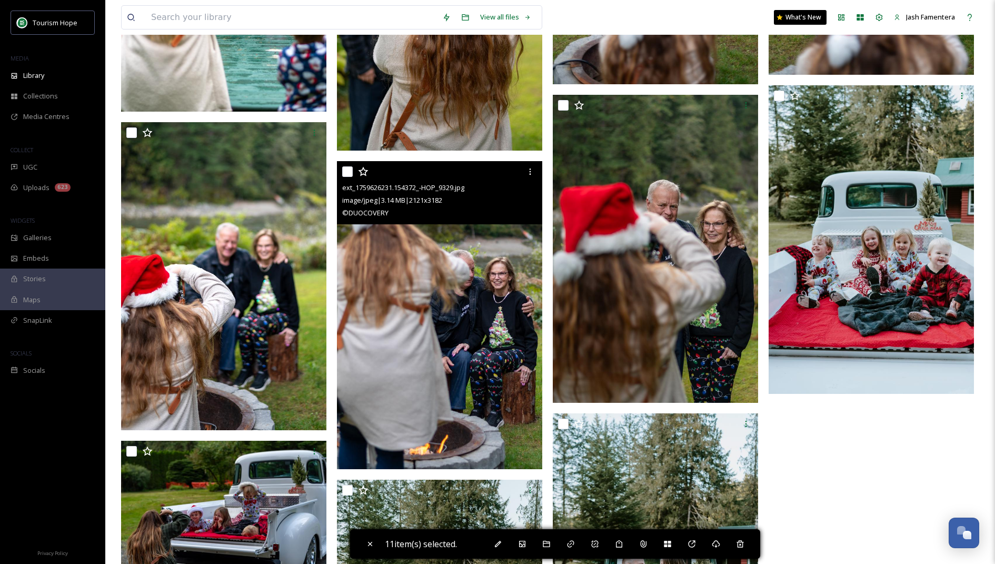
scroll to position [5295, 0]
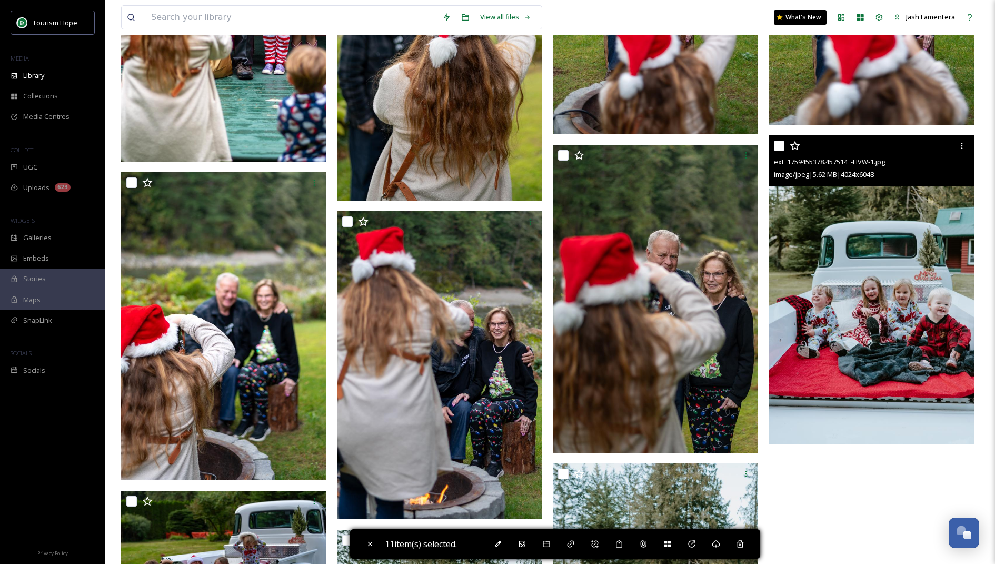
click at [780, 141] on input "checkbox" at bounding box center [779, 146] width 11 height 11
checkbox input "true"
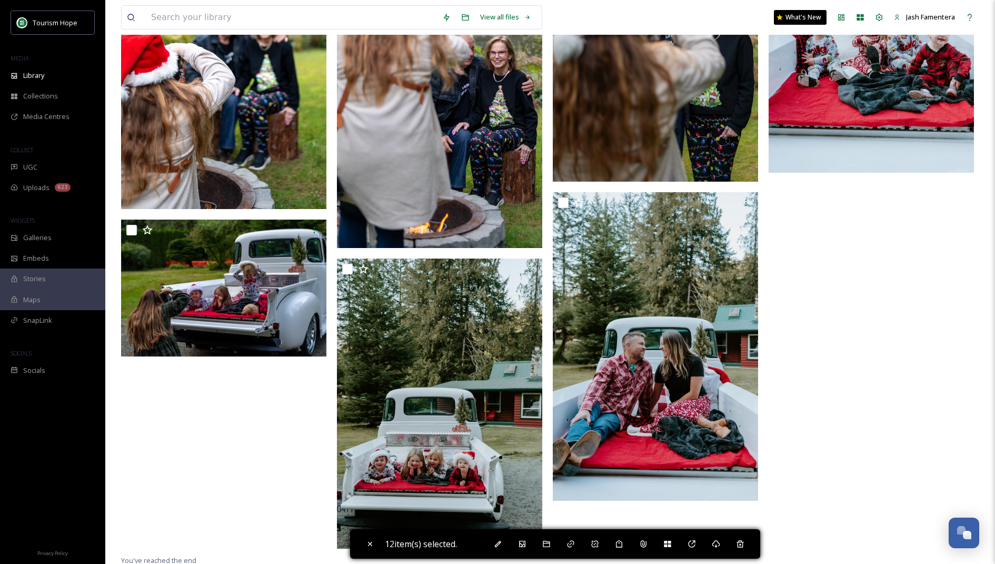
scroll to position [5568, 0]
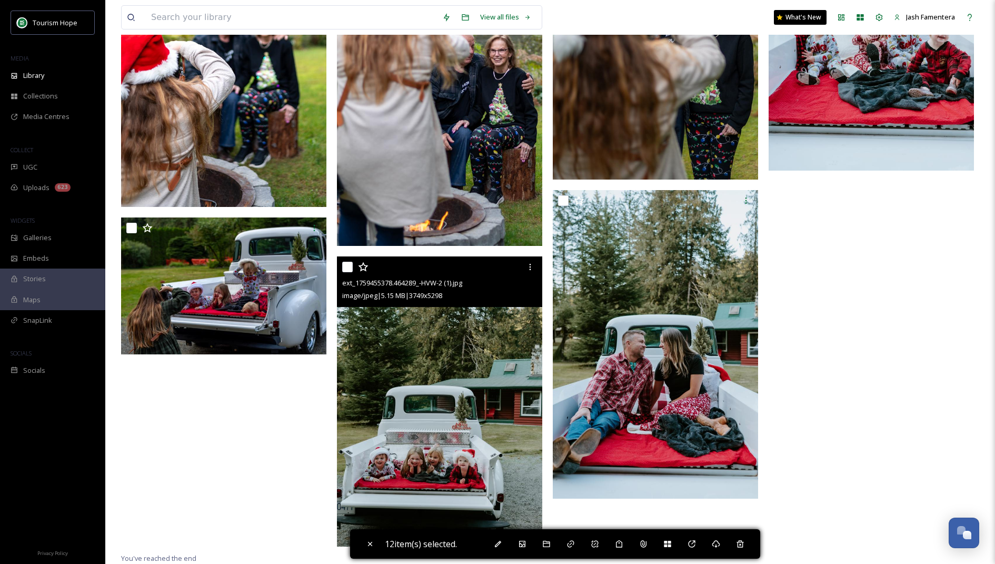
click at [349, 265] on input "checkbox" at bounding box center [347, 267] width 11 height 11
checkbox input "true"
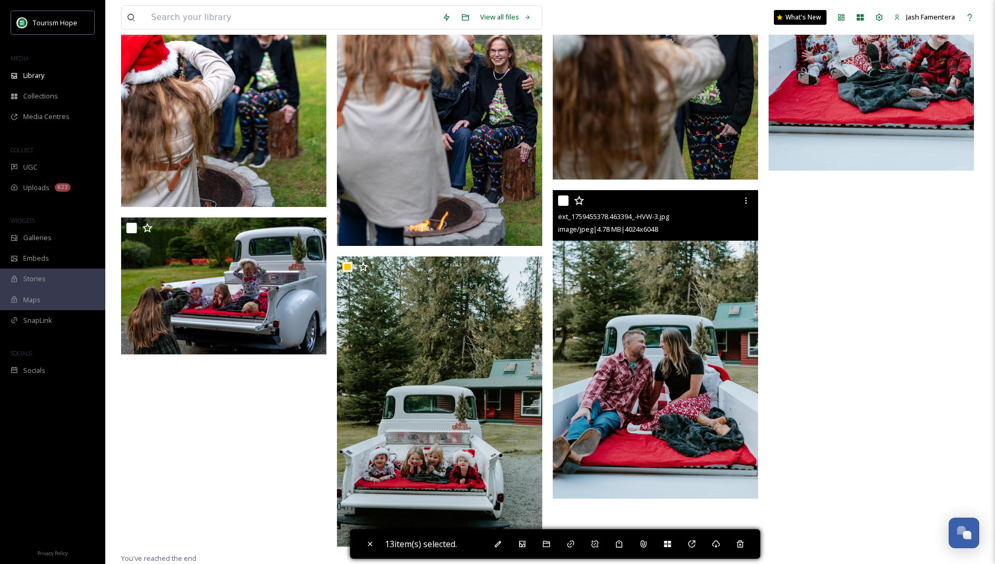
click at [562, 198] on input "checkbox" at bounding box center [563, 200] width 11 height 11
checkbox input "true"
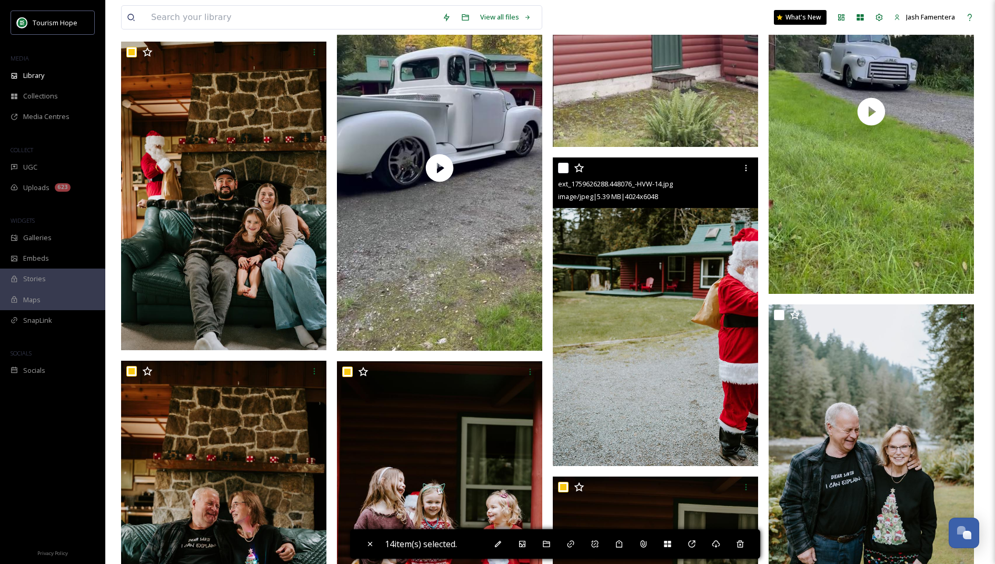
click at [562, 165] on input "checkbox" at bounding box center [563, 168] width 11 height 11
checkbox input "true"
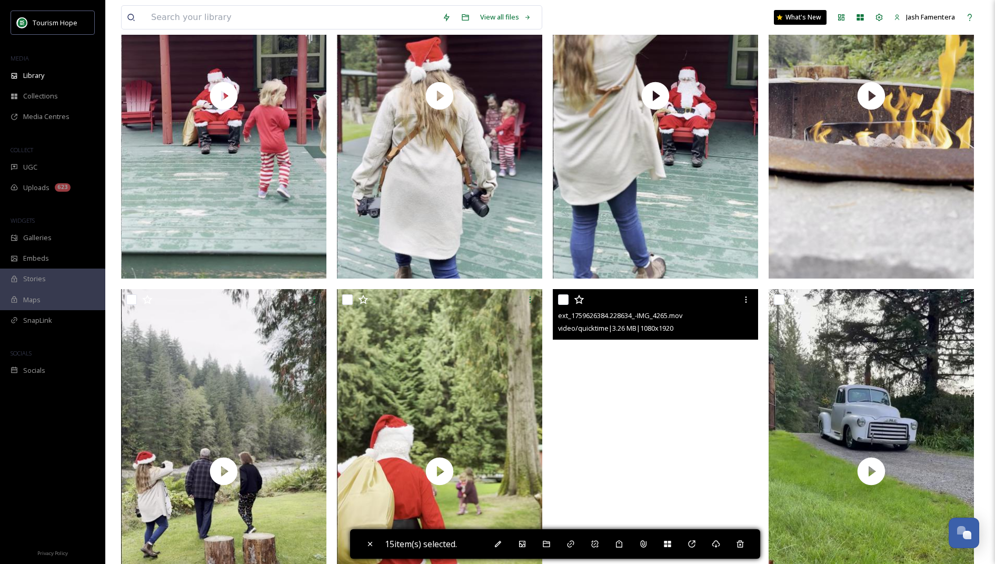
scroll to position [0, 0]
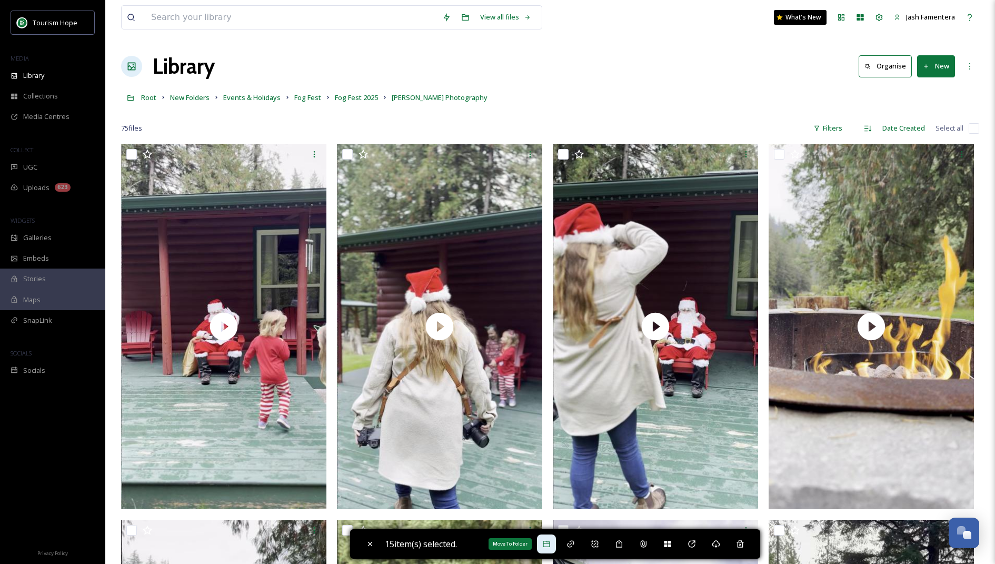
click at [545, 541] on icon at bounding box center [546, 544] width 8 height 8
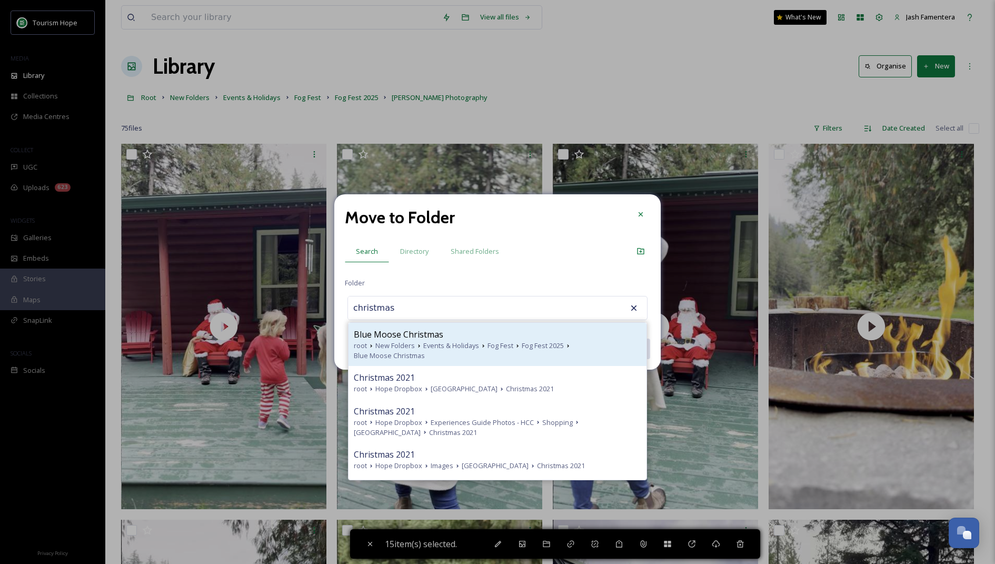
scroll to position [372, 0]
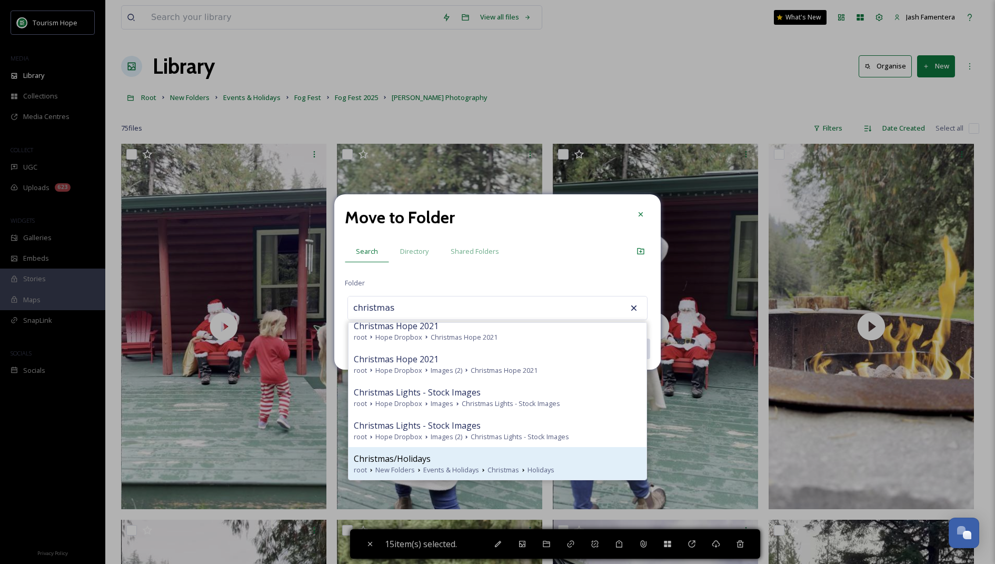
click at [433, 462] on div "Christmas/Holidays" at bounding box center [497, 458] width 287 height 13
type input "Christmas/Holidays"
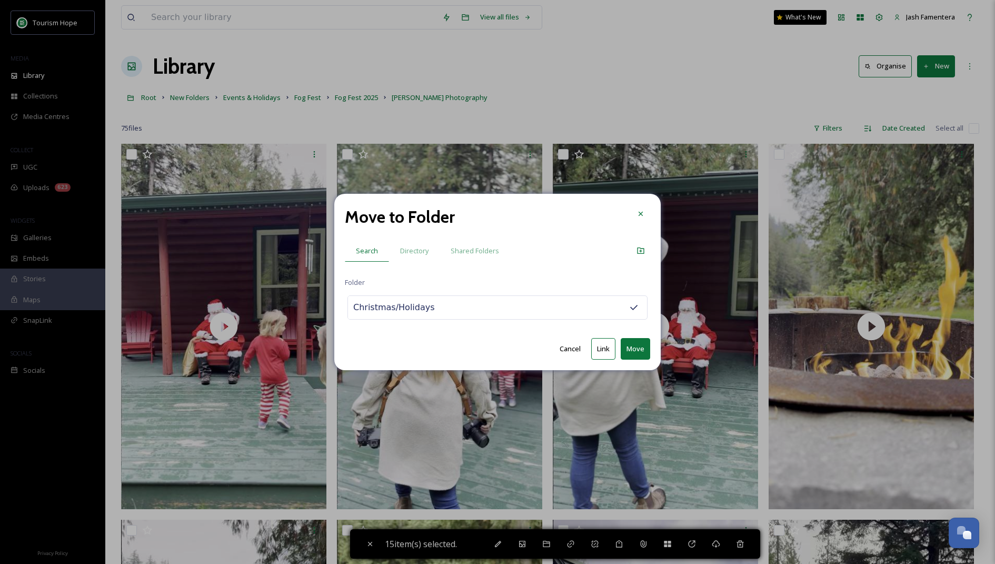
click at [605, 353] on button "Link" at bounding box center [603, 349] width 24 height 22
click at [637, 214] on icon at bounding box center [641, 214] width 8 height 8
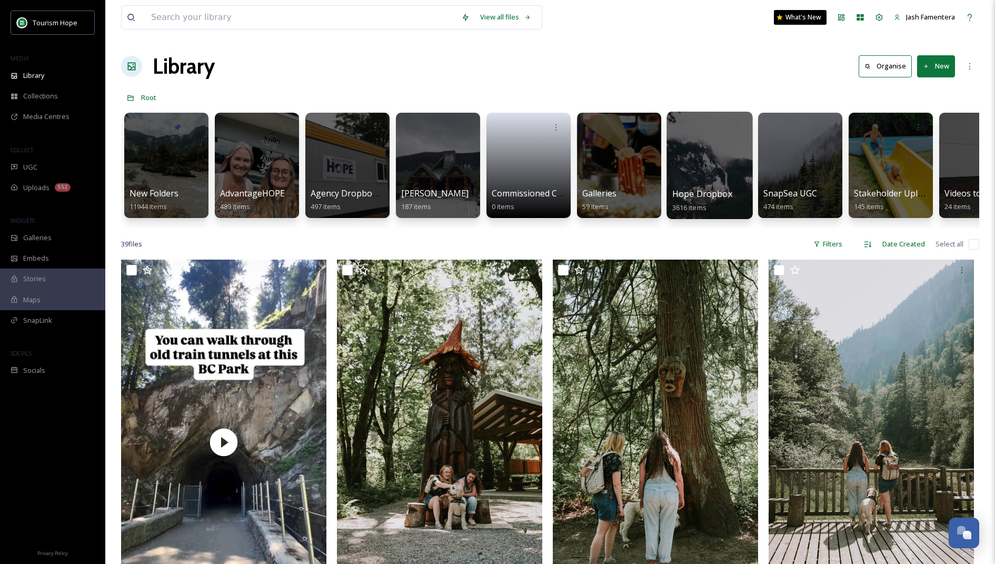
scroll to position [0, 6]
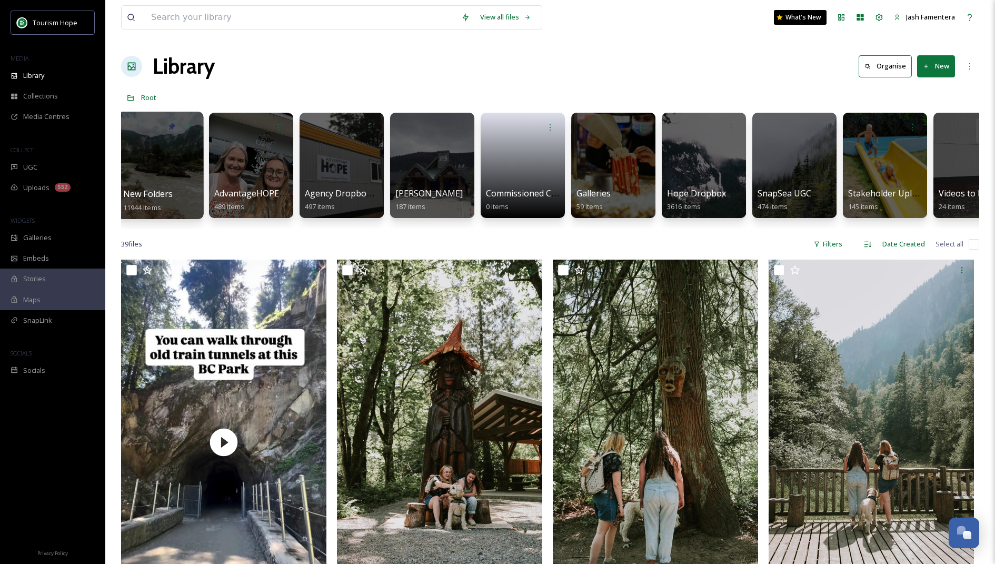
click at [196, 164] on div at bounding box center [160, 165] width 86 height 107
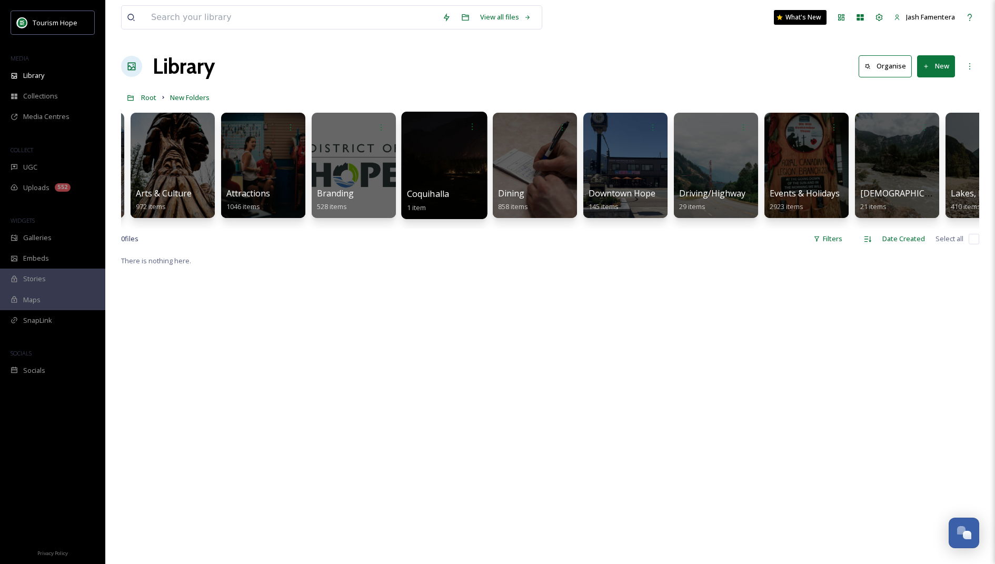
scroll to position [0, 498]
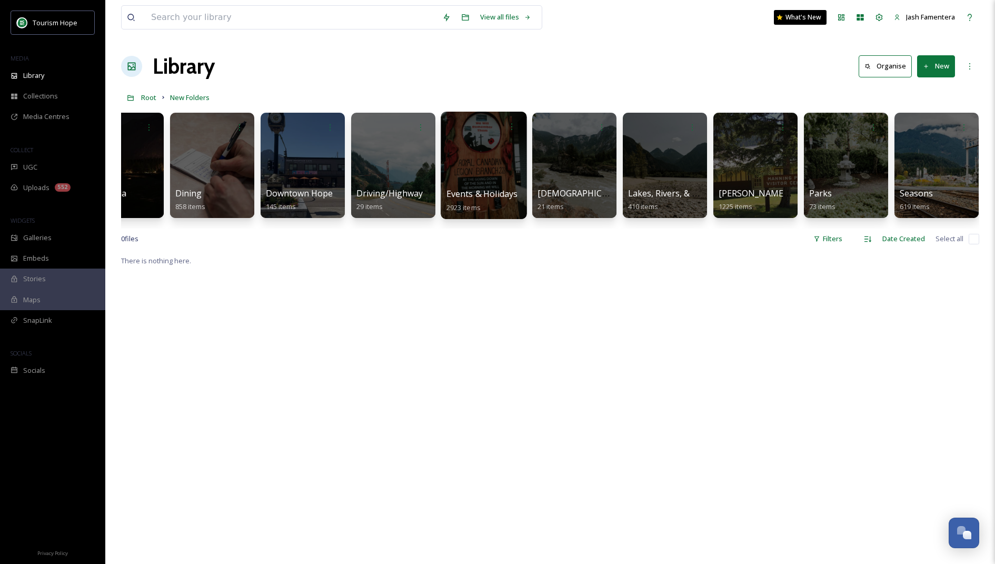
click at [494, 168] on div at bounding box center [484, 165] width 86 height 107
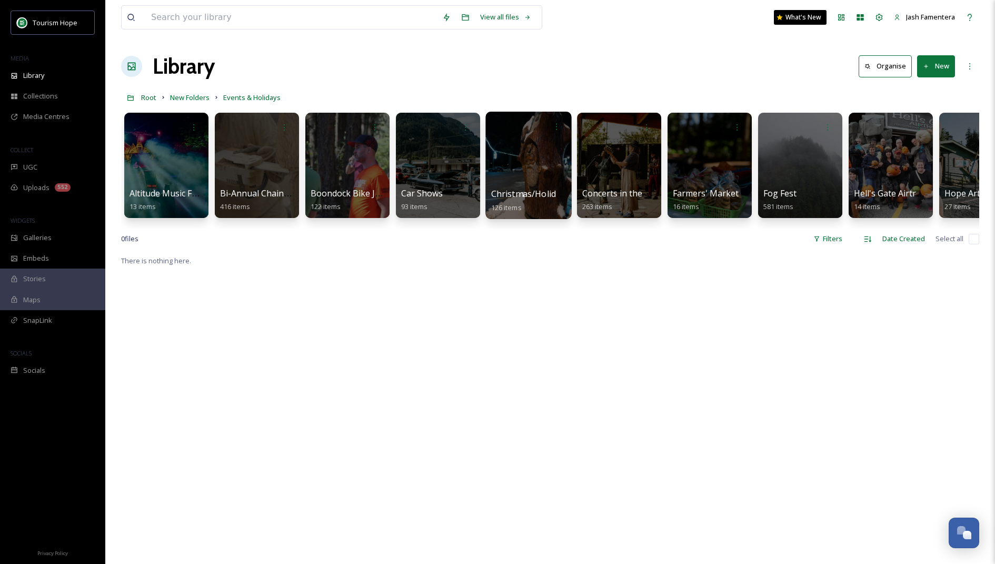
click at [504, 168] on div at bounding box center [528, 165] width 86 height 107
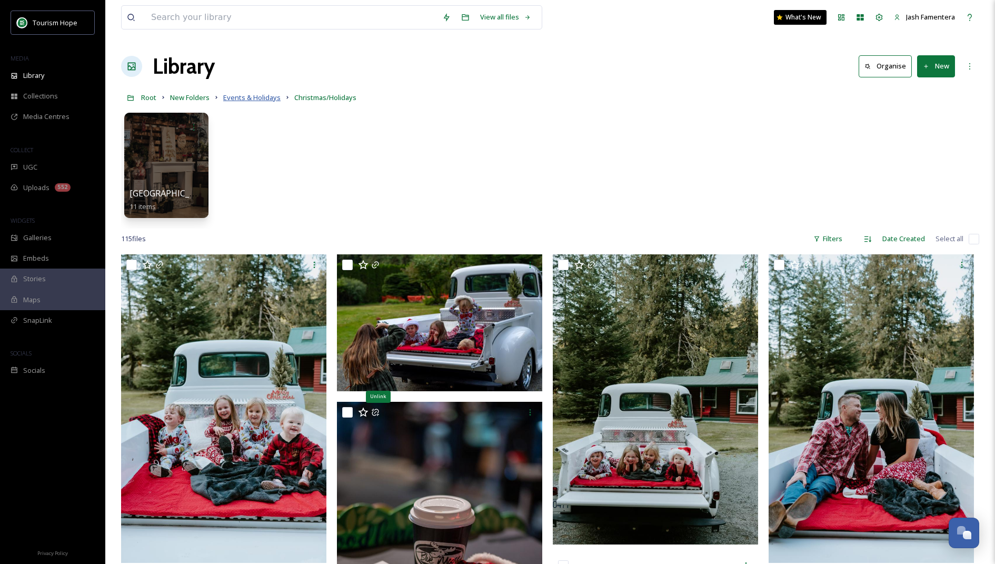
click at [266, 96] on span "Events & Holidays" at bounding box center [251, 97] width 57 height 9
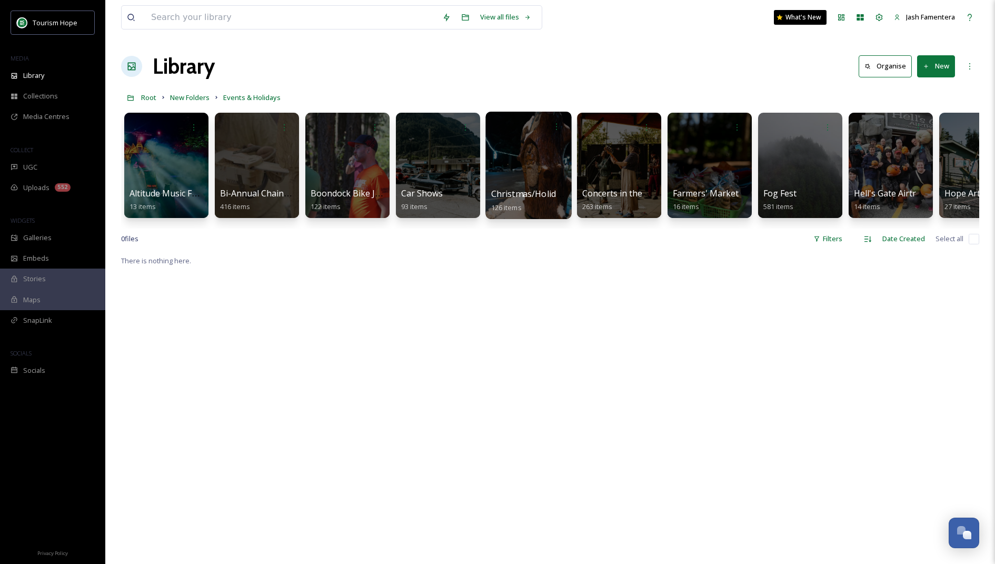
click at [525, 178] on div at bounding box center [528, 165] width 86 height 107
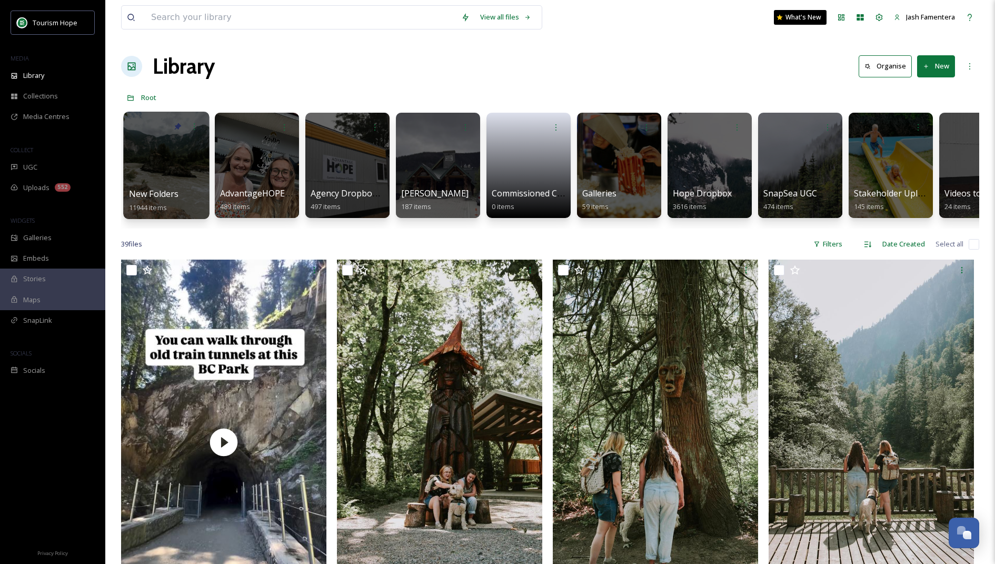
click at [152, 158] on div at bounding box center [166, 165] width 86 height 107
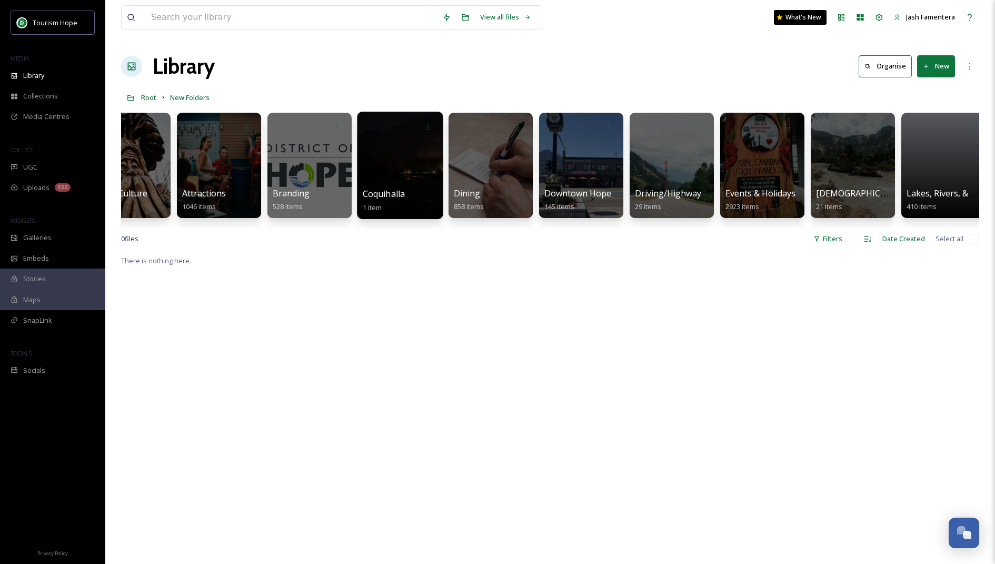
scroll to position [0, 230]
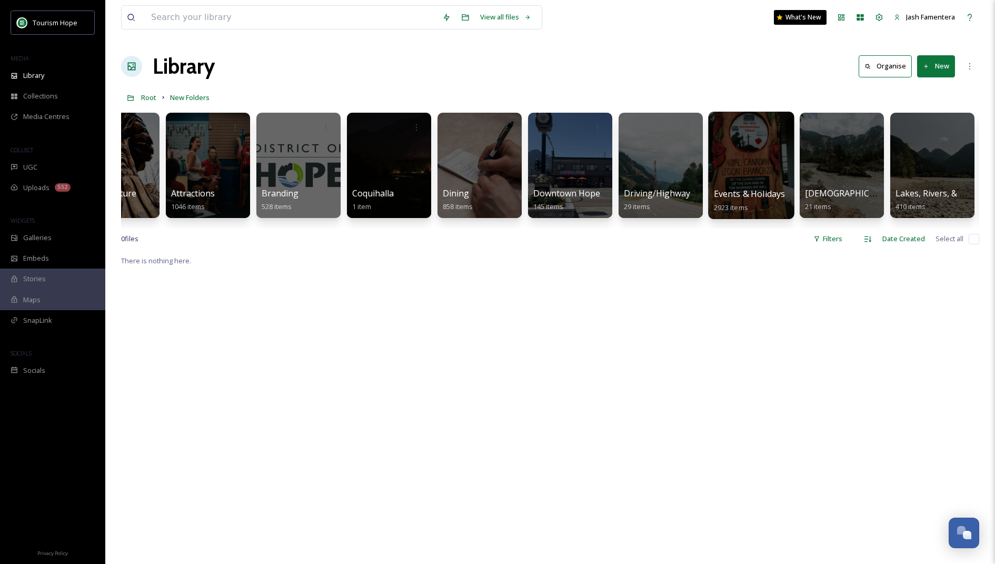
click at [729, 170] on div at bounding box center [751, 165] width 86 height 107
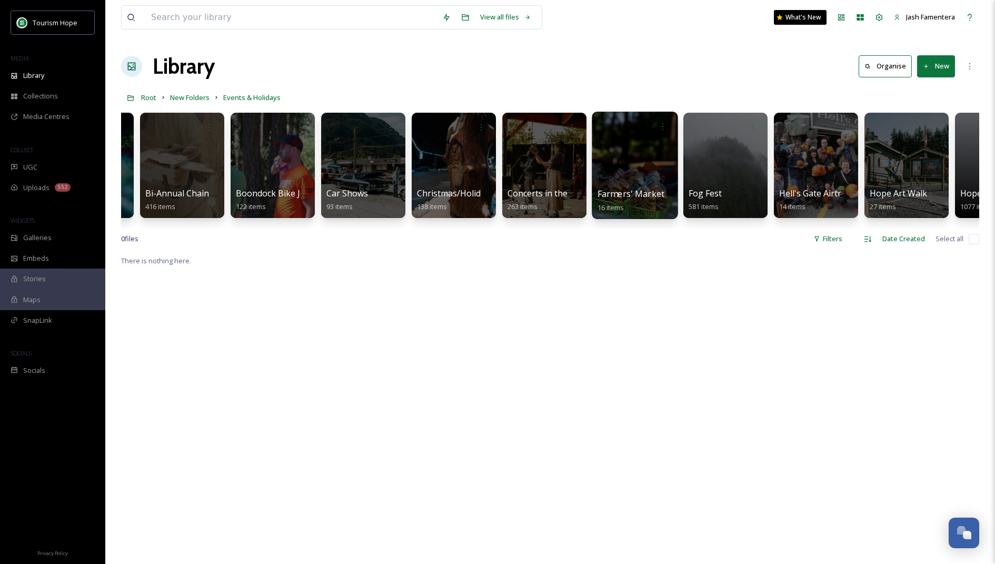
scroll to position [0, 80]
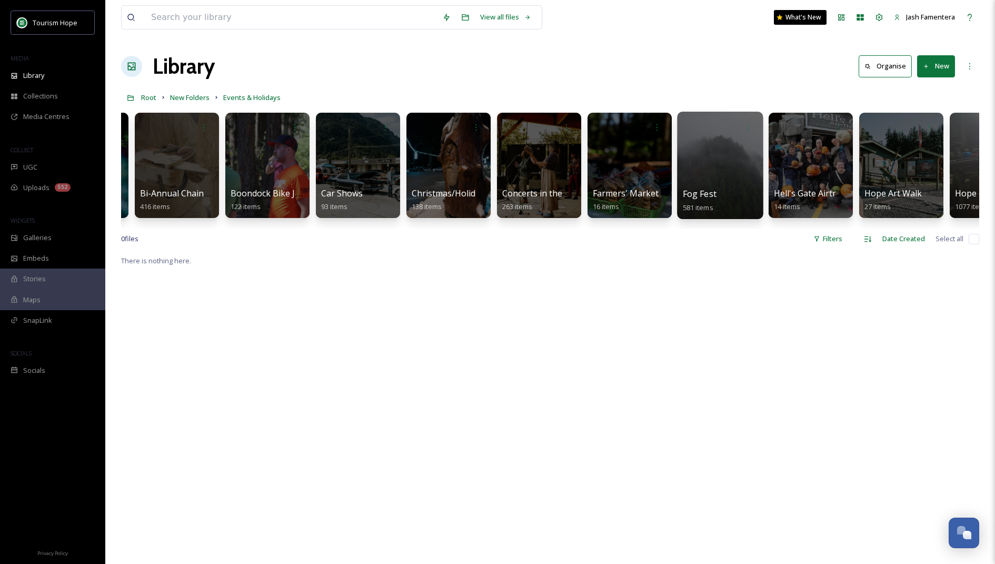
click at [696, 155] on div at bounding box center [720, 165] width 86 height 107
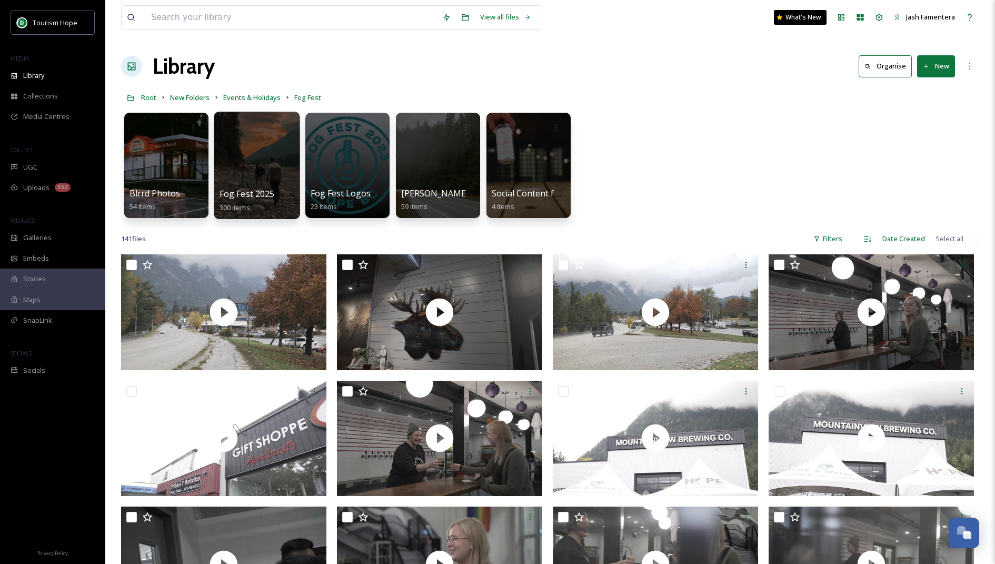
click at [233, 172] on div at bounding box center [257, 165] width 86 height 107
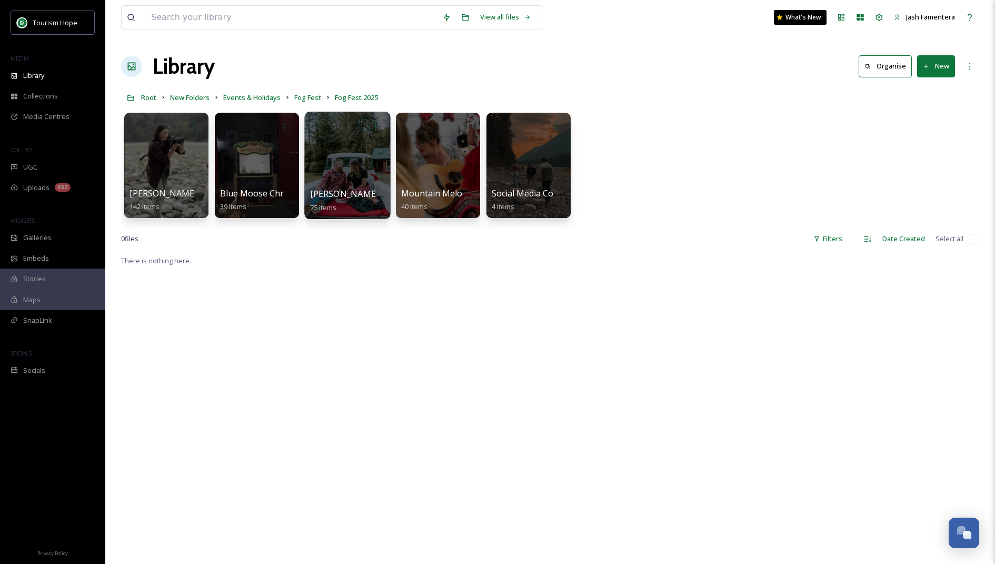
click at [343, 157] on div at bounding box center [347, 165] width 86 height 107
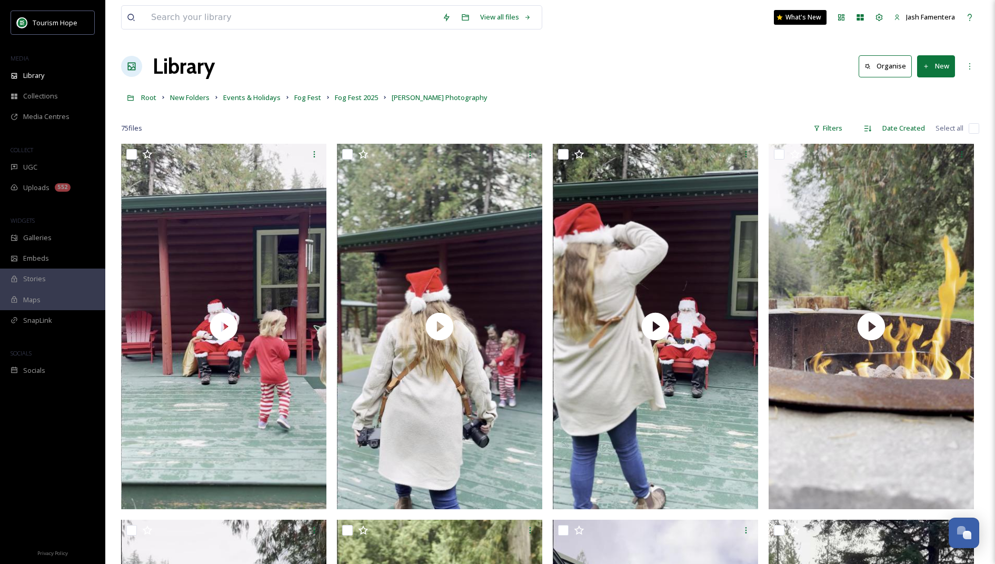
click at [971, 123] on input "checkbox" at bounding box center [974, 128] width 11 height 11
checkbox input "true"
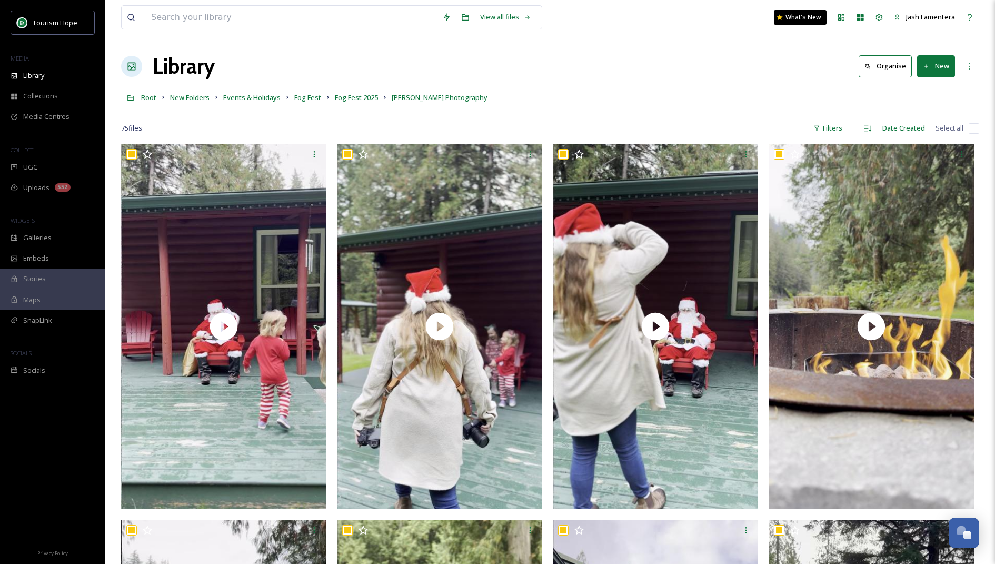
checkbox input "true"
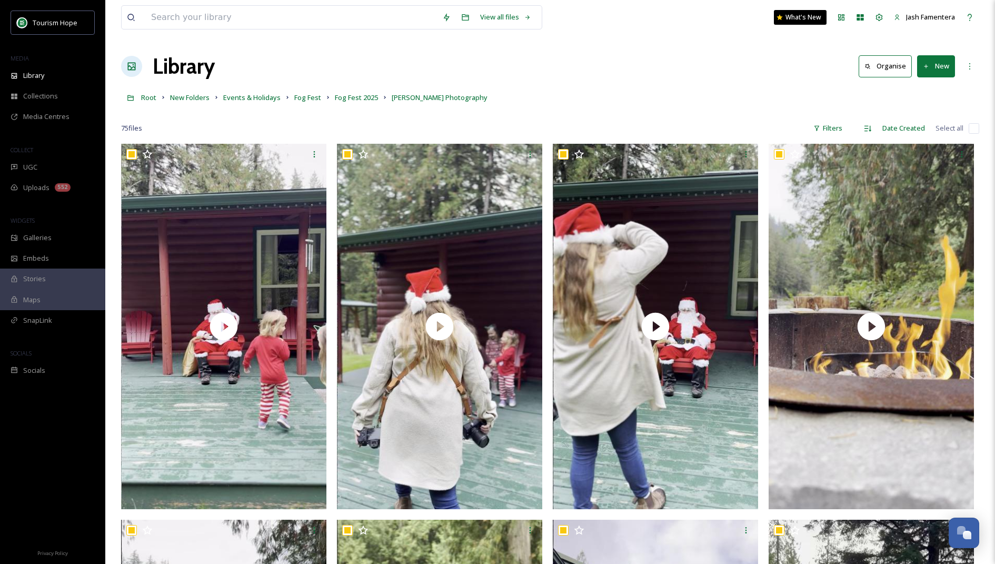
checkbox input "true"
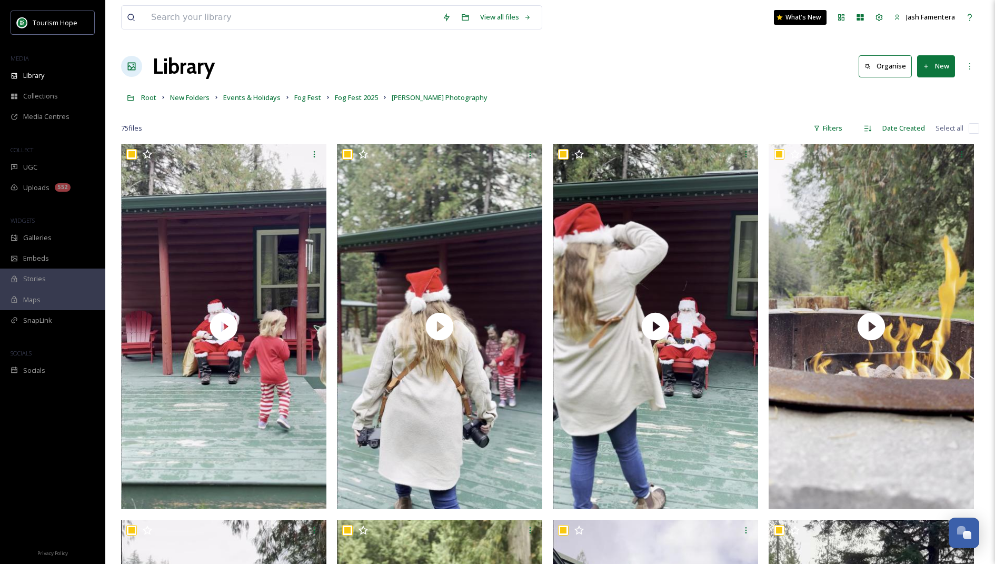
checkbox input "true"
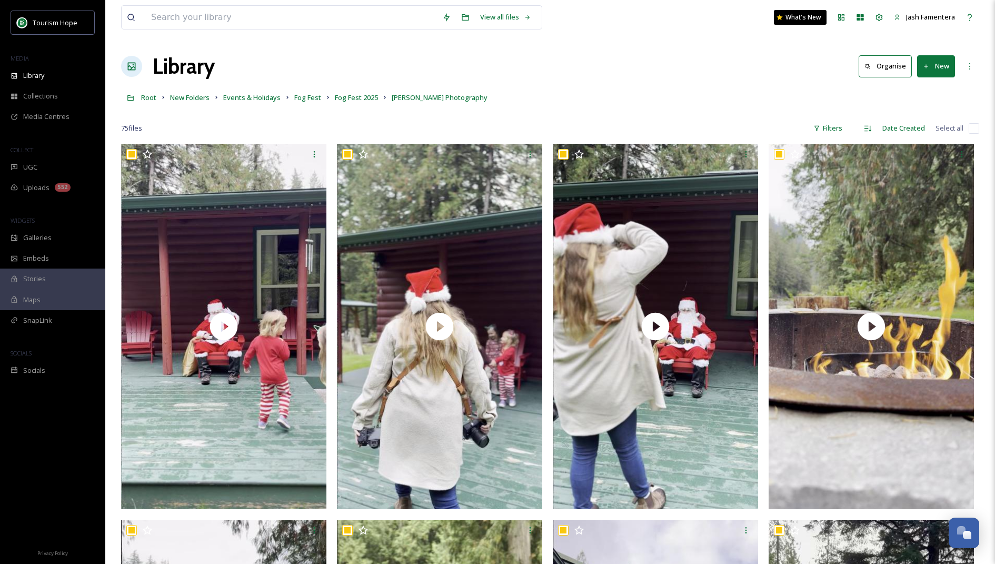
checkbox input "true"
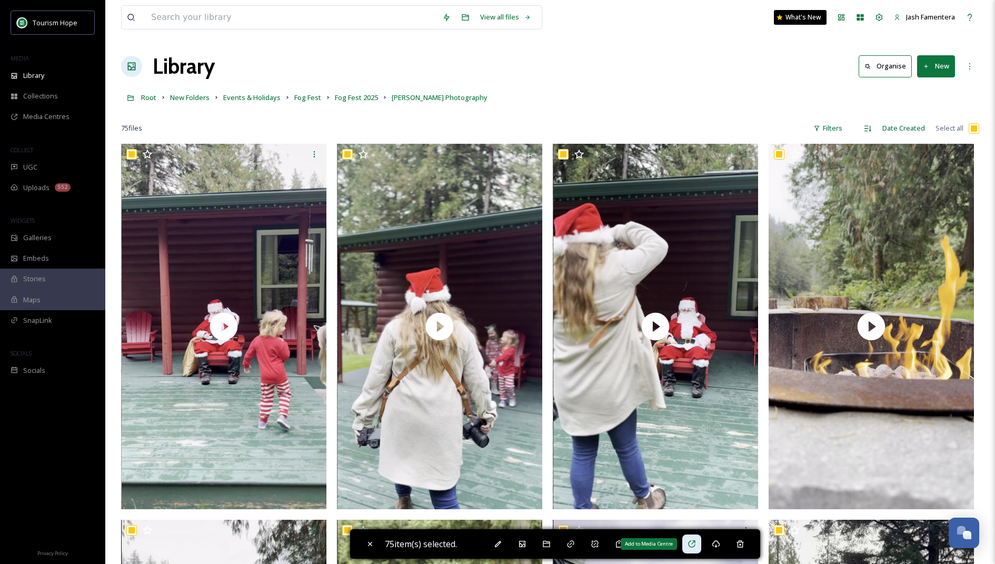
click at [693, 546] on icon at bounding box center [692, 544] width 8 height 8
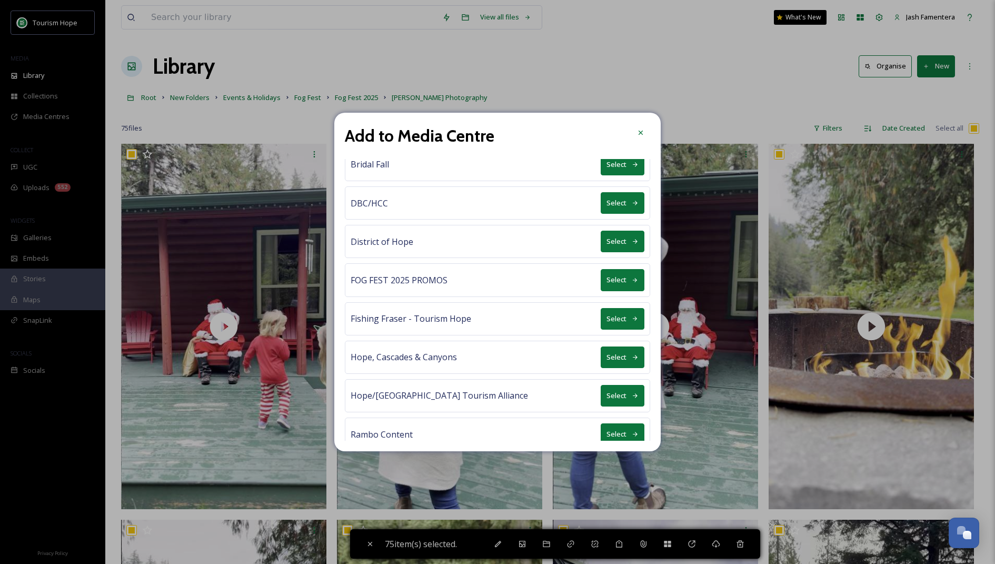
scroll to position [14, 0]
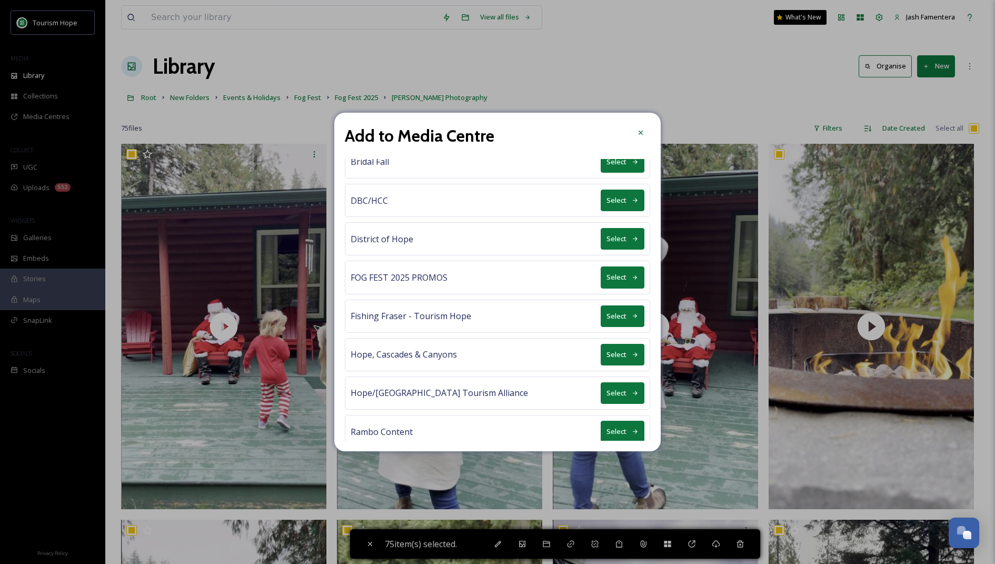
click at [638, 274] on icon at bounding box center [635, 277] width 7 height 7
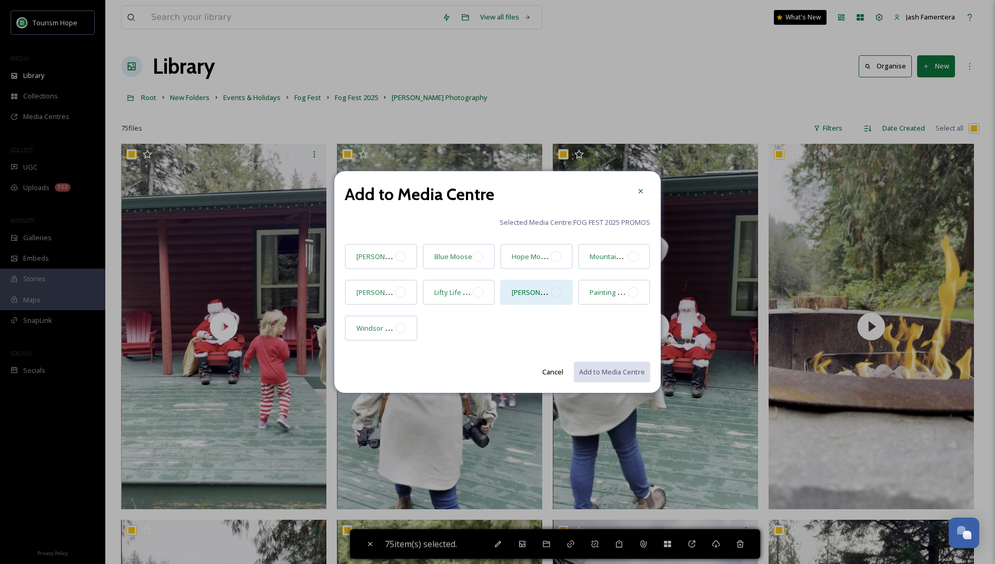
click at [563, 290] on div "[PERSON_NAME] Photography" at bounding box center [536, 292] width 73 height 25
click at [606, 377] on button "Add to Media Centre" at bounding box center [611, 372] width 77 height 22
checkbox input "false"
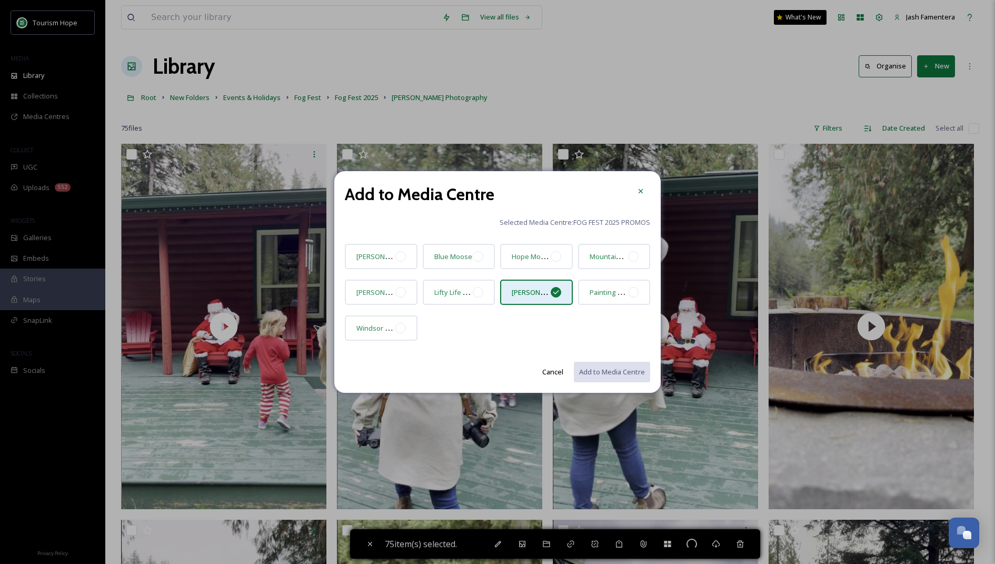
checkbox input "false"
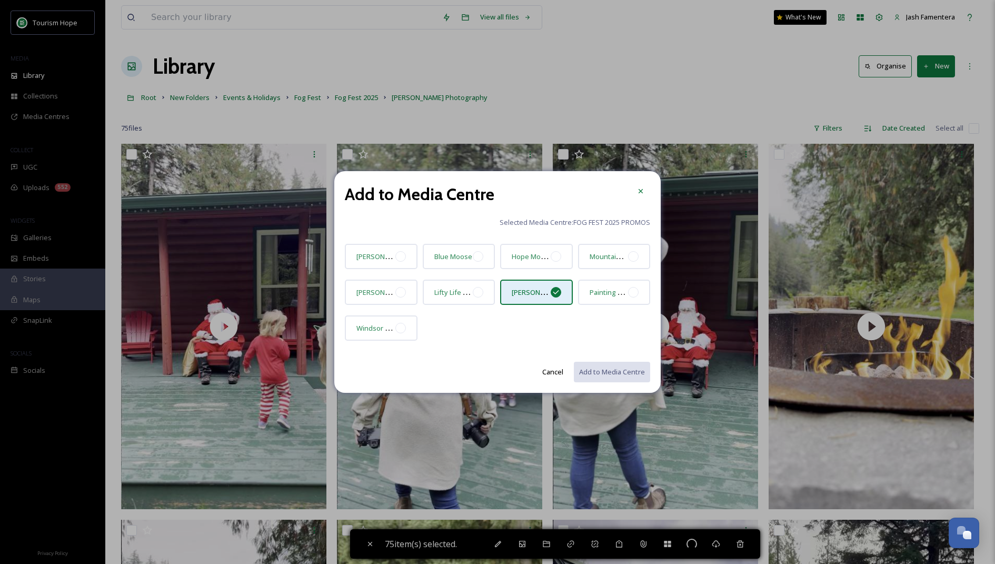
checkbox input "false"
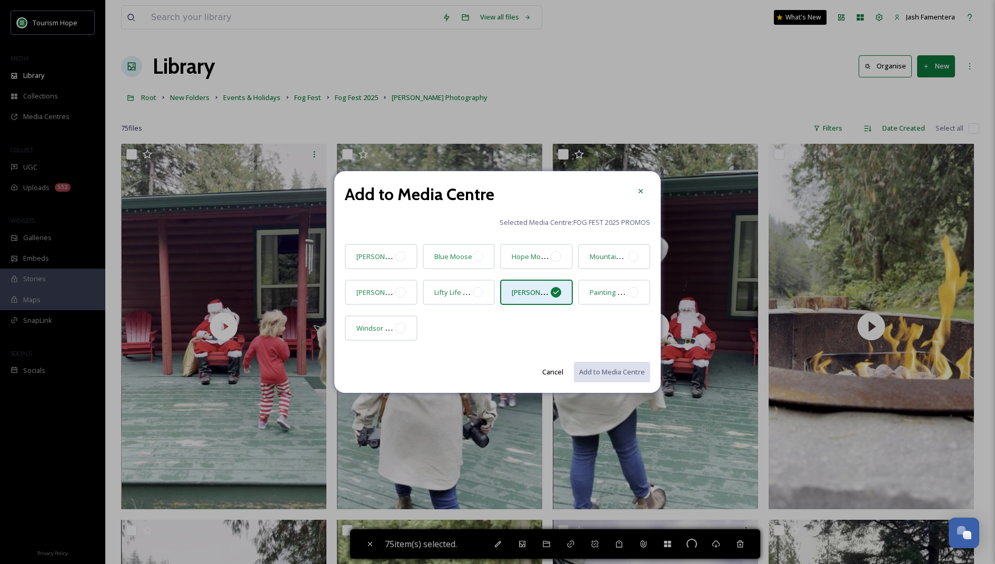
checkbox input "false"
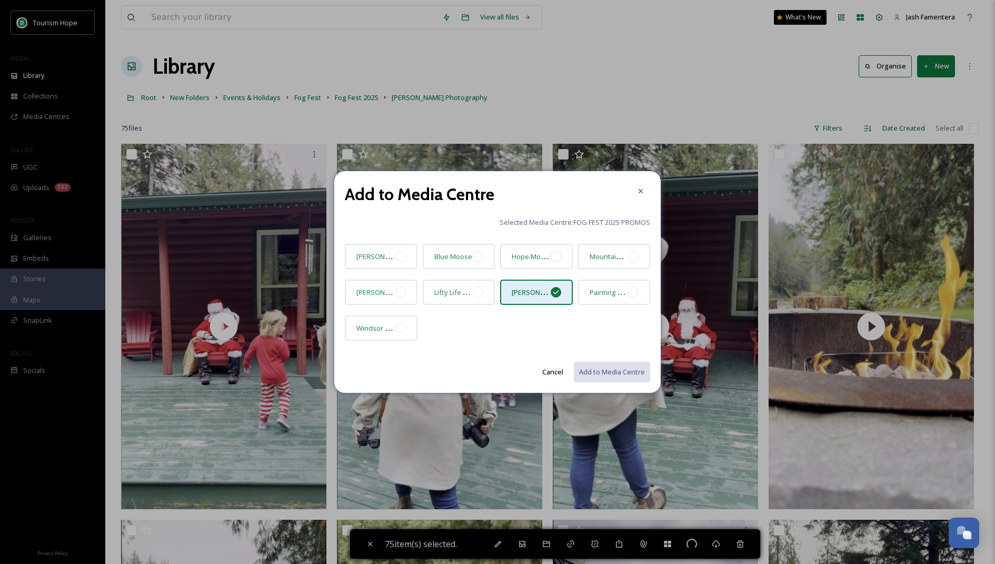
checkbox input "false"
